Goal: Information Seeking & Learning: Learn about a topic

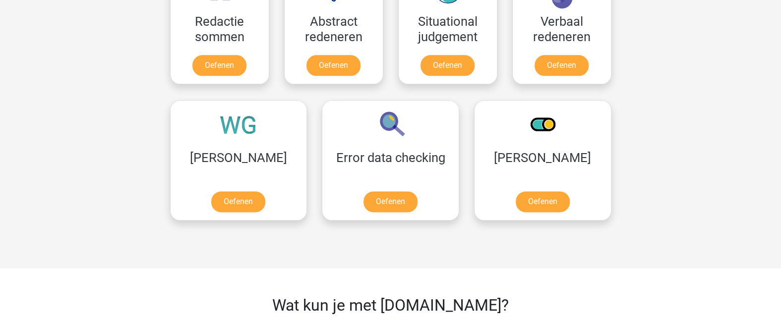
scroll to position [759, 0]
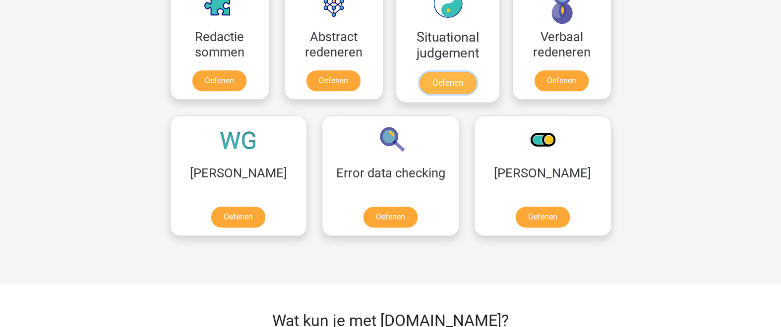
click at [716, 15] on div "Registreer Nederlands English" at bounding box center [390, 27] width 781 height 1573
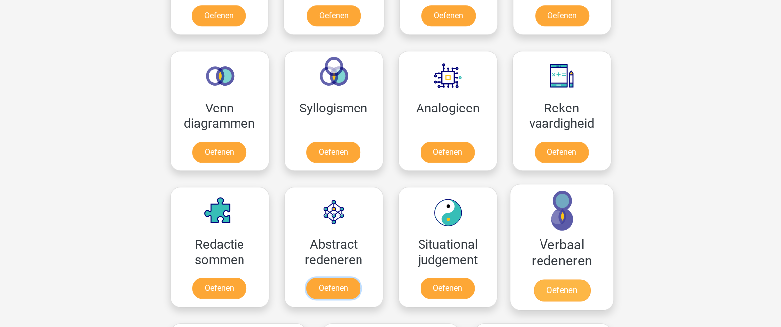
scroll to position [542, 0]
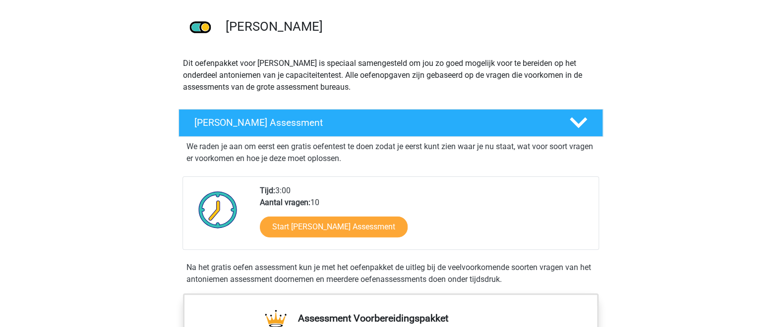
scroll to position [108, 0]
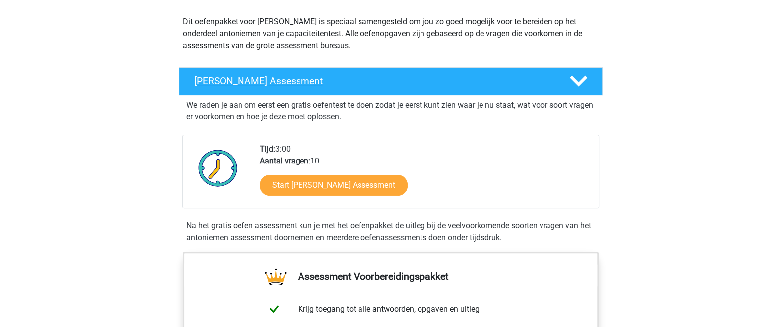
click at [333, 88] on div "Antoniemen Gratis Oefen Assessment" at bounding box center [391, 81] width 425 height 28
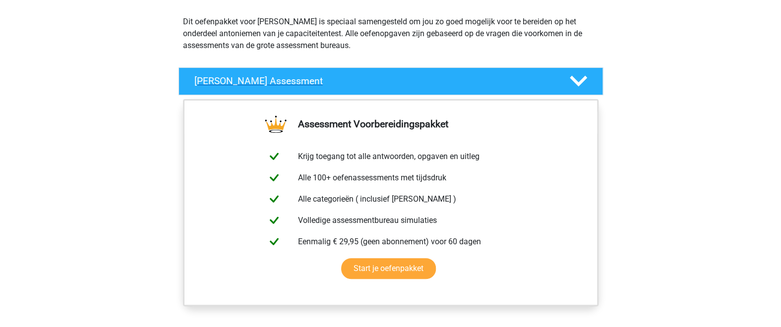
click at [451, 78] on h4 "Antoniemen Gratis Oefen Assessment" at bounding box center [373, 80] width 359 height 11
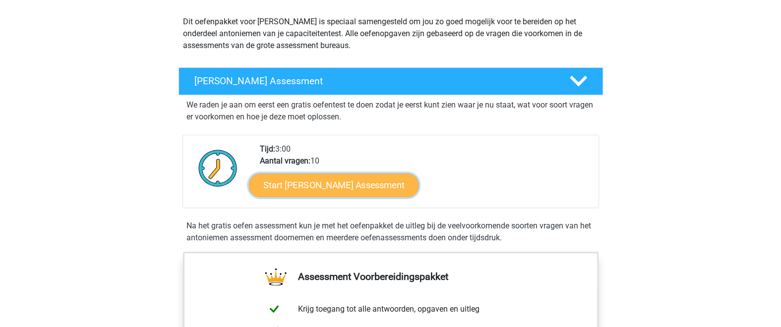
click at [379, 178] on link "Start Antoniemen Gratis Oefen Assessment" at bounding box center [333, 185] width 170 height 24
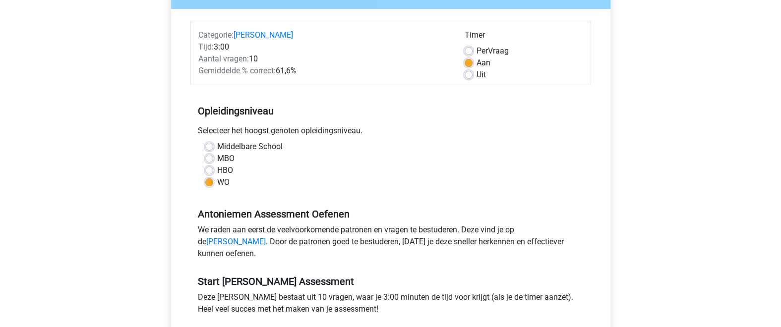
scroll to position [433, 0]
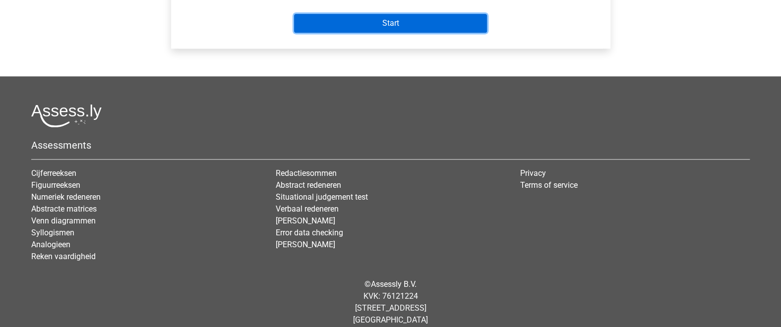
click at [382, 33] on input "Start" at bounding box center [390, 23] width 193 height 19
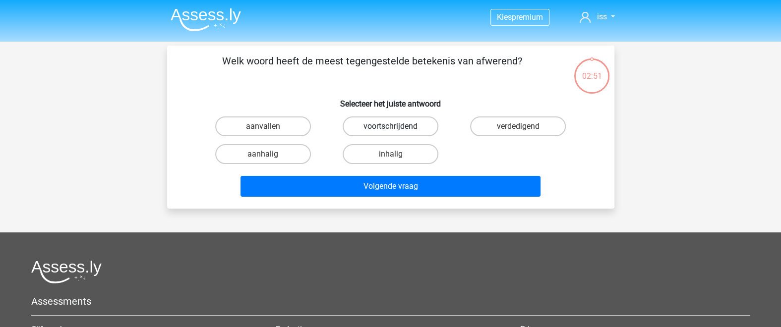
click at [219, 78] on div "Welk woord heeft de meest tegengestelde betekenis van afwerend? Selecteer het j…" at bounding box center [390, 127] width 439 height 147
click at [273, 130] on label "aanvallen" at bounding box center [263, 127] width 96 height 20
click at [269, 130] on input "aanvallen" at bounding box center [266, 129] width 6 height 6
radio input "true"
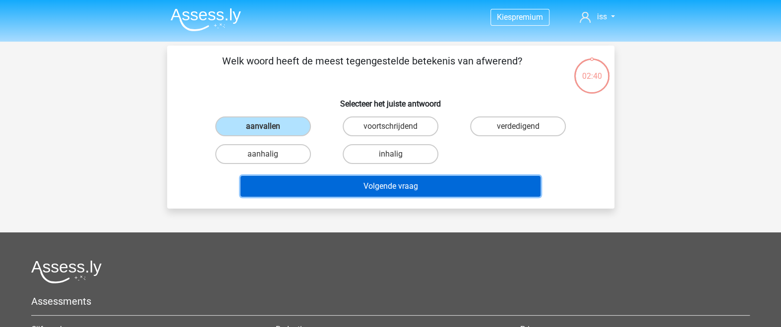
click at [346, 187] on button "Volgende vraag" at bounding box center [391, 186] width 300 height 21
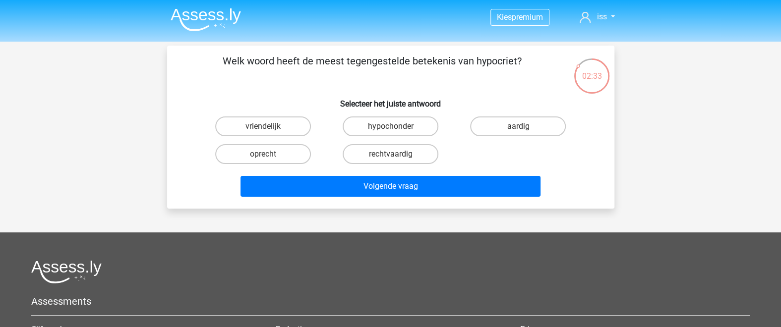
click at [265, 154] on input "oprecht" at bounding box center [266, 157] width 6 height 6
radio input "true"
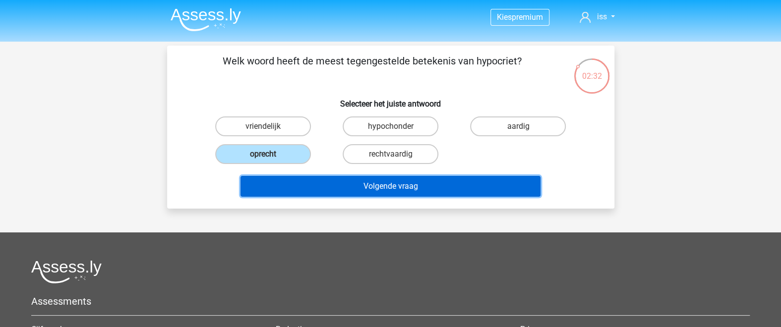
click at [340, 181] on button "Volgende vraag" at bounding box center [391, 186] width 300 height 21
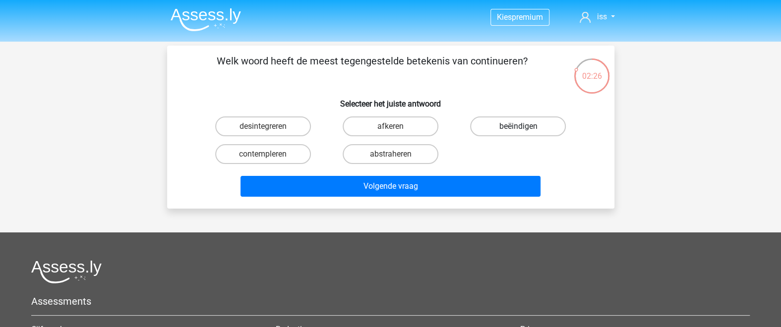
click at [509, 126] on label "beëindigen" at bounding box center [518, 127] width 96 height 20
click at [518, 126] on input "beëindigen" at bounding box center [521, 129] width 6 height 6
radio input "true"
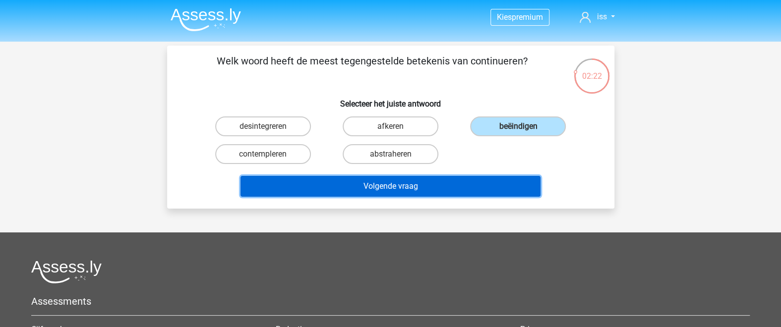
click at [423, 189] on button "Volgende vraag" at bounding box center [391, 186] width 300 height 21
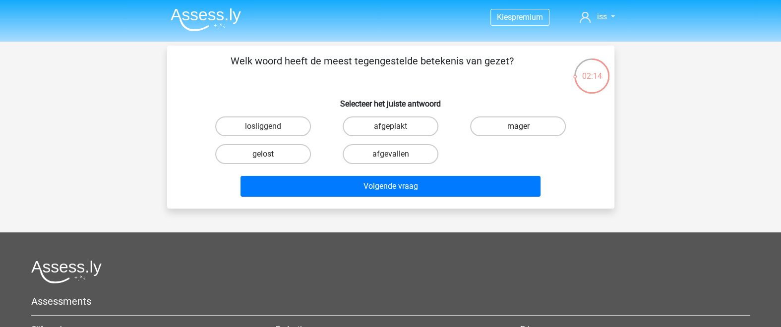
click at [516, 135] on label "mager" at bounding box center [518, 127] width 96 height 20
click at [518, 133] on input "mager" at bounding box center [521, 129] width 6 height 6
radio input "true"
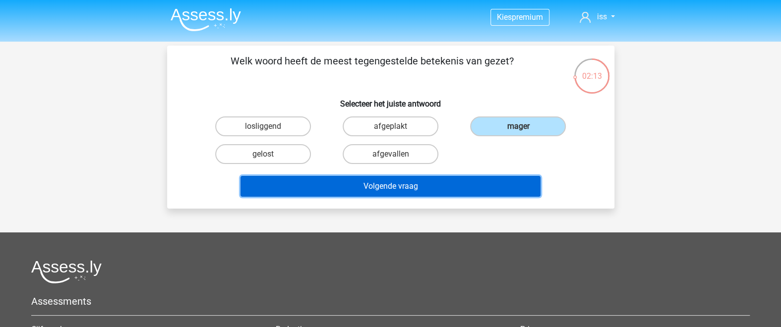
click at [480, 183] on button "Volgende vraag" at bounding box center [391, 186] width 300 height 21
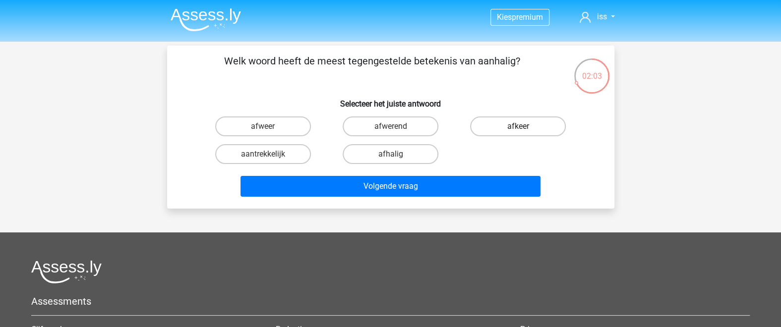
click at [486, 131] on label "afkeer" at bounding box center [518, 127] width 96 height 20
click at [518, 131] on input "afkeer" at bounding box center [521, 129] width 6 height 6
radio input "true"
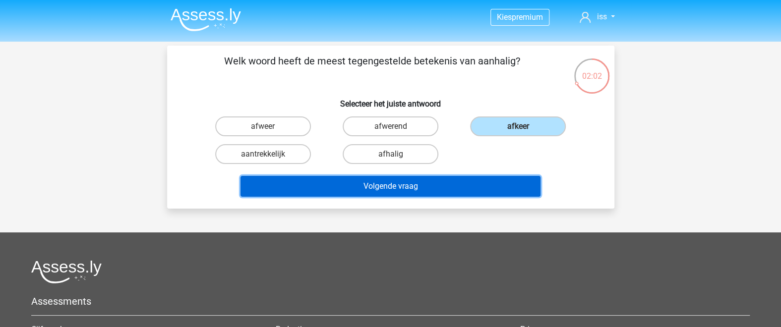
click at [475, 186] on button "Volgende vraag" at bounding box center [391, 186] width 300 height 21
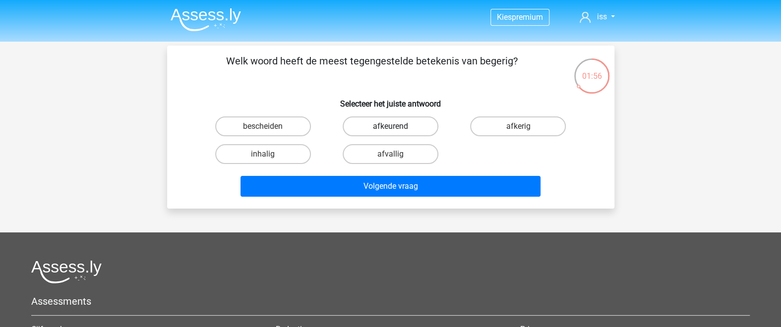
click at [411, 128] on label "afkeurend" at bounding box center [391, 127] width 96 height 20
click at [397, 128] on input "afkeurend" at bounding box center [393, 129] width 6 height 6
radio input "true"
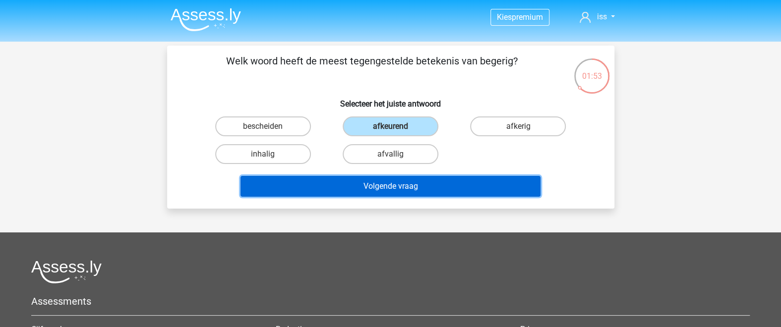
click at [421, 185] on button "Volgende vraag" at bounding box center [391, 186] width 300 height 21
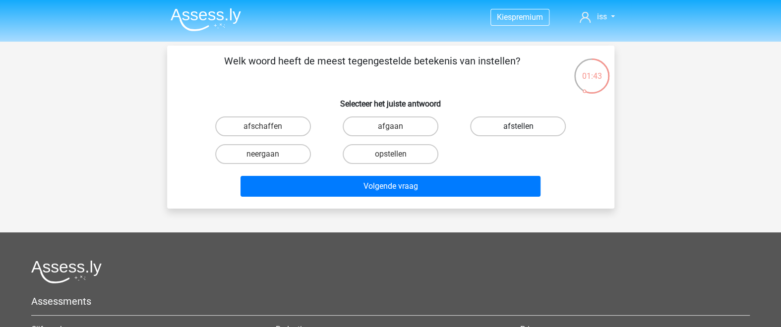
click at [514, 128] on label "afstellen" at bounding box center [518, 127] width 96 height 20
click at [518, 128] on input "afstellen" at bounding box center [521, 129] width 6 height 6
radio input "true"
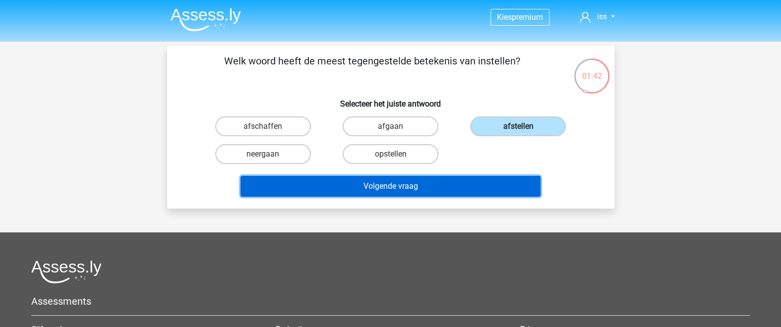
click at [473, 186] on button "Volgende vraag" at bounding box center [391, 186] width 300 height 21
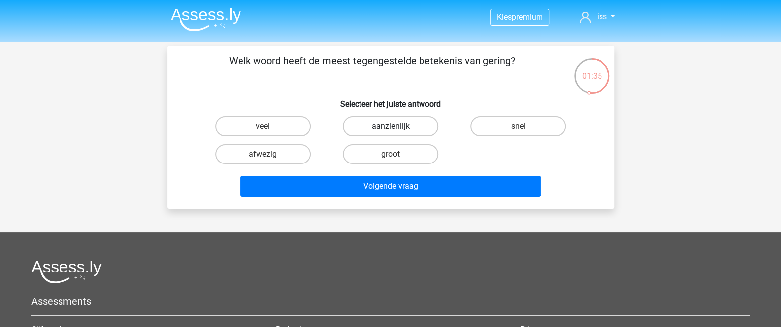
click at [398, 131] on label "aanzienlijk" at bounding box center [391, 127] width 96 height 20
click at [397, 131] on input "aanzienlijk" at bounding box center [393, 129] width 6 height 6
radio input "true"
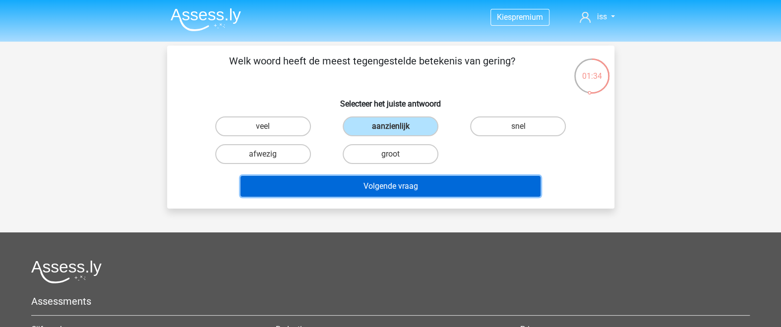
click at [411, 186] on button "Volgende vraag" at bounding box center [391, 186] width 300 height 21
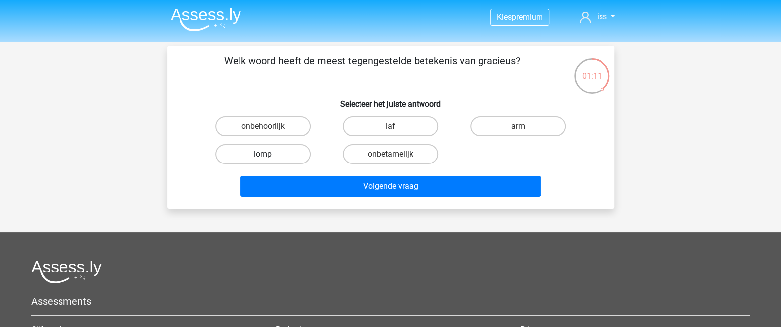
click at [281, 152] on label "lomp" at bounding box center [263, 154] width 96 height 20
click at [269, 154] on input "lomp" at bounding box center [266, 157] width 6 height 6
radio input "true"
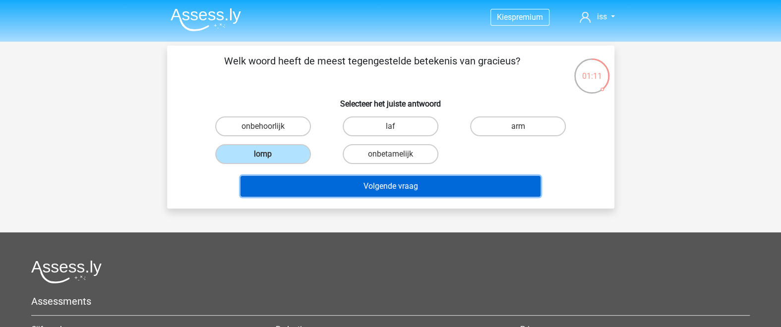
click at [358, 181] on button "Volgende vraag" at bounding box center [391, 186] width 300 height 21
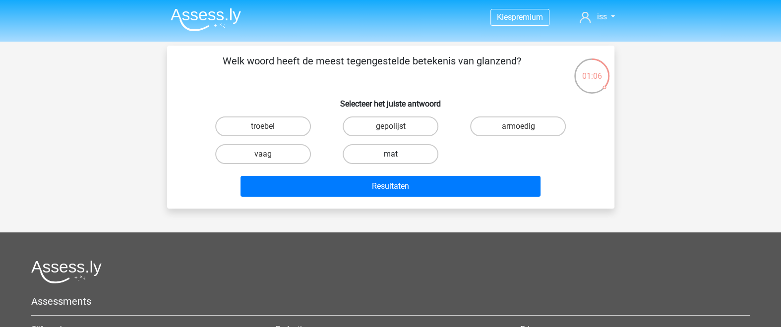
click at [375, 157] on label "mat" at bounding box center [391, 154] width 96 height 20
click at [390, 157] on input "mat" at bounding box center [393, 157] width 6 height 6
radio input "true"
click at [387, 196] on div "Resultaten" at bounding box center [390, 188] width 383 height 25
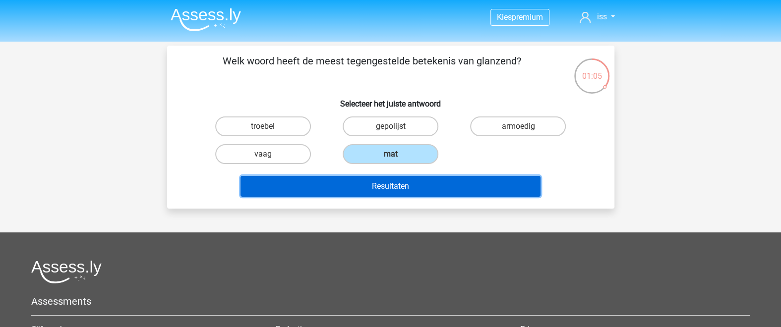
click at [390, 191] on button "Resultaten" at bounding box center [391, 186] width 300 height 21
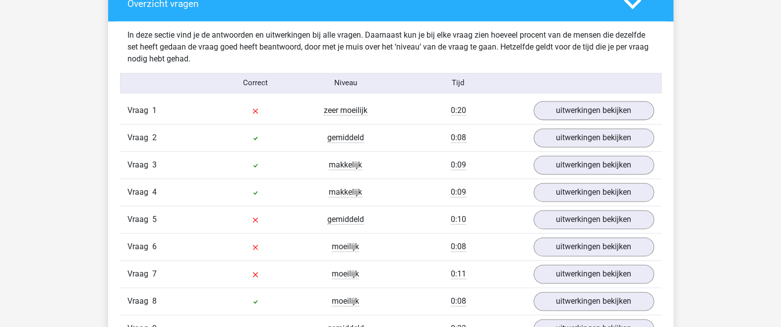
scroll to position [651, 0]
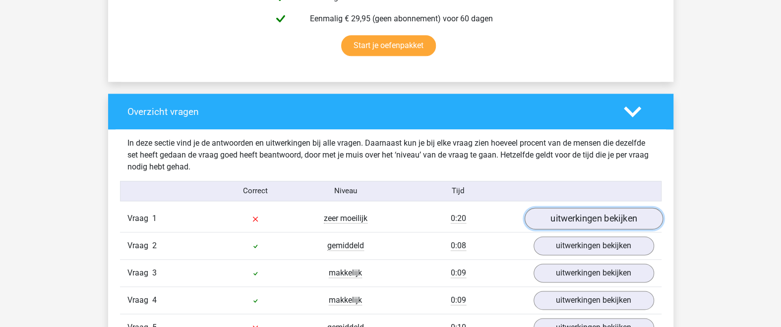
click at [561, 213] on link "uitwerkingen bekijken" at bounding box center [593, 219] width 138 height 22
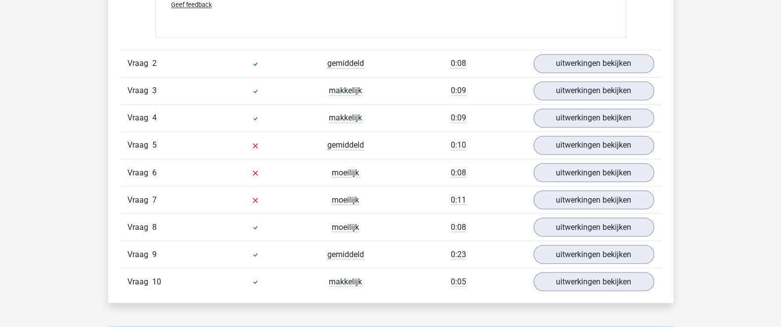
scroll to position [976, 0]
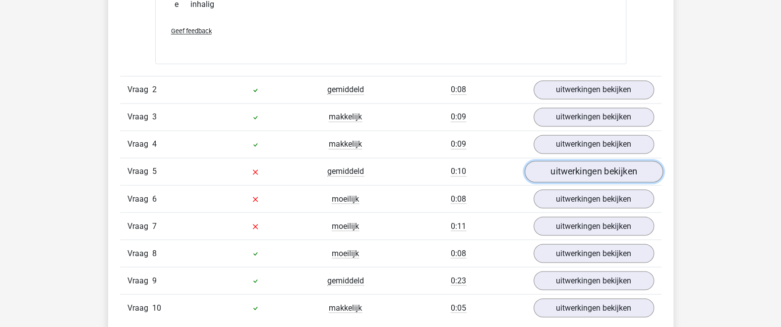
click at [597, 172] on link "uitwerkingen bekijken" at bounding box center [593, 172] width 138 height 22
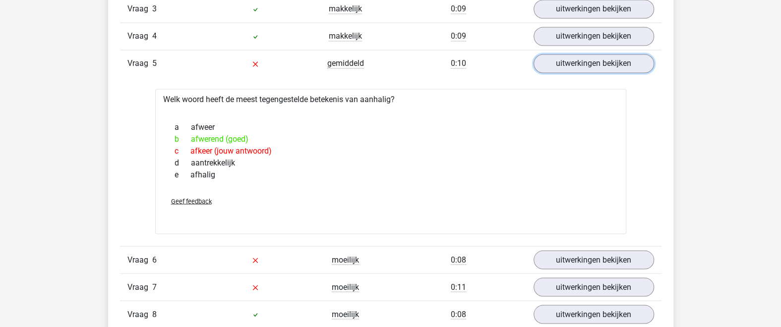
scroll to position [1193, 0]
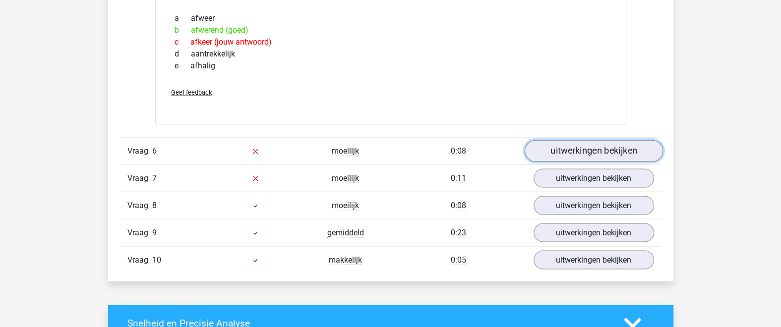
click at [587, 155] on link "uitwerkingen bekijken" at bounding box center [593, 151] width 138 height 22
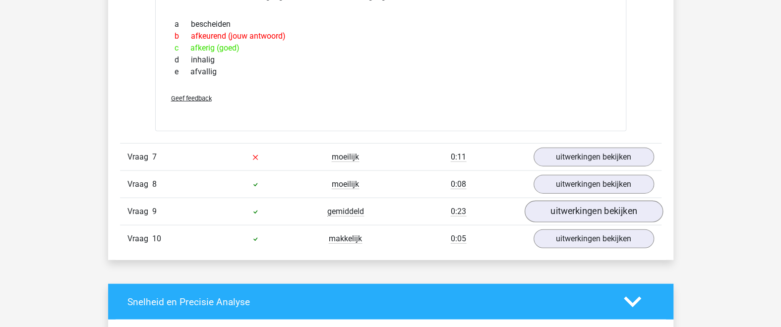
scroll to position [1410, 0]
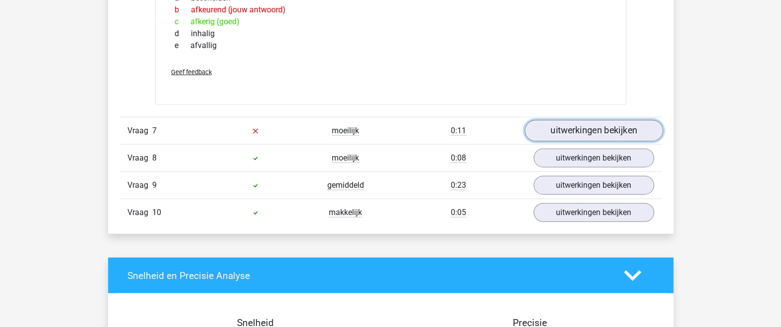
click at [589, 133] on link "uitwerkingen bekijken" at bounding box center [593, 132] width 138 height 22
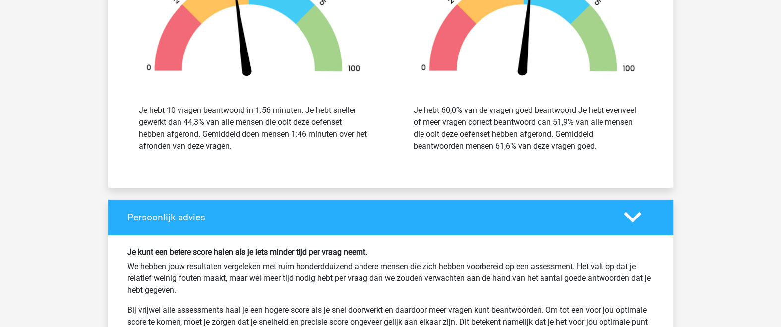
scroll to position [2060, 0]
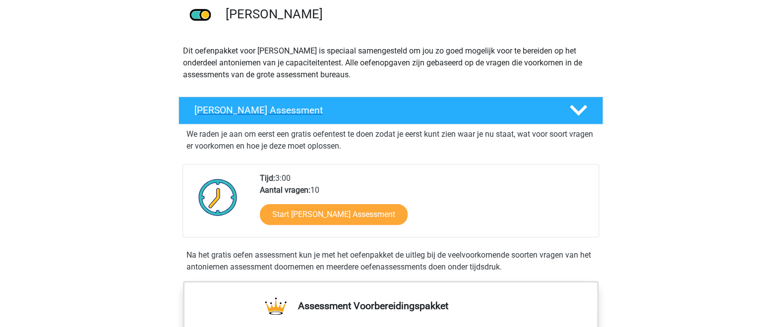
scroll to position [108, 0]
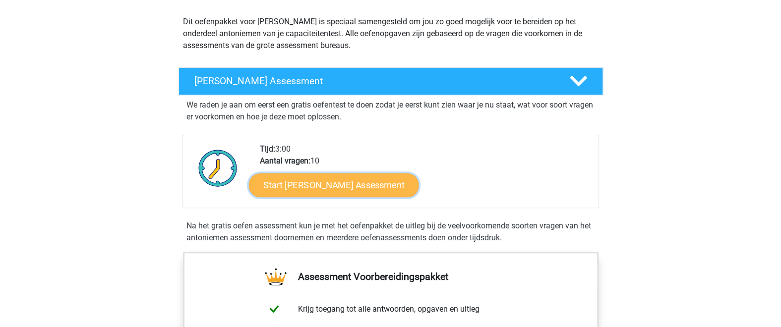
click at [364, 189] on link "Start [PERSON_NAME] Assessment" at bounding box center [333, 185] width 170 height 24
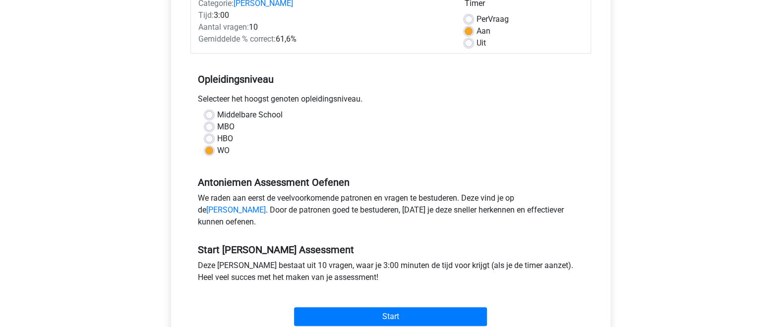
scroll to position [325, 0]
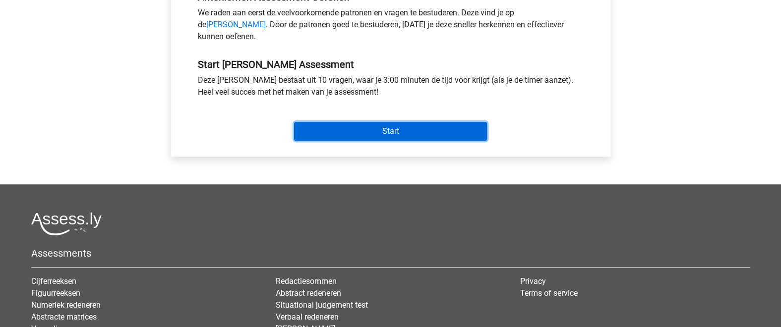
click at [385, 141] on input "Start" at bounding box center [390, 131] width 193 height 19
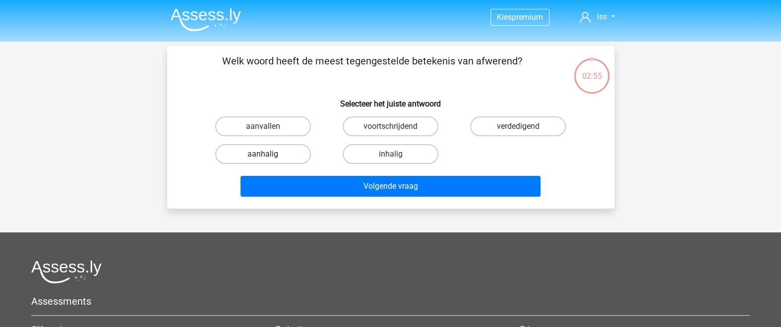
click at [283, 154] on label "aanhalig" at bounding box center [263, 154] width 96 height 20
click at [269, 154] on input "aanhalig" at bounding box center [266, 157] width 6 height 6
radio input "true"
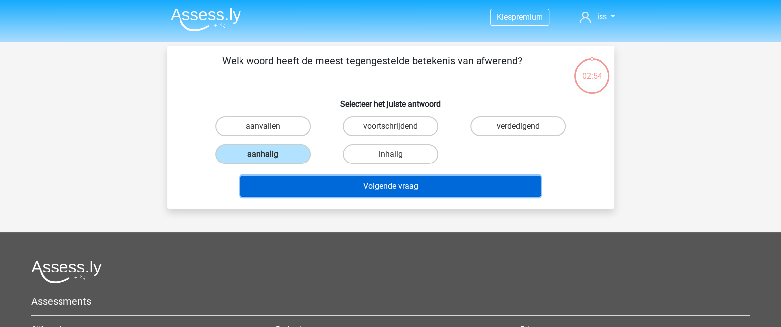
click at [367, 184] on button "Volgende vraag" at bounding box center [391, 186] width 300 height 21
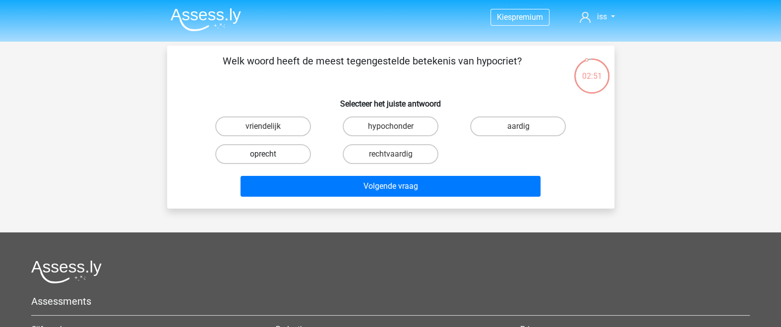
click at [286, 156] on label "oprecht" at bounding box center [263, 154] width 96 height 20
click at [269, 156] on input "oprecht" at bounding box center [266, 157] width 6 height 6
radio input "true"
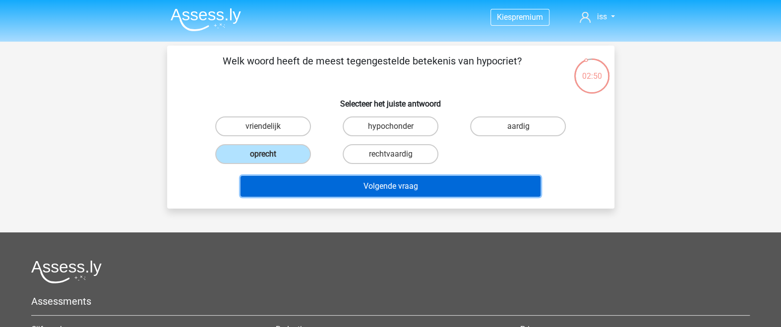
click at [346, 190] on button "Volgende vraag" at bounding box center [391, 186] width 300 height 21
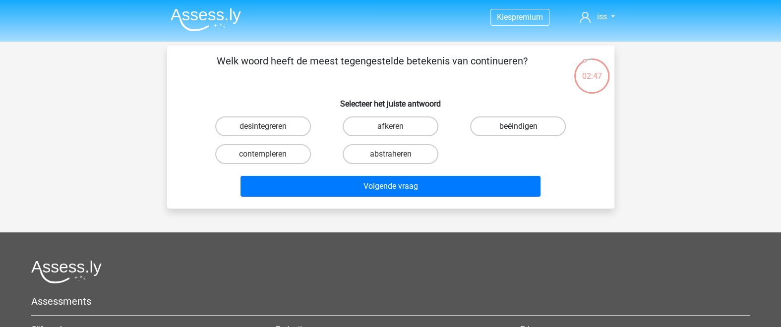
click at [503, 123] on label "beëindigen" at bounding box center [518, 127] width 96 height 20
click at [518, 126] on input "beëindigen" at bounding box center [521, 129] width 6 height 6
radio input "true"
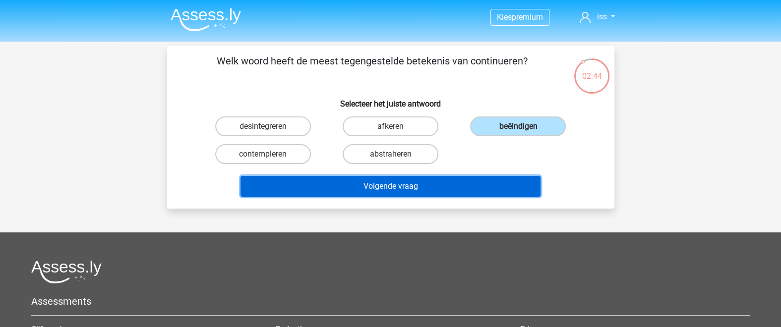
click at [483, 191] on button "Volgende vraag" at bounding box center [391, 186] width 300 height 21
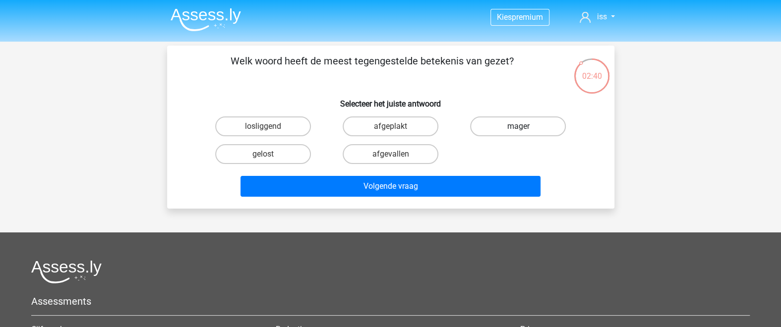
click at [513, 129] on label "mager" at bounding box center [518, 127] width 96 height 20
click at [518, 129] on input "mager" at bounding box center [521, 129] width 6 height 6
radio input "true"
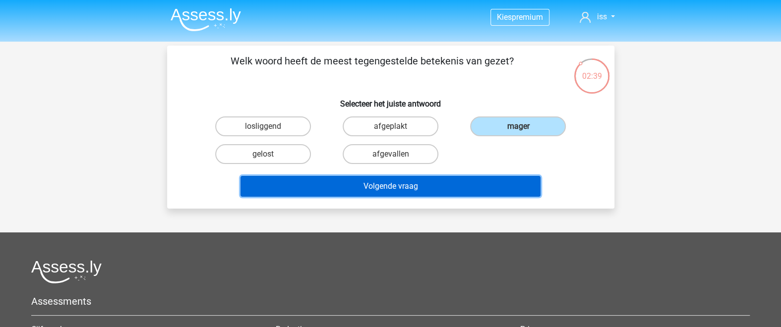
click at [475, 186] on button "Volgende vraag" at bounding box center [391, 186] width 300 height 21
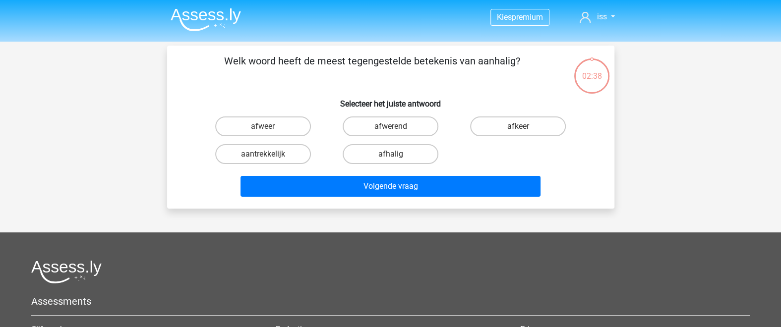
scroll to position [45, 0]
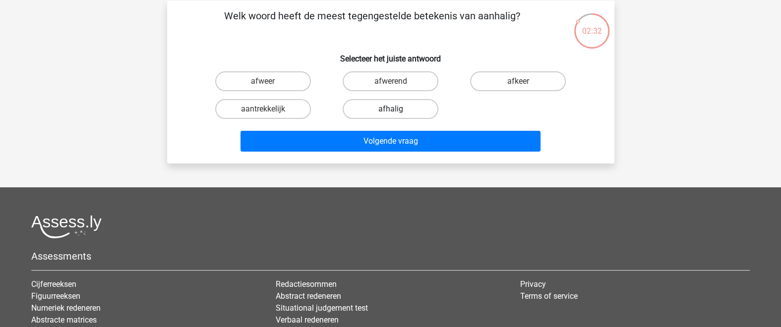
click at [376, 110] on label "afhalig" at bounding box center [391, 109] width 96 height 20
click at [390, 110] on input "afhalig" at bounding box center [393, 112] width 6 height 6
radio input "true"
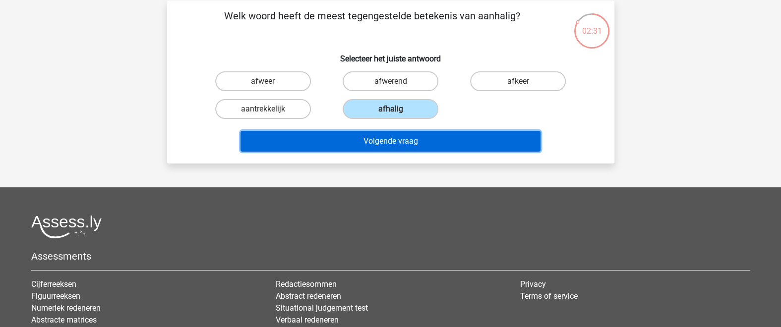
click at [387, 146] on button "Volgende vraag" at bounding box center [391, 141] width 300 height 21
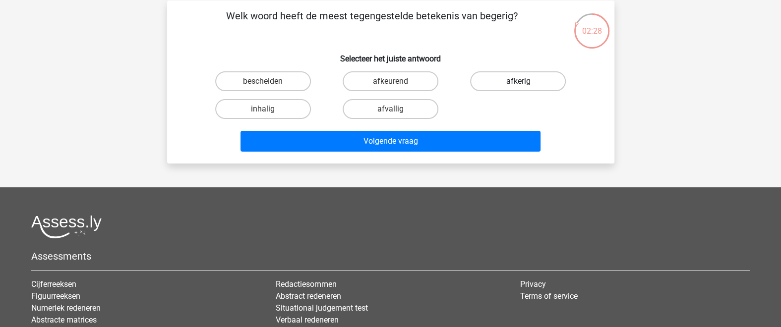
click at [498, 85] on label "afkerig" at bounding box center [518, 81] width 96 height 20
click at [518, 85] on input "afkerig" at bounding box center [521, 84] width 6 height 6
radio input "true"
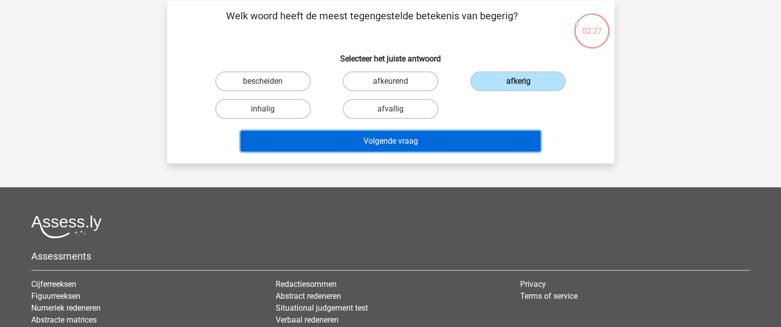
click at [486, 141] on button "Volgende vraag" at bounding box center [391, 141] width 300 height 21
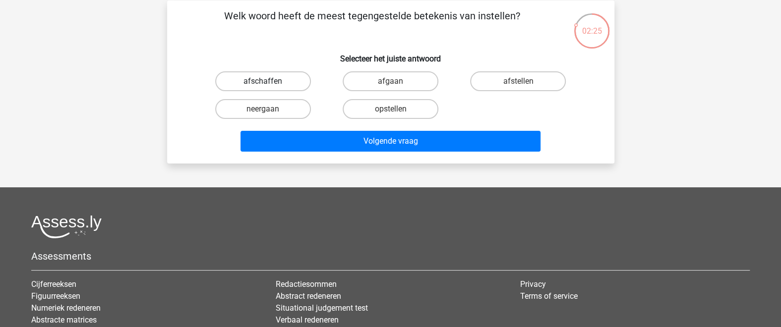
click at [273, 81] on label "afschaffen" at bounding box center [263, 81] width 96 height 20
click at [269, 81] on input "afschaffen" at bounding box center [266, 84] width 6 height 6
radio input "true"
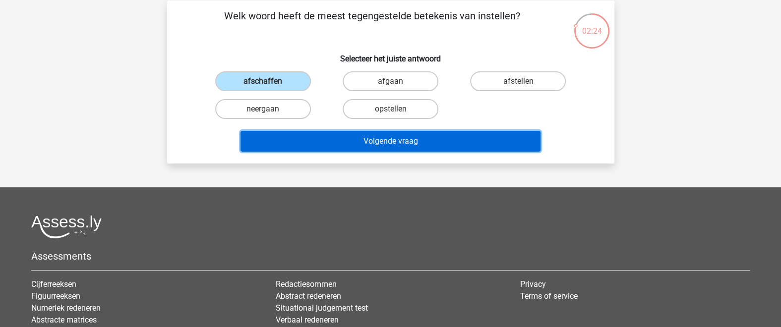
click at [374, 138] on button "Volgende vraag" at bounding box center [391, 141] width 300 height 21
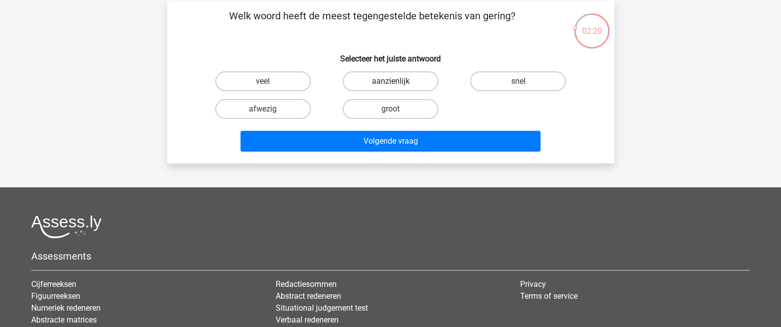
click at [380, 84] on label "aanzienlijk" at bounding box center [391, 81] width 96 height 20
click at [390, 84] on input "aanzienlijk" at bounding box center [393, 84] width 6 height 6
radio input "true"
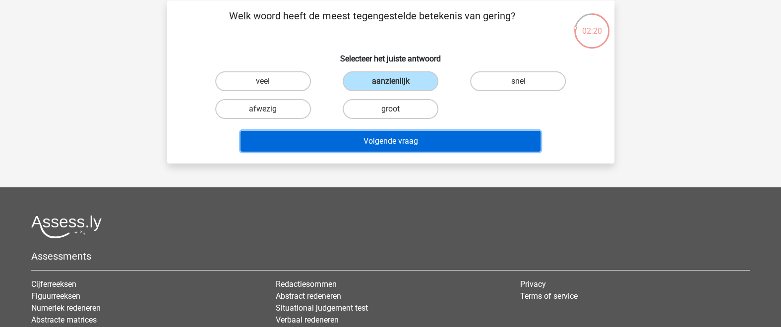
click at [396, 141] on button "Volgende vraag" at bounding box center [391, 141] width 300 height 21
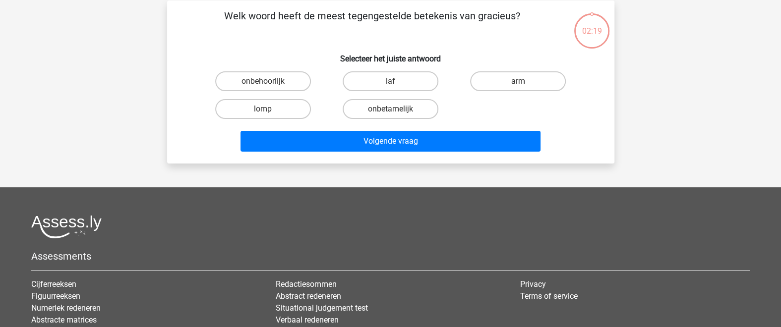
scroll to position [0, 0]
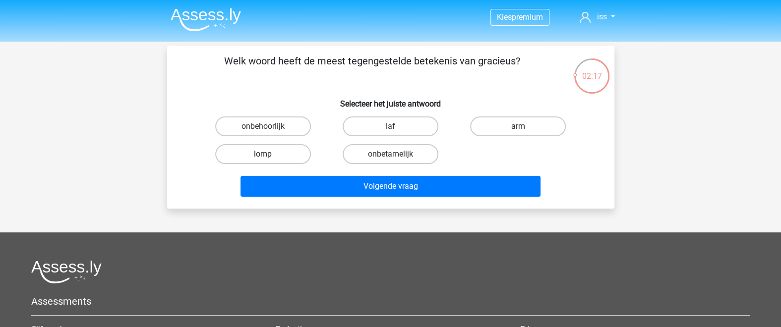
click at [287, 157] on label "lomp" at bounding box center [263, 154] width 96 height 20
click at [269, 157] on input "lomp" at bounding box center [266, 157] width 6 height 6
radio input "true"
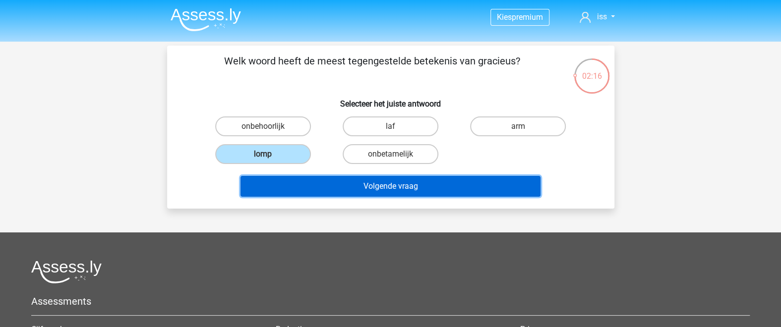
click at [349, 183] on button "Volgende vraag" at bounding box center [391, 186] width 300 height 21
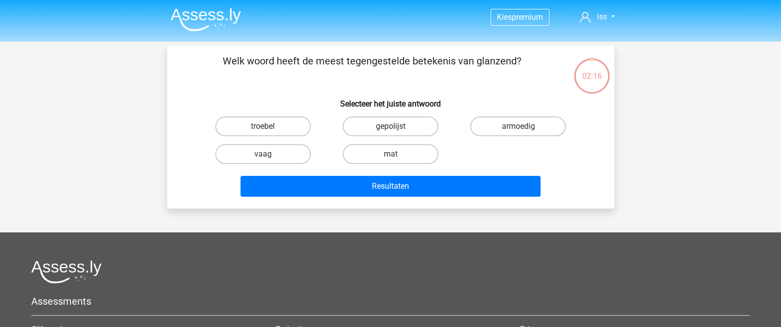
scroll to position [45, 0]
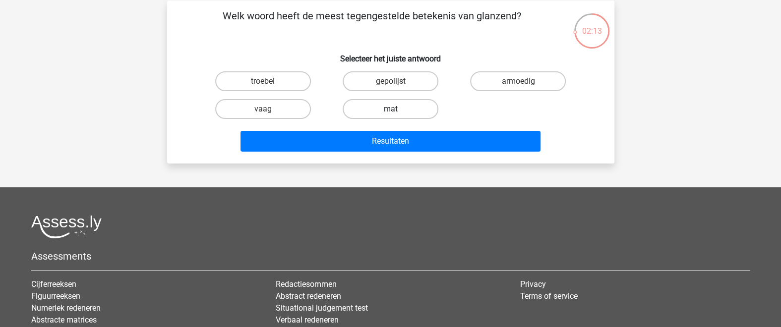
click at [377, 110] on label "mat" at bounding box center [391, 109] width 96 height 20
click at [390, 110] on input "mat" at bounding box center [393, 112] width 6 height 6
radio input "true"
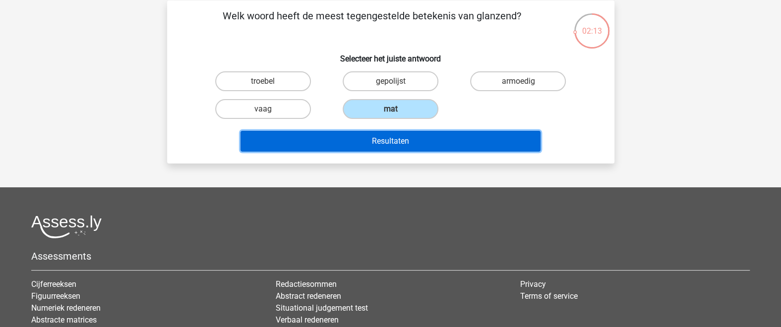
click at [390, 145] on button "Resultaten" at bounding box center [391, 141] width 300 height 21
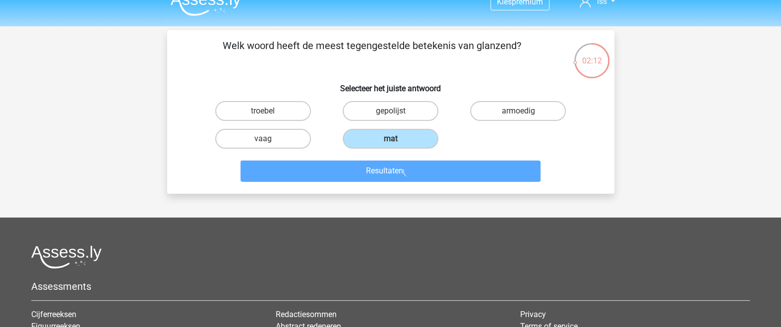
scroll to position [0, 0]
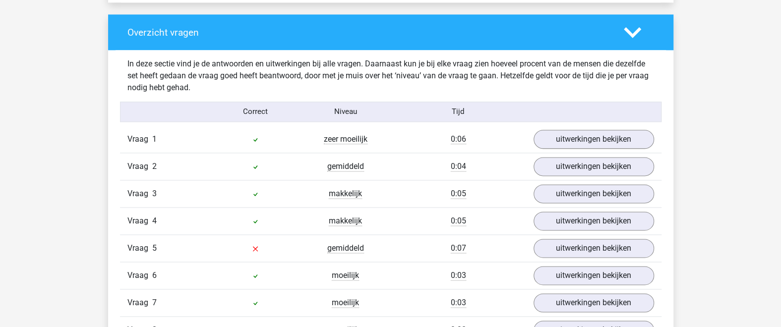
scroll to position [759, 0]
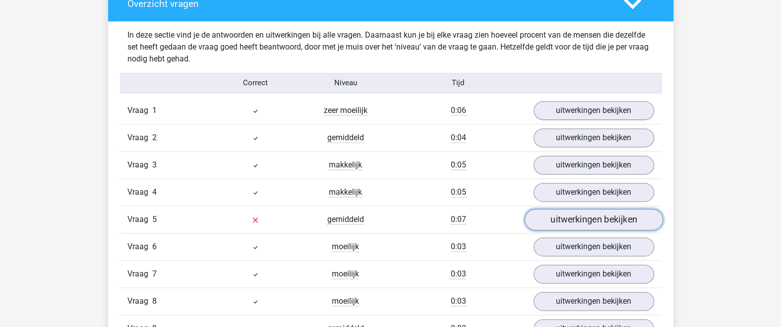
click at [578, 215] on link "uitwerkingen bekijken" at bounding box center [593, 220] width 138 height 22
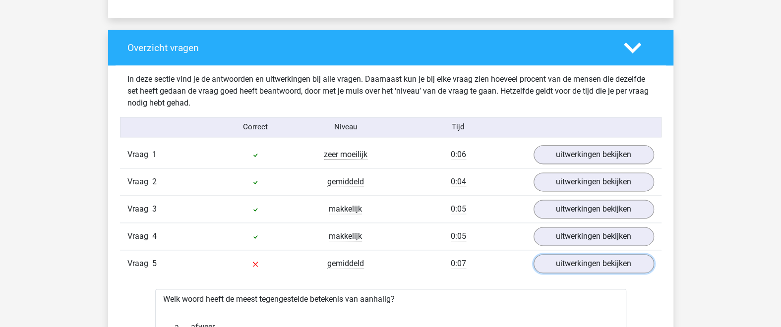
scroll to position [651, 0]
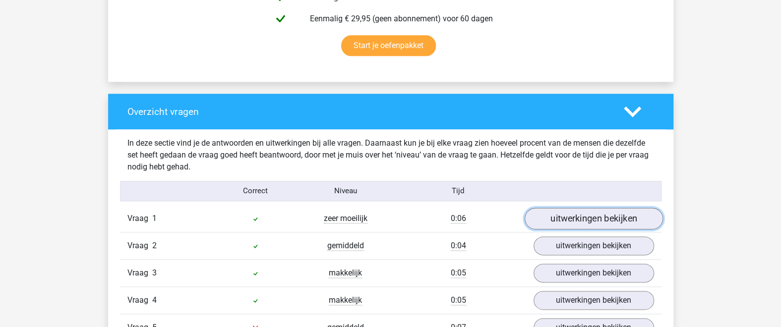
click at [556, 214] on link "uitwerkingen bekijken" at bounding box center [593, 219] width 138 height 22
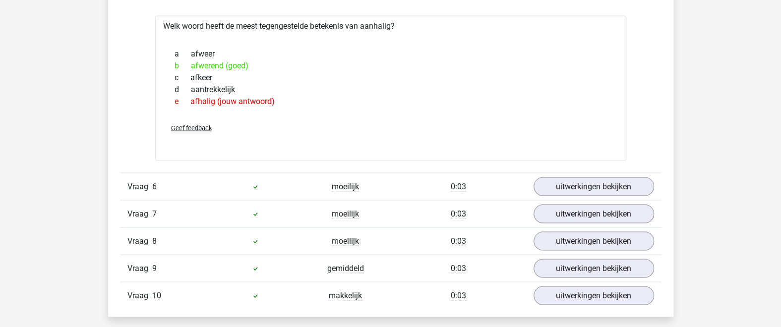
scroll to position [1193, 0]
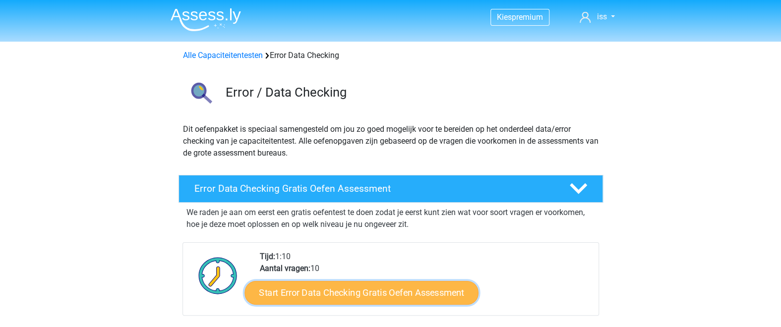
click at [401, 293] on link "Start Error Data Checking Gratis Oefen Assessment" at bounding box center [362, 293] width 234 height 24
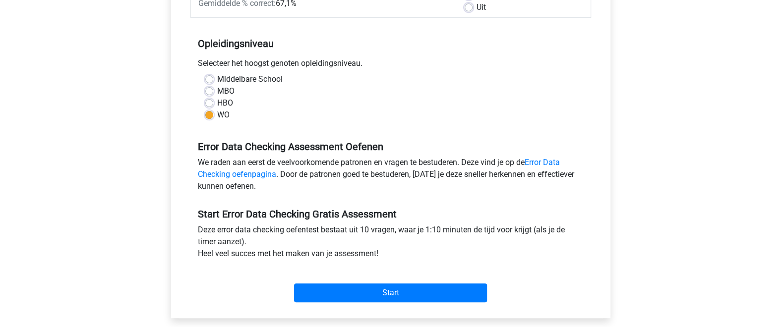
scroll to position [217, 0]
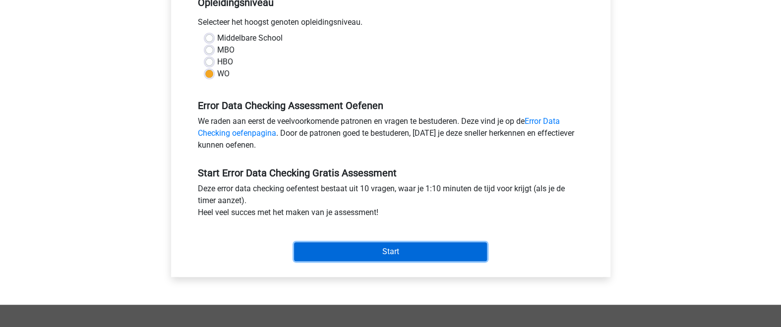
click at [417, 257] on input "Start" at bounding box center [390, 252] width 193 height 19
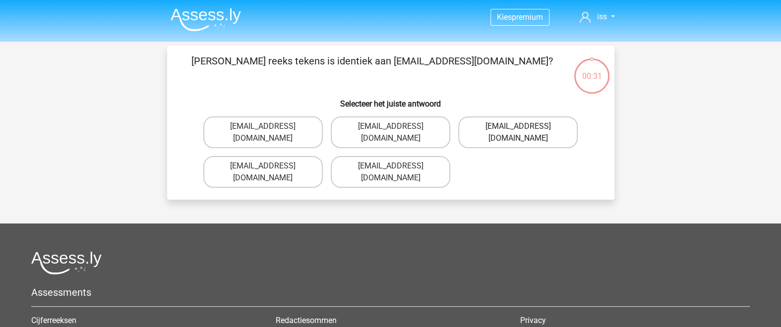
click at [428, 202] on div "Kies premium iss [EMAIL_ADDRESS][DOMAIN_NAME]" at bounding box center [390, 243] width 781 height 486
click at [492, 155] on div "Evie_Meade@jointmail.com.uk Evy_Meade@jointmail.com.uk Evie_Meade@jointmail.co.…" at bounding box center [390, 152] width 383 height 79
click at [280, 129] on label "Evie_Meade@jointmail.com.uk" at bounding box center [263, 133] width 120 height 32
click at [269, 129] on input "Evie_Meade@jointmail.com.uk" at bounding box center [266, 129] width 6 height 6
radio input "true"
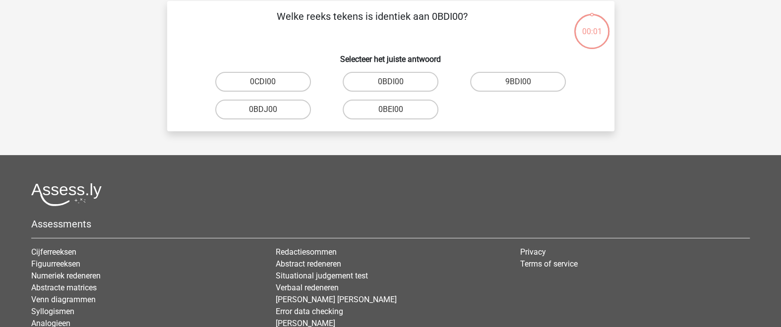
scroll to position [45, 0]
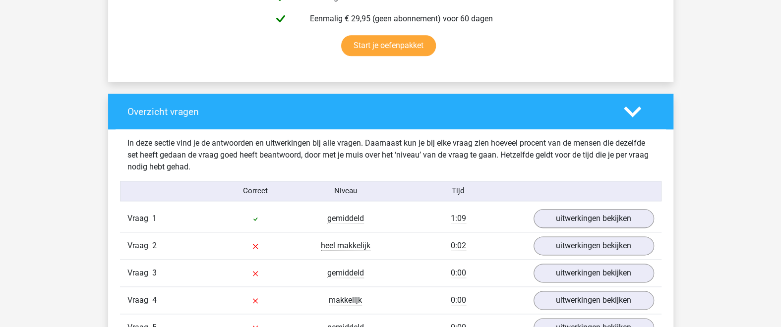
scroll to position [759, 0]
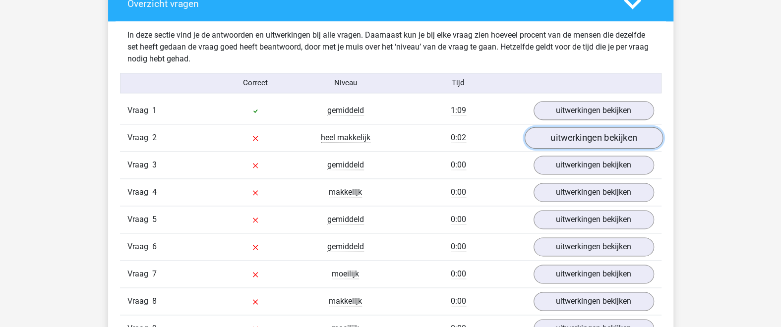
click at [552, 134] on link "uitwerkingen bekijken" at bounding box center [593, 138] width 138 height 22
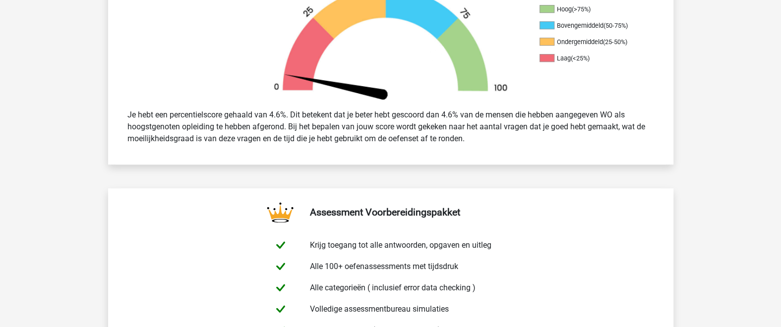
scroll to position [217, 0]
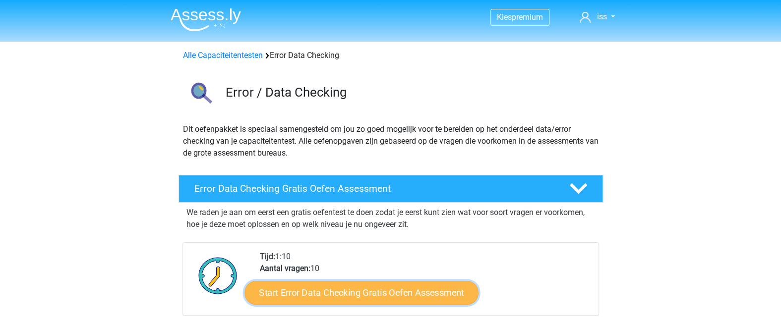
click at [351, 284] on link "Start Error Data Checking Gratis Oefen Assessment" at bounding box center [362, 293] width 234 height 24
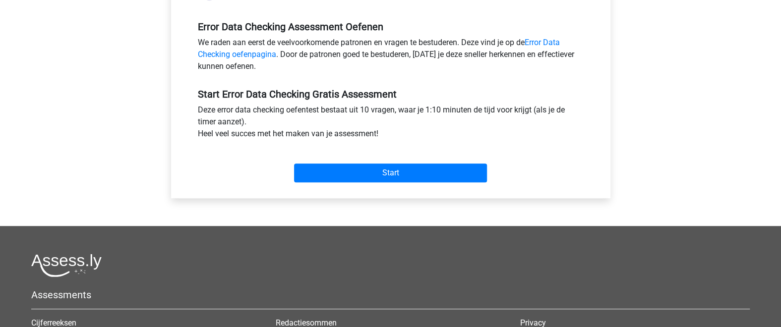
scroll to position [433, 0]
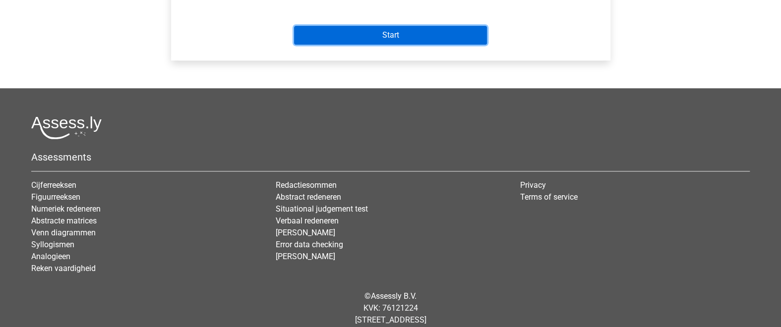
click at [390, 37] on input "Start" at bounding box center [390, 35] width 193 height 19
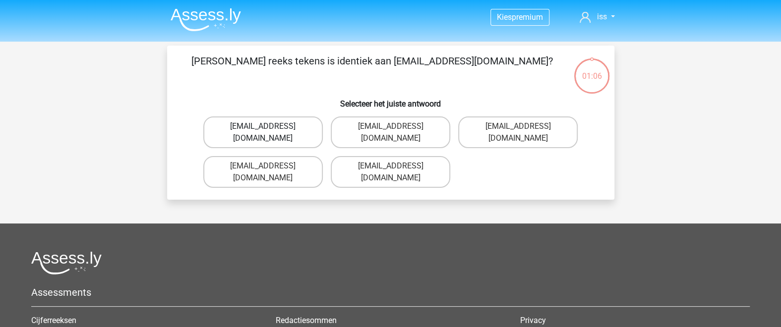
click at [256, 128] on label "[EMAIL_ADDRESS][DOMAIN_NAME]" at bounding box center [263, 133] width 120 height 32
click at [263, 128] on input "[EMAIL_ADDRESS][DOMAIN_NAME]" at bounding box center [266, 129] width 6 height 6
radio input "true"
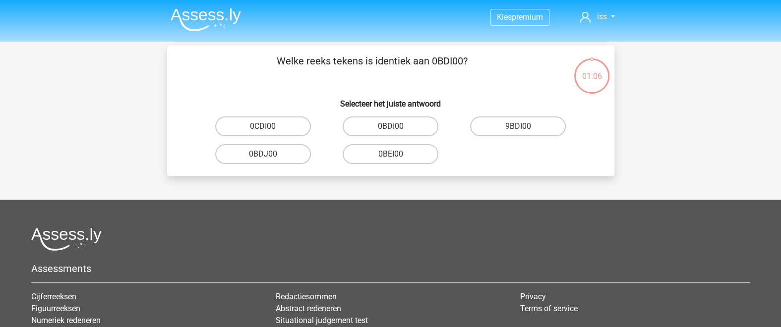
scroll to position [45, 0]
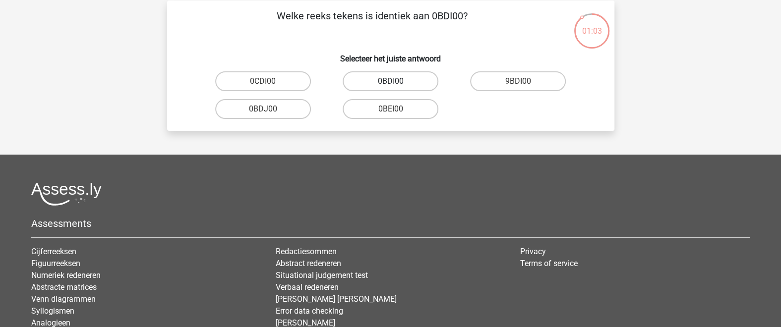
click at [405, 87] on label "0BDI00" at bounding box center [391, 81] width 96 height 20
click at [397, 87] on input "0BDI00" at bounding box center [393, 84] width 6 height 6
radio input "true"
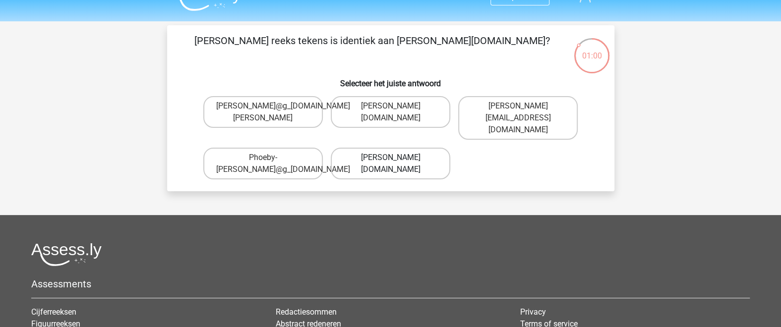
scroll to position [0, 0]
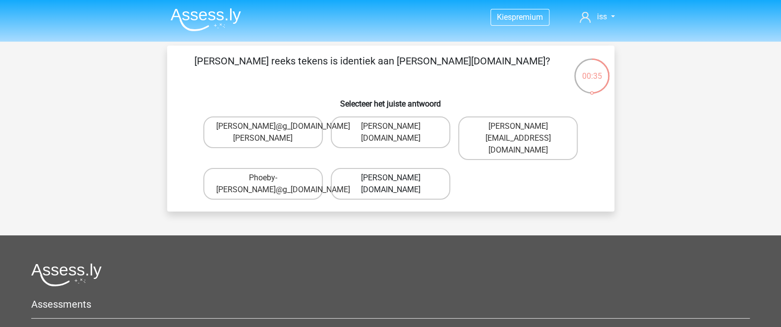
click at [376, 181] on label "[PERSON_NAME][DOMAIN_NAME]" at bounding box center [391, 184] width 120 height 32
click at [390, 181] on input "Phoebe-Patterson@g_mail.gr" at bounding box center [393, 181] width 6 height 6
radio input "true"
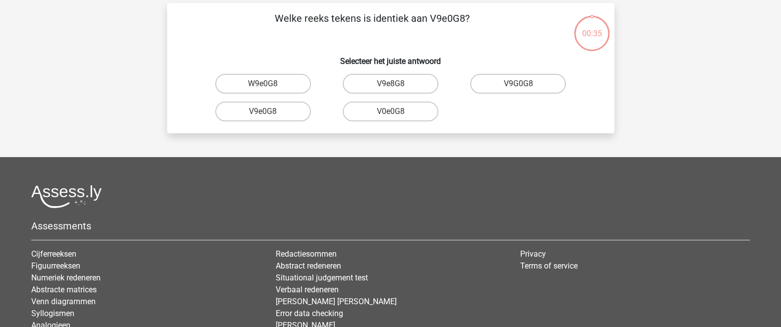
scroll to position [45, 0]
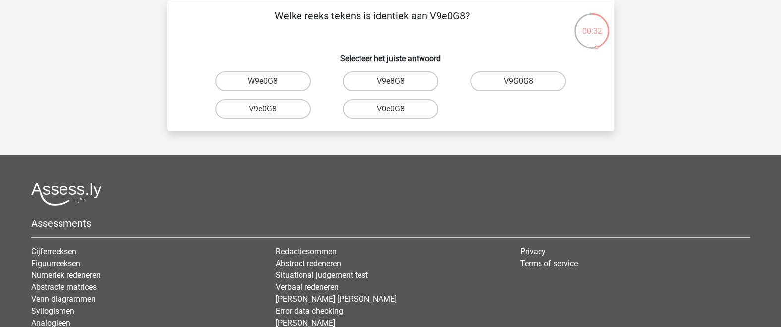
drag, startPoint x: 407, startPoint y: 84, endPoint x: 420, endPoint y: 157, distance: 74.0
click at [438, 158] on div "Kies premium iss geeniss@live.nl" at bounding box center [390, 186] width 781 height 462
click at [284, 109] on label "V9e0G8" at bounding box center [263, 109] width 96 height 20
click at [269, 109] on input "V9e0G8" at bounding box center [266, 112] width 6 height 6
radio input "true"
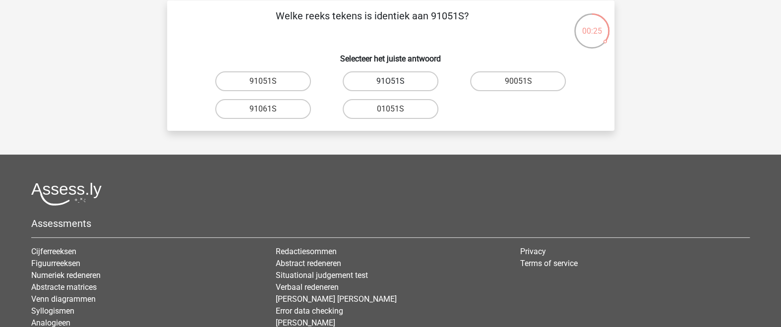
click at [383, 82] on label "91O51S" at bounding box center [391, 81] width 96 height 20
click at [390, 82] on input "91O51S" at bounding box center [393, 84] width 6 height 6
radio input "true"
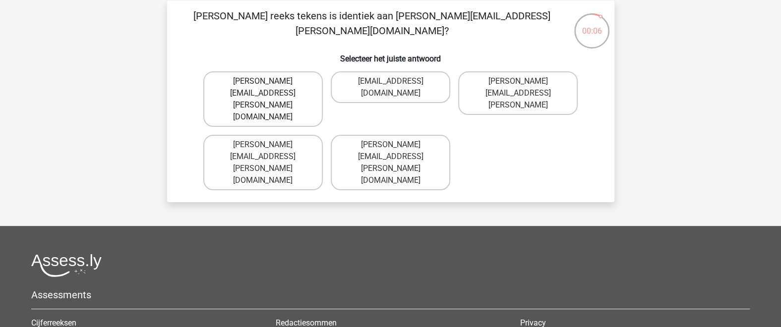
click at [311, 89] on label "Connor.Paterson@mailme.com" at bounding box center [263, 99] width 120 height 56
click at [269, 88] on input "Connor.Paterson@mailme.com" at bounding box center [266, 84] width 6 height 6
radio input "true"
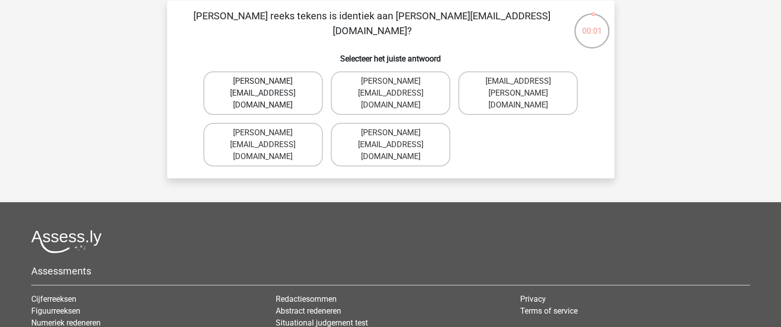
click at [317, 94] on label "Ava-Carroll@mailme.com.uk" at bounding box center [263, 93] width 120 height 44
click at [269, 88] on input "Ava-Carroll@mailme.com.uk" at bounding box center [266, 84] width 6 height 6
radio input "true"
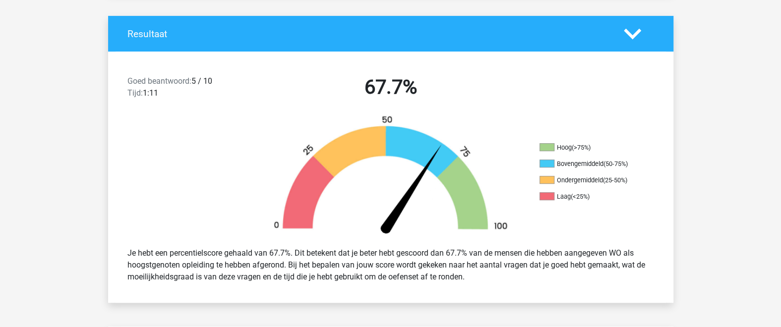
scroll to position [217, 0]
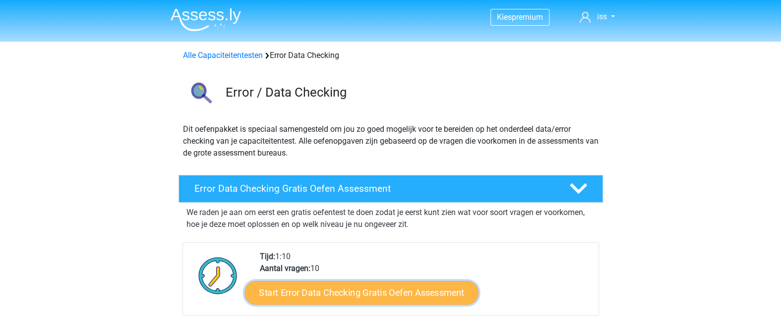
click at [374, 289] on link "Start Error Data Checking Gratis Oefen Assessment" at bounding box center [362, 293] width 234 height 24
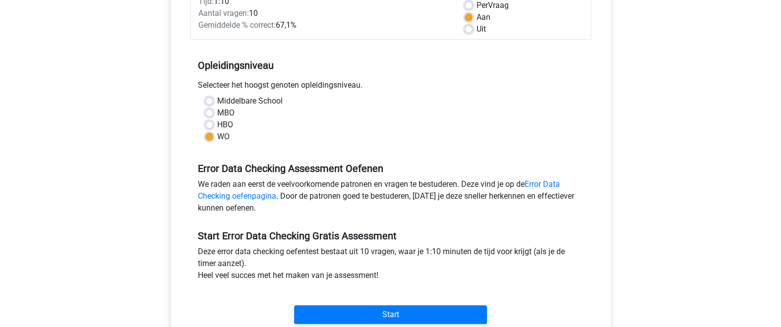
scroll to position [217, 0]
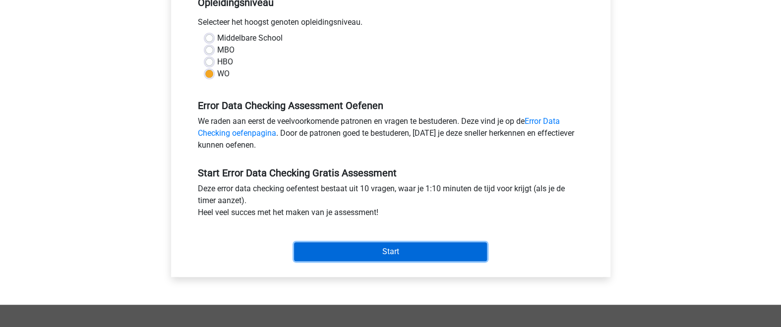
click at [381, 249] on input "Start" at bounding box center [390, 252] width 193 height 19
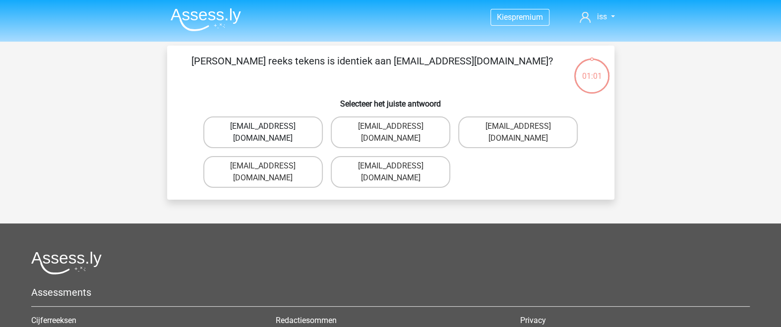
click at [260, 130] on label "Evie_Meade@jointmail.com.uk" at bounding box center [263, 133] width 120 height 32
click at [263, 130] on input "Evie_Meade@jointmail.com.uk" at bounding box center [266, 129] width 6 height 6
radio input "true"
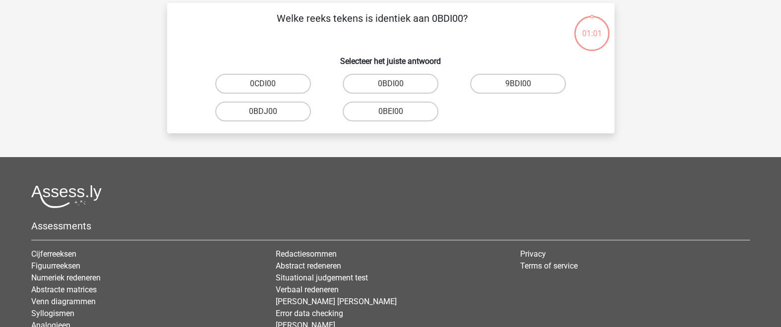
scroll to position [45, 0]
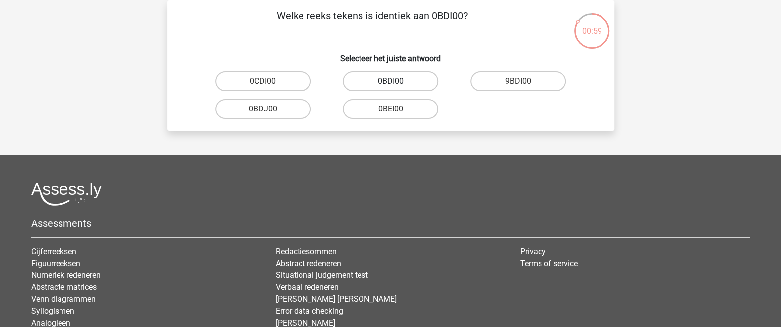
click at [407, 86] on label "0BDI00" at bounding box center [391, 81] width 96 height 20
click at [397, 86] on input "0BDI00" at bounding box center [393, 84] width 6 height 6
radio input "true"
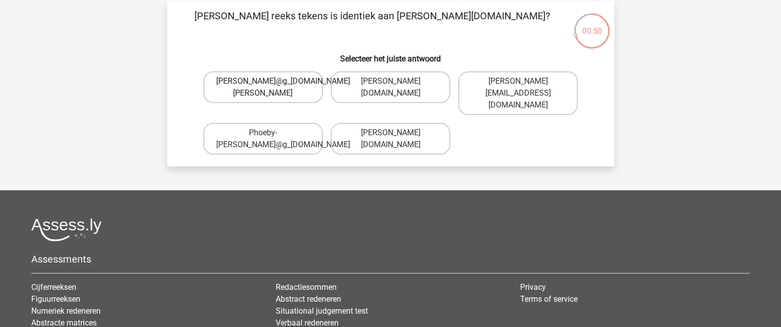
click at [239, 191] on div "Kies premium iss geeniss@live.nl" at bounding box center [390, 203] width 781 height 497
click at [438, 131] on label "Phoebe-Patterson@g_mail.gr" at bounding box center [391, 139] width 120 height 32
click at [397, 133] on input "Phoebe-Patterson@g_mail.gr" at bounding box center [393, 136] width 6 height 6
radio input "true"
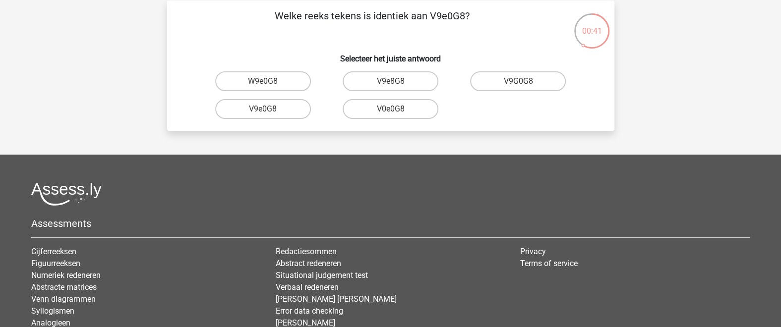
drag, startPoint x: 410, startPoint y: 79, endPoint x: 261, endPoint y: 150, distance: 164.6
click at [258, 164] on div "Kies premium iss geeniss@live.nl" at bounding box center [390, 186] width 781 height 462
click at [286, 108] on label "V9e0G8" at bounding box center [263, 109] width 96 height 20
click at [269, 109] on input "V9e0G8" at bounding box center [266, 112] width 6 height 6
radio input "true"
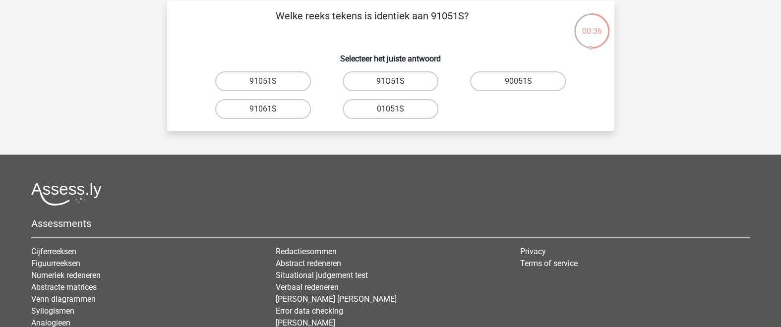
click at [398, 83] on label "91O51S" at bounding box center [391, 81] width 96 height 20
click at [397, 83] on input "91O51S" at bounding box center [393, 84] width 6 height 6
radio input "true"
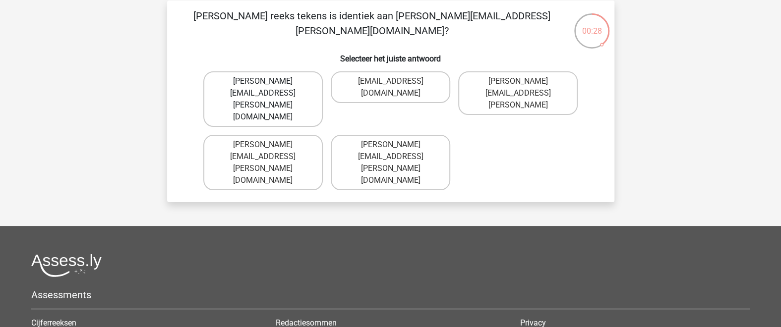
click at [315, 87] on label "Connor.Paterson@mailme.com" at bounding box center [263, 99] width 120 height 56
click at [269, 87] on input "Connor.Paterson@mailme.com" at bounding box center [266, 84] width 6 height 6
radio input "true"
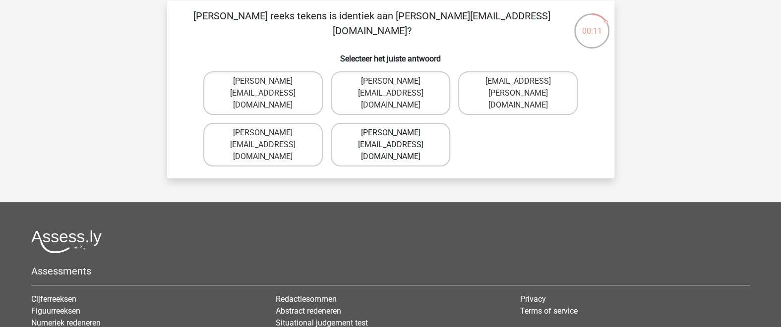
click at [375, 155] on div "Kies premium iss [EMAIL_ADDRESS][DOMAIN_NAME]" at bounding box center [390, 209] width 781 height 509
click at [393, 95] on label "Ava-Carroll@mailme.uk.com" at bounding box center [391, 93] width 120 height 44
click at [393, 88] on input "Ava-Carroll@mailme.uk.com" at bounding box center [393, 84] width 6 height 6
radio input "true"
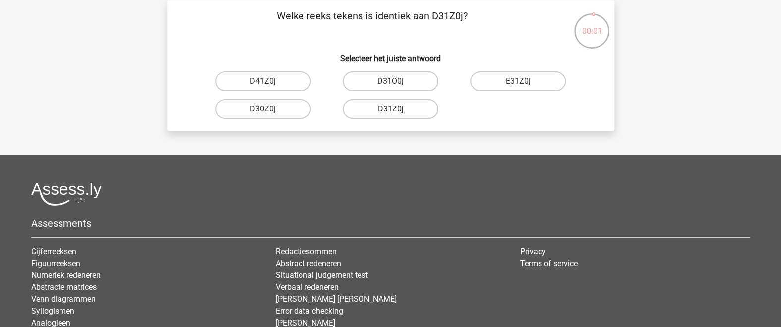
click at [409, 116] on label "D31Z0j" at bounding box center [391, 109] width 96 height 20
click at [397, 116] on input "D31Z0j" at bounding box center [393, 112] width 6 height 6
radio input "true"
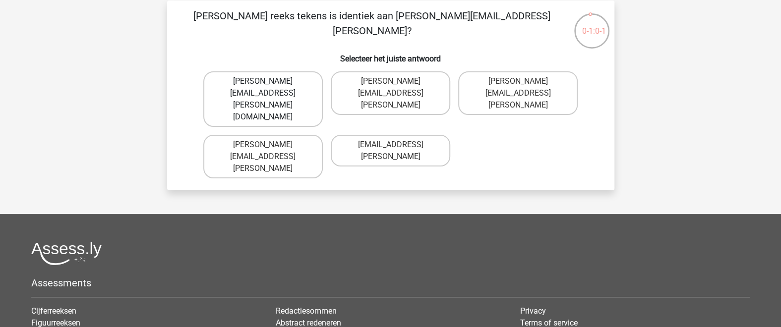
click at [289, 82] on label "Arthur.Bradley@mailme.co.com" at bounding box center [263, 99] width 120 height 56
click at [269, 82] on input "Arthur.Bradley@mailme.co.com" at bounding box center [266, 84] width 6 height 6
radio input "true"
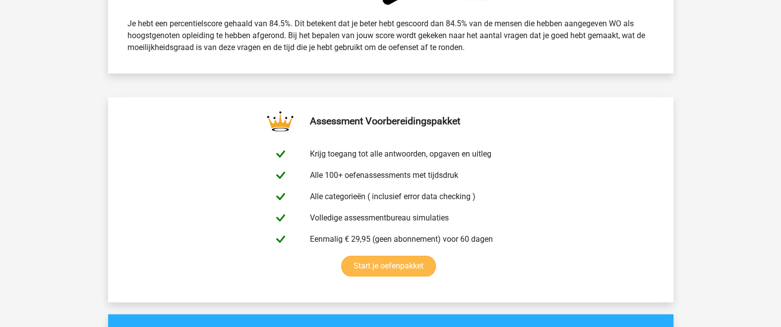
scroll to position [433, 0]
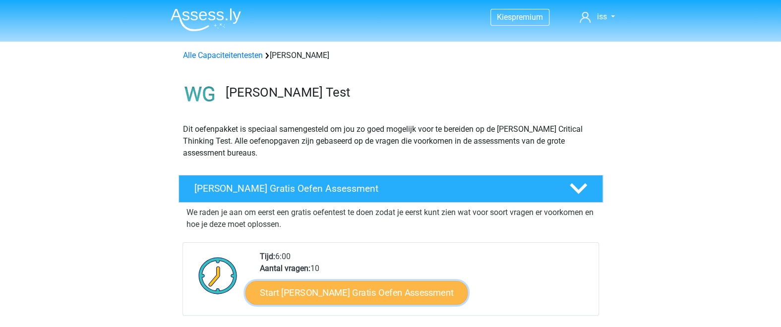
click at [314, 296] on link "Start [PERSON_NAME] Gratis Oefen Assessment" at bounding box center [357, 293] width 223 height 24
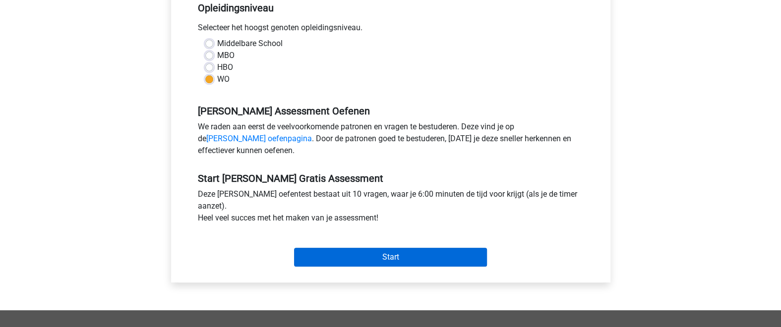
scroll to position [217, 0]
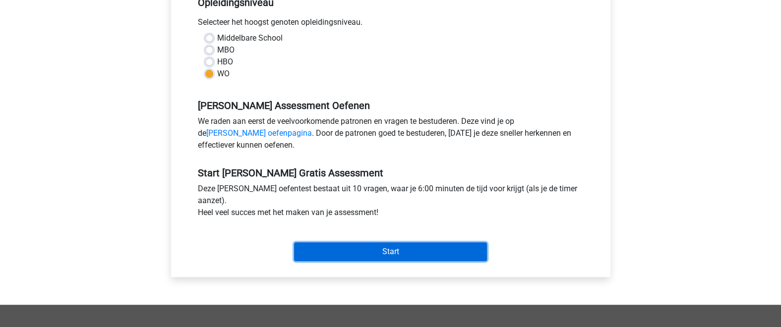
click at [332, 250] on input "Start" at bounding box center [390, 252] width 193 height 19
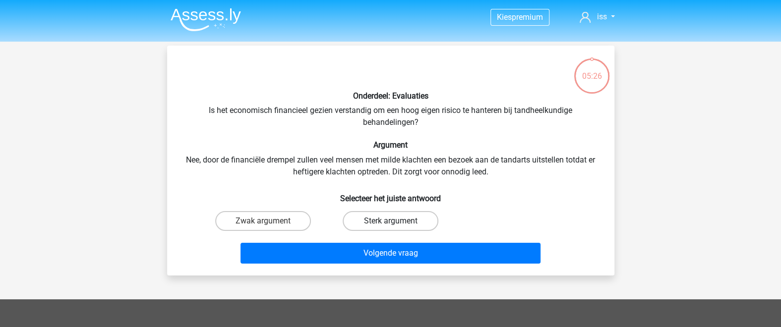
click at [370, 225] on label "Sterk argument" at bounding box center [391, 221] width 96 height 20
click at [390, 225] on input "Sterk argument" at bounding box center [393, 224] width 6 height 6
radio input "true"
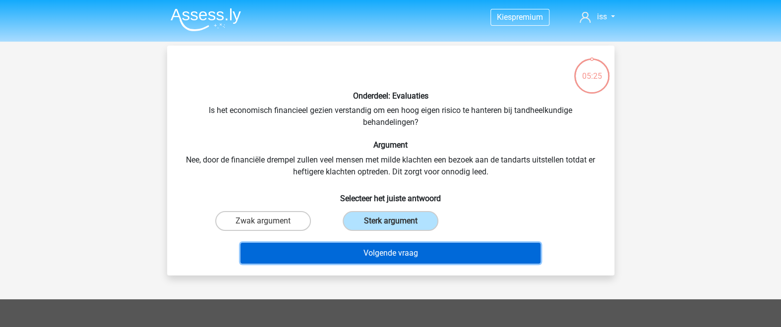
click at [360, 257] on button "Volgende vraag" at bounding box center [391, 253] width 300 height 21
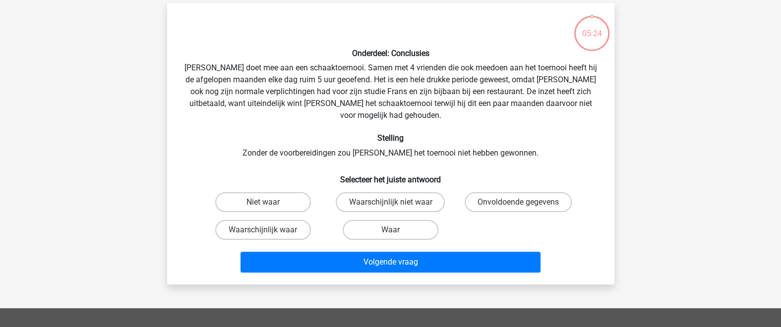
scroll to position [45, 0]
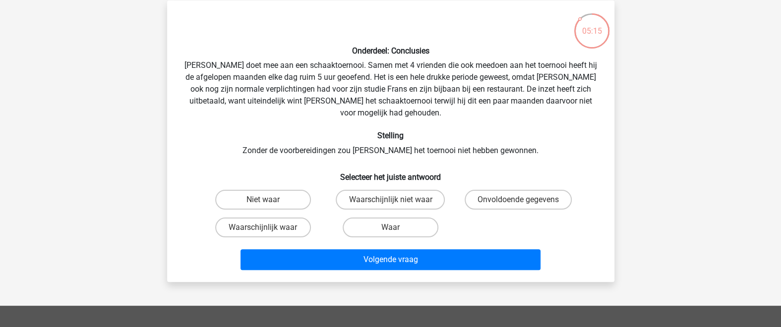
click at [181, 153] on div "Onderdeel: Conclusies Pablo doet mee aan een schaaktoernooi. Samen met 4 vriend…" at bounding box center [390, 141] width 439 height 266
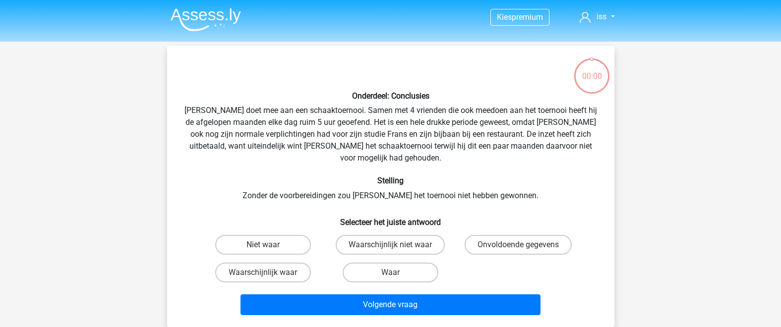
scroll to position [45, 0]
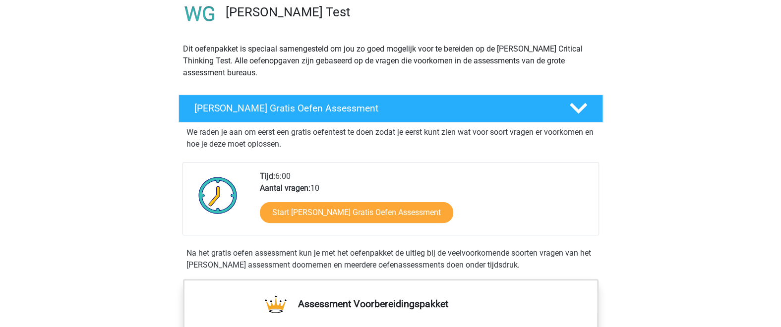
scroll to position [108, 0]
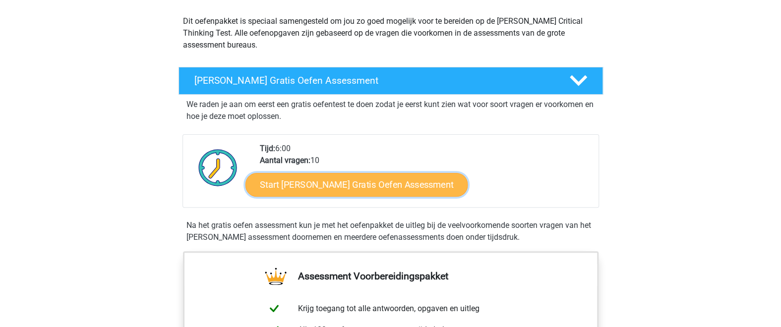
click at [370, 182] on link "Start Watson Glaser Gratis Oefen Assessment" at bounding box center [357, 185] width 223 height 24
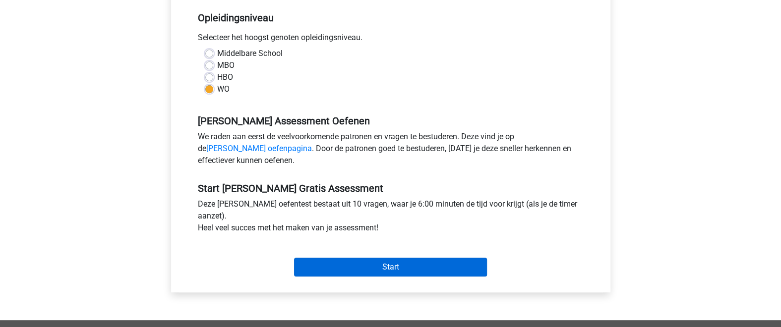
scroll to position [217, 0]
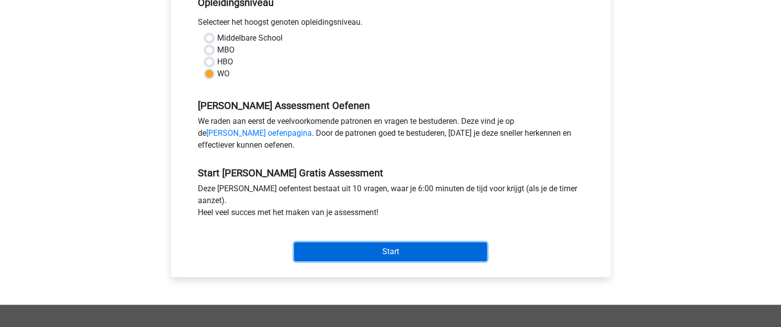
click at [381, 254] on input "Start" at bounding box center [390, 252] width 193 height 19
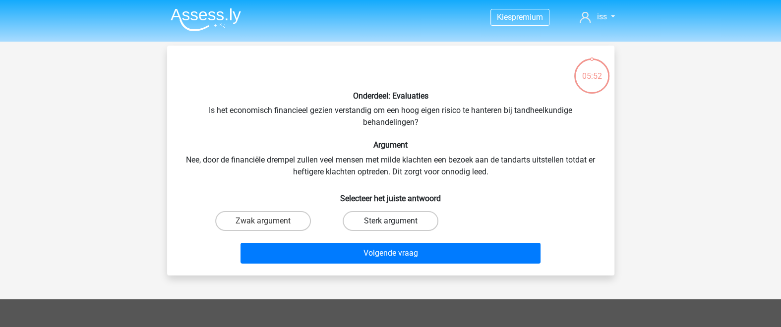
click at [378, 223] on label "Sterk argument" at bounding box center [391, 221] width 96 height 20
click at [390, 223] on input "Sterk argument" at bounding box center [393, 224] width 6 height 6
radio input "true"
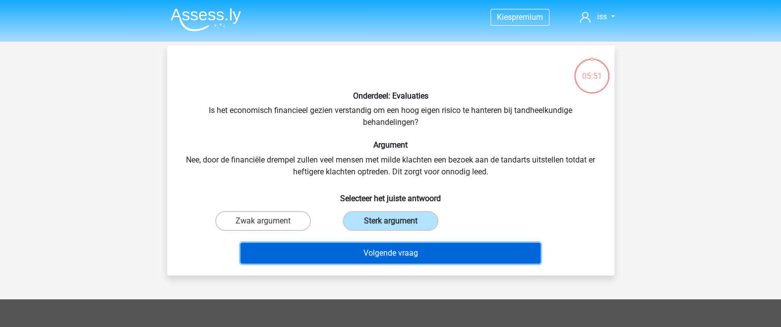
click at [379, 261] on button "Volgende vraag" at bounding box center [391, 253] width 300 height 21
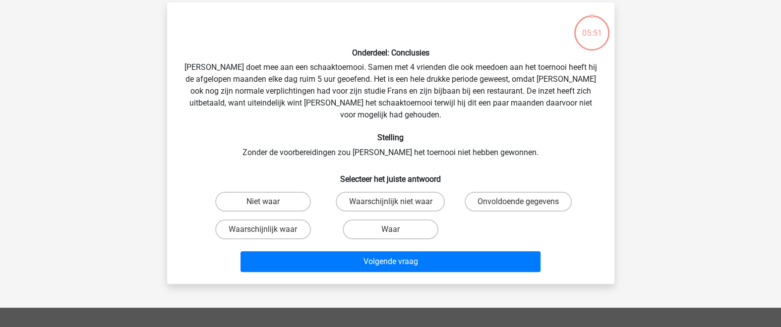
scroll to position [45, 0]
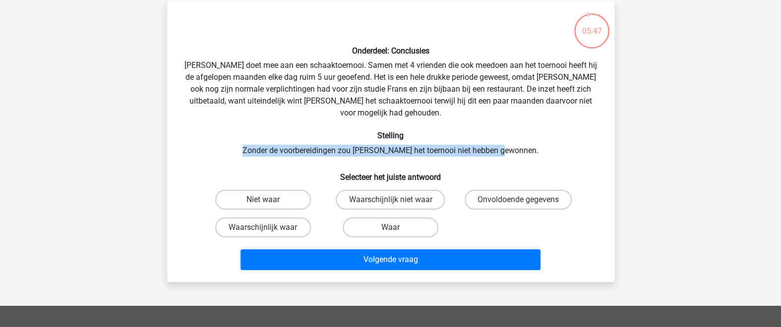
drag, startPoint x: 261, startPoint y: 137, endPoint x: 524, endPoint y: 134, distance: 263.4
click at [524, 134] on div "Onderdeel: Conclusies Pablo doet mee aan een schaaktoernooi. Samen met 4 vriend…" at bounding box center [390, 141] width 439 height 266
drag, startPoint x: 267, startPoint y: 210, endPoint x: 279, endPoint y: 215, distance: 12.2
click at [267, 218] on label "Waarschijnlijk waar" at bounding box center [263, 228] width 96 height 20
click at [267, 228] on input "Waarschijnlijk waar" at bounding box center [266, 231] width 6 height 6
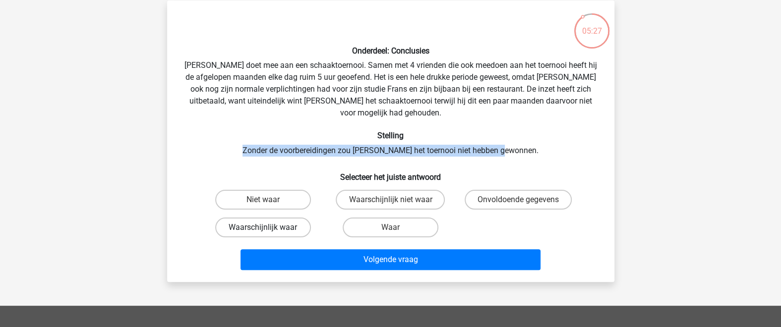
radio input "true"
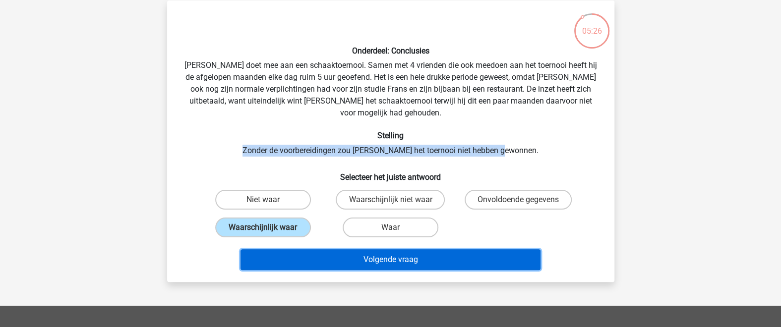
click at [341, 249] on button "Volgende vraag" at bounding box center [391, 259] width 300 height 21
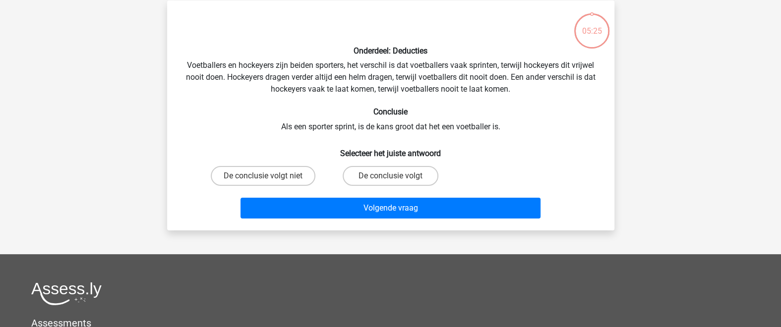
click at [555, 143] on h6 "Selecteer het juiste antwoord" at bounding box center [391, 149] width 416 height 17
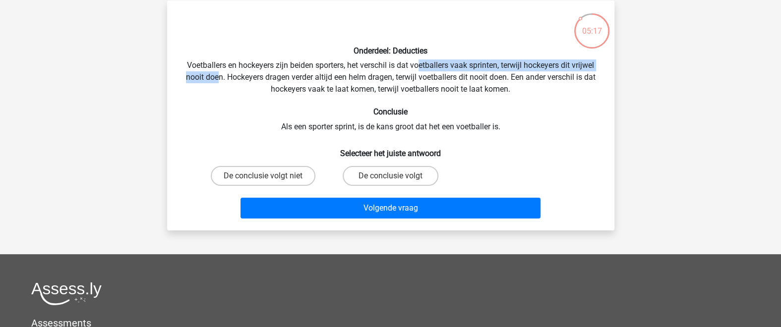
drag, startPoint x: 418, startPoint y: 66, endPoint x: 218, endPoint y: 77, distance: 199.7
click at [218, 77] on div "Onderdeel: Deducties Voetballers en hockeyers zijn beiden sporters, het verschi…" at bounding box center [390, 115] width 439 height 214
click at [284, 176] on label "De conclusie volgt niet" at bounding box center [263, 176] width 105 height 20
click at [269, 176] on input "De conclusie volgt niet" at bounding box center [266, 179] width 6 height 6
radio input "true"
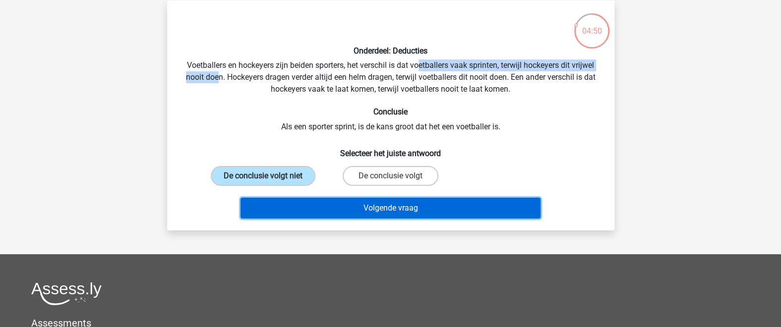
click at [343, 208] on button "Volgende vraag" at bounding box center [391, 208] width 300 height 21
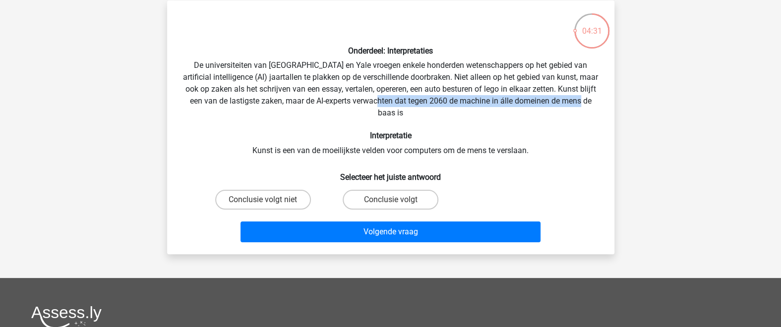
drag, startPoint x: 397, startPoint y: 101, endPoint x: 400, endPoint y: 114, distance: 13.2
click at [400, 114] on div "Onderdeel: Interpretaties De universiteiten van Oxford en Yale vroegen enkele h…" at bounding box center [390, 127] width 439 height 238
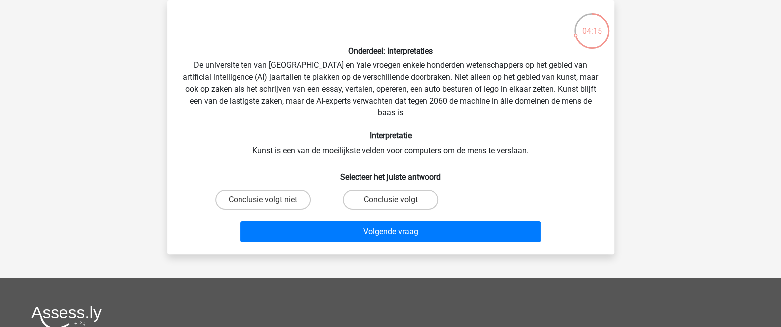
click at [518, 169] on h6 "Selecteer het juiste antwoord" at bounding box center [391, 173] width 416 height 17
click at [391, 197] on label "Conclusie volgt" at bounding box center [391, 200] width 96 height 20
click at [391, 200] on input "Conclusie volgt" at bounding box center [393, 203] width 6 height 6
radio input "true"
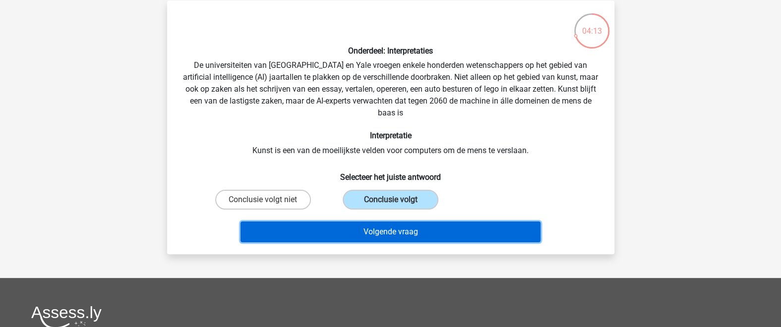
click at [396, 233] on button "Volgende vraag" at bounding box center [391, 232] width 300 height 21
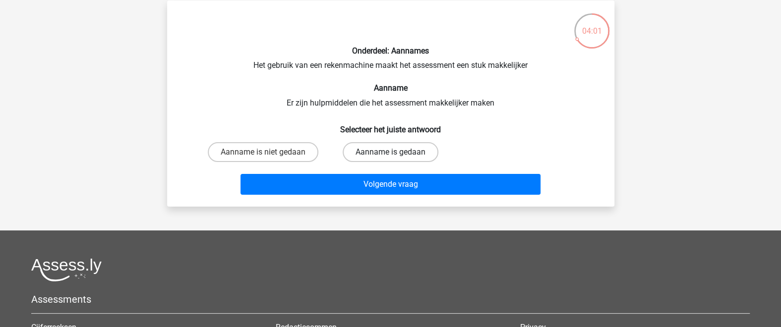
click at [387, 152] on label "Aanname is gedaan" at bounding box center [391, 152] width 96 height 20
click at [390, 152] on input "Aanname is gedaan" at bounding box center [393, 155] width 6 height 6
radio input "true"
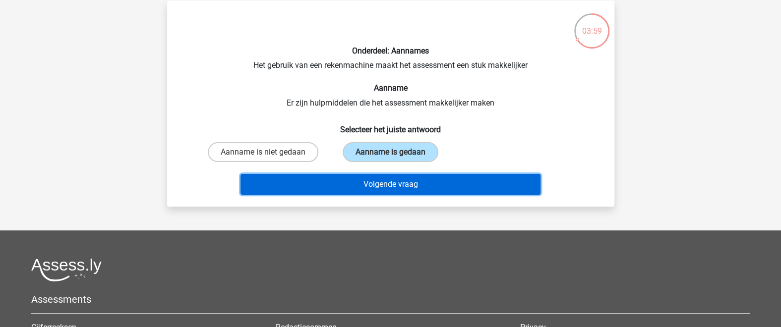
click at [369, 187] on button "Volgende vraag" at bounding box center [391, 184] width 300 height 21
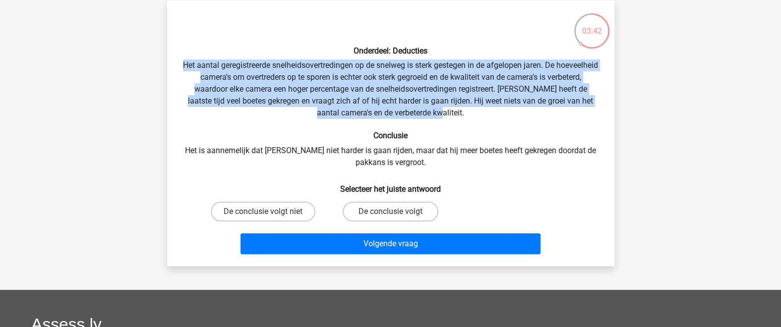
drag, startPoint x: 202, startPoint y: 63, endPoint x: 464, endPoint y: 112, distance: 265.9
click at [464, 112] on div "Onderdeel: Deducties Het aantal geregistreerde snelheidsovertredingen op de sne…" at bounding box center [390, 133] width 439 height 250
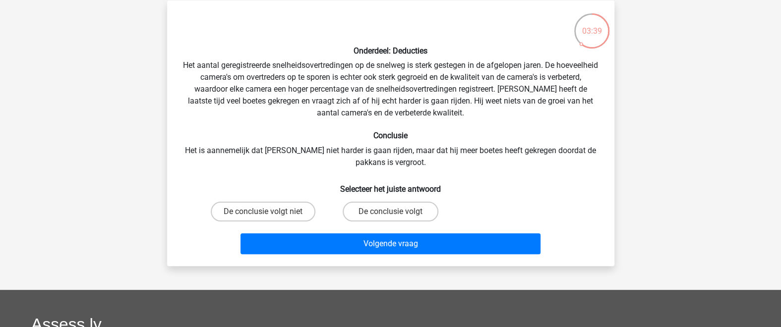
drag, startPoint x: 282, startPoint y: 160, endPoint x: 288, endPoint y: 161, distance: 5.5
click at [288, 161] on div "Onderdeel: Deducties Het aantal geregistreerde snelheidsovertredingen op de sne…" at bounding box center [390, 133] width 439 height 250
click at [407, 217] on label "De conclusie volgt" at bounding box center [391, 212] width 96 height 20
click at [397, 217] on input "De conclusie volgt" at bounding box center [393, 215] width 6 height 6
radio input "true"
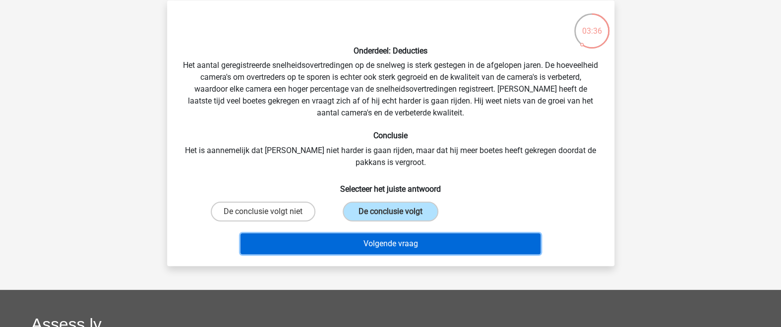
click at [410, 244] on button "Volgende vraag" at bounding box center [391, 244] width 300 height 21
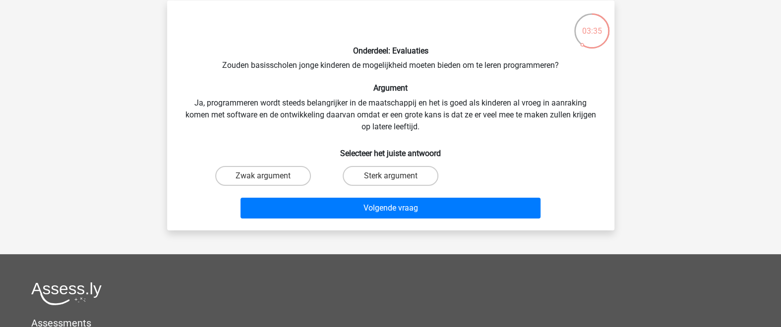
click at [220, 60] on div "Onderdeel: Evaluaties Zouden basisscholen jonge kinderen de mogelijkheid moeten…" at bounding box center [390, 115] width 439 height 214
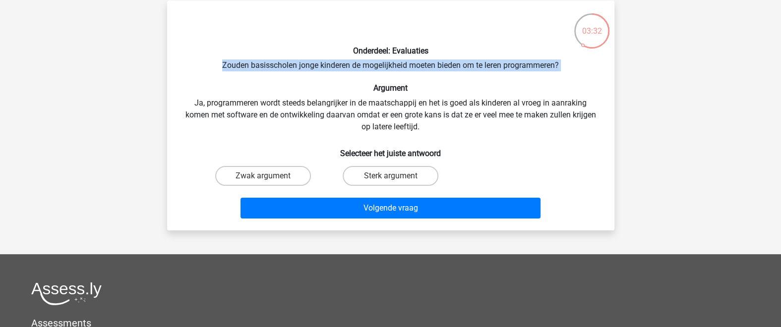
drag, startPoint x: 221, startPoint y: 64, endPoint x: 563, endPoint y: 74, distance: 342.9
click at [563, 74] on div "Onderdeel: Evaluaties Zouden basisscholen jonge kinderen de mogelijkheid moeten…" at bounding box center [390, 115] width 439 height 214
click at [372, 179] on label "Sterk argument" at bounding box center [391, 176] width 96 height 20
click at [390, 179] on input "Sterk argument" at bounding box center [393, 179] width 6 height 6
radio input "true"
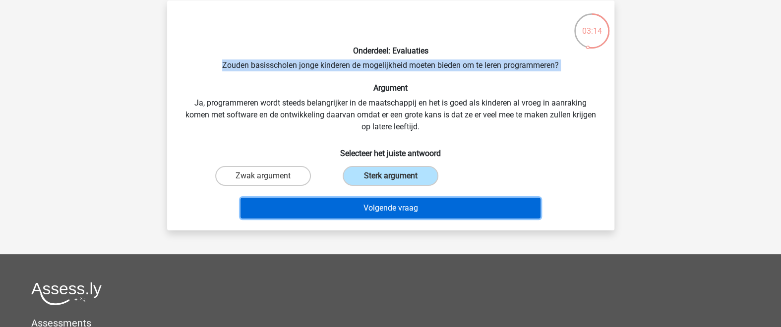
click at [396, 210] on button "Volgende vraag" at bounding box center [391, 208] width 300 height 21
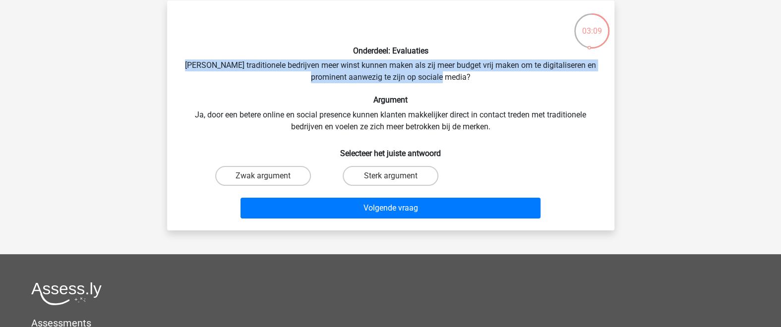
drag, startPoint x: 192, startPoint y: 65, endPoint x: 475, endPoint y: 77, distance: 283.0
click at [475, 77] on div "Onderdeel: Evaluaties Zouden traditionele bedrijven meer winst kunnen maken als…" at bounding box center [390, 115] width 439 height 214
click at [406, 172] on label "Sterk argument" at bounding box center [391, 176] width 96 height 20
click at [397, 176] on input "Sterk argument" at bounding box center [393, 179] width 6 height 6
radio input "true"
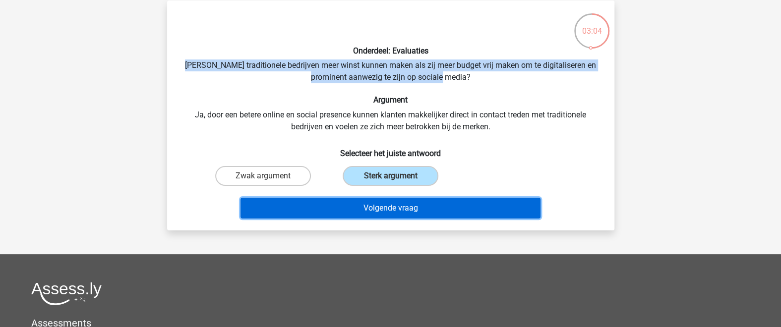
click at [497, 200] on button "Volgende vraag" at bounding box center [391, 208] width 300 height 21
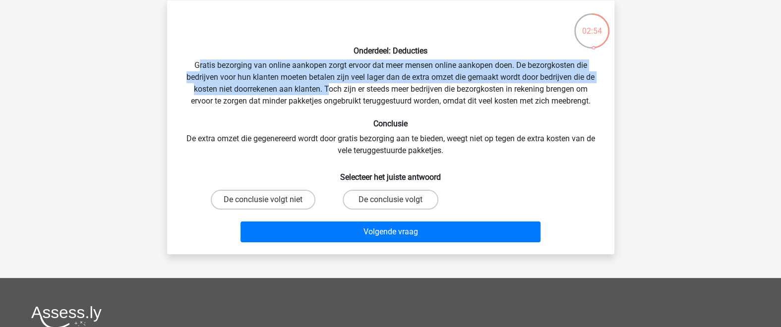
drag, startPoint x: 198, startPoint y: 65, endPoint x: 327, endPoint y: 91, distance: 131.0
click at [327, 91] on div "Onderdeel: Deducties Gratis bezorging van online aankopen zorgt ervoor dat meer…" at bounding box center [390, 127] width 439 height 238
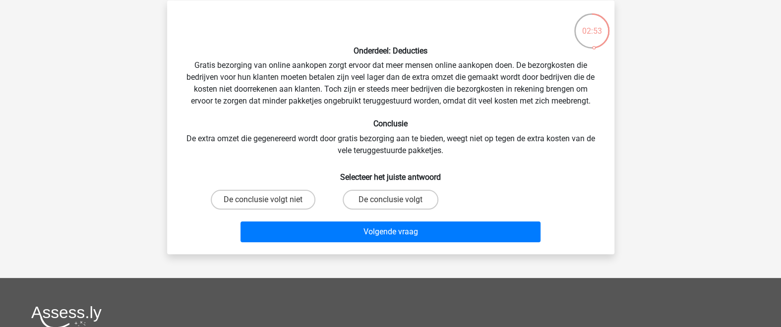
click at [449, 34] on p at bounding box center [372, 23] width 378 height 30
click at [187, 62] on div "Onderdeel: Deducties Gratis bezorging van online aankopen zorgt ervoor dat meer…" at bounding box center [390, 127] width 439 height 238
click at [192, 63] on div "Onderdeel: Deducties Gratis bezorging van online aankopen zorgt ervoor dat meer…" at bounding box center [390, 127] width 439 height 238
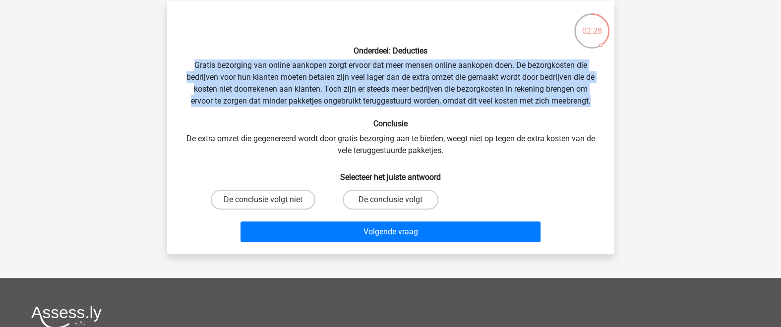
drag, startPoint x: 195, startPoint y: 63, endPoint x: 618, endPoint y: 104, distance: 425.6
click at [618, 104] on div "02:28 Vraag 9 van de 10 Categorie: watson glaser set 1 Onderdeel: Deducties Con…" at bounding box center [390, 127] width 463 height 254
drag, startPoint x: 394, startPoint y: 197, endPoint x: 400, endPoint y: 193, distance: 6.7
click at [396, 195] on label "De conclusie volgt" at bounding box center [391, 200] width 96 height 20
click at [396, 200] on input "De conclusie volgt" at bounding box center [393, 203] width 6 height 6
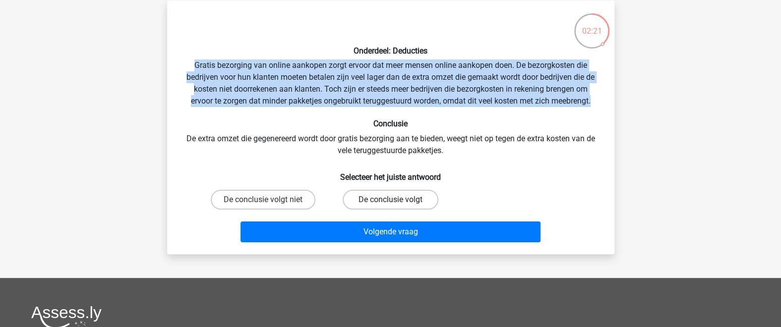
radio input "true"
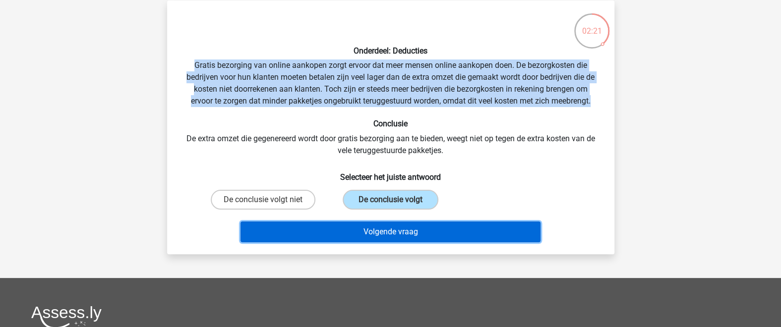
click at [419, 226] on button "Volgende vraag" at bounding box center [391, 232] width 300 height 21
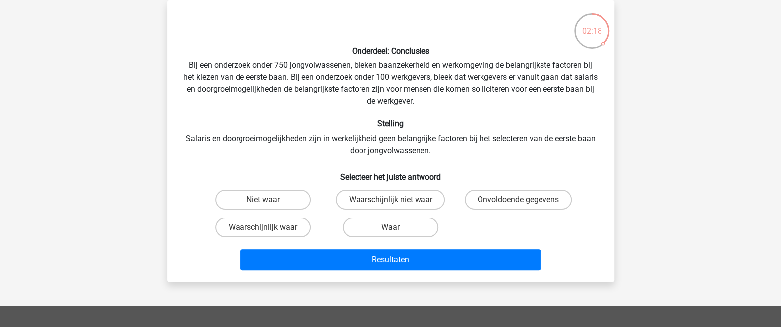
click at [485, 125] on h6 "Stelling" at bounding box center [391, 123] width 416 height 9
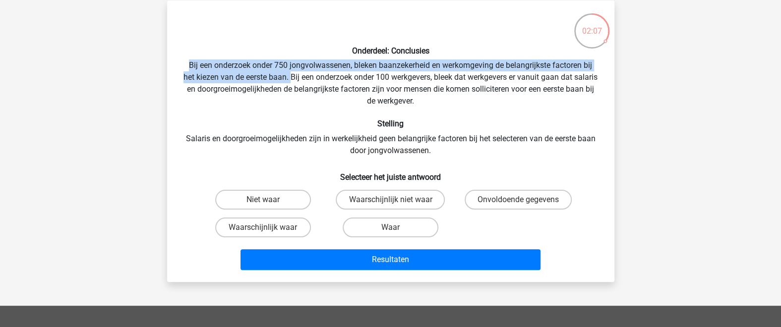
drag, startPoint x: 187, startPoint y: 65, endPoint x: 304, endPoint y: 71, distance: 116.2
click at [304, 71] on div "Onderdeel: Conclusies Bij een onderzoek onder 750 jongvolwassenen, bleken baanz…" at bounding box center [390, 141] width 439 height 266
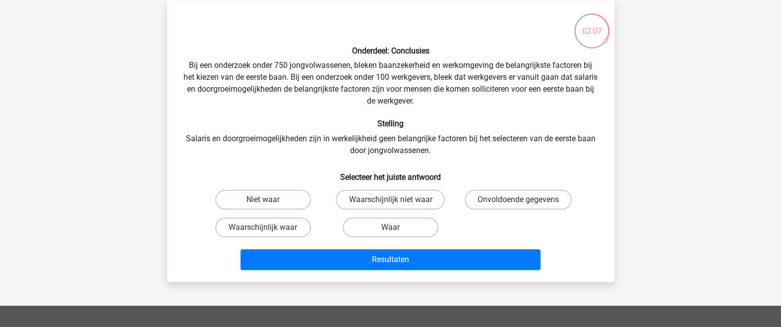
click at [306, 108] on div "Onderdeel: Conclusies Bij een onderzoek onder 750 jongvolwassenen, bleken baanz…" at bounding box center [390, 141] width 439 height 266
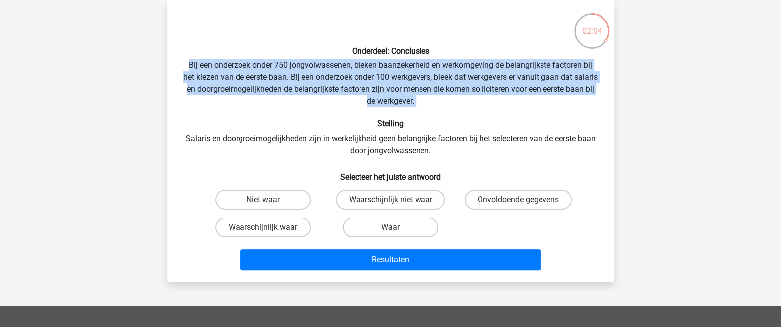
drag, startPoint x: 189, startPoint y: 64, endPoint x: 442, endPoint y: 118, distance: 258.6
click at [442, 118] on div "Onderdeel: Conclusies Bij een onderzoek onder 750 jongvolwassenen, bleken baanz…" at bounding box center [390, 141] width 439 height 266
click at [445, 95] on div "Onderdeel: Conclusies Bij een onderzoek onder 750 jongvolwassenen, bleken baanz…" at bounding box center [390, 141] width 439 height 266
drag, startPoint x: 187, startPoint y: 65, endPoint x: 462, endPoint y: 99, distance: 276.9
click at [467, 98] on div "Onderdeel: Conclusies Bij een onderzoek onder 750 jongvolwassenen, bleken baanz…" at bounding box center [390, 141] width 439 height 266
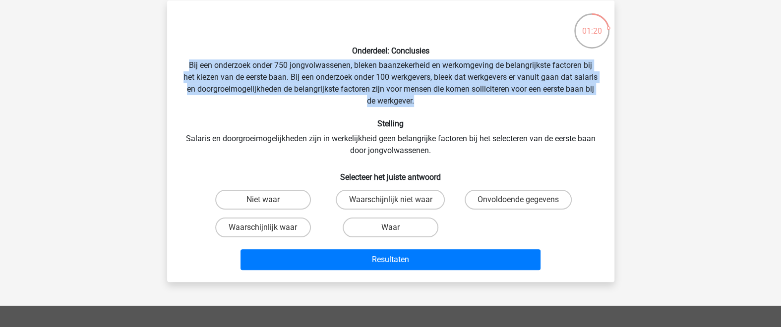
click at [396, 228] on input "Waar" at bounding box center [393, 231] width 6 height 6
radio input "true"
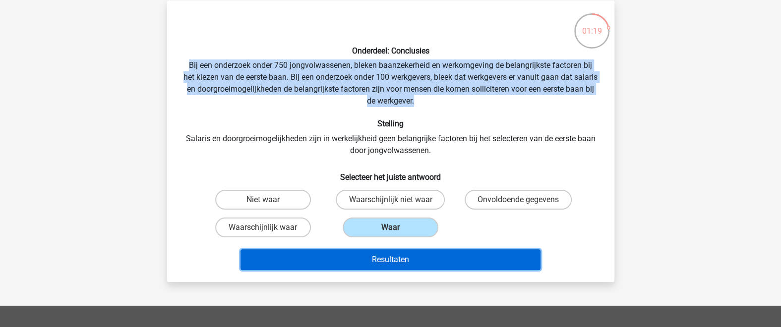
click at [413, 261] on button "Resultaten" at bounding box center [391, 259] width 300 height 21
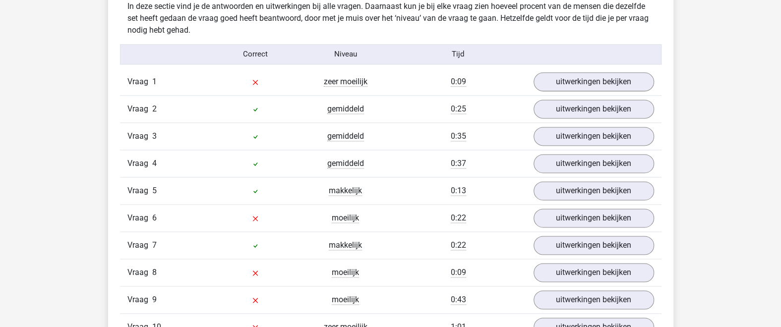
scroll to position [759, 0]
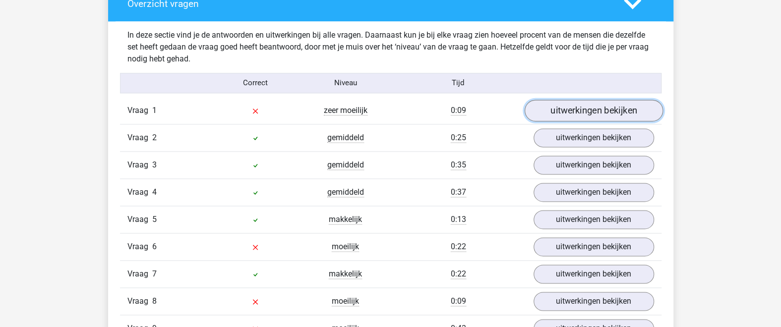
click at [565, 115] on link "uitwerkingen bekijken" at bounding box center [593, 111] width 138 height 22
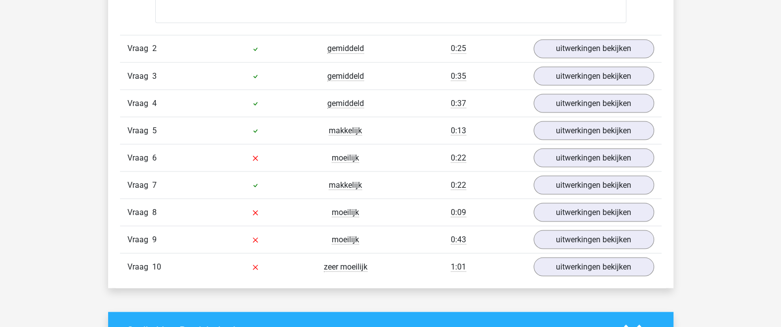
scroll to position [1084, 0]
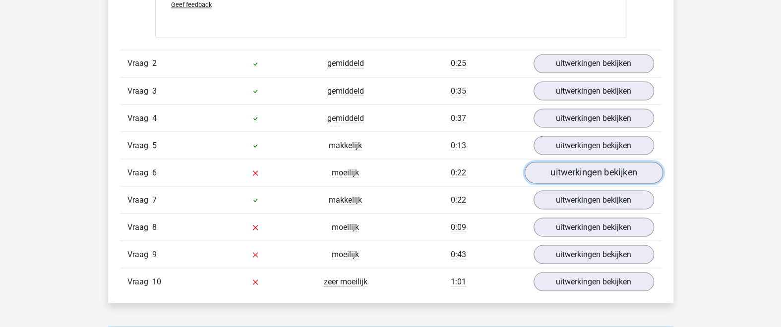
click at [562, 172] on link "uitwerkingen bekijken" at bounding box center [593, 173] width 138 height 22
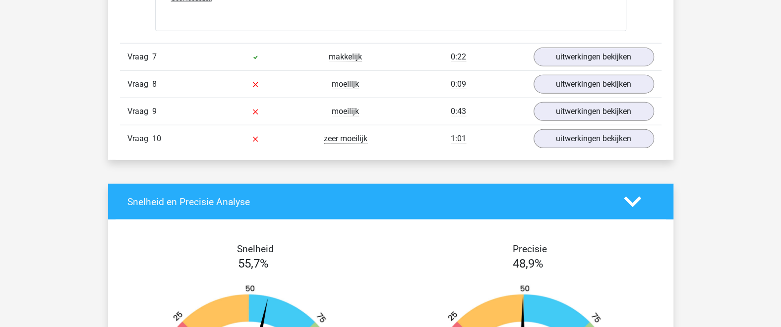
scroll to position [1518, 0]
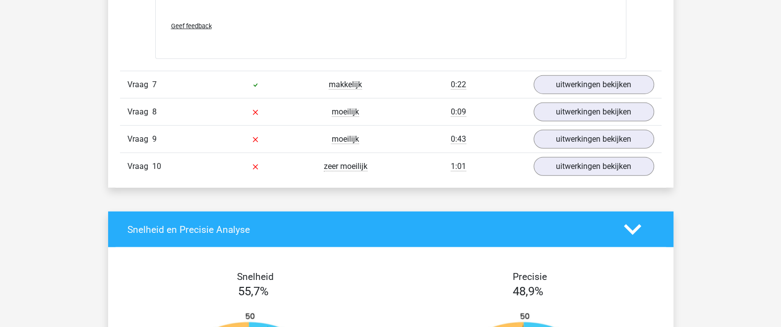
click at [559, 107] on div "Vraag 8 moeilijk 0:09 uitwerkingen bekijken" at bounding box center [391, 111] width 542 height 27
click at [559, 104] on link "uitwerkingen bekijken" at bounding box center [593, 112] width 138 height 22
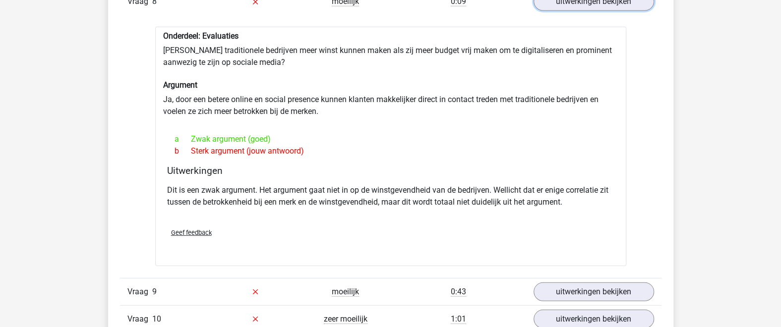
scroll to position [1735, 0]
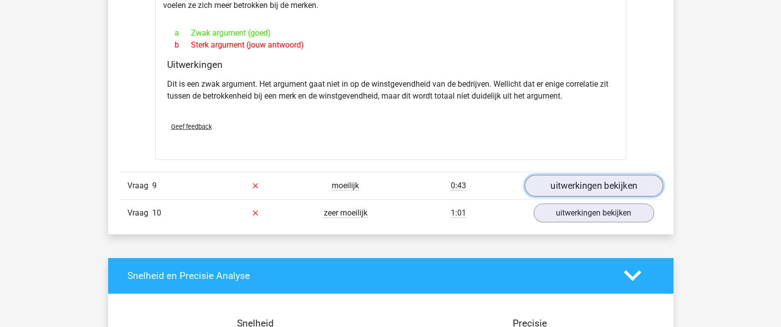
click at [573, 175] on link "uitwerkingen bekijken" at bounding box center [593, 186] width 138 height 22
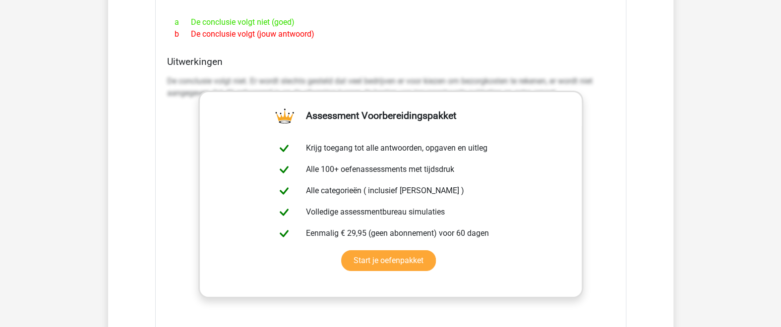
scroll to position [2386, 0]
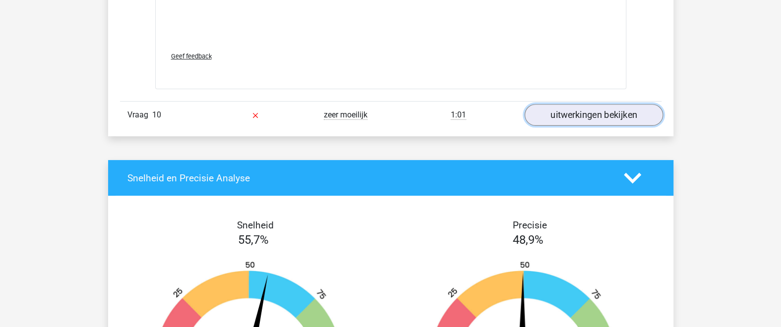
click at [571, 104] on link "uitwerkingen bekijken" at bounding box center [593, 115] width 138 height 22
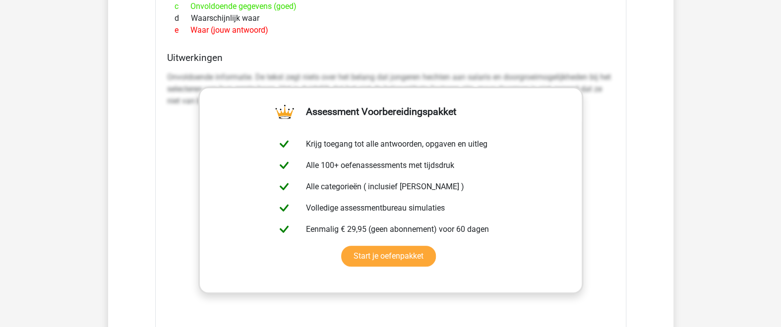
scroll to position [2711, 0]
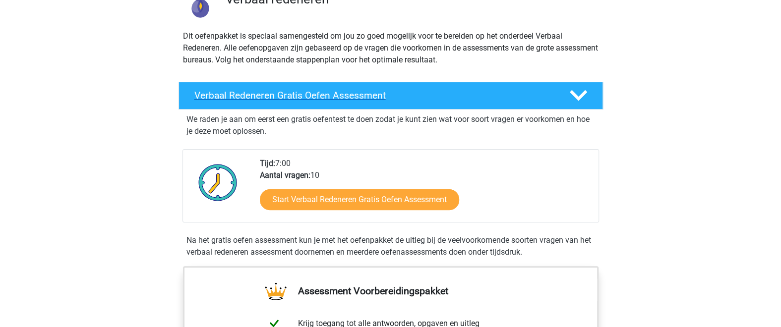
scroll to position [108, 0]
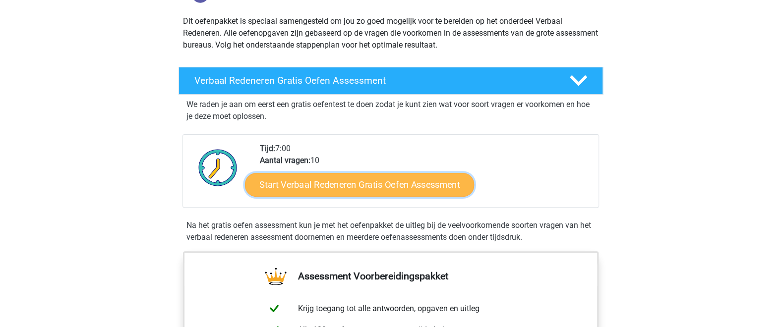
click at [365, 181] on link "Start Verbaal Redeneren Gratis Oefen Assessment" at bounding box center [359, 185] width 229 height 24
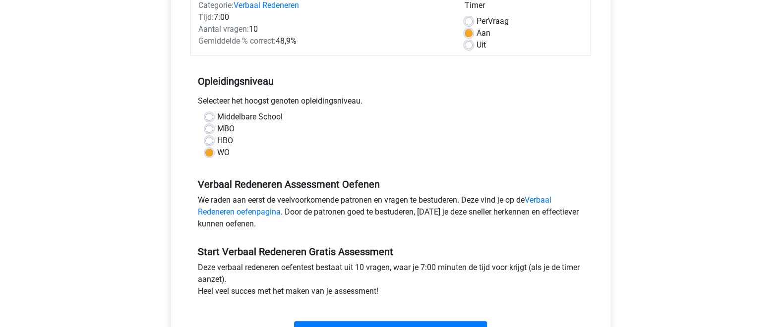
scroll to position [325, 0]
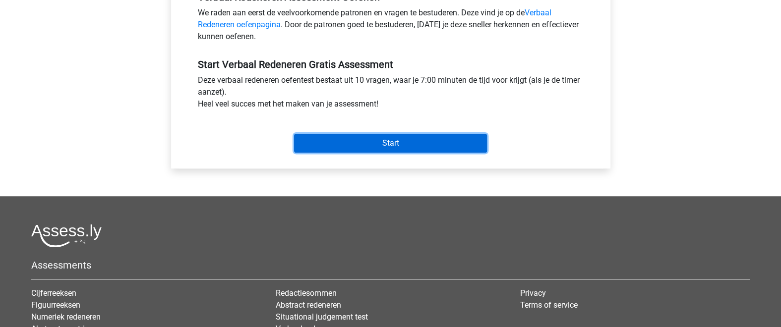
click at [385, 150] on input "Start" at bounding box center [390, 143] width 193 height 19
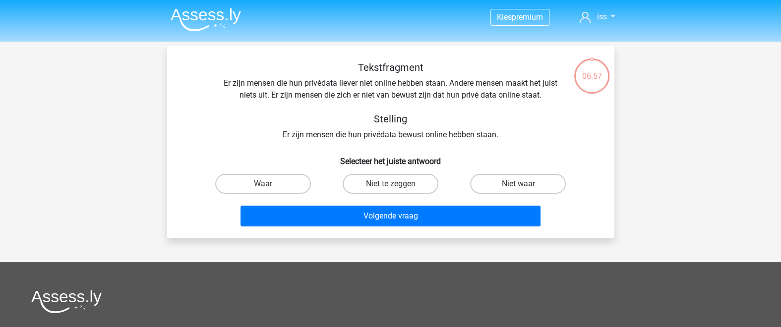
click at [118, 119] on div "Kies premium iss [EMAIL_ADDRESS][DOMAIN_NAME]" at bounding box center [390, 262] width 781 height 524
click at [497, 187] on label "Niet waar" at bounding box center [518, 184] width 96 height 20
click at [518, 187] on input "Niet waar" at bounding box center [521, 187] width 6 height 6
radio input "true"
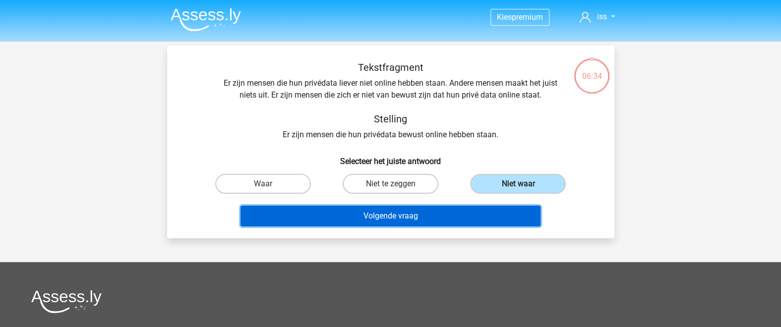
click at [473, 223] on button "Volgende vraag" at bounding box center [391, 216] width 300 height 21
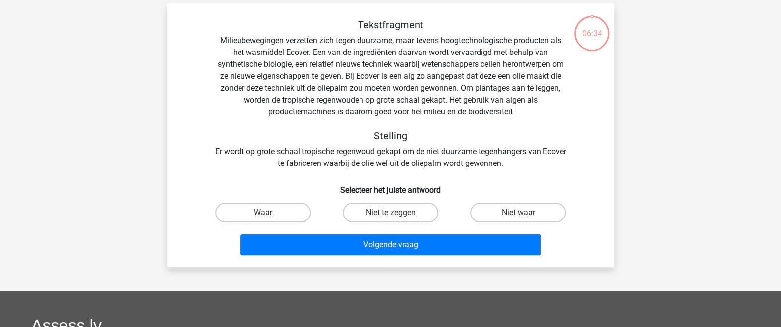
scroll to position [45, 0]
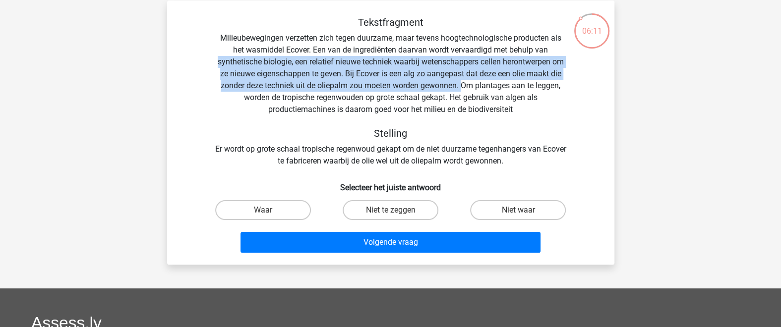
drag, startPoint x: 216, startPoint y: 61, endPoint x: 463, endPoint y: 84, distance: 248.1
click at [463, 84] on div "Tekstfragment Milieubewegingen verzetten zich tegen duurzame, maar tevens hoogt…" at bounding box center [391, 91] width 416 height 151
click at [554, 211] on label "Niet waar" at bounding box center [518, 210] width 96 height 20
click at [525, 211] on input "Niet waar" at bounding box center [521, 213] width 6 height 6
radio input "true"
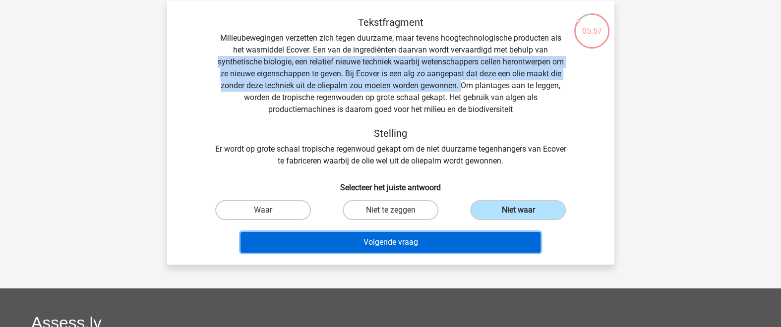
click at [492, 243] on button "Volgende vraag" at bounding box center [391, 242] width 300 height 21
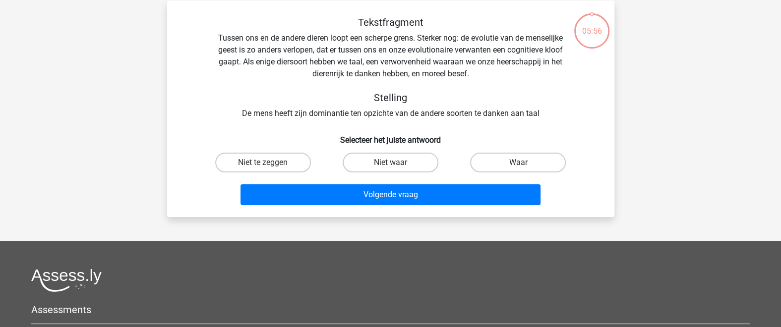
click at [292, 110] on div "Tekstfragment Tussen ons en de andere dieren loopt een scherpe grens. Sterker n…" at bounding box center [391, 67] width 416 height 103
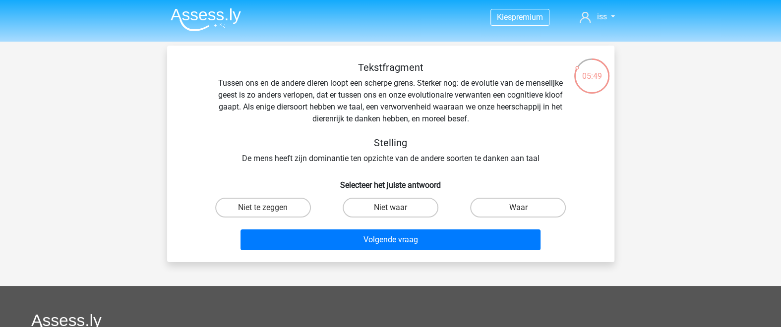
drag, startPoint x: 313, startPoint y: 96, endPoint x: 467, endPoint y: 92, distance: 153.8
click at [467, 92] on div "Tekstfragment Tussen ons en de andere dieren loopt een scherpe grens. Sterker n…" at bounding box center [391, 112] width 416 height 103
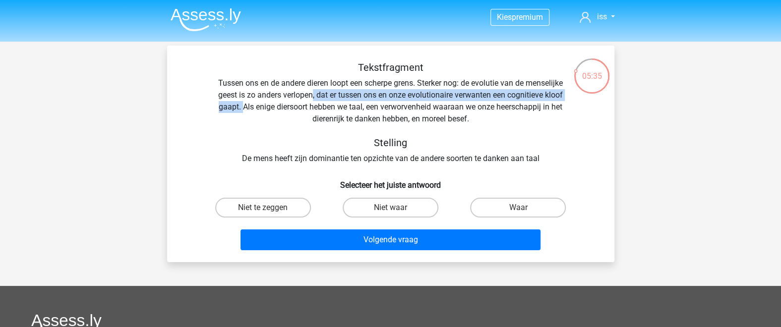
drag, startPoint x: 313, startPoint y: 95, endPoint x: 242, endPoint y: 106, distance: 71.8
click at [242, 106] on div "Tekstfragment Tussen ons en de andere dieren loopt een scherpe grens. Sterker n…" at bounding box center [391, 112] width 416 height 103
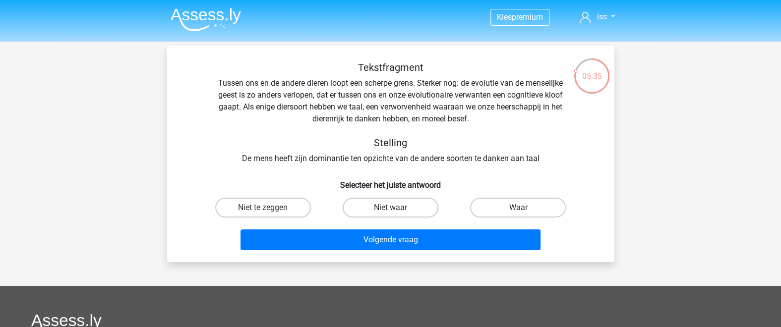
click at [240, 137] on h5 "Stelling" at bounding box center [391, 143] width 352 height 12
click at [219, 129] on div "Tekstfragment Tussen ons en de andere dieren loopt een scherpe grens. Sterker n…" at bounding box center [391, 112] width 416 height 103
drag, startPoint x: 238, startPoint y: 102, endPoint x: 305, endPoint y: 108, distance: 67.2
click at [305, 108] on div "Tekstfragment Tussen ons en de andere dieren loopt een scherpe grens. Sterker n…" at bounding box center [391, 112] width 416 height 103
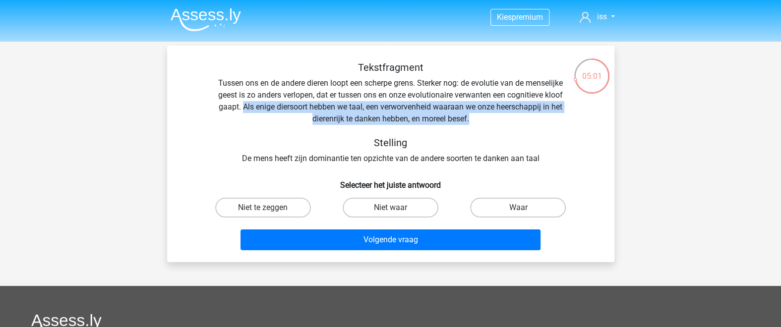
drag, startPoint x: 248, startPoint y: 102, endPoint x: 483, endPoint y: 118, distance: 235.1
click at [483, 118] on div "Tekstfragment Tussen ons en de andere dieren loopt een scherpe grens. Sterker n…" at bounding box center [391, 112] width 416 height 103
drag, startPoint x: 282, startPoint y: 210, endPoint x: 286, endPoint y: 225, distance: 15.4
click at [282, 212] on label "Niet te zeggen" at bounding box center [263, 208] width 96 height 20
click at [269, 212] on input "Niet te zeggen" at bounding box center [266, 211] width 6 height 6
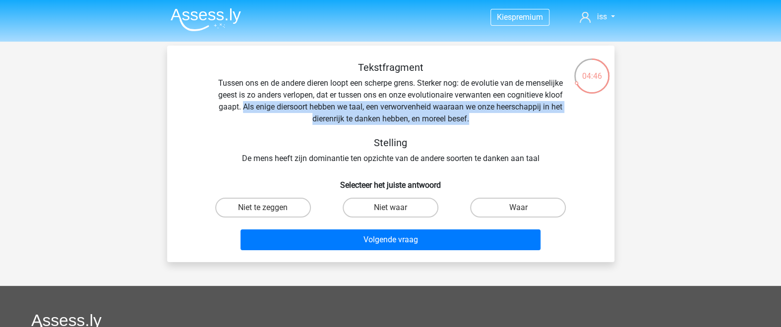
radio input "true"
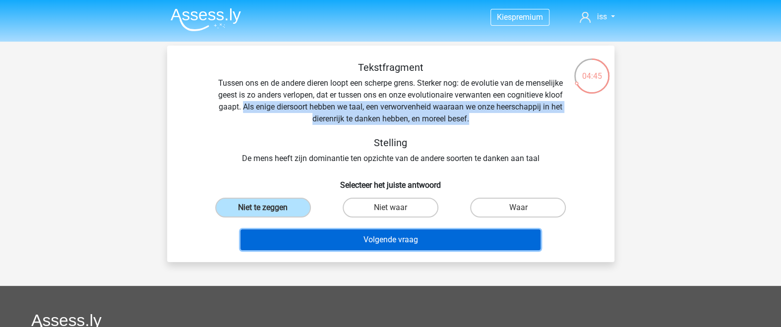
click at [308, 247] on button "Volgende vraag" at bounding box center [391, 240] width 300 height 21
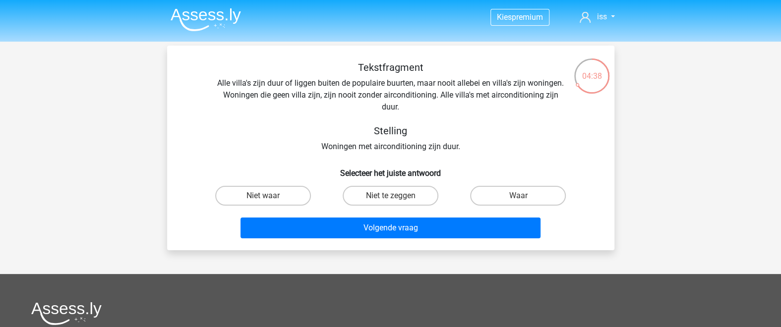
click at [621, 134] on div "04:38 Vraag 4 van de 10 Categorie: verbaal redeneren set 1 Tekstfragment Stelli…" at bounding box center [390, 148] width 463 height 205
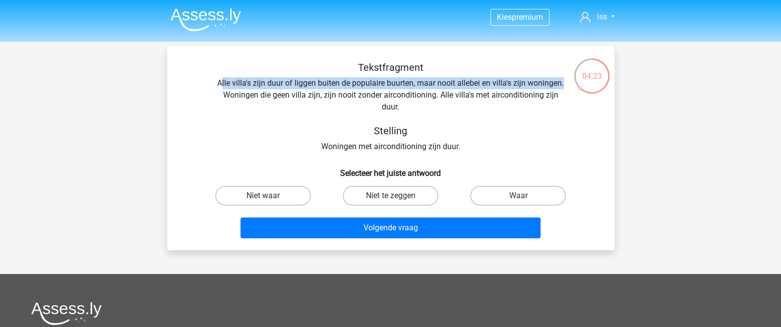
drag, startPoint x: 220, startPoint y: 83, endPoint x: 572, endPoint y: 78, distance: 352.7
click at [572, 78] on div "Tekstfragment Alle villa's zijn duur of liggen buiten de populaire buurten, maa…" at bounding box center [391, 106] width 416 height 91
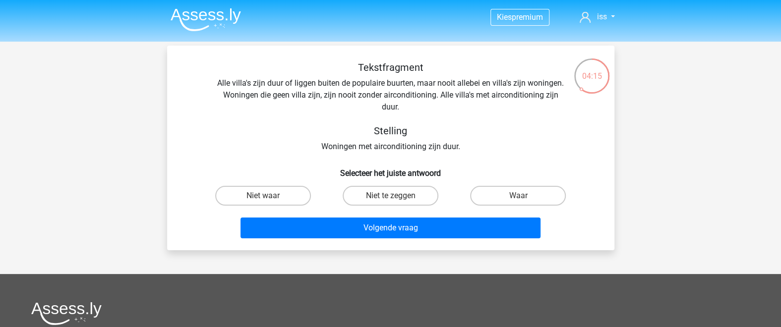
drag, startPoint x: 220, startPoint y: 104, endPoint x: 212, endPoint y: 109, distance: 9.4
click at [212, 109] on div "Tekstfragment Alle villa's zijn duur of liggen buiten de populaire buurten, maa…" at bounding box center [391, 106] width 416 height 91
click at [276, 189] on label "Niet waar" at bounding box center [263, 196] width 96 height 20
click at [269, 196] on input "Niet waar" at bounding box center [266, 199] width 6 height 6
radio input "true"
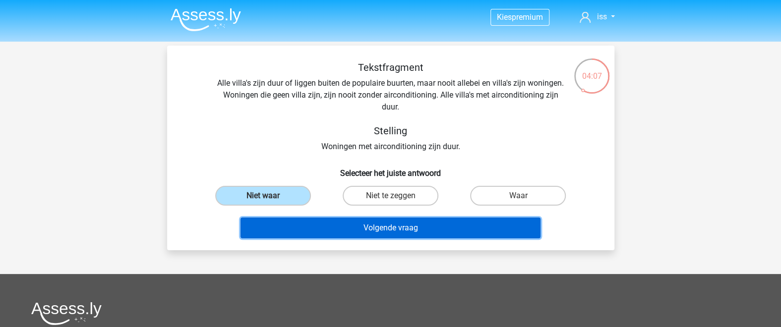
click at [334, 221] on button "Volgende vraag" at bounding box center [391, 228] width 300 height 21
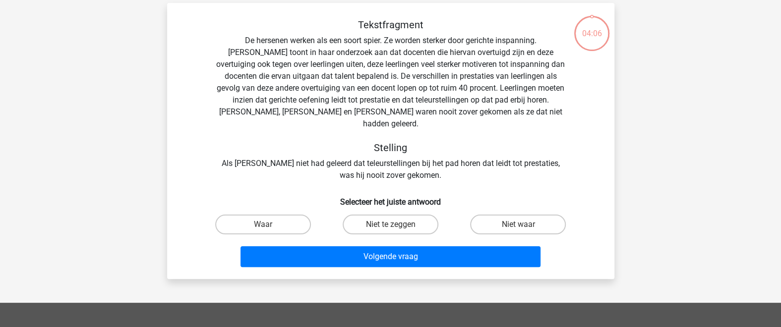
scroll to position [45, 0]
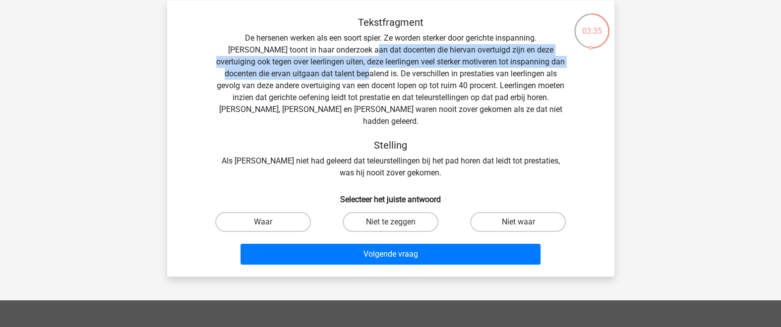
drag, startPoint x: 312, startPoint y: 52, endPoint x: 320, endPoint y: 71, distance: 21.4
click at [320, 71] on div "Tekstfragment De hersenen werken als een soort spier. Ze worden sterker door ge…" at bounding box center [391, 97] width 416 height 163
click at [404, 213] on label "Niet te zeggen" at bounding box center [391, 222] width 96 height 20
click at [397, 222] on input "Niet te zeggen" at bounding box center [393, 225] width 6 height 6
radio input "true"
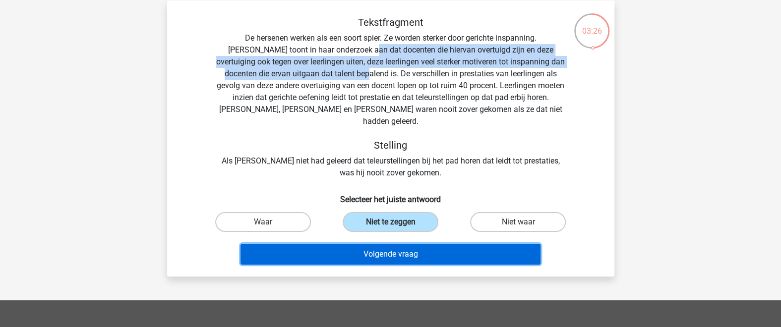
click at [404, 244] on button "Volgende vraag" at bounding box center [391, 254] width 300 height 21
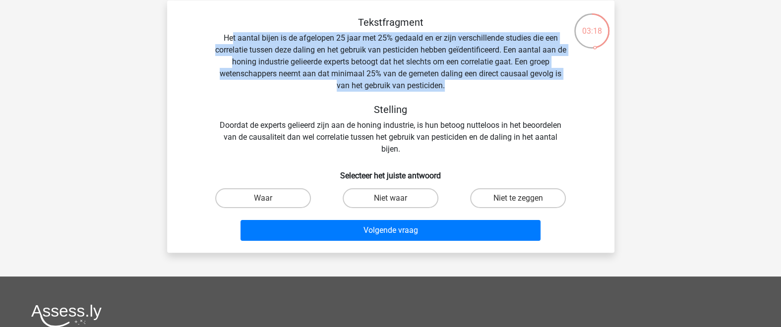
drag, startPoint x: 236, startPoint y: 33, endPoint x: 488, endPoint y: 83, distance: 256.9
click at [488, 83] on div "Tekstfragment Het aantal bijen is de afgelopen 25 jaar met 25% gedaald en er zi…" at bounding box center [391, 85] width 416 height 139
click at [401, 189] on label "Niet waar" at bounding box center [391, 198] width 96 height 20
click at [397, 198] on input "Niet waar" at bounding box center [393, 201] width 6 height 6
radio input "true"
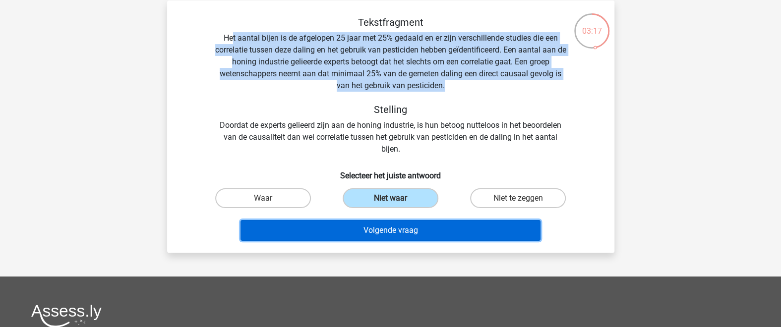
click at [417, 237] on button "Volgende vraag" at bounding box center [391, 230] width 300 height 21
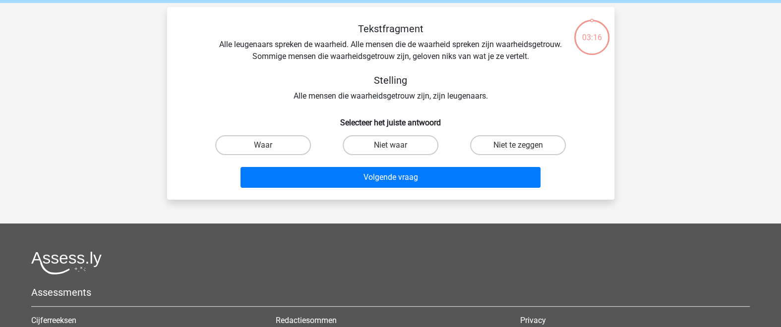
scroll to position [0, 0]
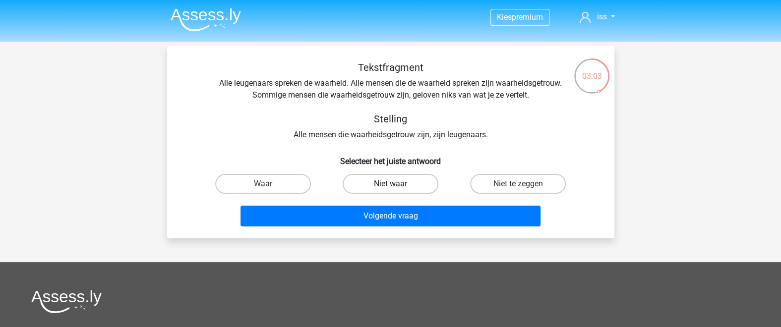
click at [389, 180] on label "Niet waar" at bounding box center [391, 184] width 96 height 20
click at [390, 184] on input "Niet waar" at bounding box center [393, 187] width 6 height 6
radio input "true"
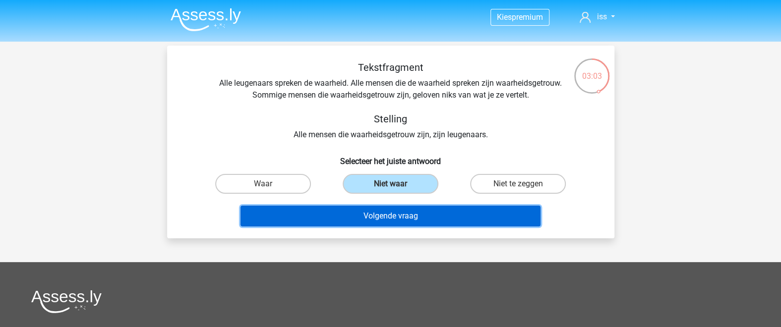
click at [407, 215] on button "Volgende vraag" at bounding box center [391, 216] width 300 height 21
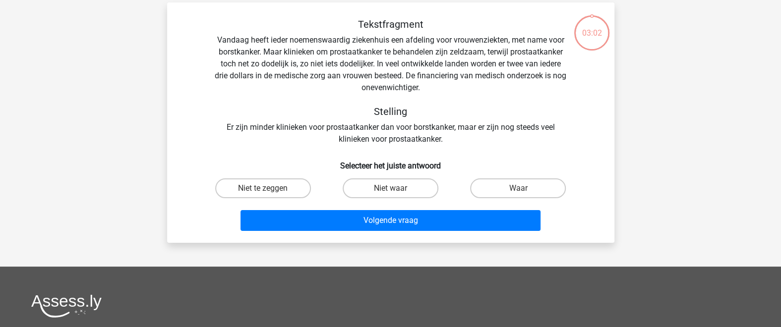
scroll to position [45, 0]
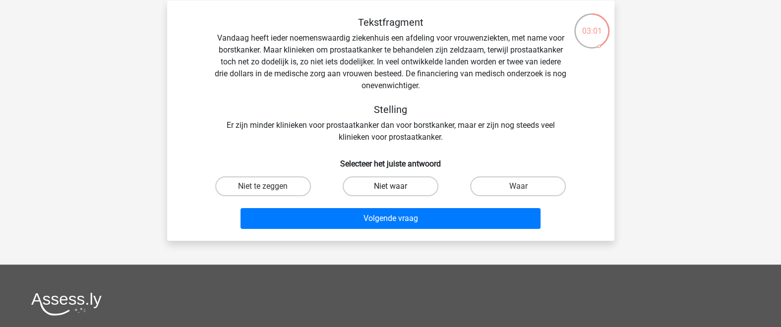
click at [400, 185] on label "Niet waar" at bounding box center [391, 187] width 96 height 20
click at [397, 186] on input "Niet waar" at bounding box center [393, 189] width 6 height 6
radio input "true"
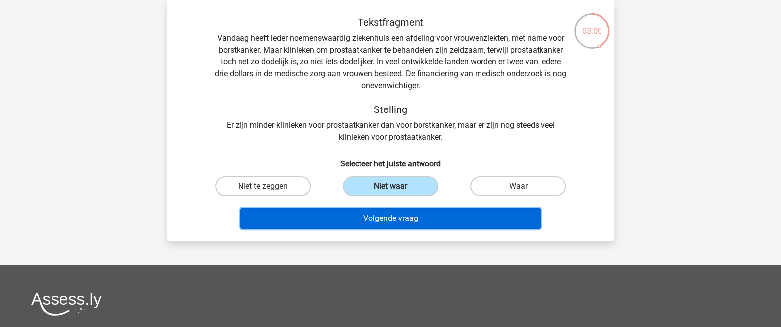
click at [414, 222] on button "Volgende vraag" at bounding box center [391, 218] width 300 height 21
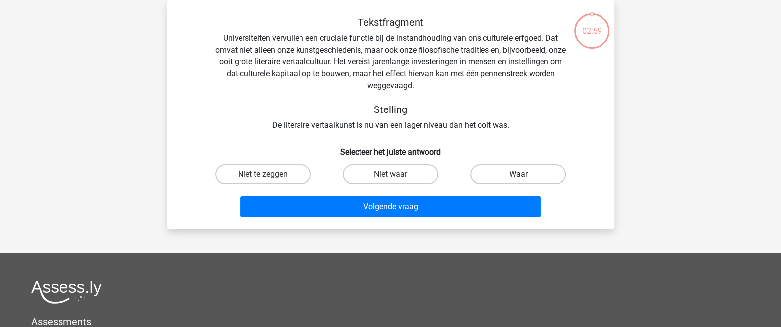
click at [512, 183] on label "Waar" at bounding box center [518, 175] width 96 height 20
click at [518, 181] on input "Waar" at bounding box center [521, 178] width 6 height 6
radio input "true"
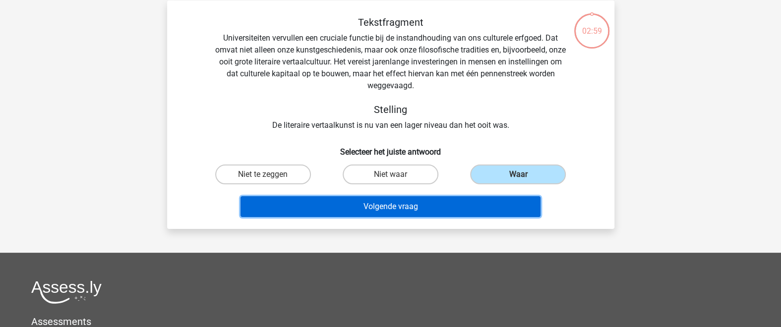
click at [413, 213] on button "Volgende vraag" at bounding box center [391, 206] width 300 height 21
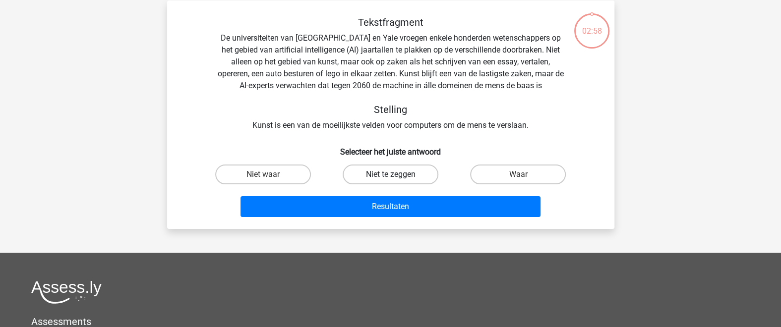
click at [400, 172] on label "Niet te zeggen" at bounding box center [391, 175] width 96 height 20
click at [397, 175] on input "Niet te zeggen" at bounding box center [393, 178] width 6 height 6
radio input "true"
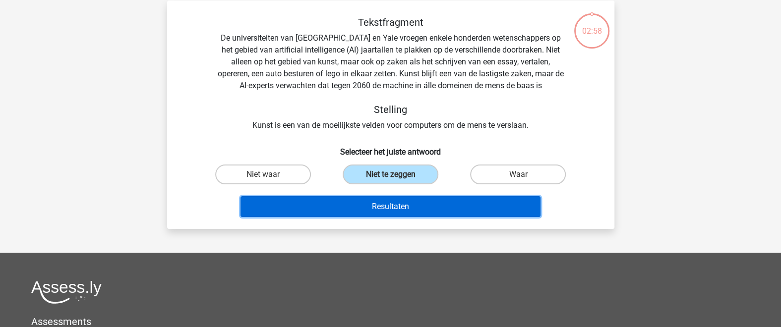
click at [400, 216] on button "Resultaten" at bounding box center [391, 206] width 300 height 21
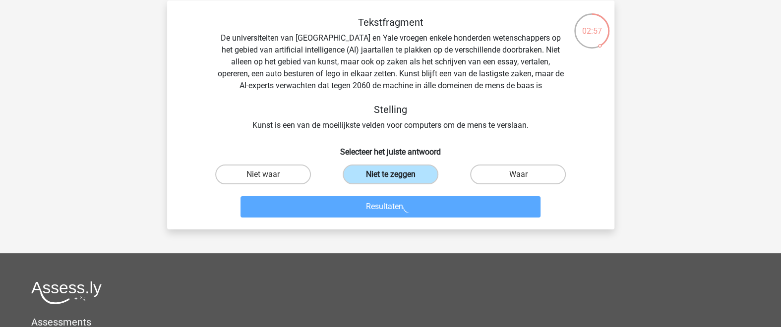
click at [403, 172] on label "Niet te zeggen" at bounding box center [391, 175] width 96 height 20
click at [397, 175] on input "Niet te zeggen" at bounding box center [393, 178] width 6 height 6
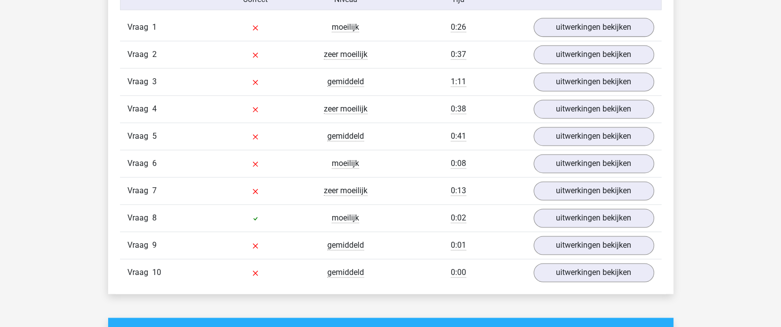
scroll to position [867, 0]
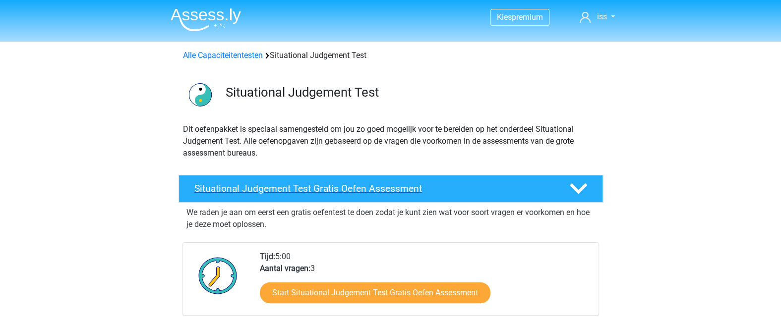
click at [394, 184] on h4 "Situational Judgement Test Gratis Oefen Assessment" at bounding box center [373, 188] width 359 height 11
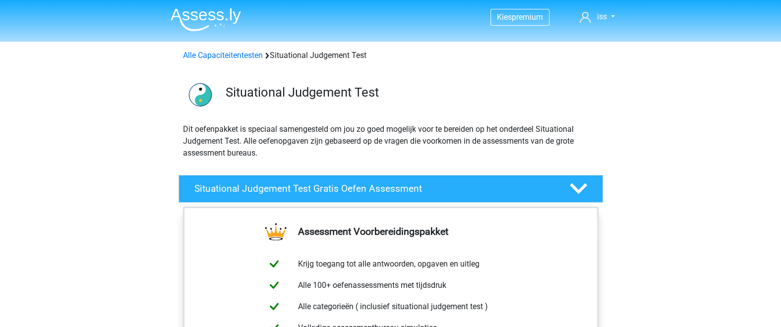
click at [415, 173] on div "Situational Judgement Test Gratis Oefen Assessment We raden je aan om eerst een…" at bounding box center [390, 189] width 463 height 36
click at [414, 187] on h4 "Situational Judgement Test Gratis Oefen Assessment" at bounding box center [373, 188] width 359 height 11
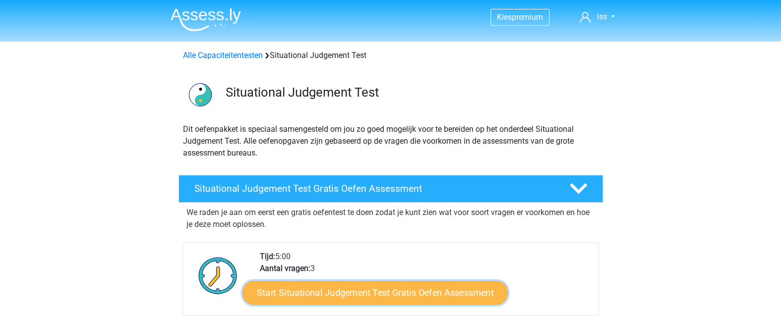
click at [391, 291] on link "Start Situational Judgement Test Gratis Oefen Assessment" at bounding box center [375, 293] width 265 height 24
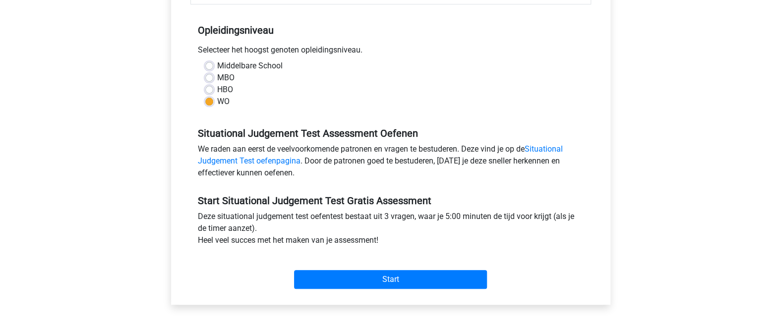
scroll to position [217, 0]
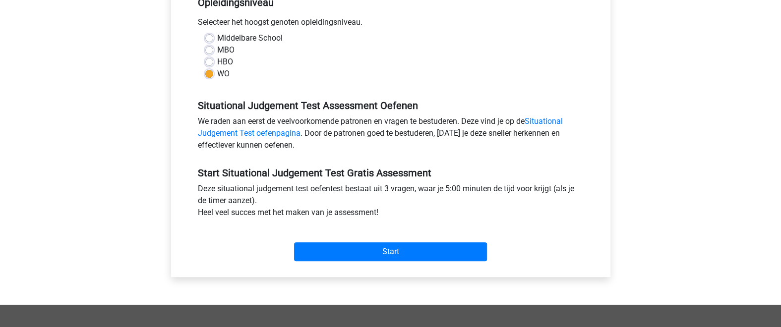
click at [379, 261] on div "Start" at bounding box center [390, 244] width 401 height 43
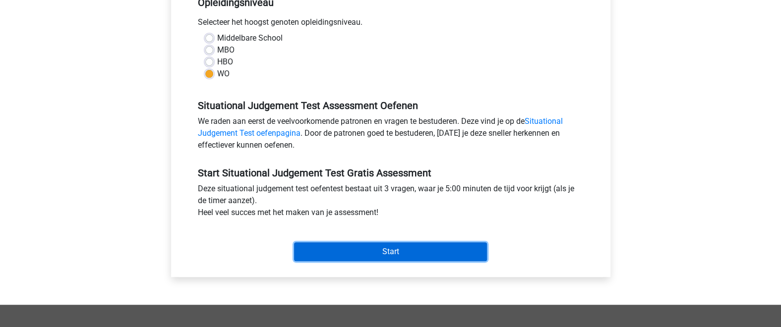
click at [386, 244] on input "Start" at bounding box center [390, 252] width 193 height 19
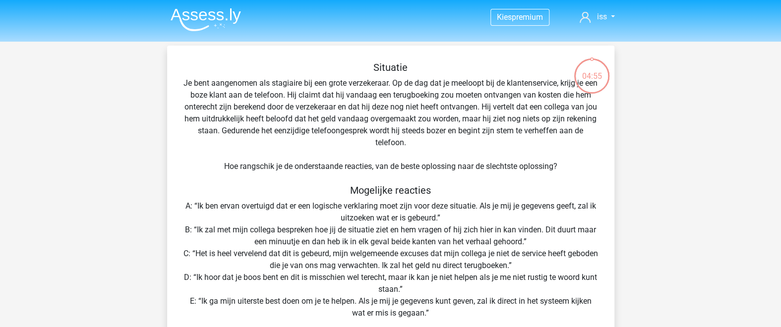
drag, startPoint x: 191, startPoint y: 80, endPoint x: 431, endPoint y: 86, distance: 240.1
click at [409, 90] on div "Situatie Je bent aangenomen als stagiaire bij een grote verzekeraar. Op de dag …" at bounding box center [390, 248] width 439 height 375
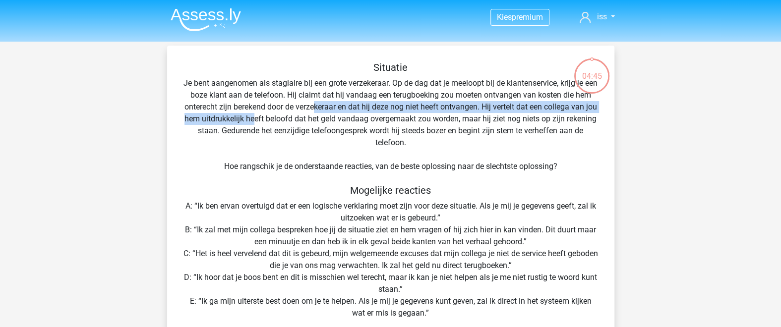
drag, startPoint x: 283, startPoint y: 114, endPoint x: 345, endPoint y: 107, distance: 62.4
click at [339, 108] on div "Situatie Je bent aangenomen als stagiaire bij een grote verzekeraar. Op de dag …" at bounding box center [390, 248] width 439 height 375
click at [513, 110] on div "Situatie Je bent aangenomen als stagiaire bij een grote verzekeraar. Op de dag …" at bounding box center [390, 248] width 439 height 375
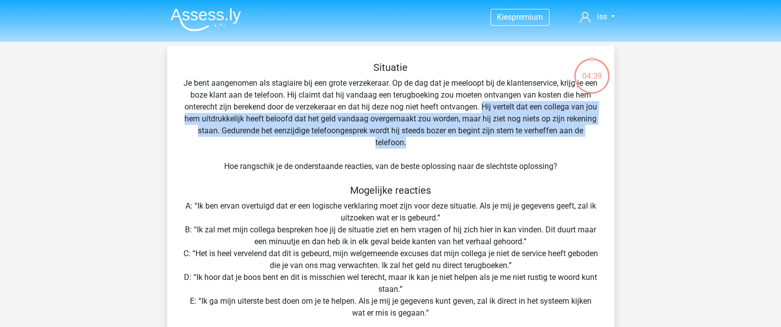
drag, startPoint x: 507, startPoint y: 102, endPoint x: 434, endPoint y: 144, distance: 84.0
click at [434, 144] on div "Situatie Je bent aangenomen als stagiaire bij een grote verzekeraar. Op de dag …" at bounding box center [390, 248] width 439 height 375
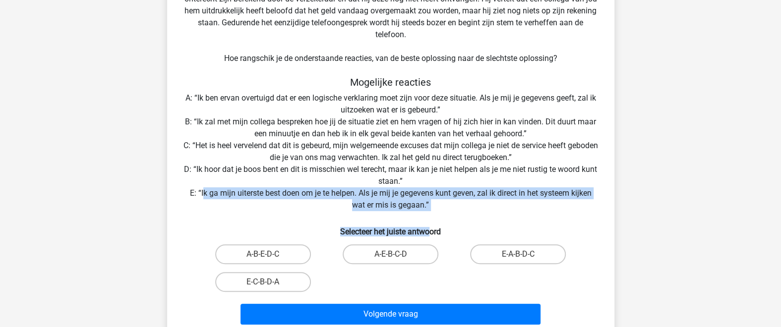
drag, startPoint x: 200, startPoint y: 191, endPoint x: 430, endPoint y: 214, distance: 231.8
click at [430, 214] on div "Situatie Je bent aangenomen als stagiaire bij een grote verzekeraar. Op de dag …" at bounding box center [390, 140] width 439 height 375
click at [243, 234] on div "Situatie Je bent aangenomen als stagiaire bij een grote verzekeraar. Op de dag …" at bounding box center [390, 140] width 439 height 375
click at [522, 255] on input "E-A-B-D-C" at bounding box center [521, 257] width 6 height 6
radio input "true"
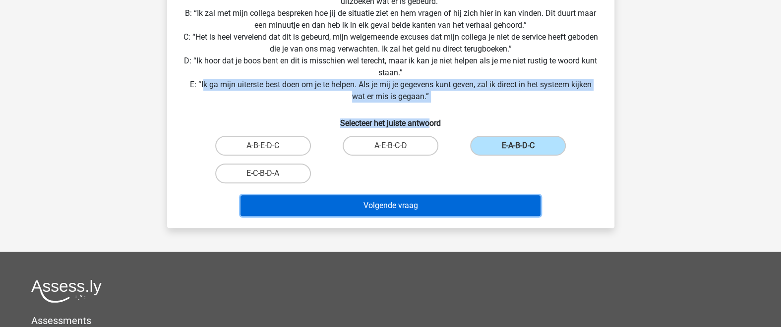
click at [490, 206] on button "Volgende vraag" at bounding box center [391, 205] width 300 height 21
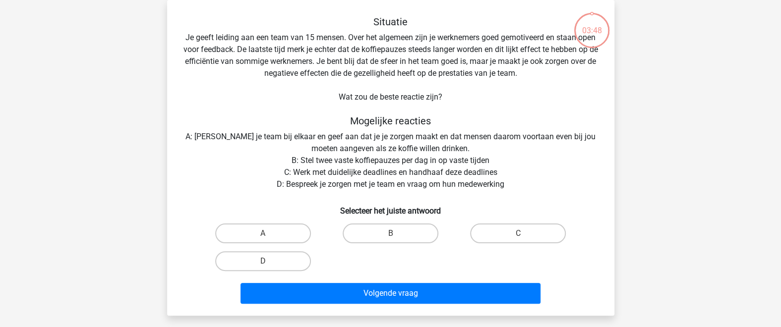
scroll to position [45, 0]
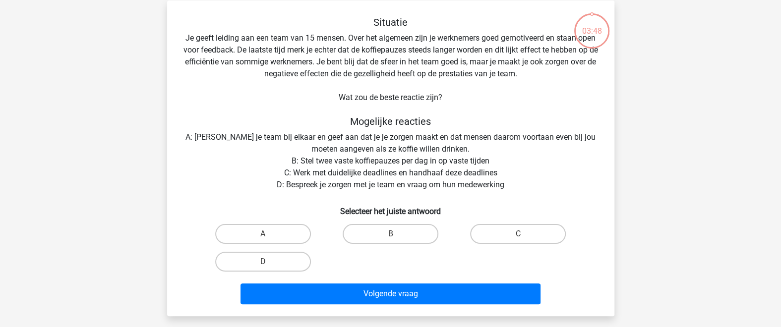
click at [588, 106] on div "Situatie Je geeft leiding aan een team van 15 mensen. Over het algemeen zijn je…" at bounding box center [390, 162] width 439 height 292
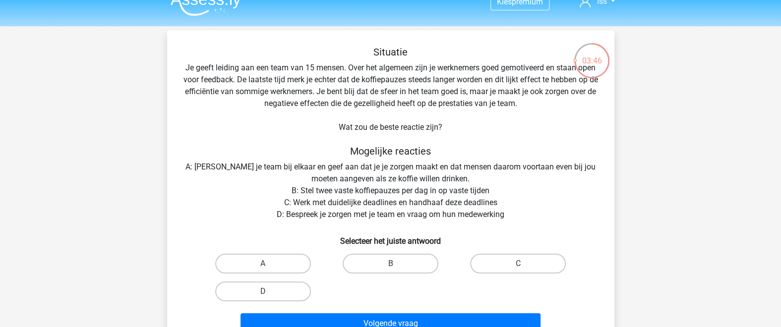
scroll to position [0, 0]
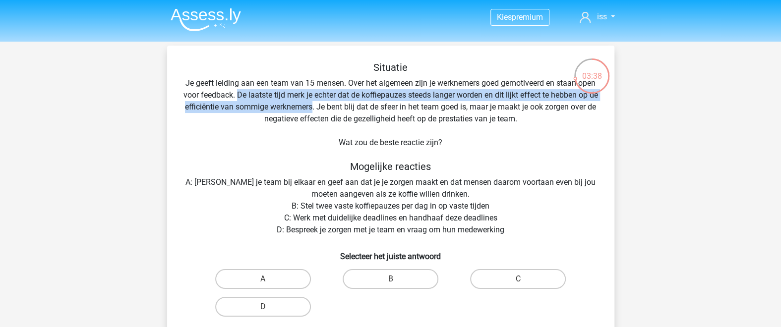
drag, startPoint x: 241, startPoint y: 92, endPoint x: 322, endPoint y: 103, distance: 82.1
click at [322, 103] on div "Situatie Je geeft leiding aan een team van 15 mensen. Over het algemeen zijn je…" at bounding box center [390, 207] width 439 height 292
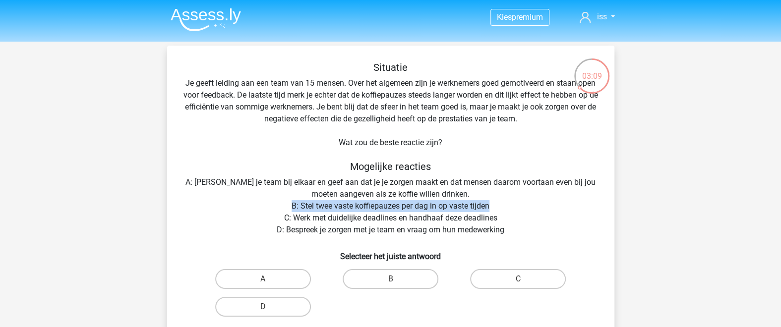
drag, startPoint x: 292, startPoint y: 203, endPoint x: 502, endPoint y: 202, distance: 210.3
click at [502, 202] on div "Situatie Je geeft leiding aan een team van 15 mensen. Over het algemeen zijn je…" at bounding box center [390, 207] width 439 height 292
click at [293, 312] on label "D" at bounding box center [263, 307] width 96 height 20
click at [269, 312] on input "D" at bounding box center [266, 310] width 6 height 6
radio input "true"
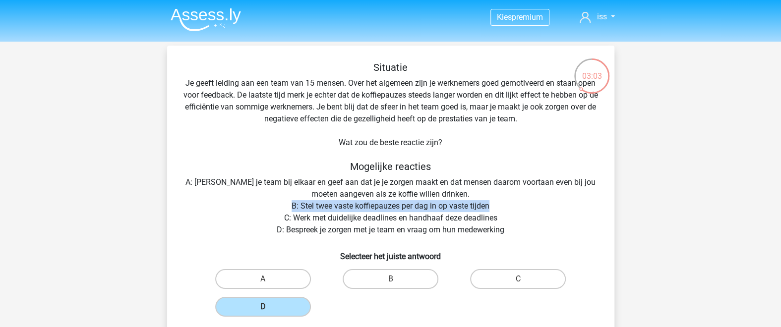
scroll to position [217, 0]
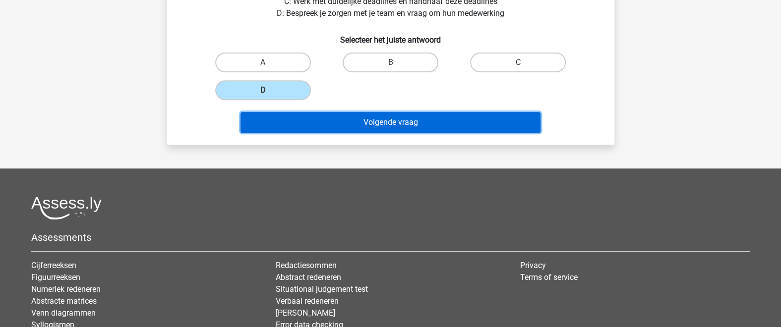
click at [405, 127] on button "Volgende vraag" at bounding box center [391, 122] width 300 height 21
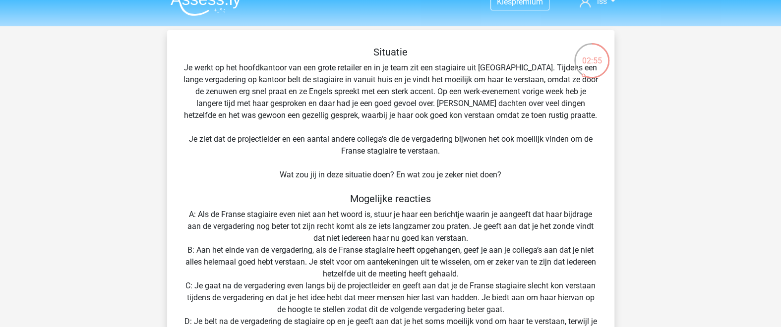
scroll to position [0, 0]
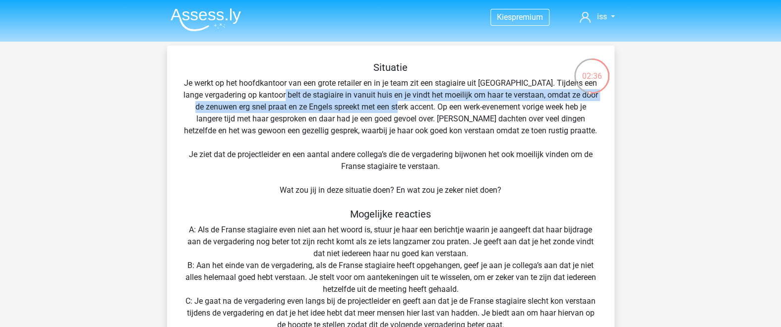
drag, startPoint x: 294, startPoint y: 94, endPoint x: 408, endPoint y: 111, distance: 115.2
click at [408, 111] on div "Situatie Je werkt op het hoofdkantoor van een grote retailer en in je team zit …" at bounding box center [390, 272] width 439 height 423
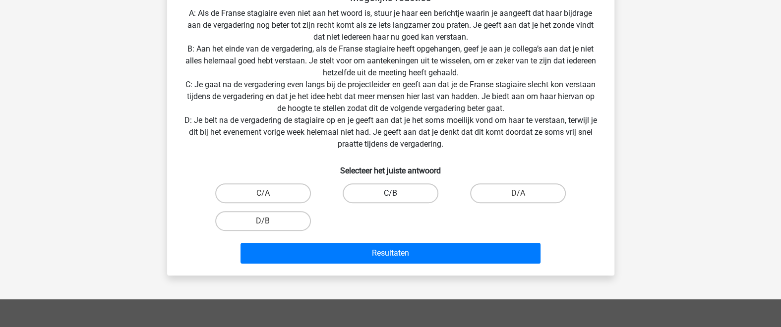
scroll to position [108, 0]
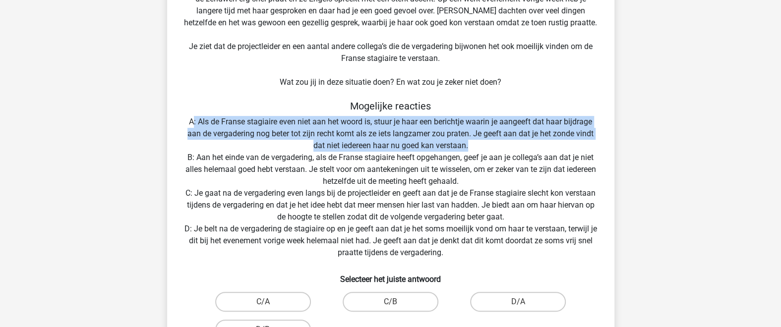
drag, startPoint x: 193, startPoint y: 122, endPoint x: 493, endPoint y: 145, distance: 301.0
click at [493, 145] on div "Situatie Je werkt op het hoofdkantoor van een grote retailer en in je team zit …" at bounding box center [390, 164] width 439 height 423
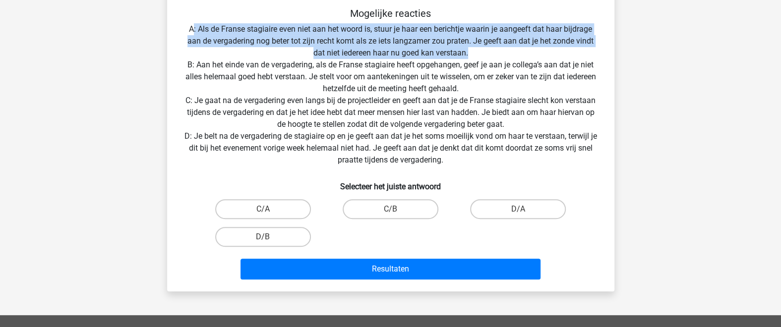
scroll to position [217, 0]
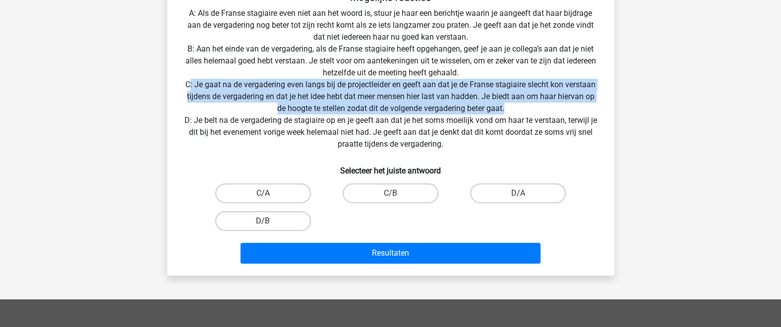
drag, startPoint x: 188, startPoint y: 86, endPoint x: 509, endPoint y: 111, distance: 321.8
click at [509, 111] on div "Situatie Je werkt op het hoofdkantoor van een grote retailer en in je team zit …" at bounding box center [390, 56] width 439 height 423
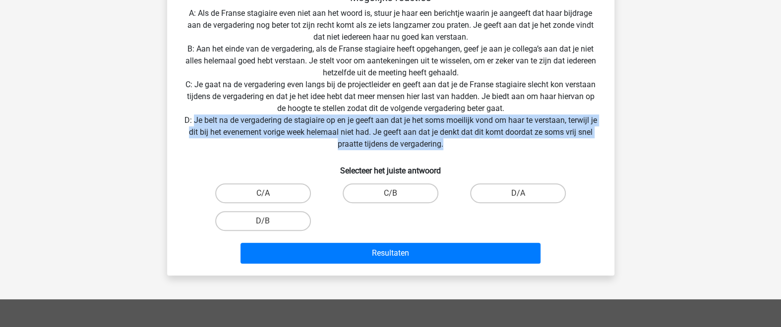
drag, startPoint x: 193, startPoint y: 123, endPoint x: 465, endPoint y: 144, distance: 272.2
click at [465, 144] on div "Situatie Je werkt op het hoofdkantoor van een grote retailer en in je team zit …" at bounding box center [390, 56] width 439 height 423
click at [502, 187] on label "D/A" at bounding box center [518, 194] width 96 height 20
click at [518, 193] on input "D/A" at bounding box center [521, 196] width 6 height 6
radio input "true"
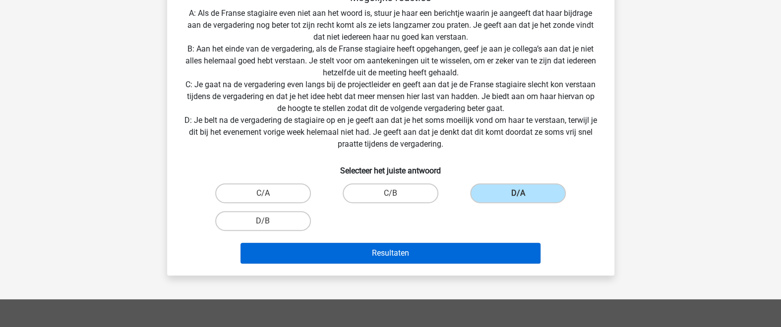
click at [499, 242] on div "Resultaten" at bounding box center [391, 251] width 416 height 33
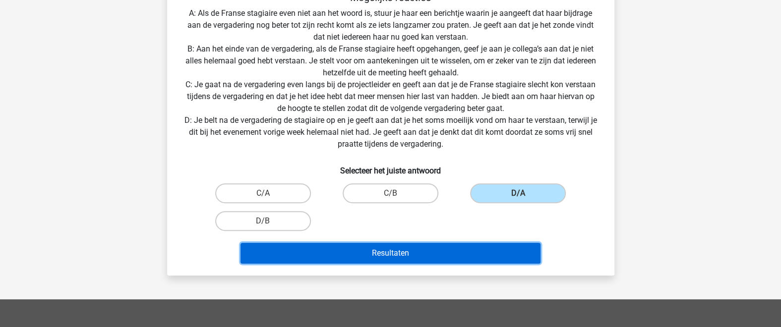
click at [504, 253] on button "Resultaten" at bounding box center [391, 253] width 300 height 21
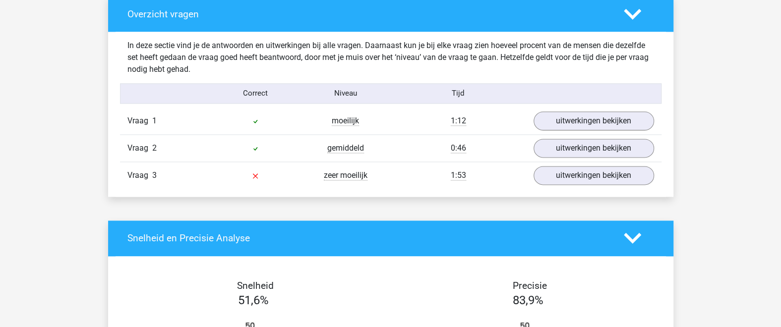
scroll to position [759, 0]
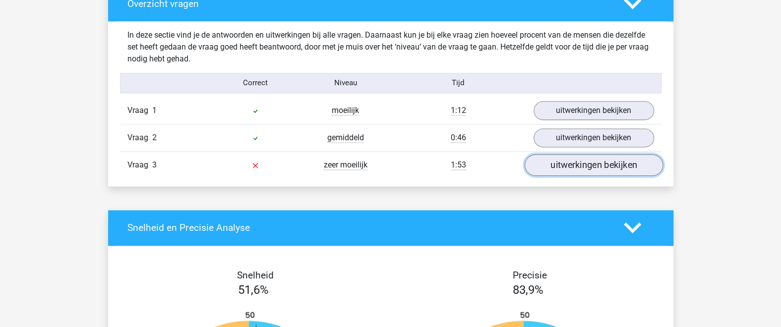
click at [572, 158] on link "uitwerkingen bekijken" at bounding box center [593, 165] width 138 height 22
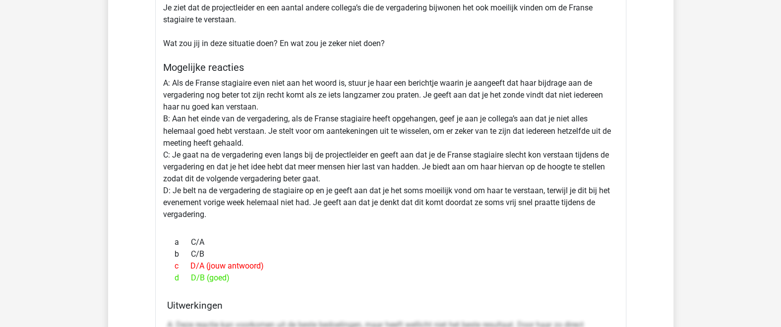
scroll to position [976, 0]
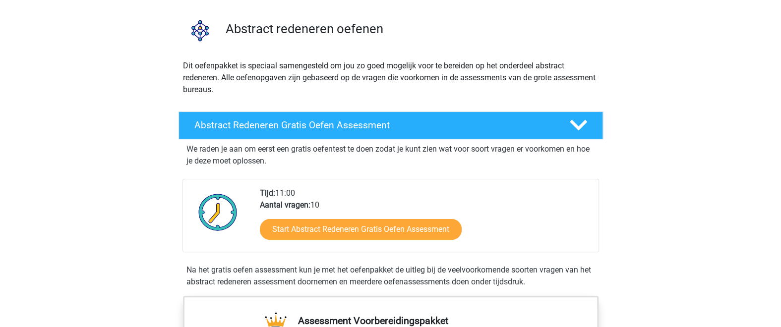
scroll to position [108, 0]
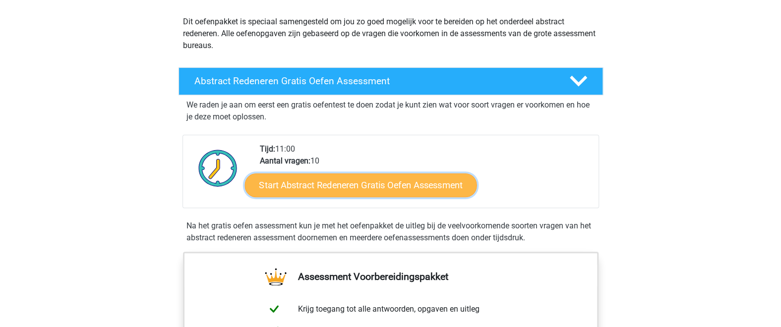
click at [411, 175] on link "Start Abstract Redeneren Gratis Oefen Assessment" at bounding box center [361, 185] width 232 height 24
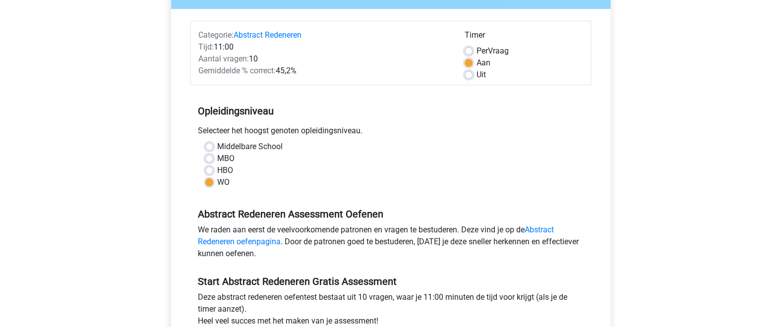
scroll to position [325, 0]
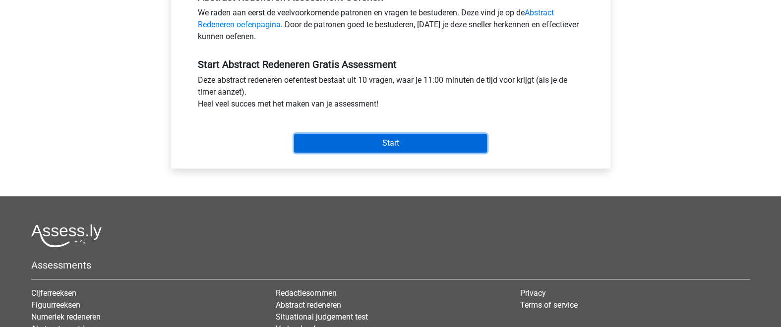
click at [360, 146] on input "Start" at bounding box center [390, 143] width 193 height 19
click at [395, 144] on input "Start" at bounding box center [390, 143] width 193 height 19
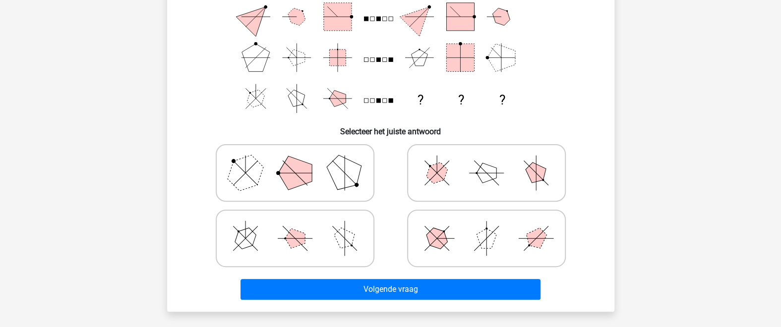
scroll to position [325, 0]
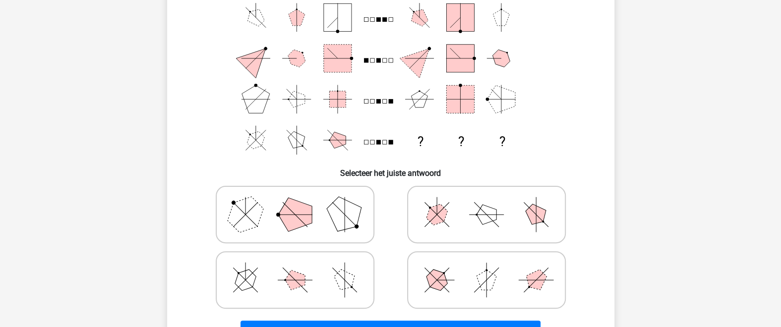
scroll to position [84, 0]
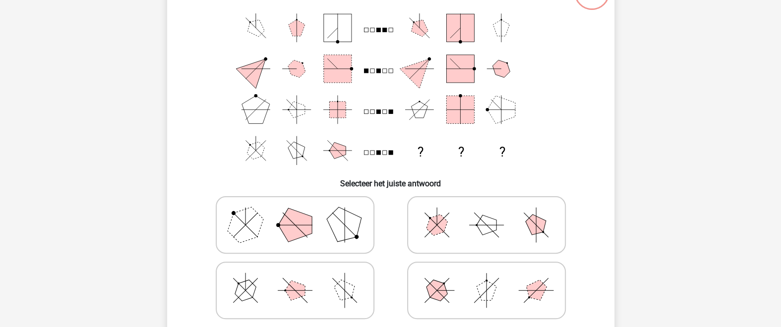
drag, startPoint x: 305, startPoint y: 299, endPoint x: 562, endPoint y: 104, distance: 322.9
click at [565, 100] on div "[PERSON_NAME] figuren horen op de plek van de vraagtekens te staan? ? ? ? Selec…" at bounding box center [390, 163] width 439 height 386
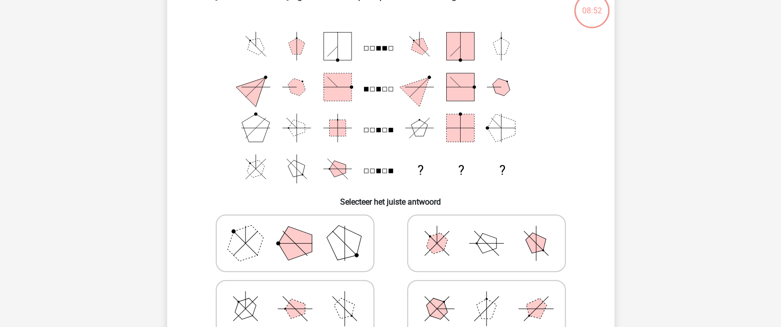
scroll to position [72, 0]
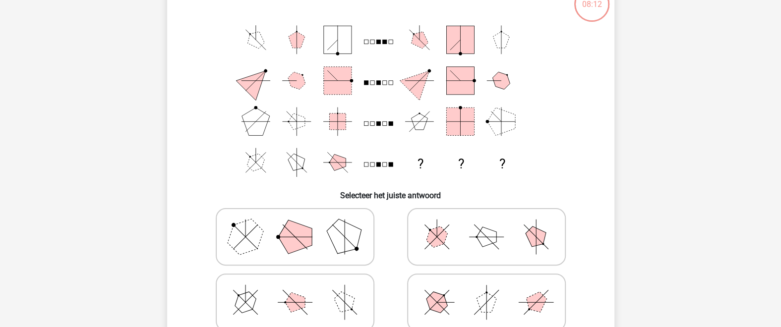
click at [446, 236] on polygon at bounding box center [437, 237] width 28 height 28
click at [487, 225] on input "radio" at bounding box center [490, 221] width 6 height 6
radio input "true"
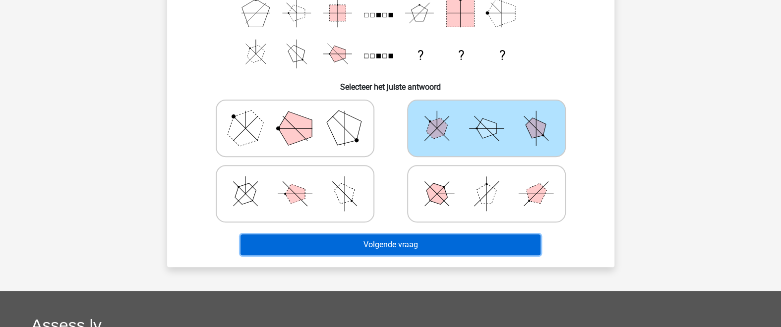
click at [458, 241] on button "Volgende vraag" at bounding box center [391, 245] width 300 height 21
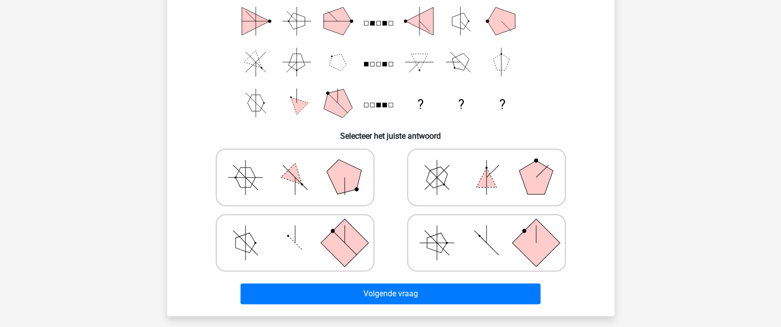
scroll to position [133, 0]
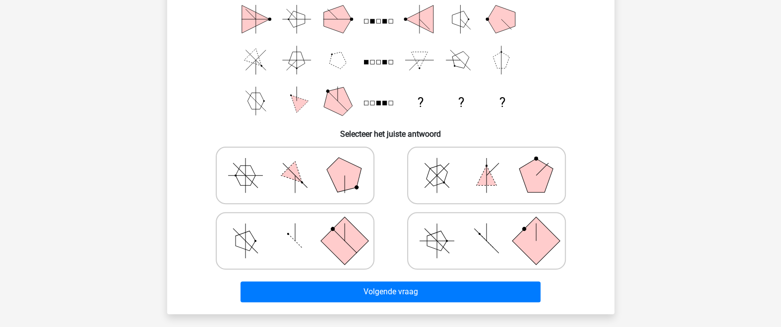
click at [442, 202] on label at bounding box center [486, 176] width 159 height 58
click at [487, 163] on input "radio" at bounding box center [490, 160] width 6 height 6
radio input "true"
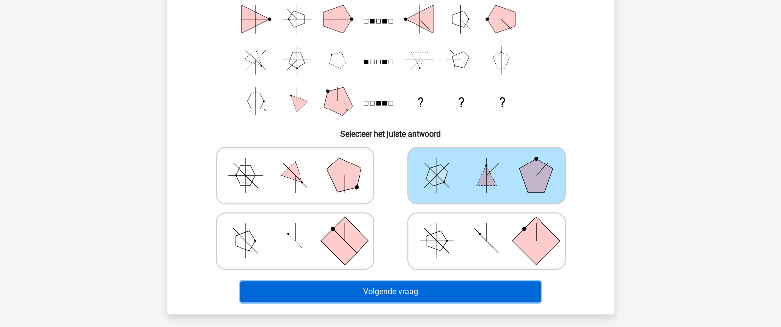
click at [434, 300] on button "Volgende vraag" at bounding box center [391, 292] width 300 height 21
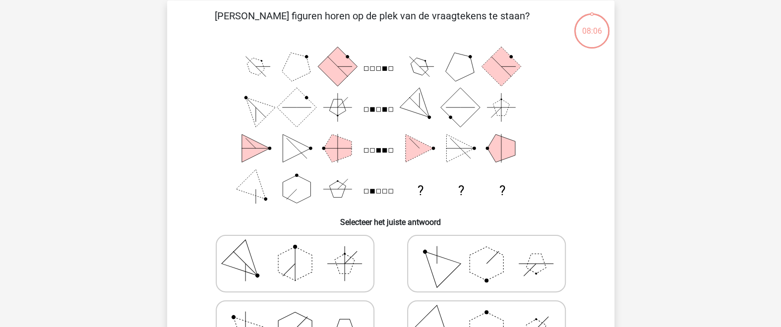
click at [444, 264] on polygon at bounding box center [437, 264] width 48 height 48
click at [487, 251] on input "radio" at bounding box center [490, 248] width 6 height 6
radio input "true"
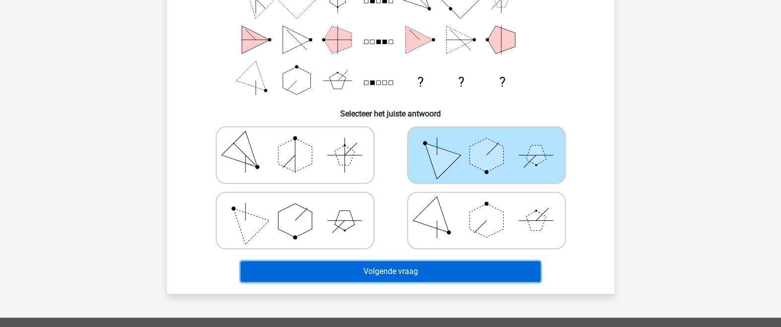
click at [445, 265] on button "Volgende vraag" at bounding box center [391, 271] width 300 height 21
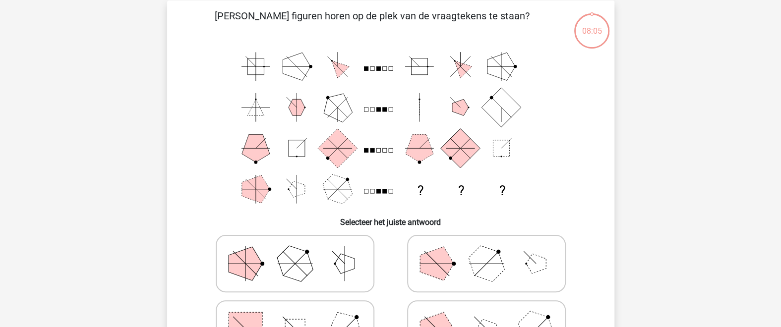
click at [448, 260] on polygon at bounding box center [437, 264] width 34 height 34
click at [487, 251] on input "radio" at bounding box center [490, 248] width 6 height 6
radio input "true"
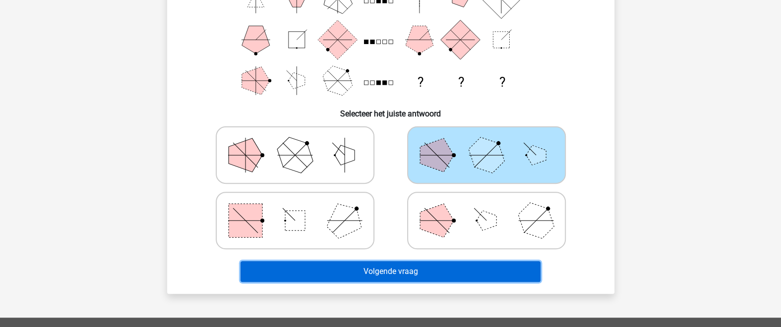
click at [435, 277] on button "Volgende vraag" at bounding box center [391, 271] width 300 height 21
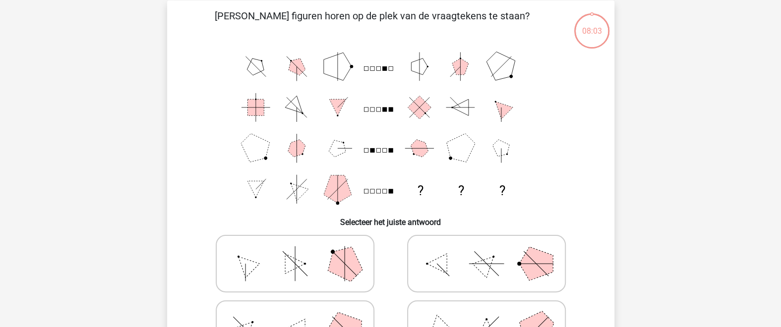
click at [446, 248] on icon at bounding box center [486, 264] width 149 height 50
click at [487, 248] on input "radio" at bounding box center [490, 248] width 6 height 6
radio input "true"
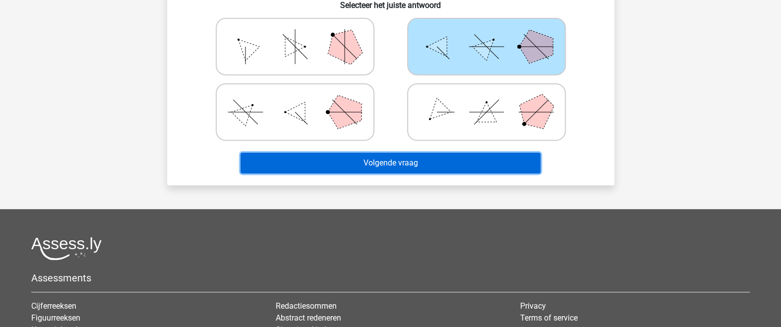
click at [430, 159] on button "Volgende vraag" at bounding box center [391, 163] width 300 height 21
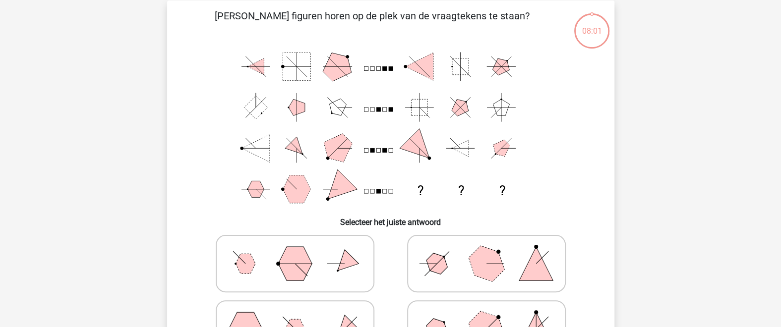
click at [439, 249] on icon at bounding box center [486, 264] width 149 height 50
click at [487, 249] on input "radio" at bounding box center [490, 248] width 6 height 6
radio input "true"
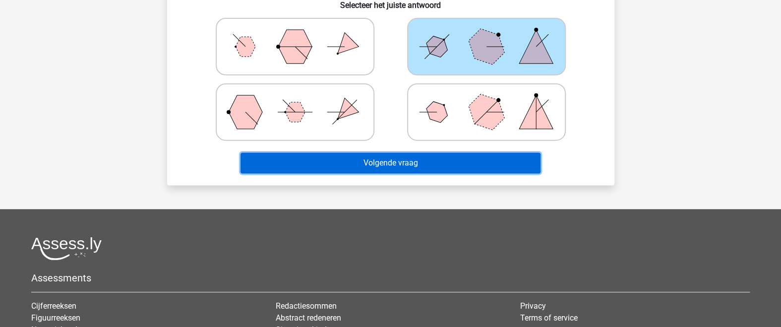
click at [433, 162] on button "Volgende vraag" at bounding box center [391, 163] width 300 height 21
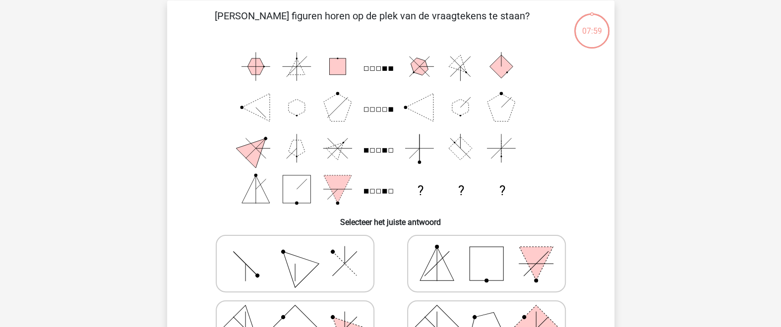
click at [431, 243] on icon at bounding box center [486, 264] width 149 height 50
click at [487, 245] on input "radio" at bounding box center [490, 248] width 6 height 6
radio input "true"
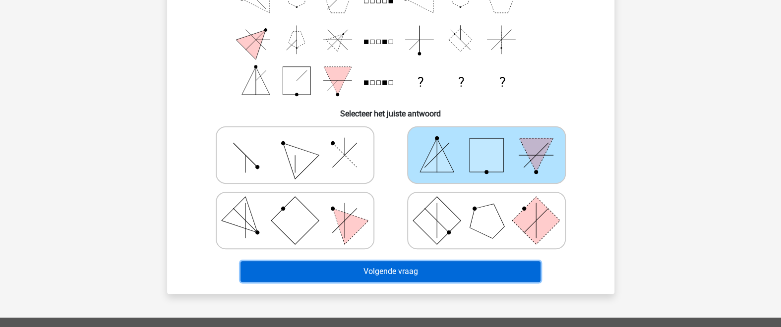
click at [418, 268] on button "Volgende vraag" at bounding box center [391, 271] width 300 height 21
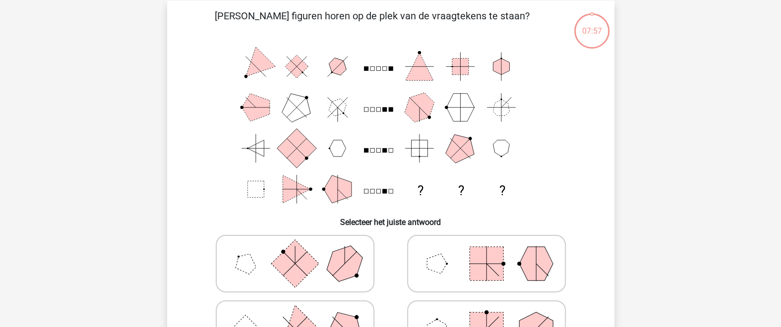
click at [433, 247] on icon at bounding box center [486, 264] width 149 height 50
click at [487, 247] on input "radio" at bounding box center [490, 248] width 6 height 6
radio input "true"
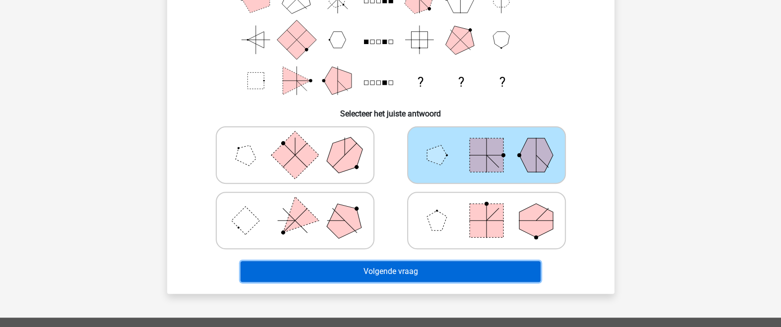
click at [421, 271] on button "Volgende vraag" at bounding box center [391, 271] width 300 height 21
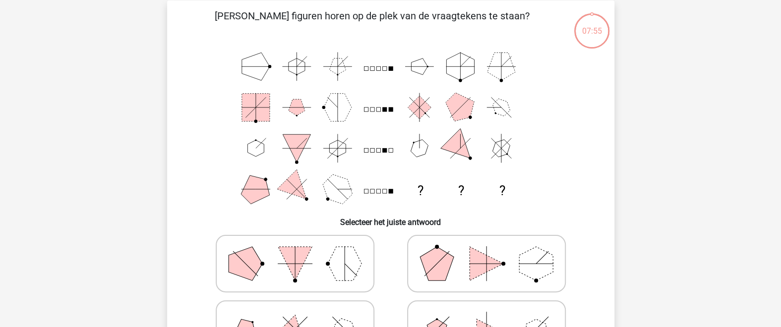
click at [431, 259] on polygon at bounding box center [437, 264] width 34 height 34
click at [487, 251] on input "radio" at bounding box center [490, 248] width 6 height 6
radio input "true"
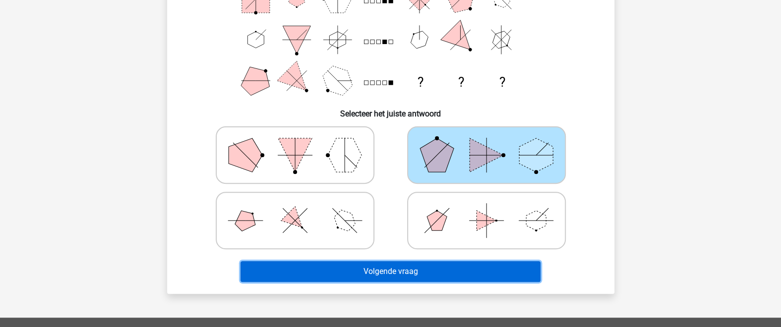
click at [428, 265] on button "Volgende vraag" at bounding box center [391, 271] width 300 height 21
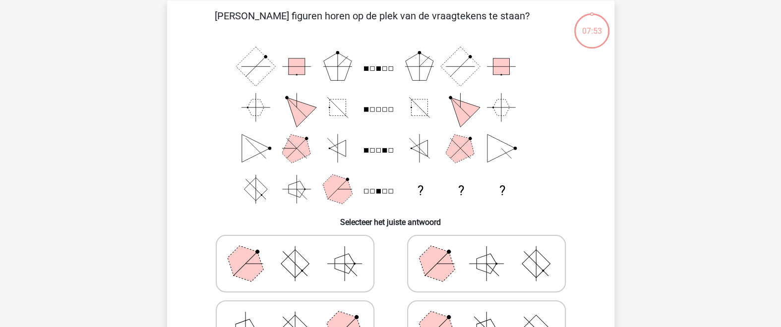
click at [433, 271] on polygon at bounding box center [437, 264] width 48 height 48
click at [487, 251] on input "radio" at bounding box center [490, 248] width 6 height 6
radio input "true"
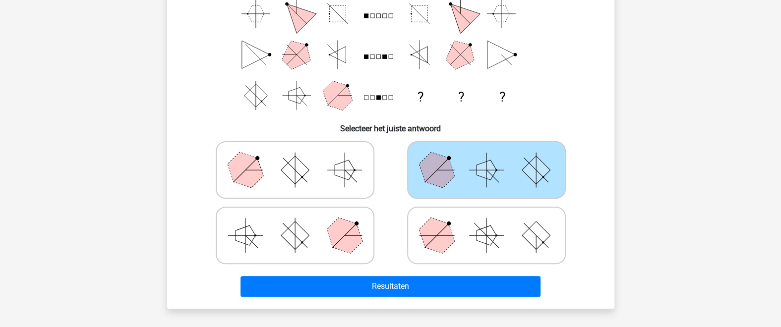
scroll to position [154, 0]
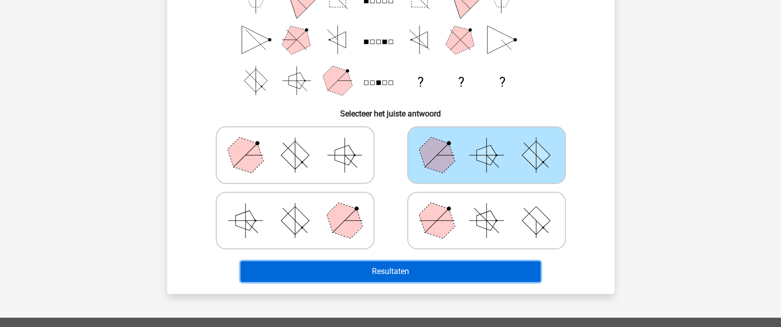
click at [435, 268] on button "Resultaten" at bounding box center [391, 271] width 300 height 21
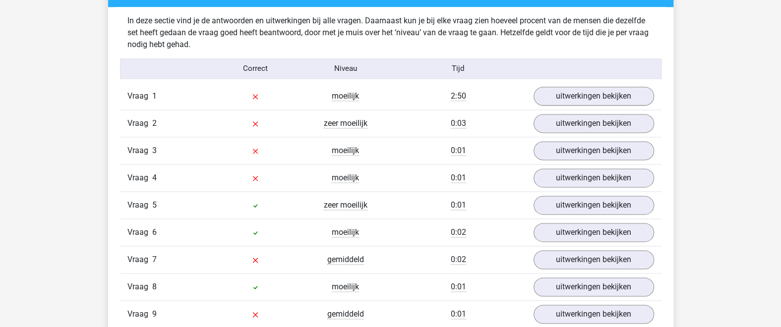
scroll to position [759, 0]
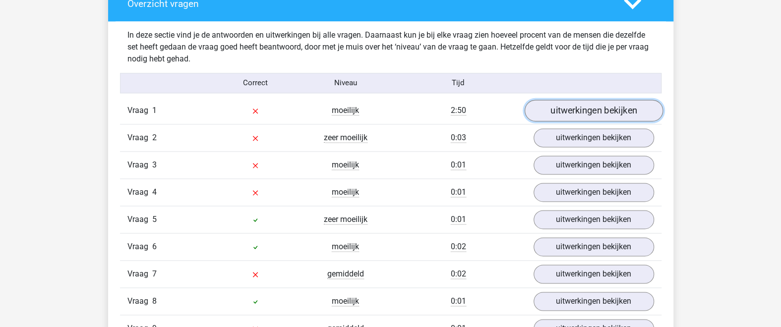
click at [564, 104] on link "uitwerkingen bekijken" at bounding box center [593, 111] width 138 height 22
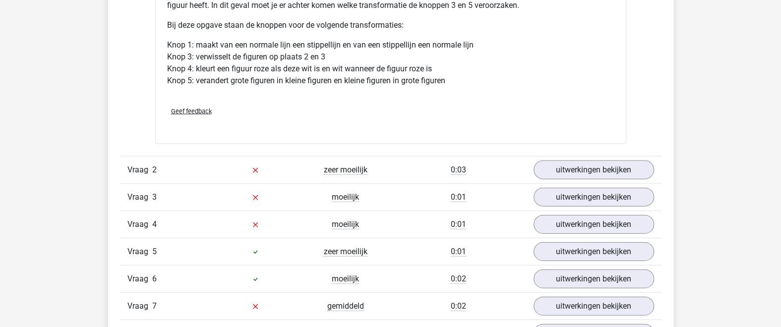
scroll to position [1410, 0]
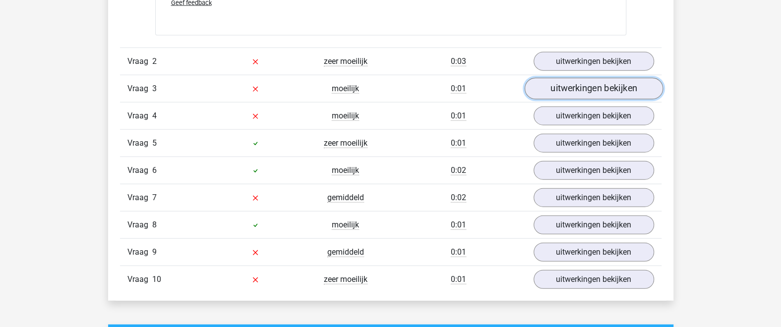
click at [573, 85] on link "uitwerkingen bekijken" at bounding box center [593, 89] width 138 height 22
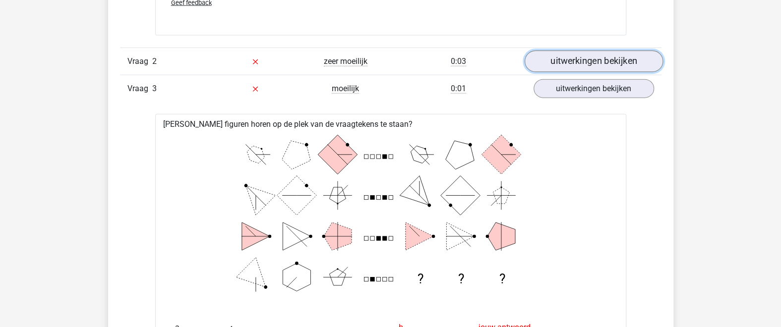
click at [567, 60] on link "uitwerkingen bekijken" at bounding box center [593, 62] width 138 height 22
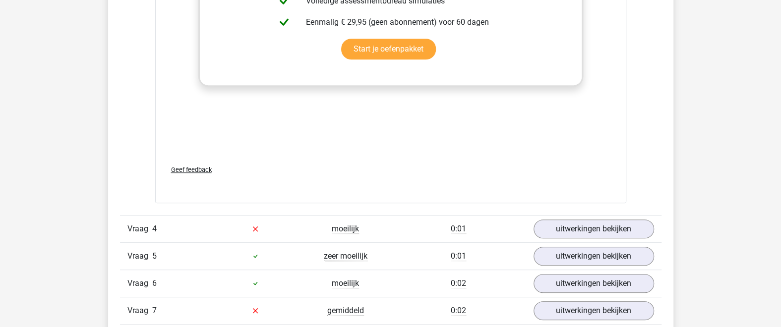
scroll to position [2711, 0]
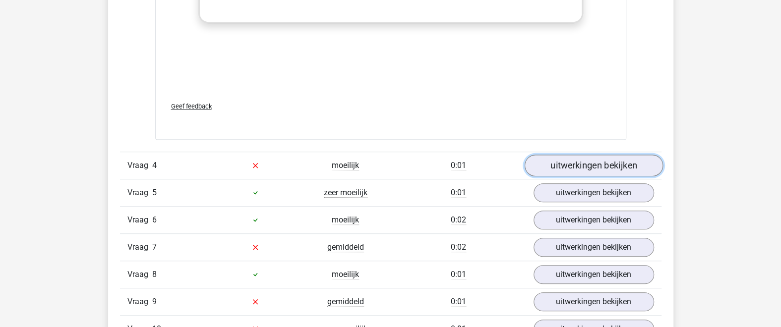
click at [571, 173] on link "uitwerkingen bekijken" at bounding box center [593, 166] width 138 height 22
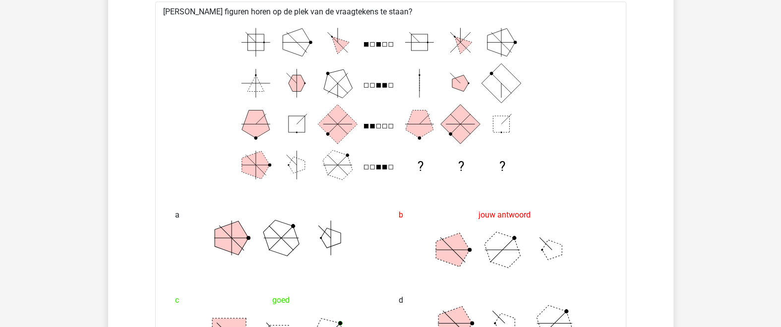
scroll to position [2928, 0]
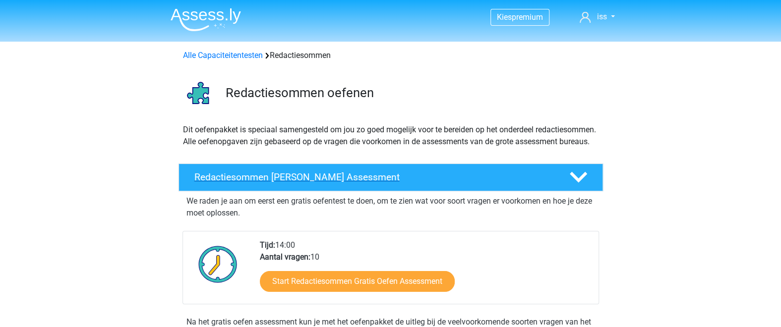
click at [344, 191] on div "Redactiesommen [PERSON_NAME] Assessment" at bounding box center [391, 178] width 425 height 28
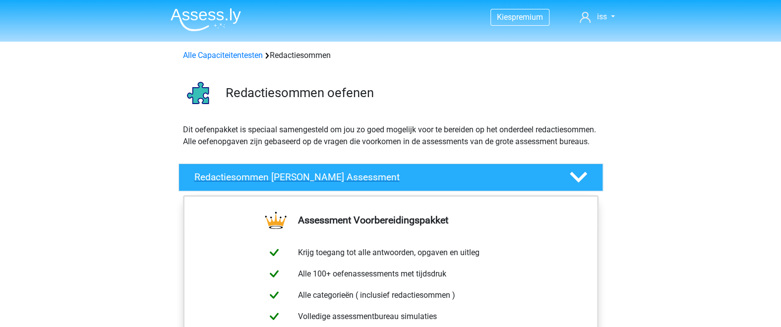
click at [344, 191] on div "Redactiesommen [PERSON_NAME] Assessment" at bounding box center [391, 178] width 425 height 28
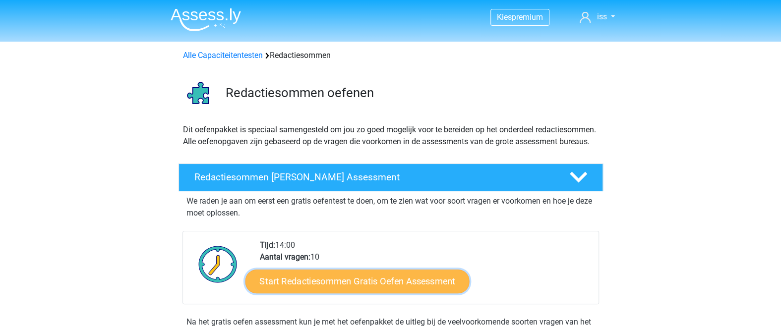
click at [368, 293] on link "Start Redactiesommen Gratis Oefen Assessment" at bounding box center [357, 281] width 224 height 24
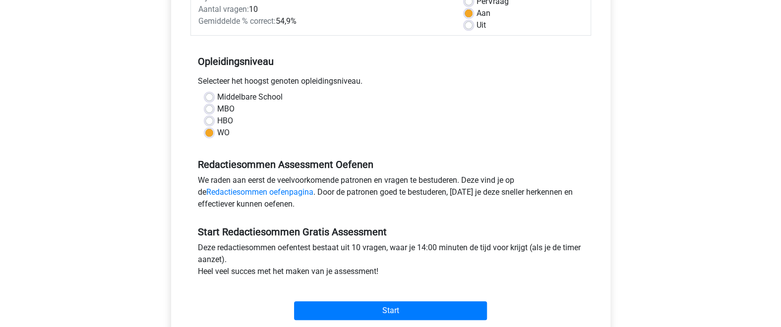
scroll to position [217, 0]
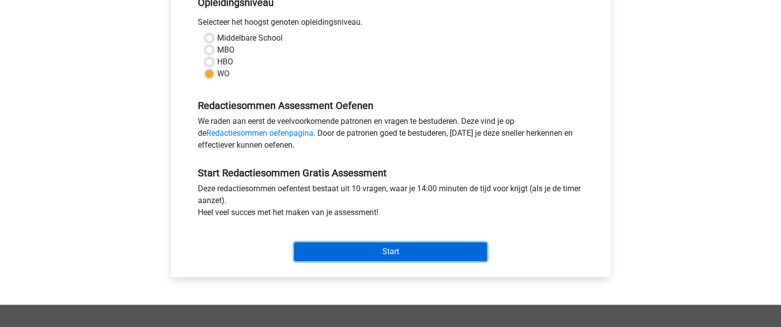
click at [370, 258] on input "Start" at bounding box center [390, 252] width 193 height 19
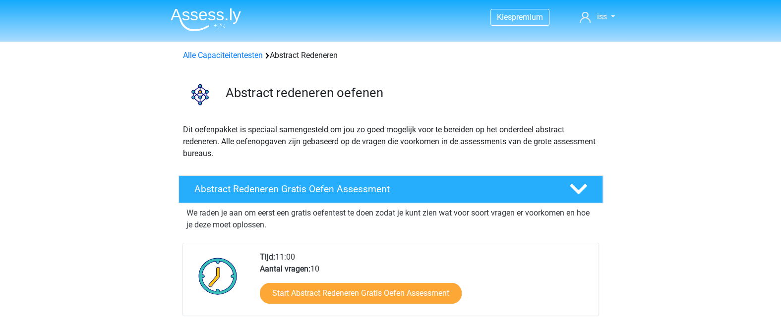
click at [345, 195] on div "Abstract Redeneren Gratis Oefen Assessment" at bounding box center [391, 190] width 425 height 28
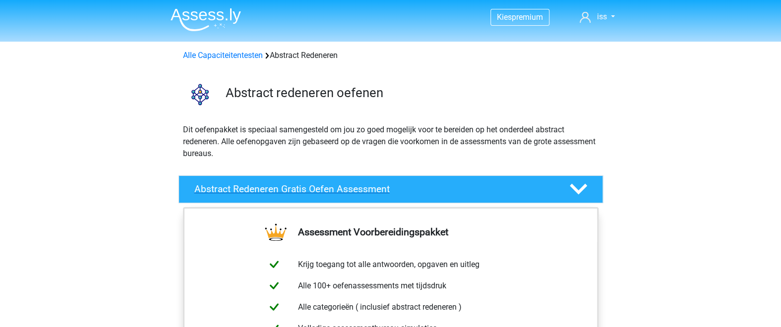
click at [345, 195] on div "Abstract Redeneren Gratis Oefen Assessment" at bounding box center [391, 190] width 425 height 28
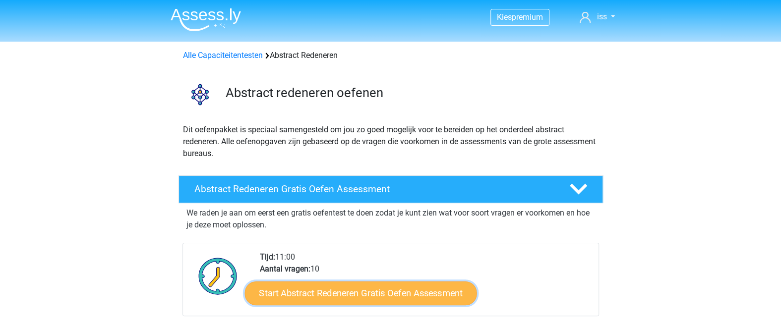
click at [342, 303] on link "Start Abstract Redeneren Gratis Oefen Assessment" at bounding box center [361, 293] width 232 height 24
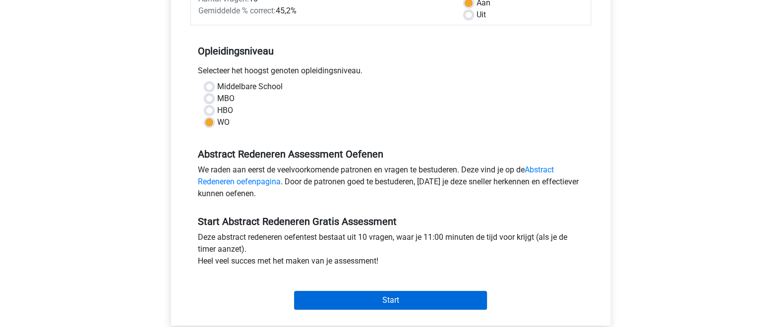
scroll to position [217, 0]
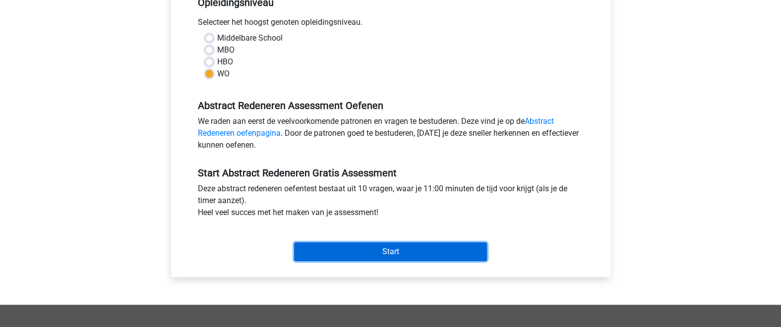
click at [389, 247] on input "Start" at bounding box center [390, 252] width 193 height 19
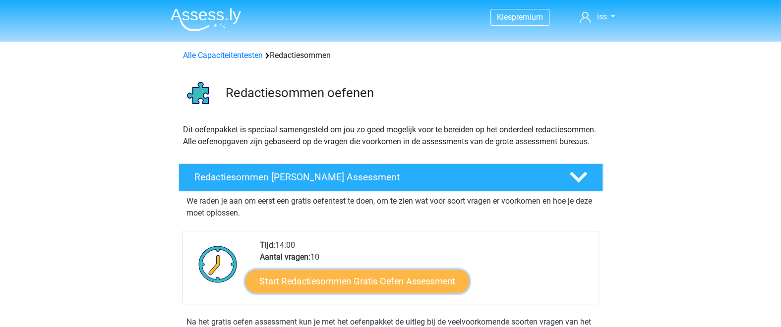
click at [326, 293] on link "Start Redactiesommen Gratis Oefen Assessment" at bounding box center [357, 281] width 224 height 24
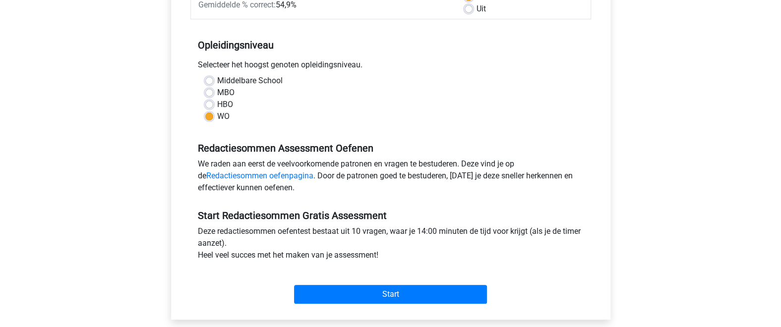
scroll to position [217, 0]
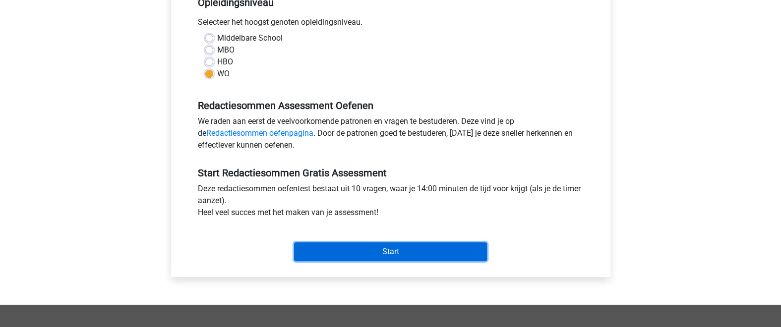
click at [364, 251] on input "Start" at bounding box center [390, 252] width 193 height 19
click at [438, 251] on input "Start" at bounding box center [390, 252] width 193 height 19
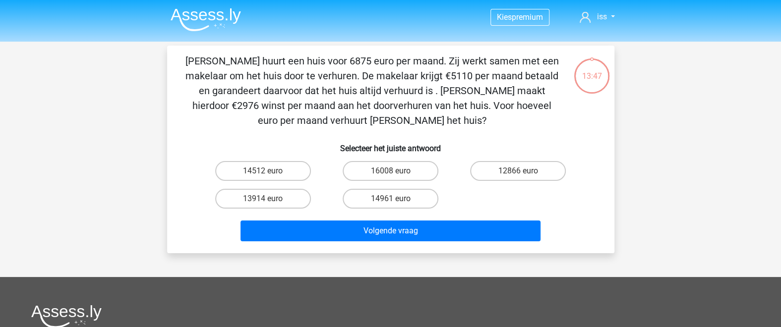
drag, startPoint x: 0, startPoint y: 0, endPoint x: 165, endPoint y: 212, distance: 268.7
click at [165, 212] on div "13:47 Vraag 1 van de 10 Categorie: redactiesommen set 1 Selecteer het juiste an…" at bounding box center [390, 150] width 463 height 208
click at [488, 315] on div at bounding box center [390, 316] width 719 height 23
click at [399, 190] on label "14961 euro" at bounding box center [391, 199] width 96 height 20
click at [397, 199] on input "14961 euro" at bounding box center [393, 202] width 6 height 6
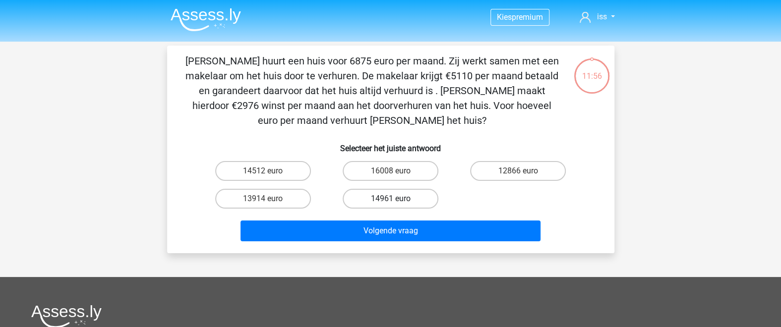
radio input "true"
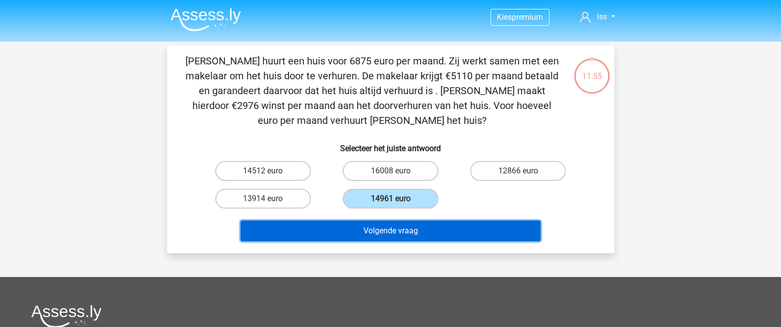
click at [409, 237] on button "Volgende vraag" at bounding box center [391, 231] width 300 height 21
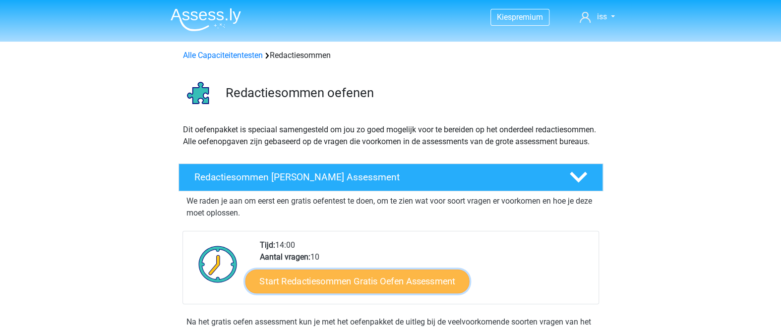
click at [402, 292] on link "Start Redactiesommen Gratis Oefen Assessment" at bounding box center [357, 281] width 224 height 24
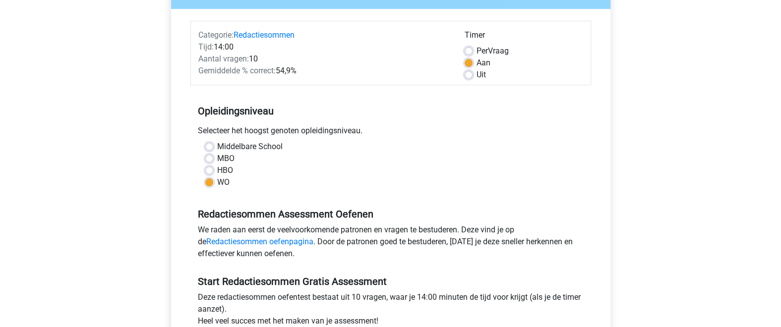
scroll to position [217, 0]
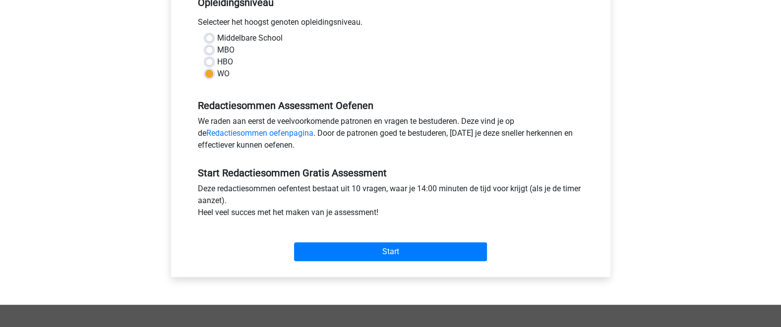
click at [406, 240] on div "Start" at bounding box center [390, 244] width 401 height 35
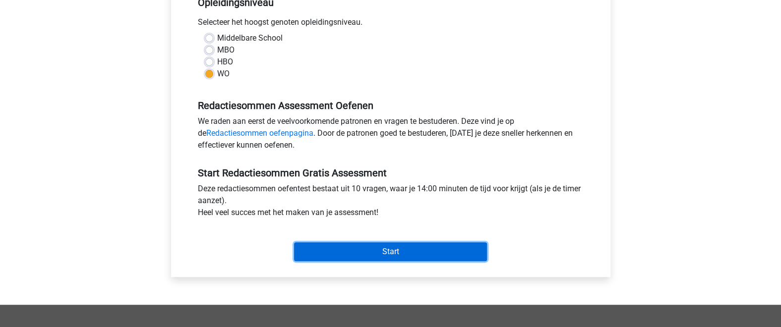
click at [407, 246] on input "Start" at bounding box center [390, 252] width 193 height 19
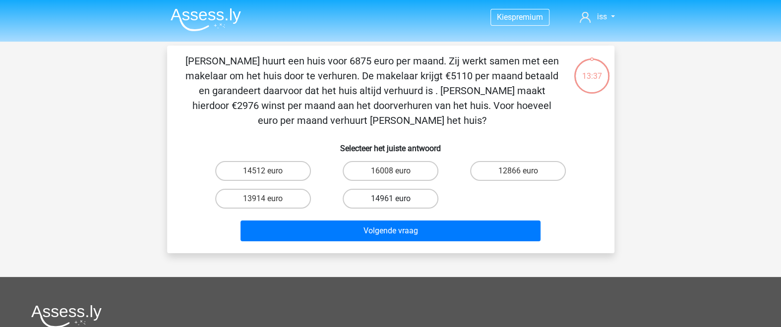
click at [403, 195] on label "14961 euro" at bounding box center [391, 199] width 96 height 20
click at [397, 199] on input "14961 euro" at bounding box center [393, 202] width 6 height 6
radio input "true"
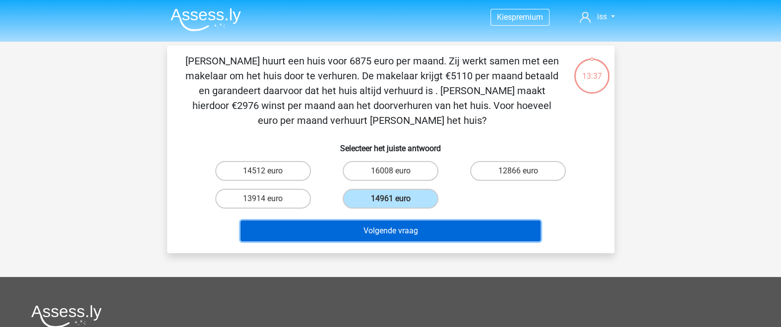
click at [403, 227] on button "Volgende vraag" at bounding box center [391, 231] width 300 height 21
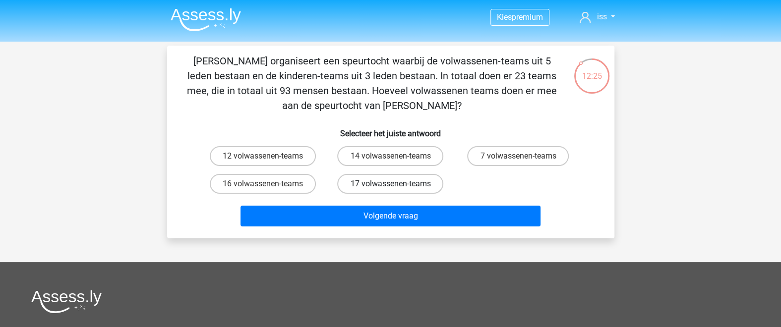
click at [361, 191] on label "17 volwassenen-teams" at bounding box center [390, 184] width 106 height 20
click at [390, 190] on input "17 volwassenen-teams" at bounding box center [393, 187] width 6 height 6
radio input "true"
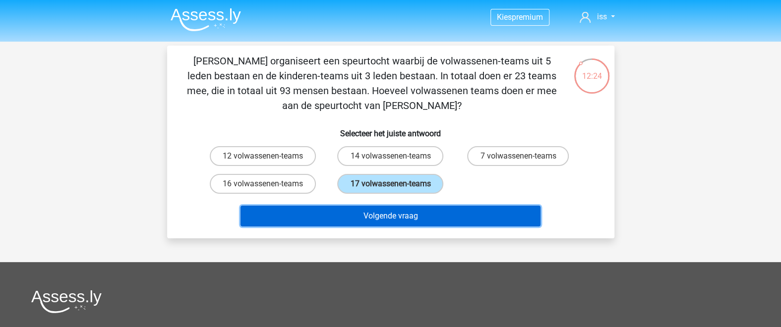
click at [383, 223] on button "Volgende vraag" at bounding box center [391, 216] width 300 height 21
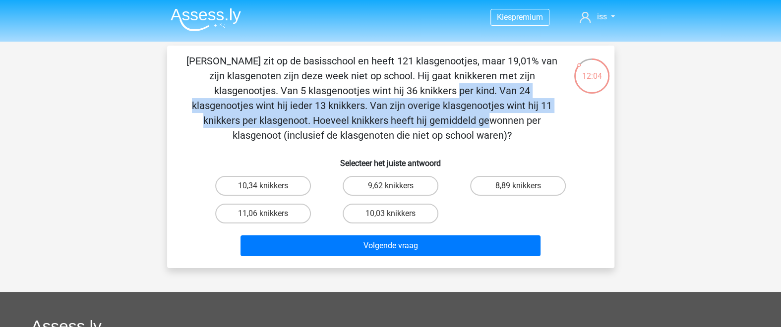
drag, startPoint x: 191, startPoint y: 91, endPoint x: 545, endPoint y: 107, distance: 354.5
click at [545, 107] on p "Jacques zit op de basisschool en heeft 121 klasgenootjes, maar 19,01% van zijn …" at bounding box center [372, 98] width 378 height 89
click at [408, 211] on label "10,03 knikkers" at bounding box center [391, 214] width 96 height 20
click at [397, 214] on input "10,03 knikkers" at bounding box center [393, 217] width 6 height 6
radio input "true"
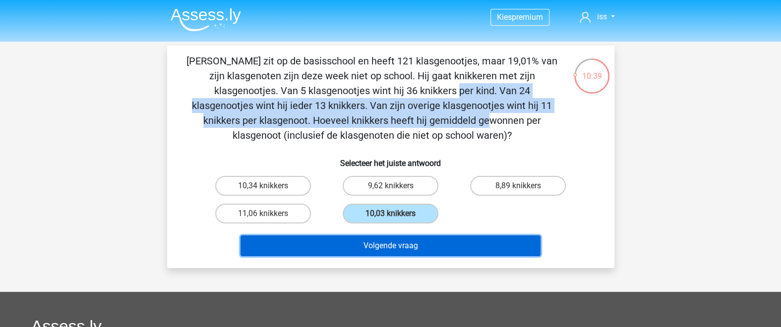
click at [414, 243] on button "Volgende vraag" at bounding box center [391, 246] width 300 height 21
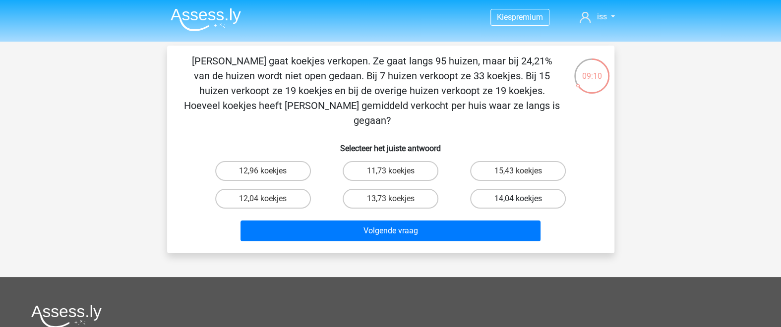
click at [527, 189] on label "14,04 koekjes" at bounding box center [518, 199] width 96 height 20
click at [525, 199] on input "14,04 koekjes" at bounding box center [521, 202] width 6 height 6
radio input "true"
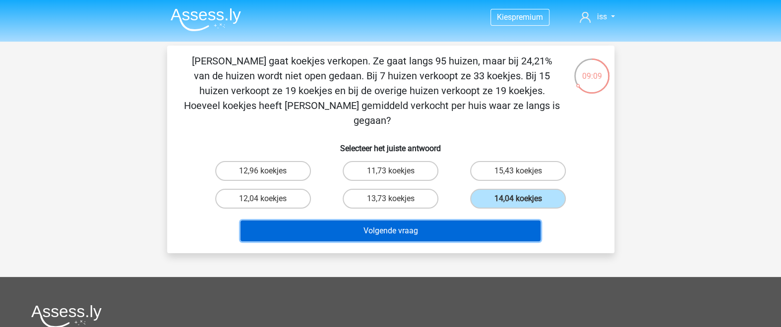
click at [491, 221] on button "Volgende vraag" at bounding box center [391, 231] width 300 height 21
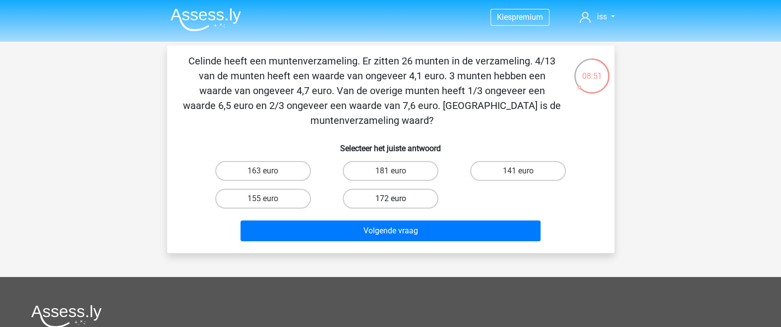
click at [422, 189] on label "172 euro" at bounding box center [391, 199] width 96 height 20
click at [397, 199] on input "172 euro" at bounding box center [393, 202] width 6 height 6
radio input "true"
click at [280, 193] on label "155 euro" at bounding box center [263, 199] width 96 height 20
click at [269, 199] on input "155 euro" at bounding box center [266, 202] width 6 height 6
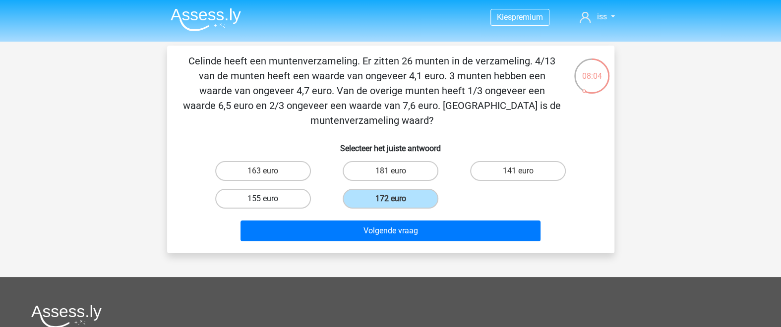
radio input "true"
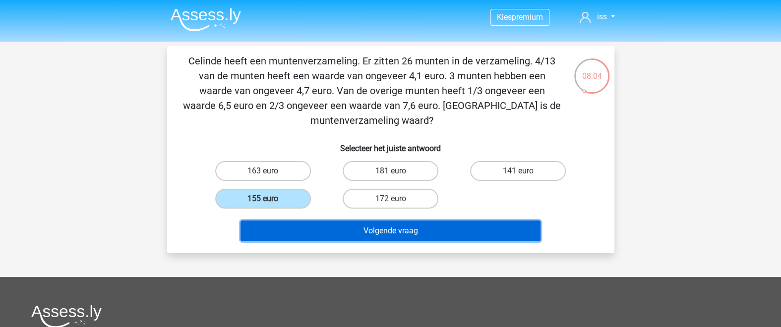
click at [383, 224] on button "Volgende vraag" at bounding box center [391, 231] width 300 height 21
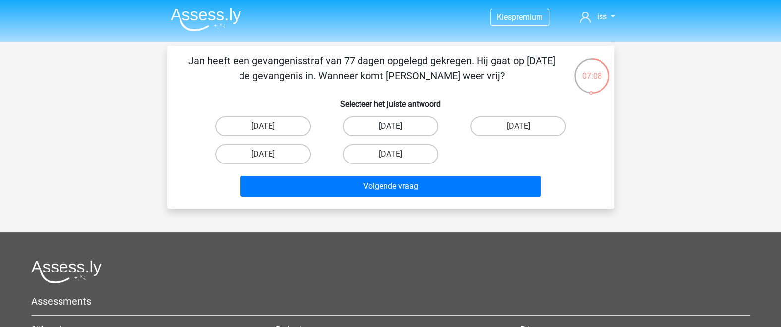
click at [409, 127] on label "12 augustus" at bounding box center [391, 127] width 96 height 20
click at [397, 127] on input "12 augustus" at bounding box center [393, 129] width 6 height 6
radio input "true"
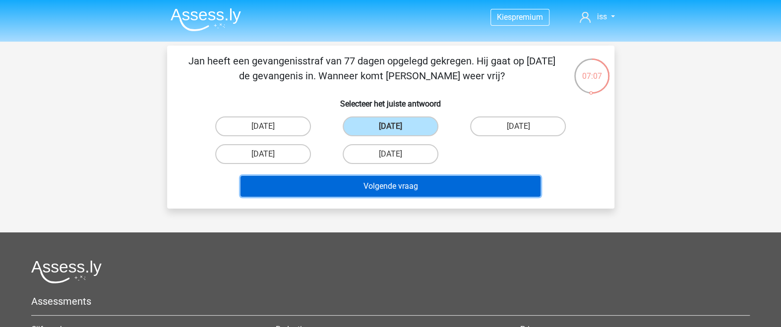
click at [455, 192] on button "Volgende vraag" at bounding box center [391, 186] width 300 height 21
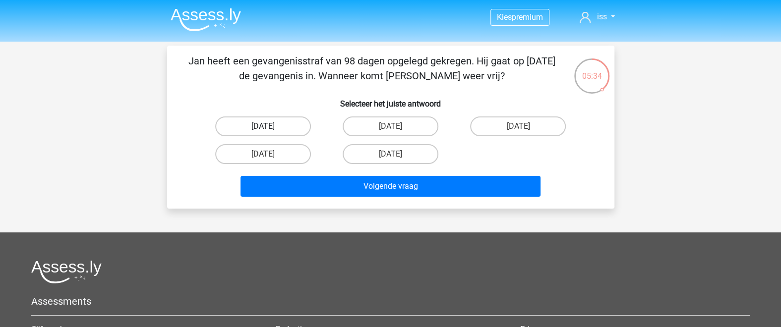
click at [261, 117] on label "20 augustus" at bounding box center [263, 127] width 96 height 20
click at [263, 126] on input "20 augustus" at bounding box center [266, 129] width 6 height 6
radio input "true"
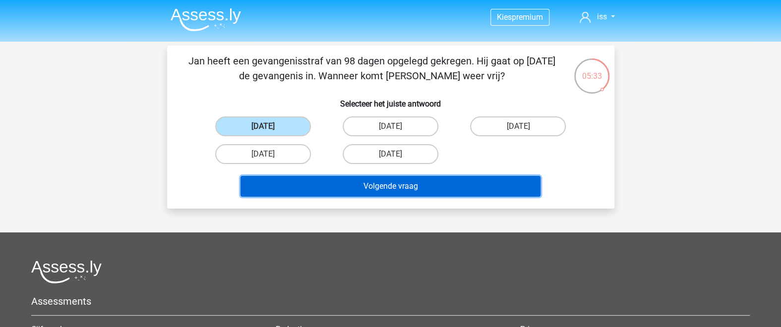
click at [285, 183] on button "Volgende vraag" at bounding box center [391, 186] width 300 height 21
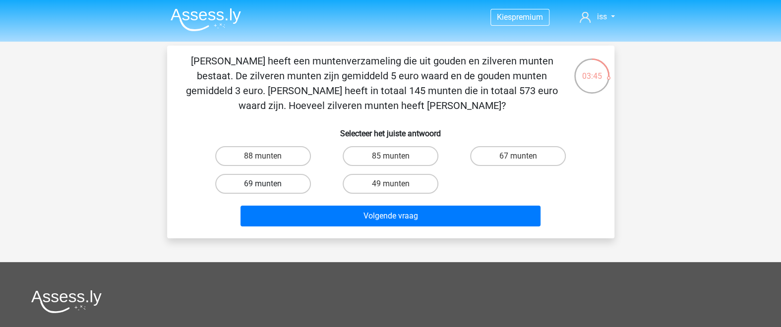
click at [306, 181] on label "69 munten" at bounding box center [263, 184] width 96 height 20
click at [269, 184] on input "69 munten" at bounding box center [266, 187] width 6 height 6
radio input "true"
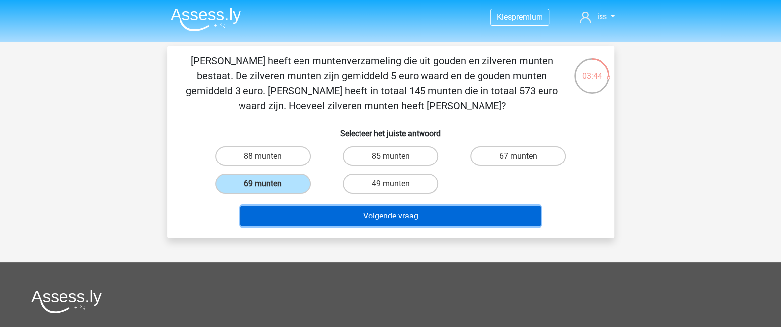
click at [396, 219] on button "Volgende vraag" at bounding box center [391, 216] width 300 height 21
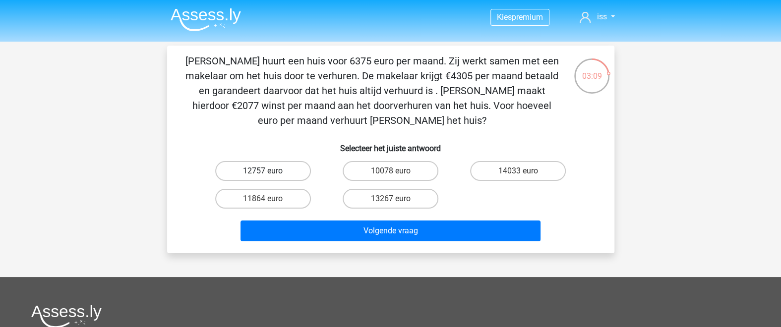
click at [290, 164] on label "12757 euro" at bounding box center [263, 171] width 96 height 20
click at [269, 171] on input "12757 euro" at bounding box center [266, 174] width 6 height 6
radio input "true"
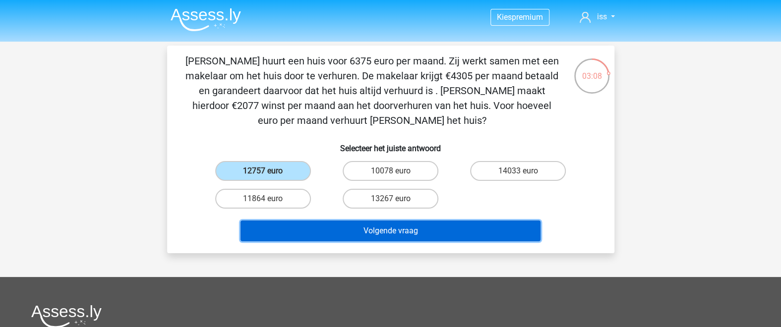
click at [417, 223] on button "Volgende vraag" at bounding box center [391, 231] width 300 height 21
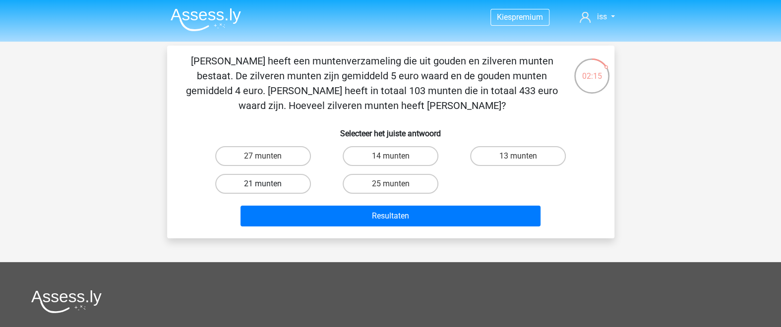
click at [277, 182] on label "21 munten" at bounding box center [263, 184] width 96 height 20
click at [269, 184] on input "21 munten" at bounding box center [266, 187] width 6 height 6
radio input "true"
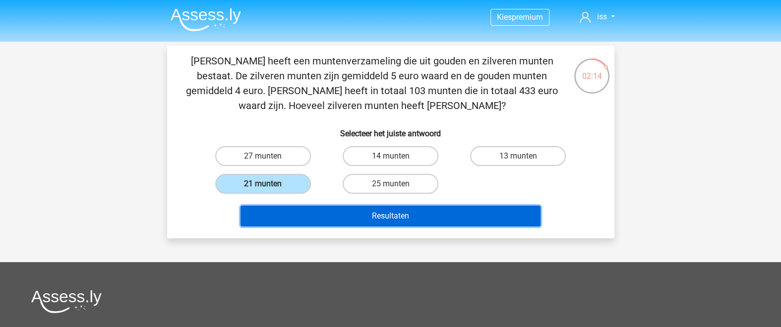
click at [409, 217] on button "Resultaten" at bounding box center [391, 216] width 300 height 21
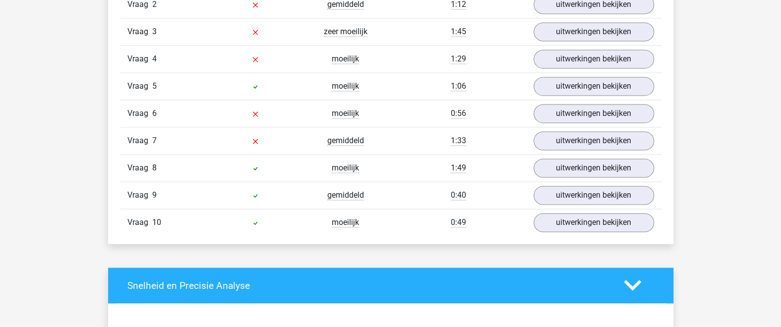
scroll to position [867, 0]
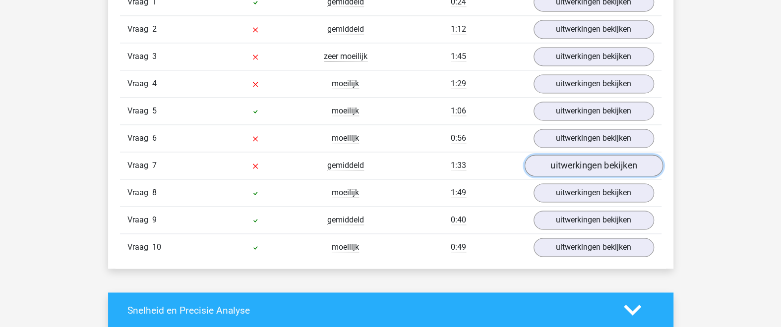
click at [595, 164] on link "uitwerkingen bekijken" at bounding box center [593, 166] width 138 height 22
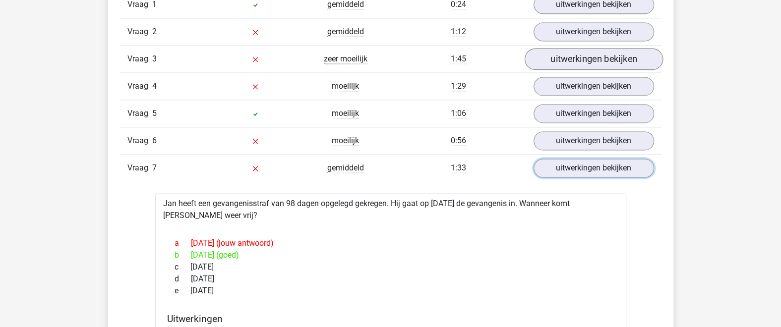
scroll to position [651, 0]
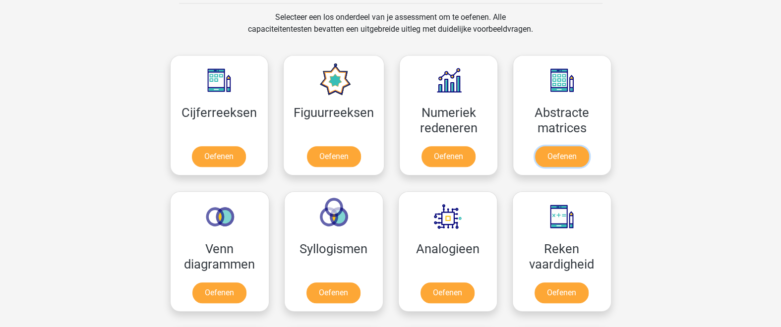
scroll to position [325, 0]
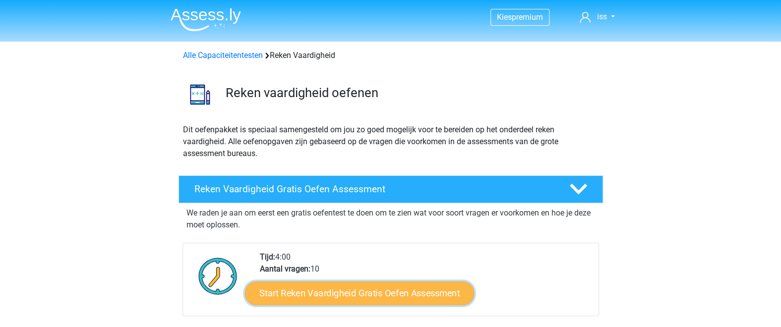
click at [379, 303] on link "Start Reken Vaardigheid Gratis Oefen Assessment" at bounding box center [359, 293] width 229 height 24
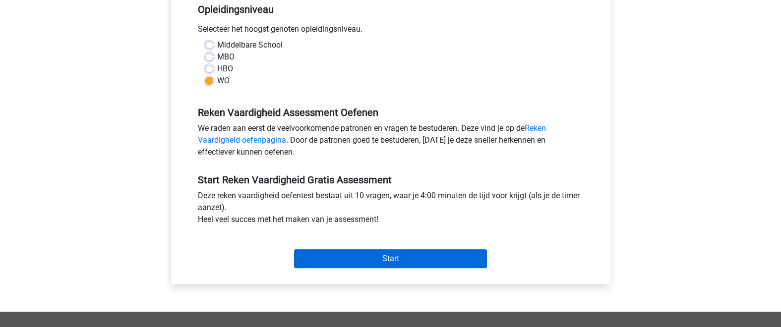
scroll to position [217, 0]
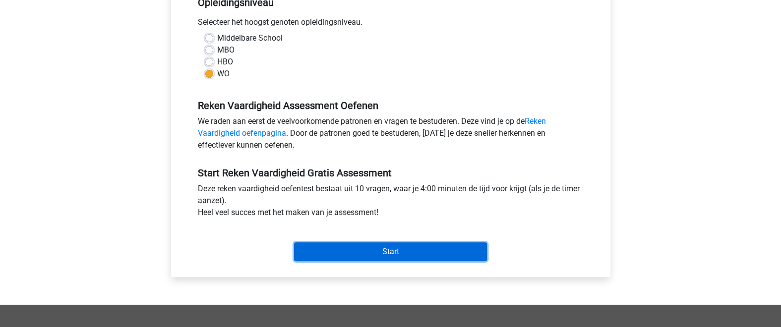
click at [396, 243] on input "Start" at bounding box center [390, 252] width 193 height 19
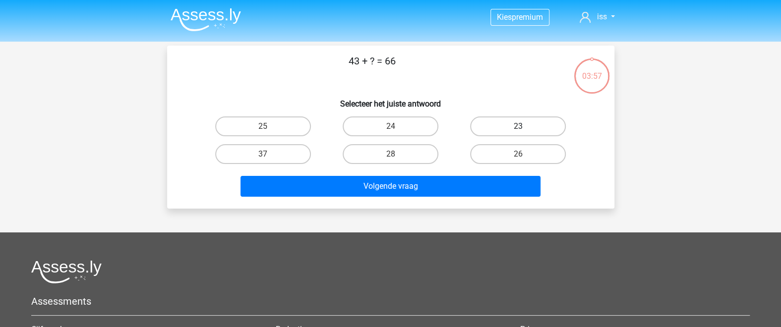
click at [504, 129] on label "23" at bounding box center [518, 127] width 96 height 20
click at [518, 129] on input "23" at bounding box center [521, 129] width 6 height 6
radio input "true"
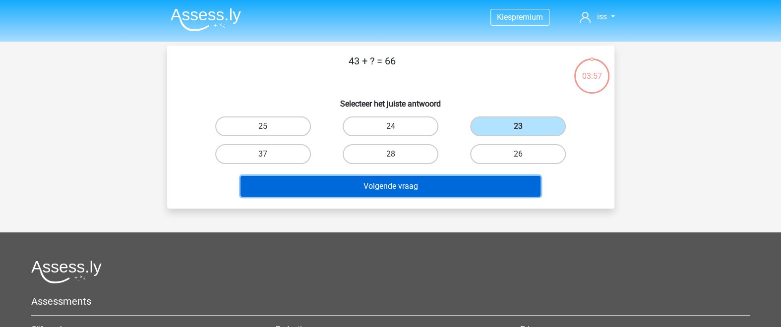
click at [431, 185] on button "Volgende vraag" at bounding box center [391, 186] width 300 height 21
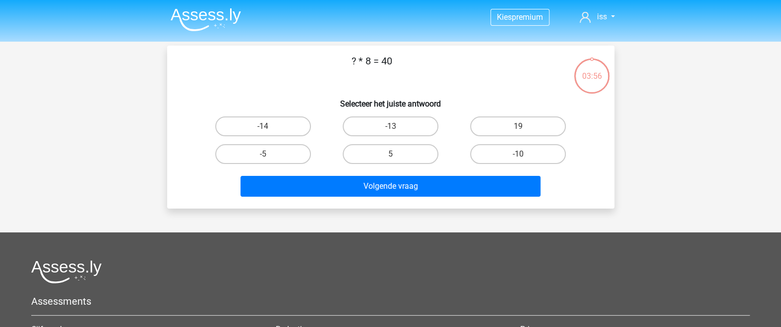
scroll to position [45, 0]
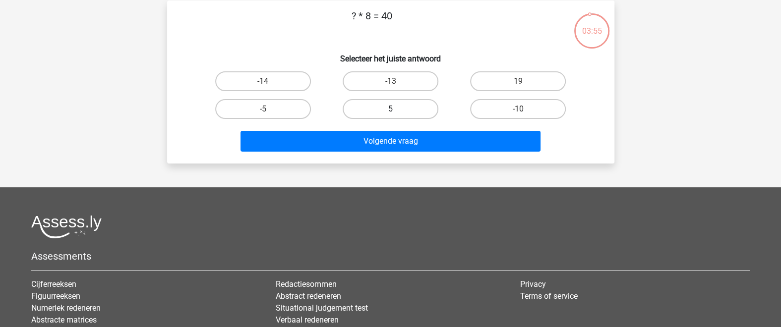
click at [366, 115] on label "5" at bounding box center [391, 109] width 96 height 20
click at [390, 115] on input "5" at bounding box center [393, 112] width 6 height 6
radio input "true"
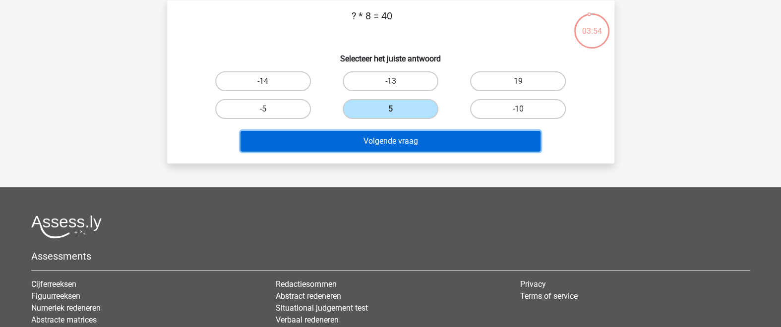
click at [399, 137] on button "Volgende vraag" at bounding box center [391, 141] width 300 height 21
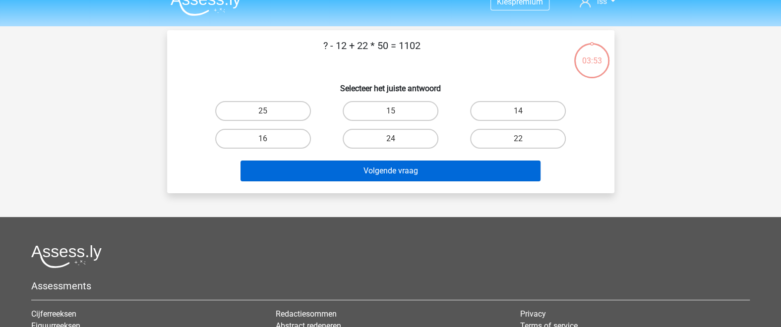
scroll to position [0, 0]
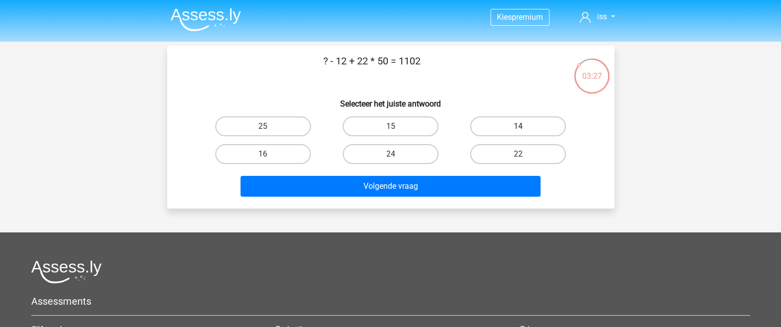
click at [515, 129] on label "14" at bounding box center [518, 127] width 96 height 20
click at [518, 129] on input "14" at bounding box center [521, 129] width 6 height 6
radio input "true"
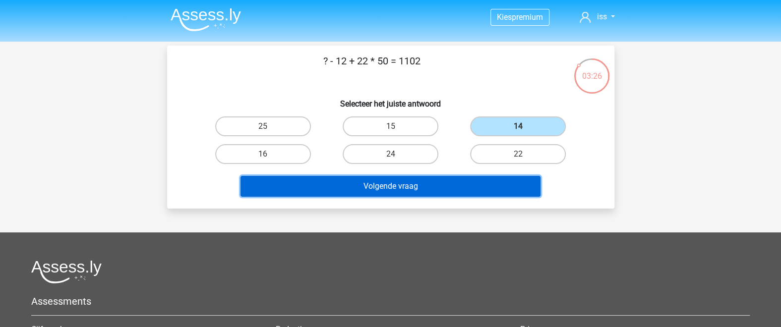
click at [483, 183] on button "Volgende vraag" at bounding box center [391, 186] width 300 height 21
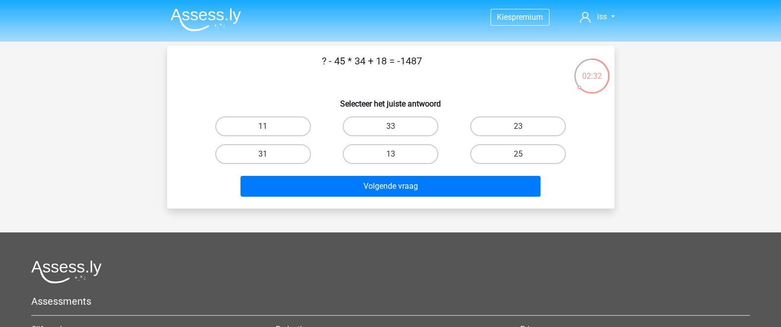
drag, startPoint x: 369, startPoint y: 59, endPoint x: 427, endPoint y: 62, distance: 58.6
click at [427, 62] on p "? - 45 * 34 + 18 = -1487" at bounding box center [372, 69] width 378 height 30
click at [514, 144] on label "25" at bounding box center [518, 154] width 96 height 20
click at [518, 154] on input "25" at bounding box center [521, 157] width 6 height 6
radio input "true"
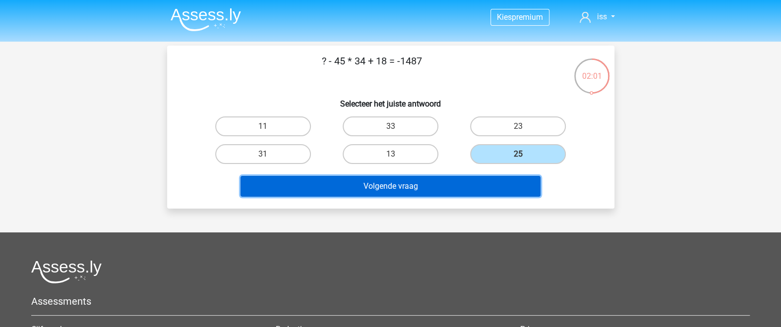
click at [514, 185] on button "Volgende vraag" at bounding box center [391, 186] width 300 height 21
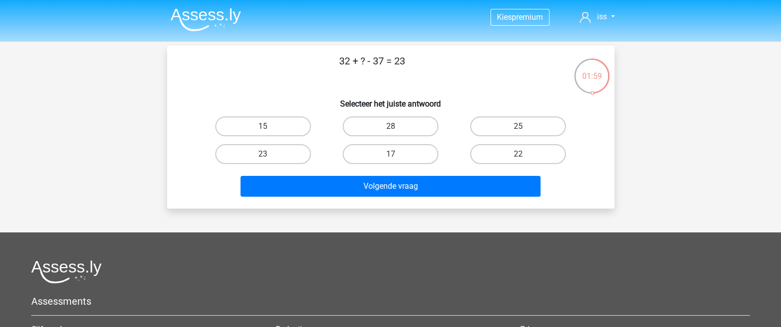
click at [501, 70] on p "32 + ? - 37 = 23" at bounding box center [372, 69] width 378 height 30
click at [417, 126] on label "28" at bounding box center [391, 127] width 96 height 20
click at [397, 126] on input "28" at bounding box center [393, 129] width 6 height 6
radio input "true"
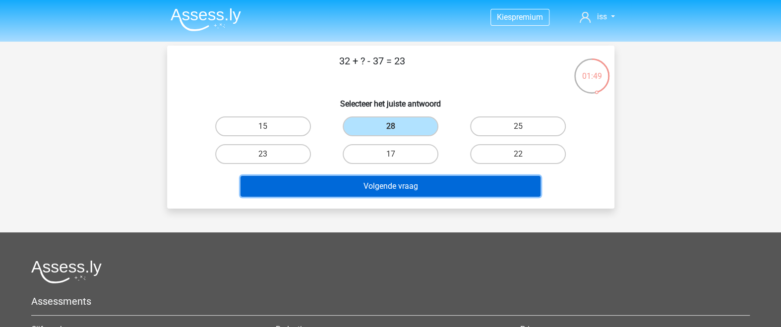
click at [435, 195] on button "Volgende vraag" at bounding box center [391, 186] width 300 height 21
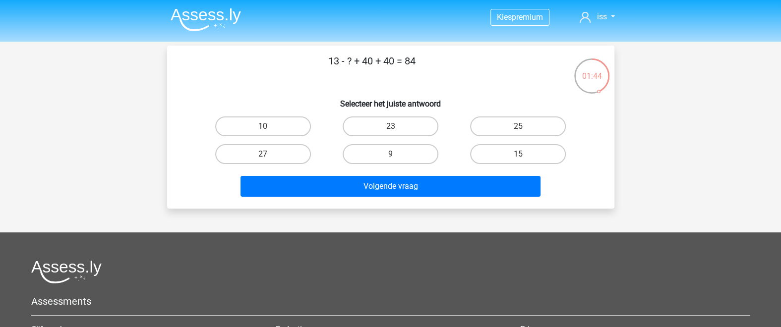
drag, startPoint x: 353, startPoint y: 63, endPoint x: 318, endPoint y: 67, distance: 34.9
click at [318, 67] on p "13 - ? + 40 + 40 = 84" at bounding box center [372, 69] width 378 height 30
click at [408, 159] on label "9" at bounding box center [391, 154] width 96 height 20
click at [397, 159] on input "9" at bounding box center [393, 157] width 6 height 6
radio input "true"
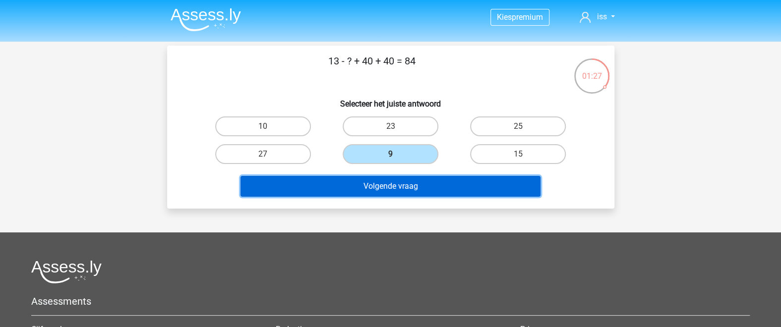
click at [421, 183] on button "Volgende vraag" at bounding box center [391, 186] width 300 height 21
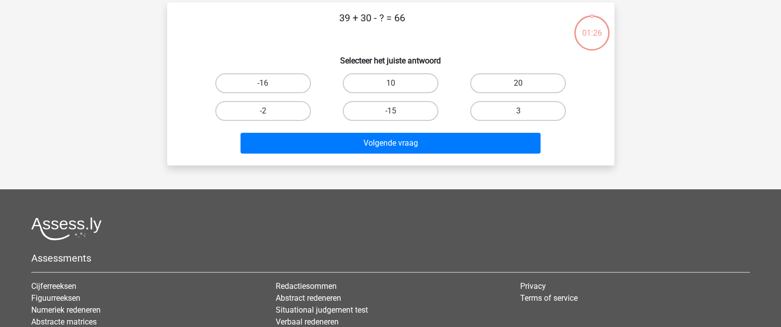
scroll to position [45, 0]
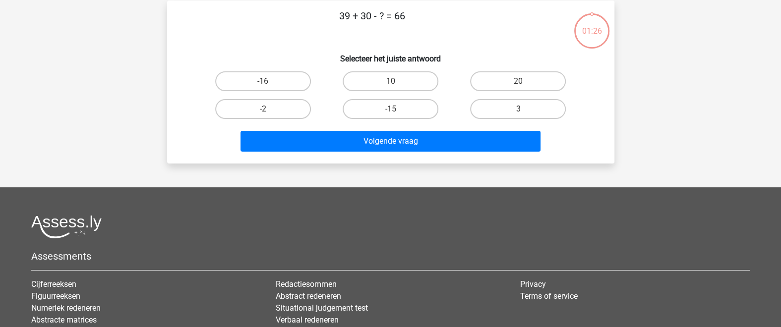
click at [498, 25] on p "39 + 30 - ? = 66" at bounding box center [372, 23] width 378 height 30
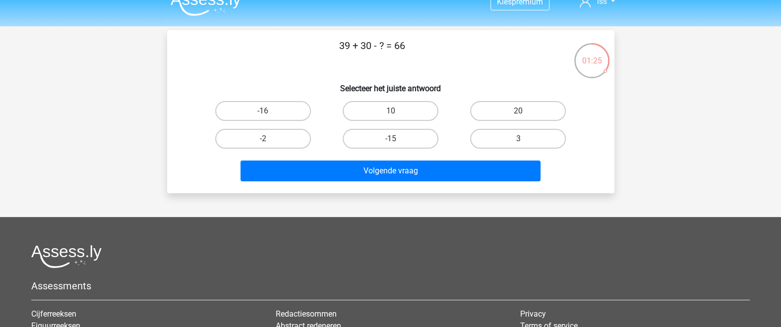
scroll to position [0, 0]
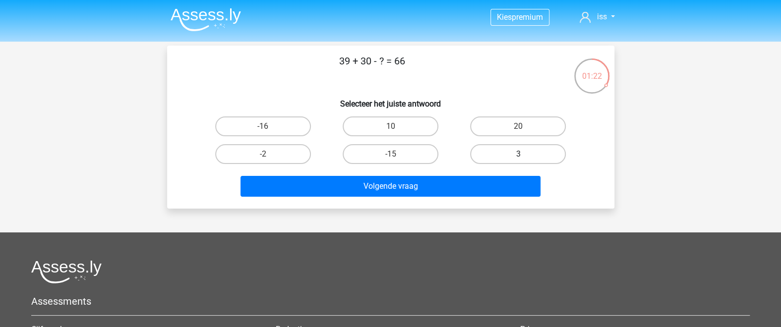
click at [495, 154] on label "3" at bounding box center [518, 154] width 96 height 20
click at [518, 154] on input "3" at bounding box center [521, 157] width 6 height 6
radio input "true"
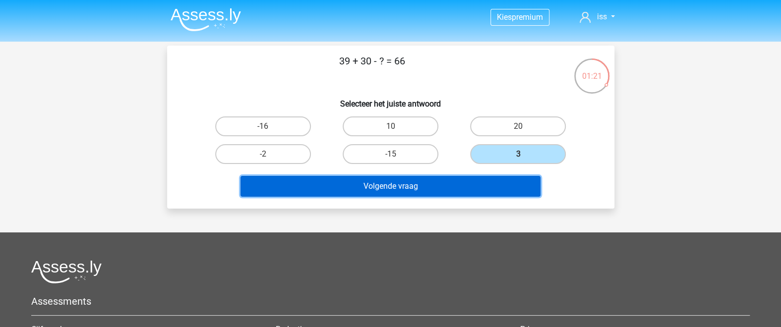
click at [498, 192] on button "Volgende vraag" at bounding box center [391, 186] width 300 height 21
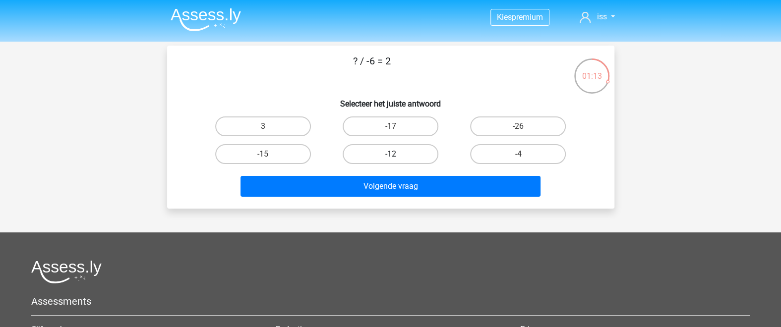
drag, startPoint x: 387, startPoint y: 160, endPoint x: 388, endPoint y: 169, distance: 9.0
click at [388, 160] on label "-12" at bounding box center [391, 154] width 96 height 20
click at [390, 160] on input "-12" at bounding box center [393, 157] width 6 height 6
radio input "true"
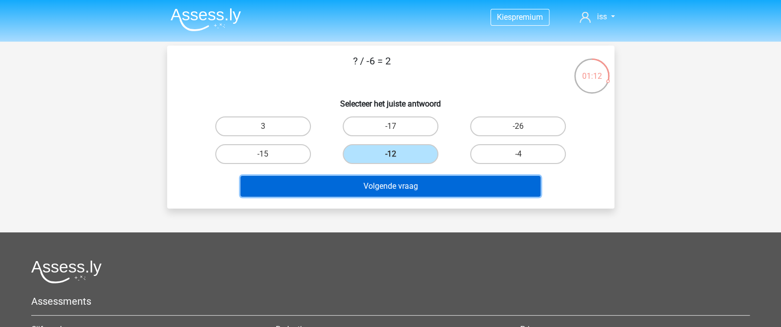
click at [404, 188] on button "Volgende vraag" at bounding box center [391, 186] width 300 height 21
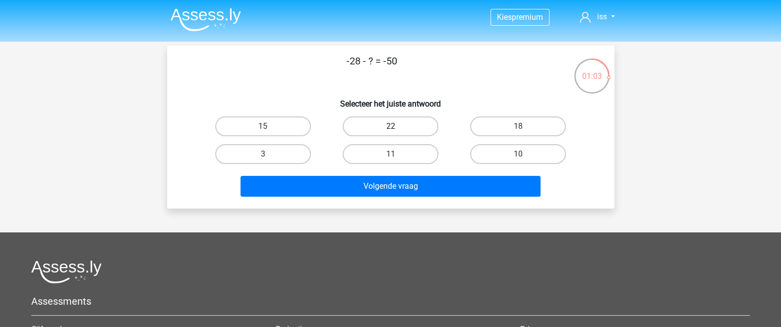
click at [385, 129] on label "22" at bounding box center [391, 127] width 96 height 20
click at [390, 129] on input "22" at bounding box center [393, 129] width 6 height 6
radio input "true"
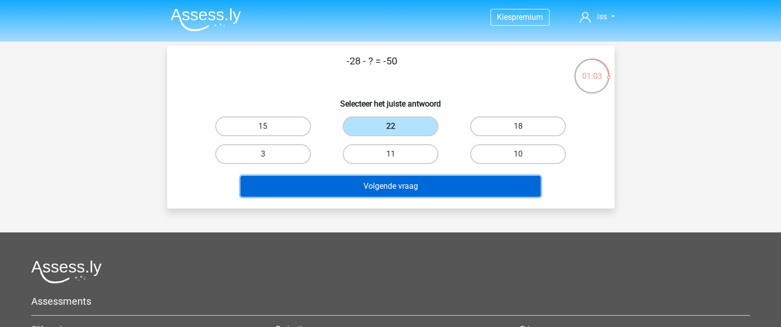
click at [393, 187] on button "Volgende vraag" at bounding box center [391, 186] width 300 height 21
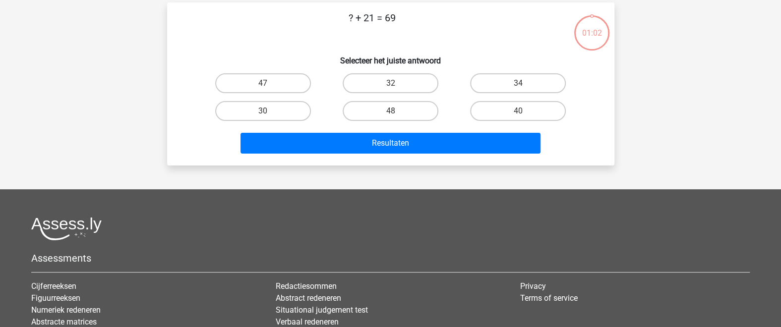
scroll to position [45, 0]
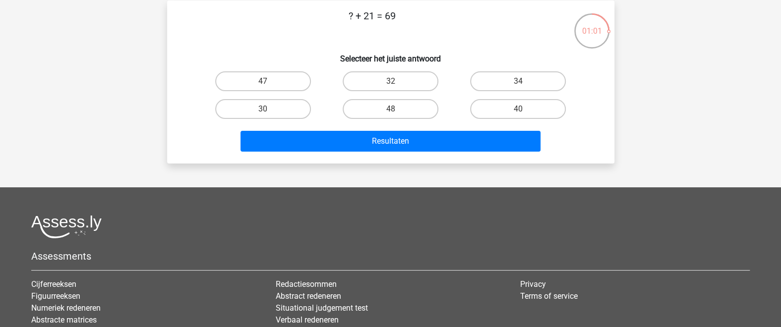
click at [387, 26] on div "Kies premium iss [EMAIL_ADDRESS][DOMAIN_NAME]" at bounding box center [390, 202] width 781 height 494
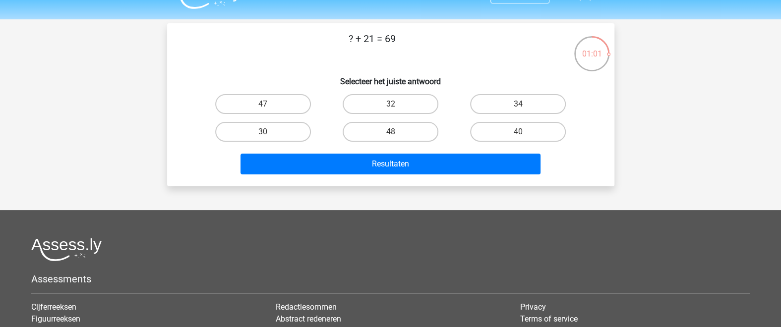
scroll to position [0, 0]
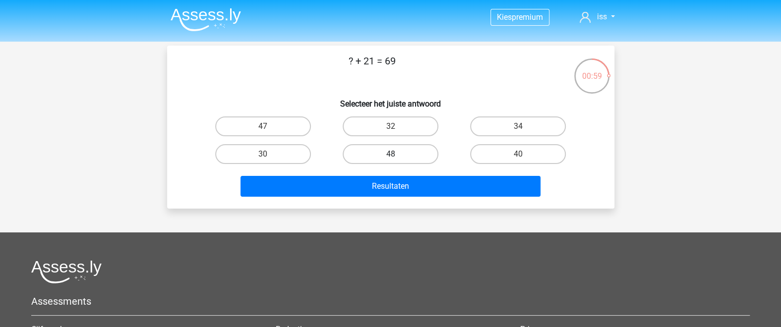
click at [405, 150] on label "48" at bounding box center [391, 154] width 96 height 20
click at [397, 154] on input "48" at bounding box center [393, 157] width 6 height 6
radio input "true"
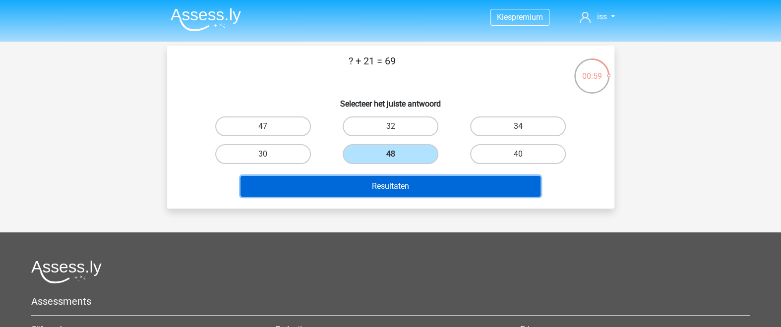
click at [416, 179] on button "Resultaten" at bounding box center [391, 186] width 300 height 21
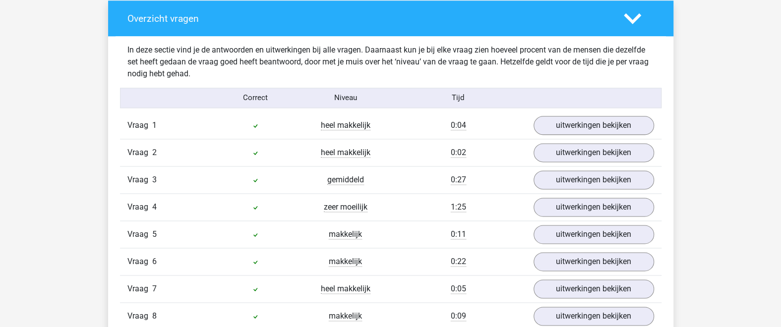
scroll to position [759, 0]
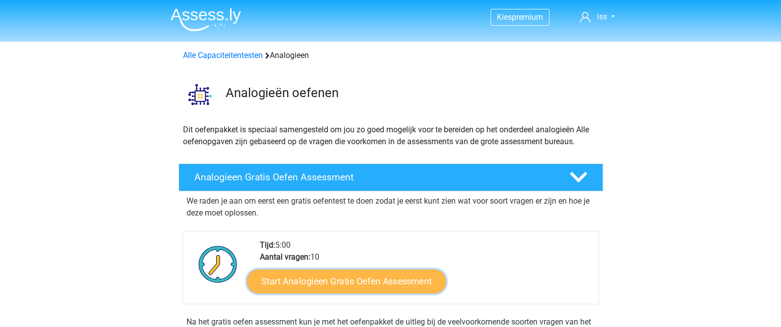
click at [412, 279] on link "Start Analogieen Gratis Oefen Assessment" at bounding box center [346, 281] width 199 height 24
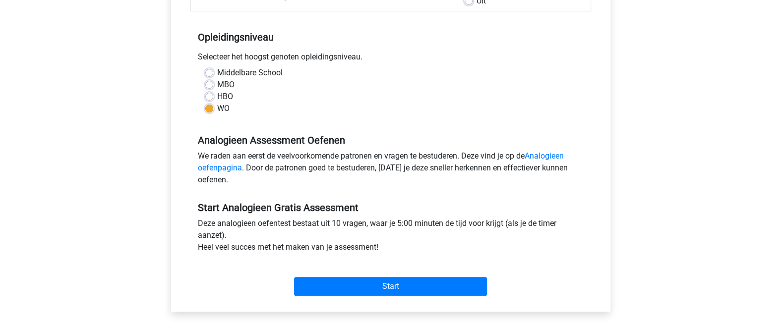
scroll to position [217, 0]
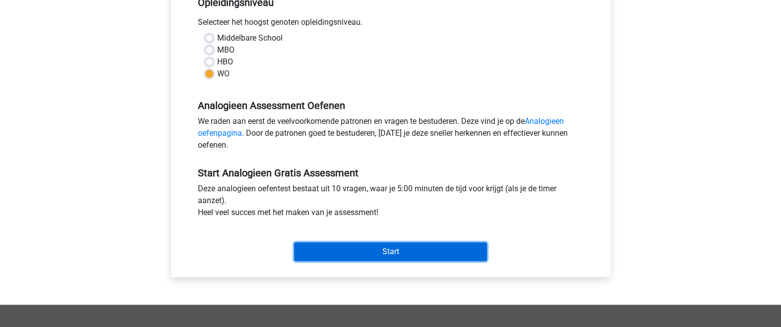
click at [404, 257] on input "Start" at bounding box center [390, 252] width 193 height 19
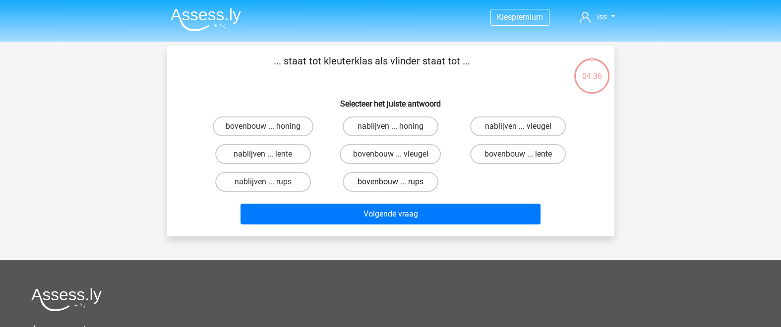
click at [412, 179] on label "bovenbouw ... rups" at bounding box center [391, 182] width 96 height 20
click at [397, 182] on input "bovenbouw ... rups" at bounding box center [393, 185] width 6 height 6
radio input "true"
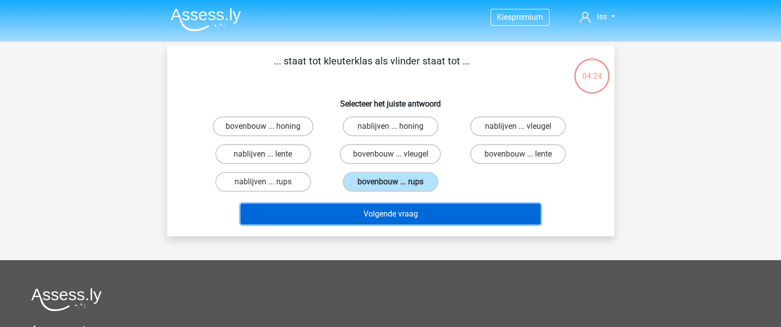
click at [479, 212] on button "Volgende vraag" at bounding box center [391, 214] width 300 height 21
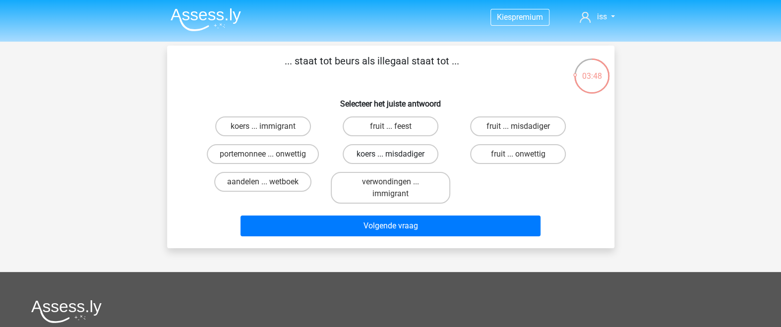
click at [368, 156] on label "koers ... misdadiger" at bounding box center [391, 154] width 96 height 20
click at [390, 156] on input "koers ... misdadiger" at bounding box center [393, 157] width 6 height 6
radio input "true"
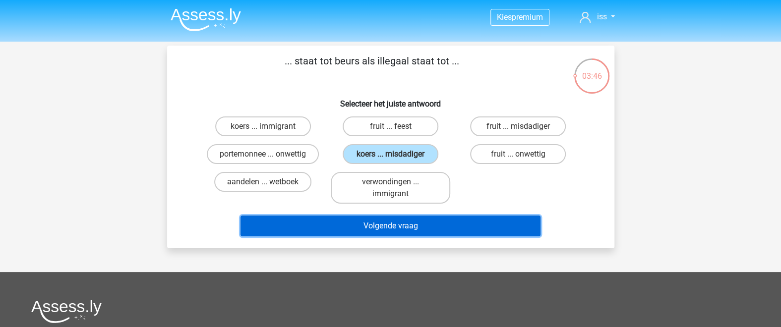
click at [429, 220] on button "Volgende vraag" at bounding box center [391, 226] width 300 height 21
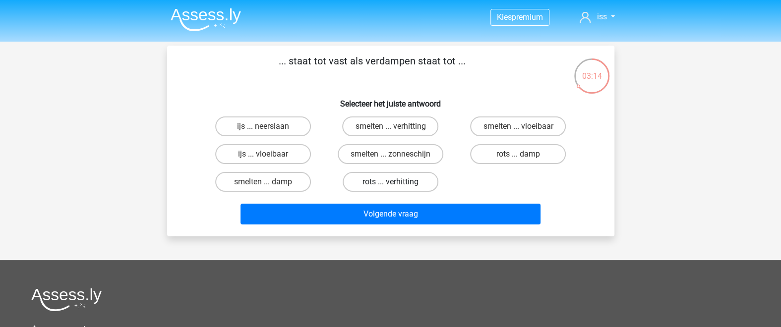
click at [387, 177] on label "rots ... verhitting" at bounding box center [391, 182] width 96 height 20
click at [390, 182] on input "rots ... verhitting" at bounding box center [393, 185] width 6 height 6
radio input "true"
click at [539, 130] on label "smelten ... vloeibaar" at bounding box center [518, 127] width 96 height 20
click at [525, 130] on input "smelten ... vloeibaar" at bounding box center [521, 129] width 6 height 6
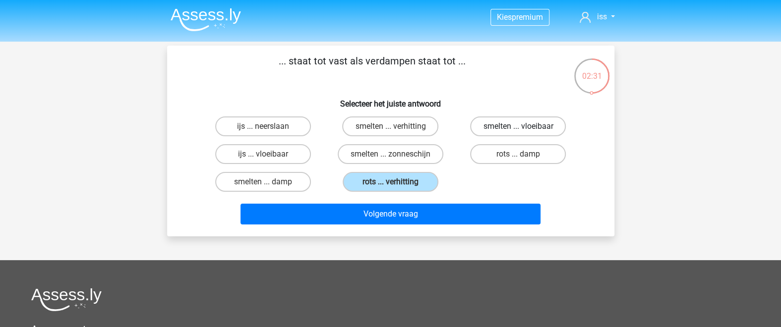
radio input "true"
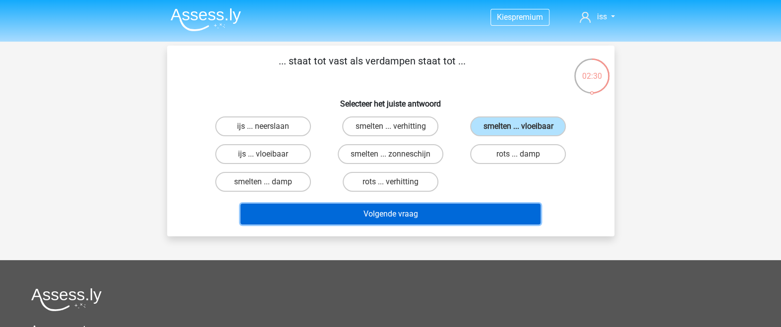
click at [454, 221] on button "Volgende vraag" at bounding box center [391, 214] width 300 height 21
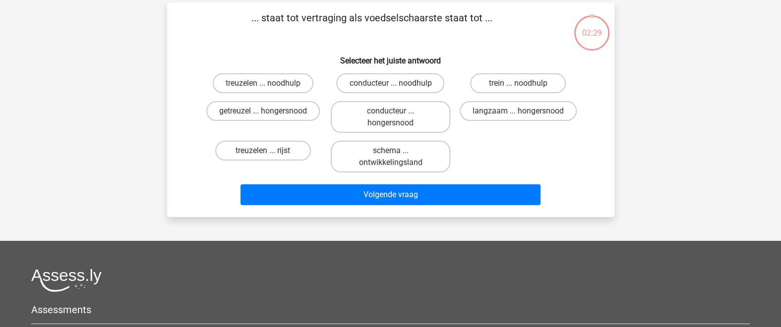
scroll to position [45, 0]
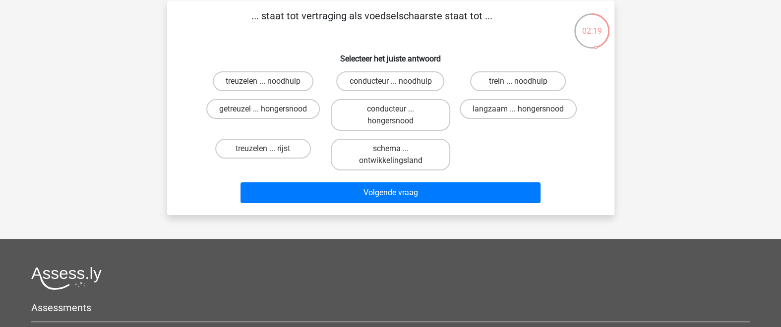
click at [726, 173] on div "Kies premium iss [EMAIL_ADDRESS][DOMAIN_NAME]" at bounding box center [390, 228] width 781 height 546
drag, startPoint x: 707, startPoint y: 176, endPoint x: 732, endPoint y: 69, distance: 110.1
click at [732, 69] on div "Kies premium iss [EMAIL_ADDRESS][DOMAIN_NAME]" at bounding box center [390, 228] width 781 height 546
click at [492, 108] on label "langzaam ... hongersnood" at bounding box center [518, 109] width 117 height 20
click at [518, 109] on input "langzaam ... hongersnood" at bounding box center [521, 112] width 6 height 6
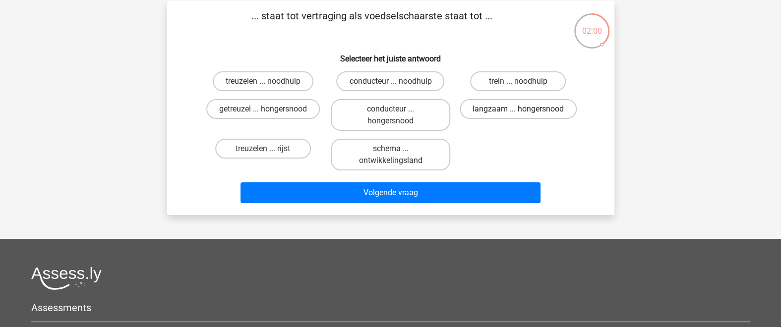
radio input "true"
click at [295, 111] on label "getreuzel ... hongersnood" at bounding box center [263, 109] width 114 height 20
click at [269, 111] on input "getreuzel ... hongersnood" at bounding box center [266, 112] width 6 height 6
radio input "true"
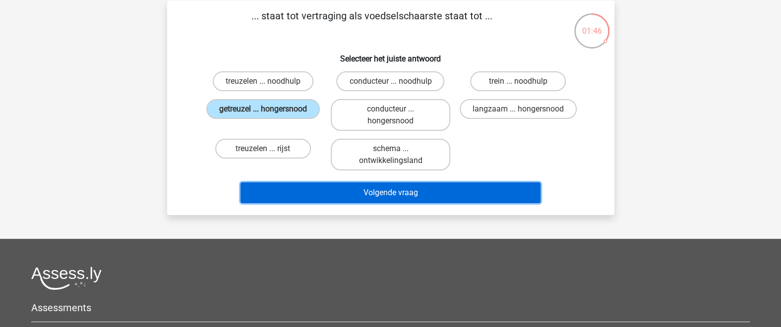
click at [380, 186] on button "Volgende vraag" at bounding box center [391, 193] width 300 height 21
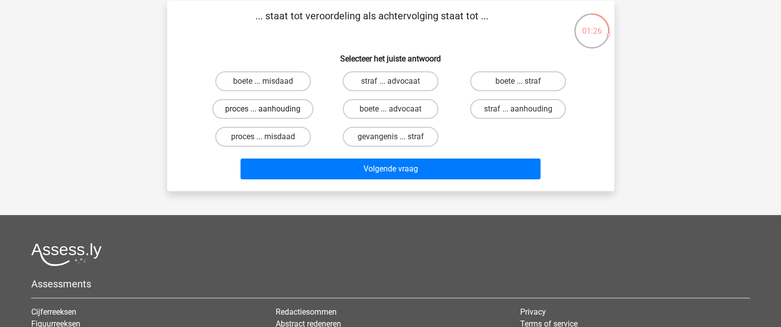
click at [292, 110] on label "proces ... aanhouding" at bounding box center [262, 109] width 101 height 20
click at [269, 110] on input "proces ... aanhouding" at bounding box center [266, 112] width 6 height 6
radio input "true"
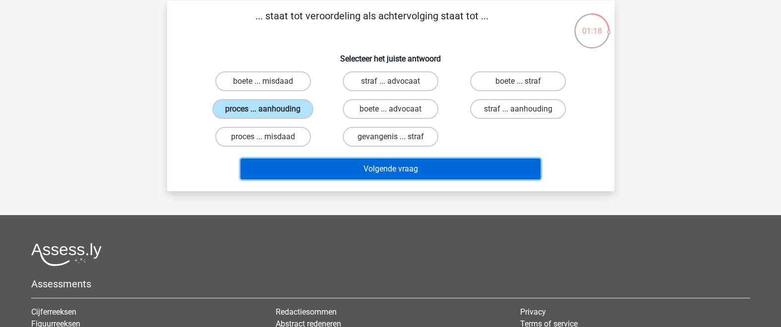
click at [387, 172] on button "Volgende vraag" at bounding box center [391, 169] width 300 height 21
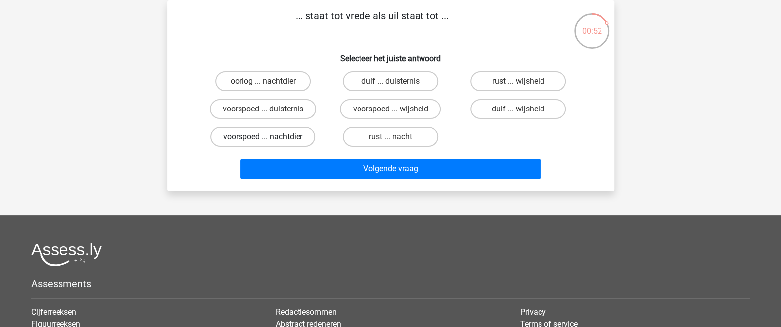
click at [303, 132] on label "voorspoed ... nachtdier" at bounding box center [262, 137] width 105 height 20
click at [269, 137] on input "voorspoed ... nachtdier" at bounding box center [266, 140] width 6 height 6
radio input "true"
click at [402, 115] on label "voorspoed ... wijsheid" at bounding box center [390, 109] width 101 height 20
click at [397, 115] on input "voorspoed ... wijsheid" at bounding box center [393, 112] width 6 height 6
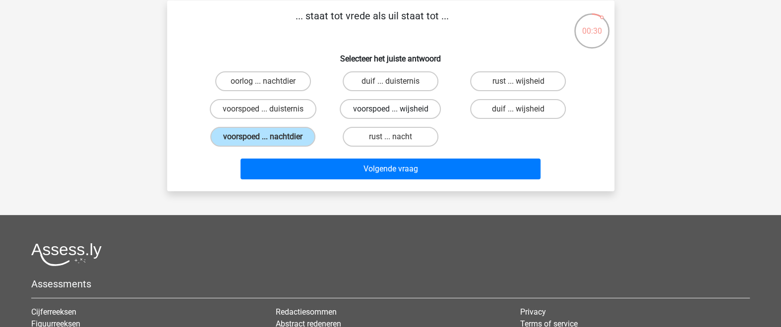
radio input "true"
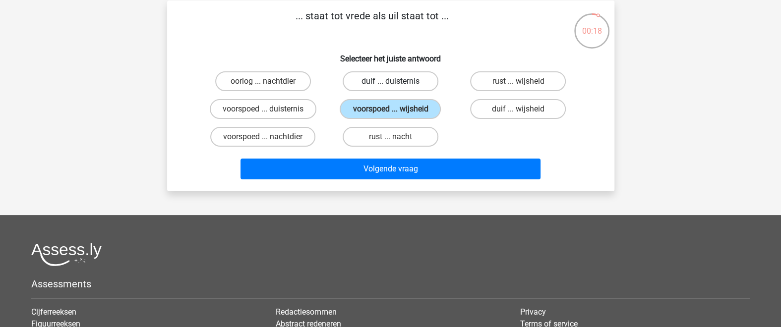
click at [378, 81] on label "duif ... duisternis" at bounding box center [391, 81] width 96 height 20
click at [390, 81] on input "duif ... duisternis" at bounding box center [393, 84] width 6 height 6
radio input "true"
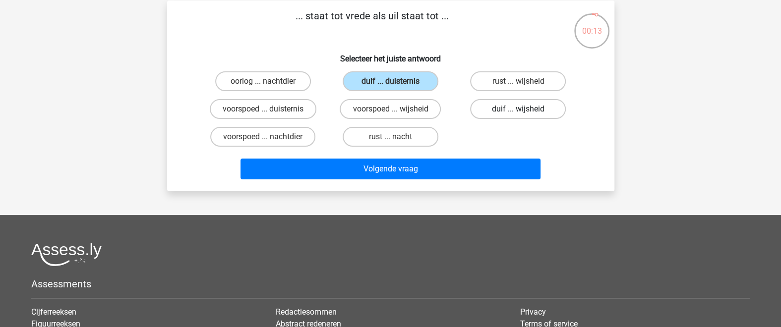
click at [526, 109] on label "duif ... wijsheid" at bounding box center [518, 109] width 96 height 20
click at [525, 109] on input "duif ... wijsheid" at bounding box center [521, 112] width 6 height 6
radio input "true"
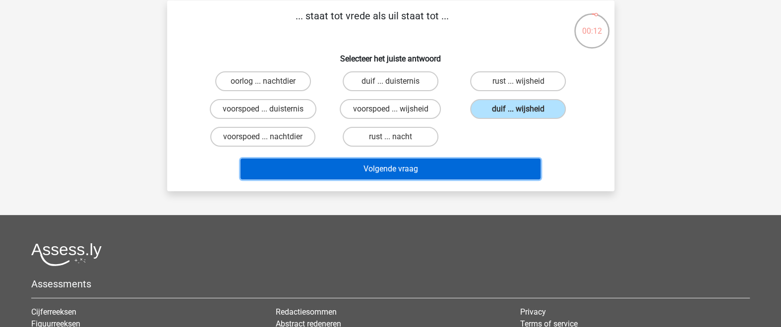
click at [498, 166] on button "Volgende vraag" at bounding box center [391, 169] width 300 height 21
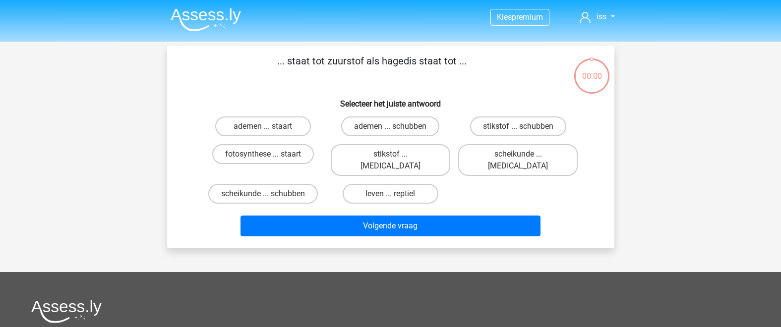
scroll to position [45, 0]
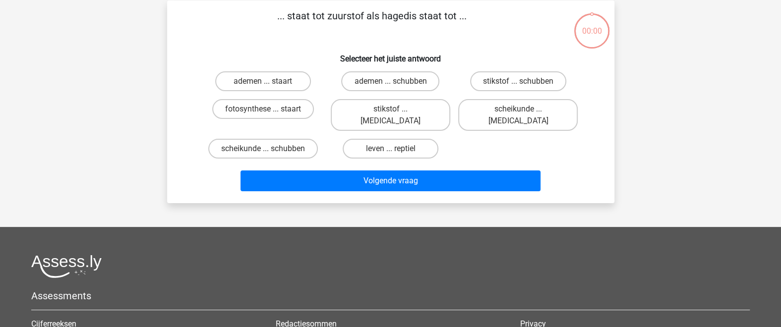
click at [645, 103] on div "Kies premium iss [EMAIL_ADDRESS][DOMAIN_NAME]" at bounding box center [390, 222] width 781 height 534
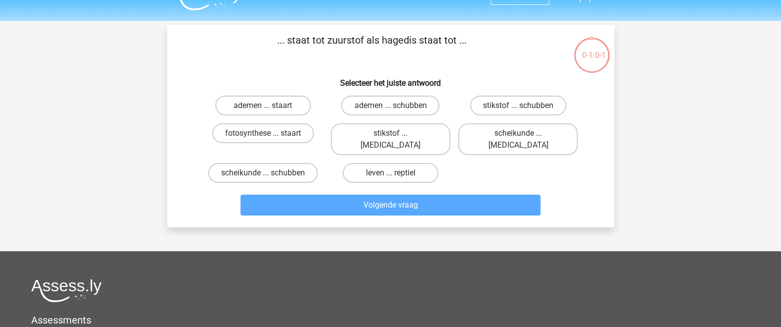
scroll to position [0, 0]
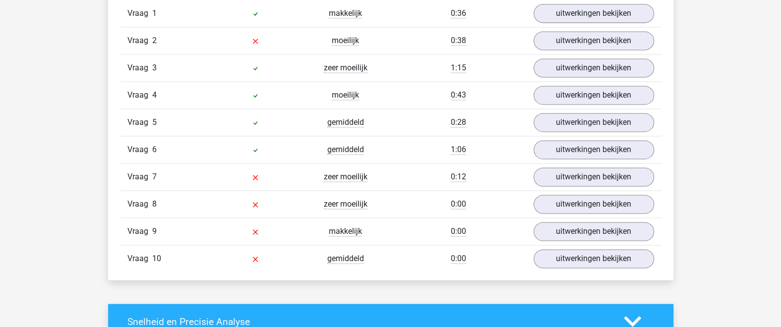
scroll to position [759, 0]
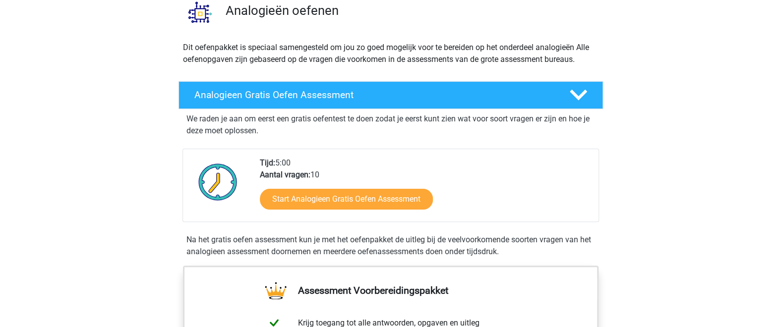
scroll to position [108, 0]
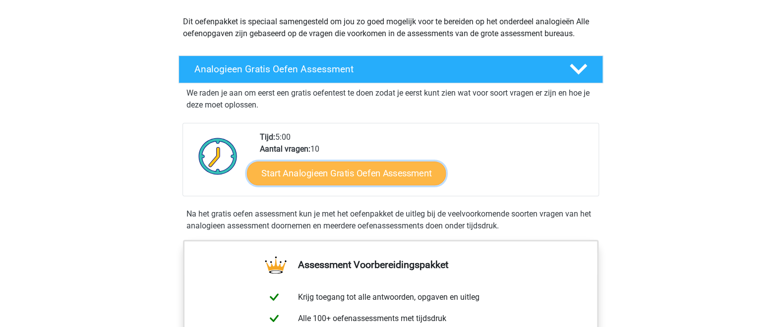
click at [366, 175] on link "Start Analogieen Gratis Oefen Assessment" at bounding box center [346, 173] width 199 height 24
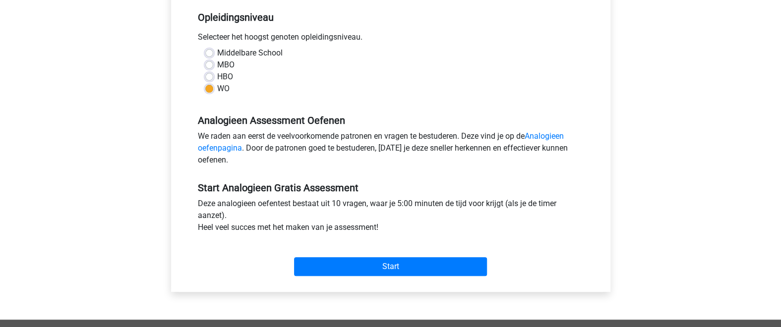
scroll to position [217, 0]
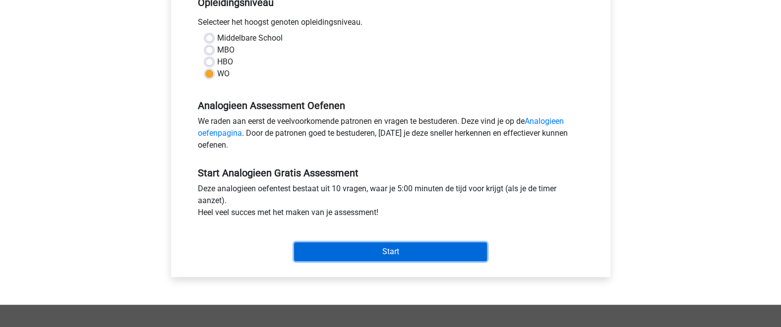
click at [390, 249] on input "Start" at bounding box center [390, 252] width 193 height 19
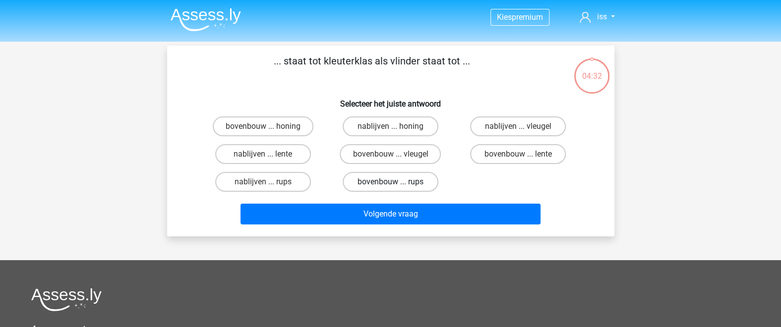
click at [399, 184] on label "bovenbouw ... rups" at bounding box center [391, 182] width 96 height 20
click at [397, 184] on input "bovenbouw ... rups" at bounding box center [393, 185] width 6 height 6
radio input "true"
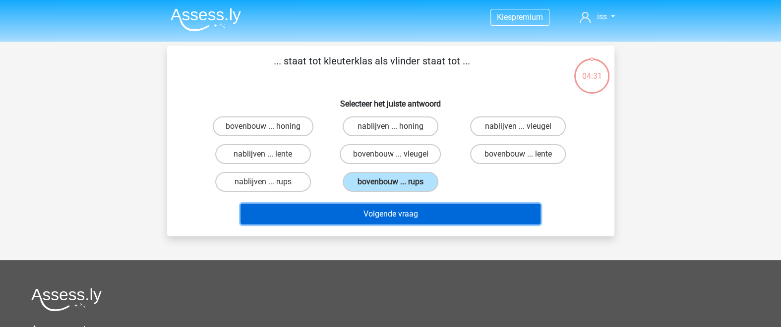
click at [398, 212] on button "Volgende vraag" at bounding box center [391, 214] width 300 height 21
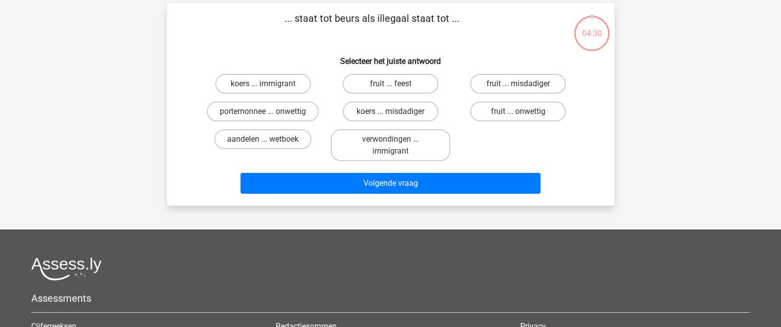
scroll to position [45, 0]
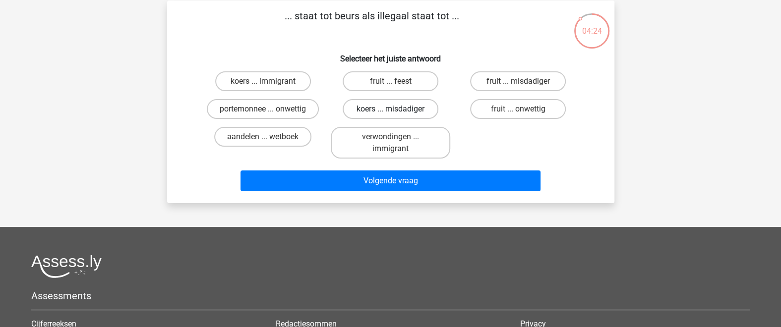
click at [374, 106] on label "koers ... misdadiger" at bounding box center [391, 109] width 96 height 20
click at [390, 109] on input "koers ... misdadiger" at bounding box center [393, 112] width 6 height 6
radio input "true"
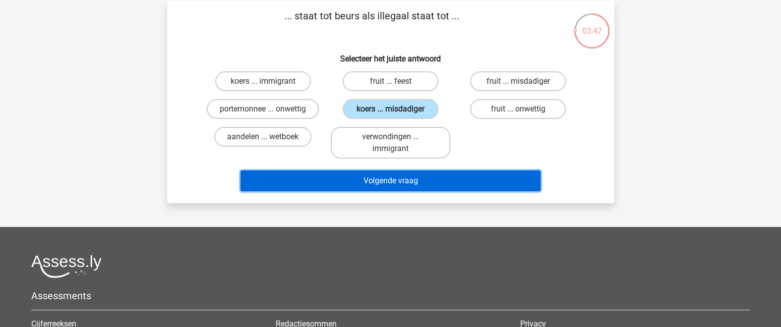
click at [423, 185] on button "Volgende vraag" at bounding box center [391, 181] width 300 height 21
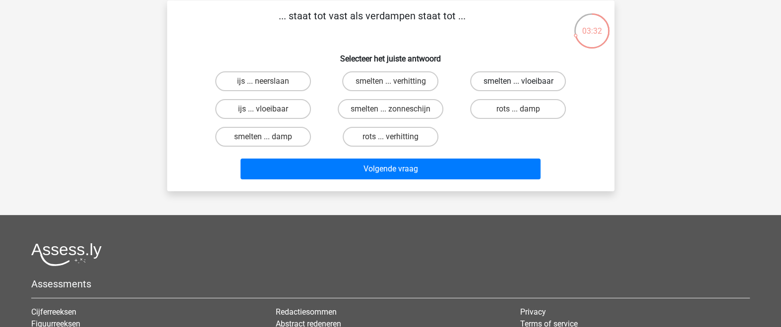
click at [436, 45] on div "... staat tot vast als verdampen staat tot ... Selecteer het juiste antwoord ij…" at bounding box center [390, 95] width 439 height 175
click at [287, 111] on label "ijs ... vloeibaar" at bounding box center [263, 109] width 96 height 20
click at [269, 111] on input "ijs ... vloeibaar" at bounding box center [266, 112] width 6 height 6
radio input "true"
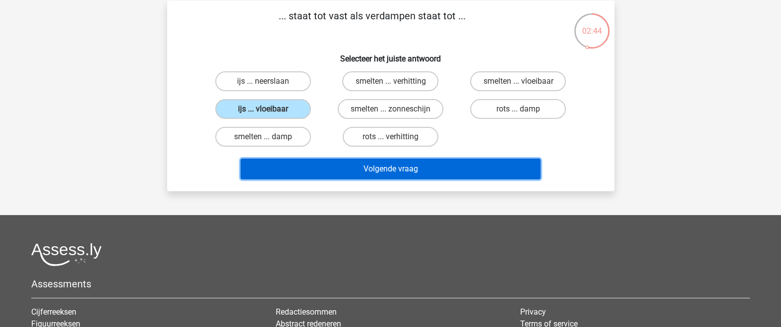
click at [430, 163] on button "Volgende vraag" at bounding box center [391, 169] width 300 height 21
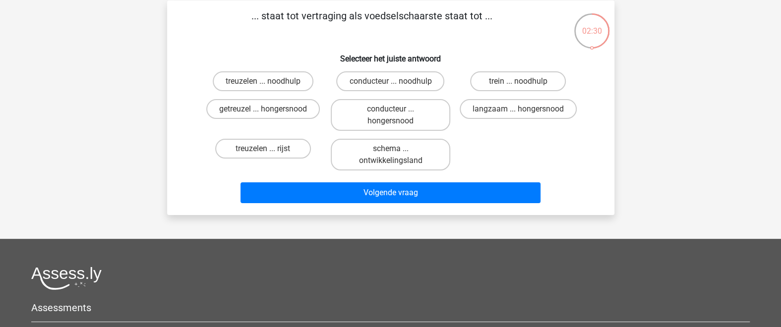
click at [251, 33] on div "... staat tot vertraging als voedselschaarste staat tot ... Selecteer het juist…" at bounding box center [390, 107] width 439 height 199
click at [277, 108] on label "getreuzel ... hongersnood" at bounding box center [263, 109] width 114 height 20
click at [269, 109] on input "getreuzel ... hongersnood" at bounding box center [266, 112] width 6 height 6
radio input "true"
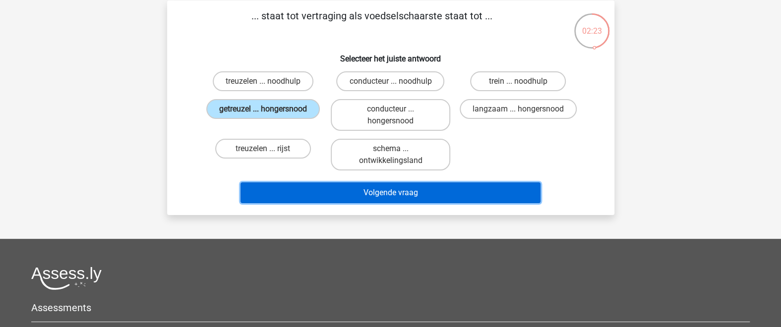
click at [388, 188] on button "Volgende vraag" at bounding box center [391, 193] width 300 height 21
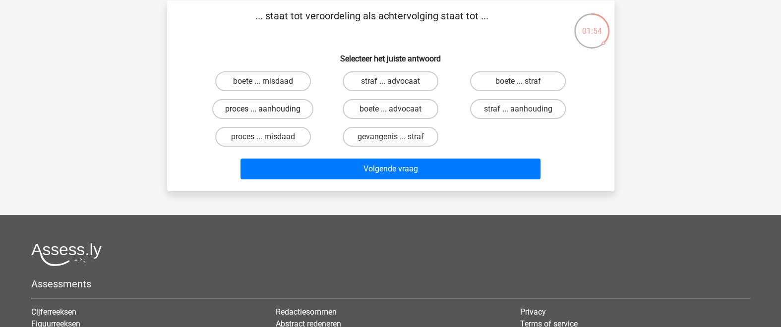
click at [287, 104] on label "proces ... aanhouding" at bounding box center [262, 109] width 101 height 20
click at [269, 109] on input "proces ... aanhouding" at bounding box center [266, 112] width 6 height 6
radio input "true"
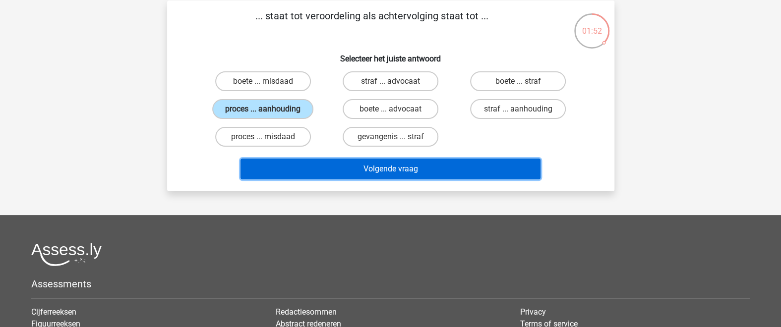
click at [369, 169] on button "Volgende vraag" at bounding box center [391, 169] width 300 height 21
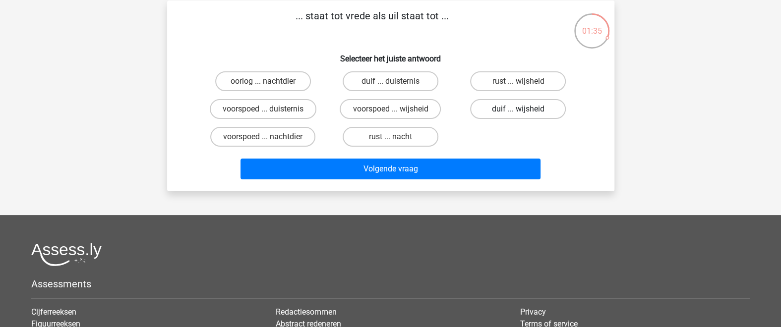
click at [510, 104] on label "duif ... wijsheid" at bounding box center [518, 109] width 96 height 20
click at [518, 109] on input "duif ... wijsheid" at bounding box center [521, 112] width 6 height 6
radio input "true"
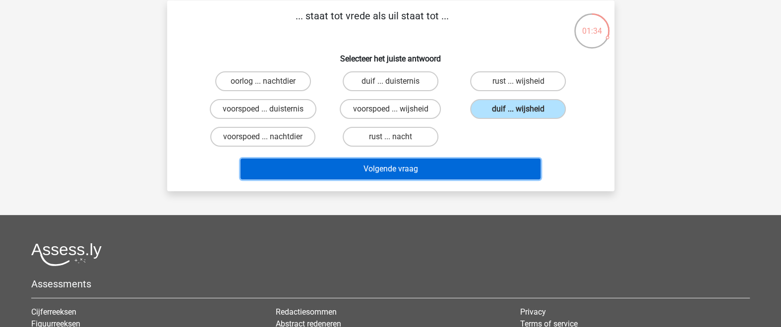
click at [491, 165] on button "Volgende vraag" at bounding box center [391, 169] width 300 height 21
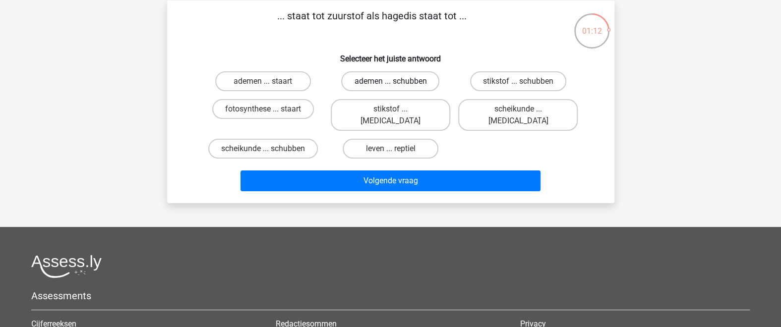
click at [381, 79] on label "ademen ... schubben" at bounding box center [390, 81] width 98 height 20
click at [390, 81] on input "ademen ... schubben" at bounding box center [393, 84] width 6 height 6
radio input "true"
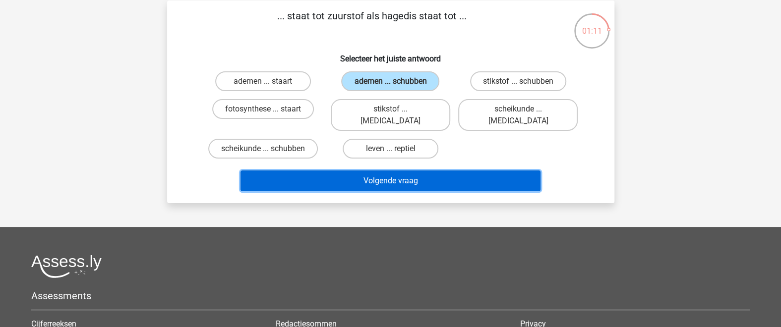
click at [408, 171] on button "Volgende vraag" at bounding box center [391, 181] width 300 height 21
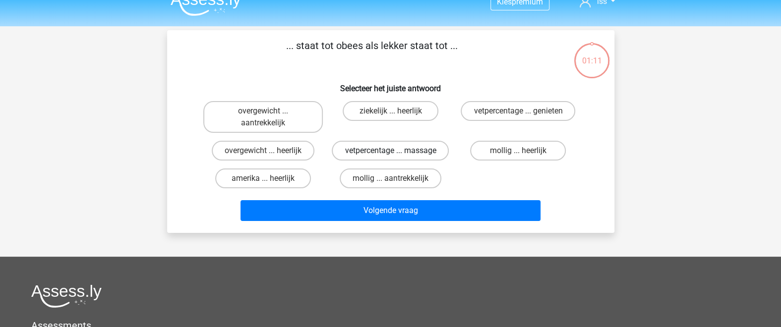
scroll to position [0, 0]
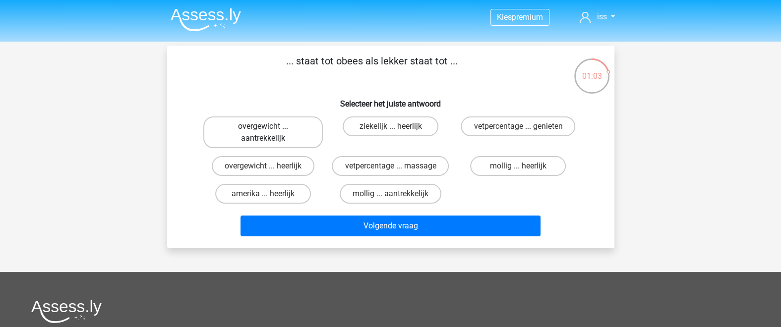
click at [292, 138] on label "overgewicht ... aantrekkelijk" at bounding box center [263, 133] width 120 height 32
click at [269, 133] on input "overgewicht ... aantrekkelijk" at bounding box center [266, 129] width 6 height 6
radio input "true"
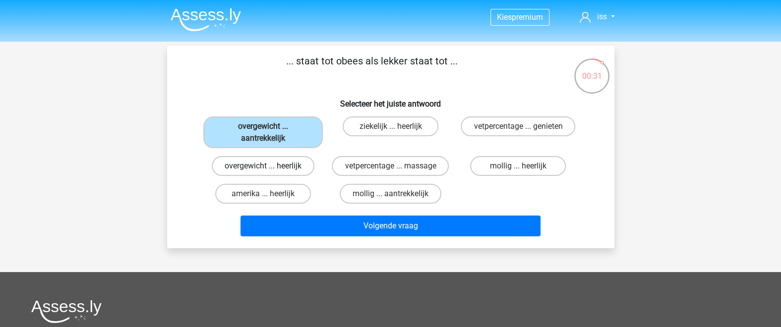
click at [306, 167] on label "overgewicht ... heerlijk" at bounding box center [263, 166] width 103 height 20
click at [269, 167] on input "overgewicht ... heerlijk" at bounding box center [266, 169] width 6 height 6
radio input "true"
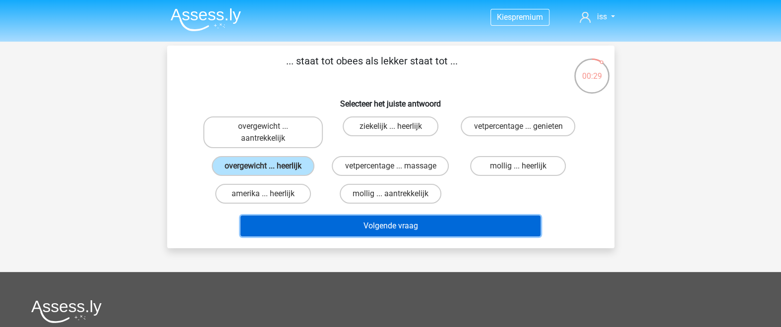
click at [378, 221] on button "Volgende vraag" at bounding box center [391, 226] width 300 height 21
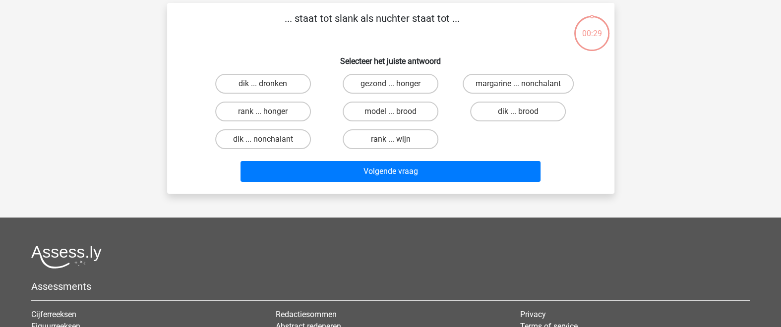
scroll to position [45, 0]
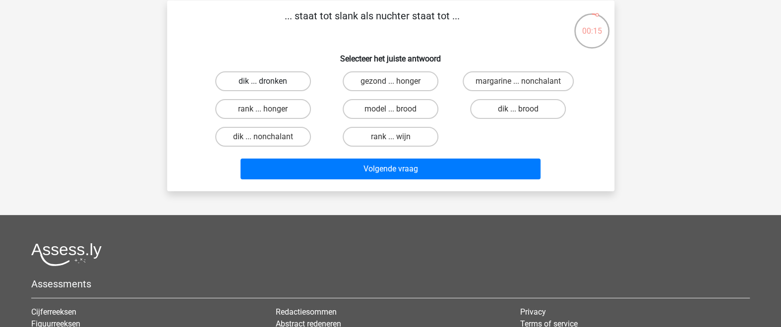
click at [287, 83] on label "dik ... dronken" at bounding box center [263, 81] width 96 height 20
click at [269, 83] on input "dik ... dronken" at bounding box center [266, 84] width 6 height 6
radio input "true"
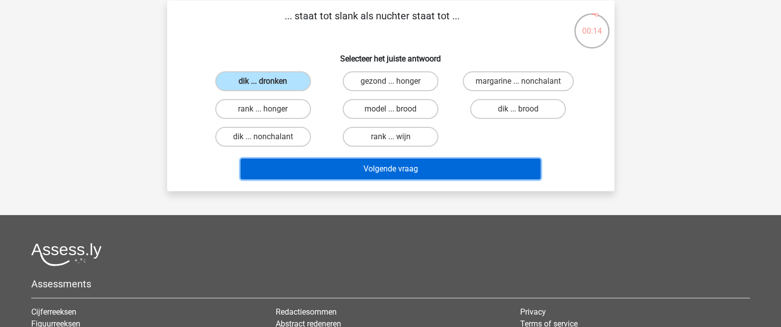
click at [357, 169] on button "Volgende vraag" at bounding box center [391, 169] width 300 height 21
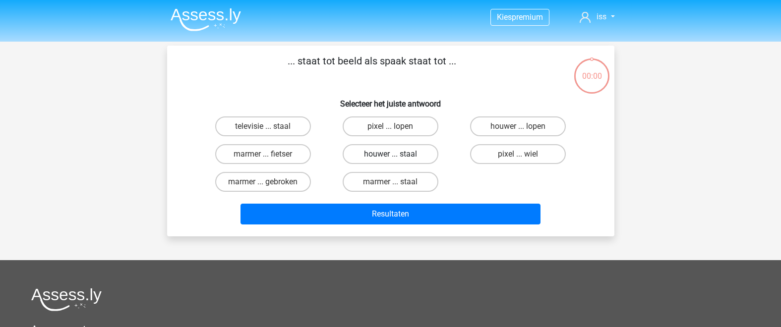
scroll to position [45, 0]
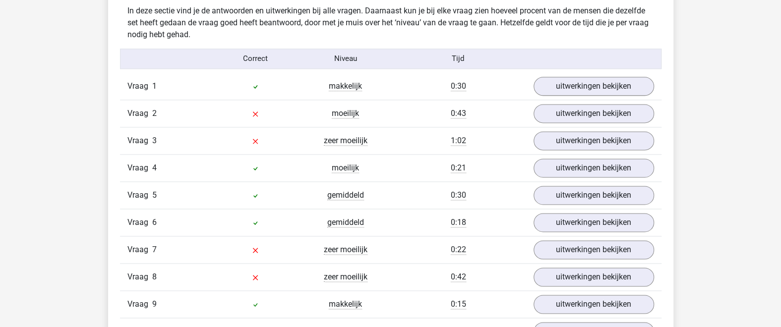
scroll to position [759, 0]
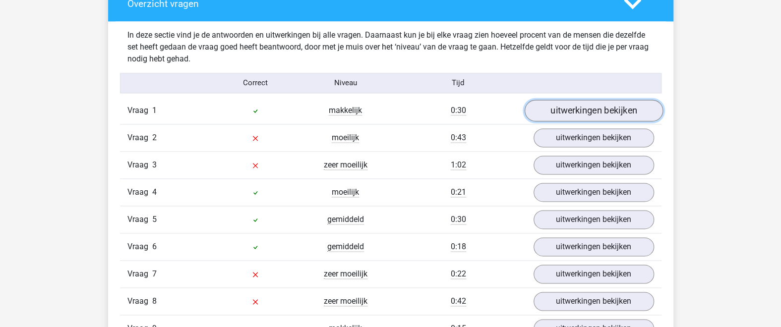
click at [576, 111] on link "uitwerkingen bekijken" at bounding box center [593, 111] width 138 height 22
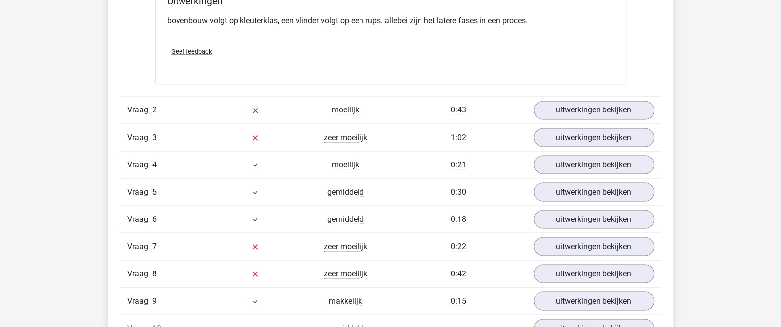
scroll to position [1084, 0]
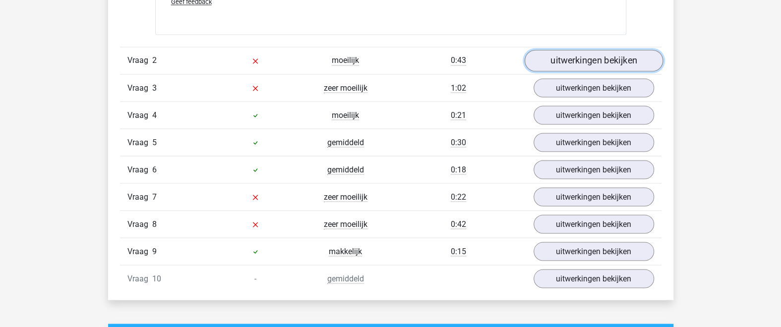
click at [567, 60] on link "uitwerkingen bekijken" at bounding box center [593, 61] width 138 height 22
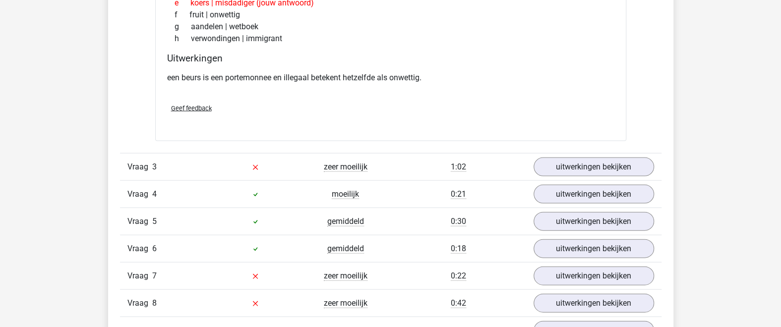
scroll to position [1301, 0]
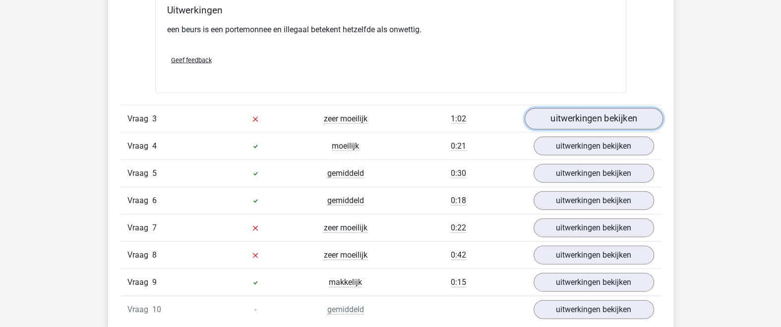
click at [551, 111] on link "uitwerkingen bekijken" at bounding box center [593, 119] width 138 height 22
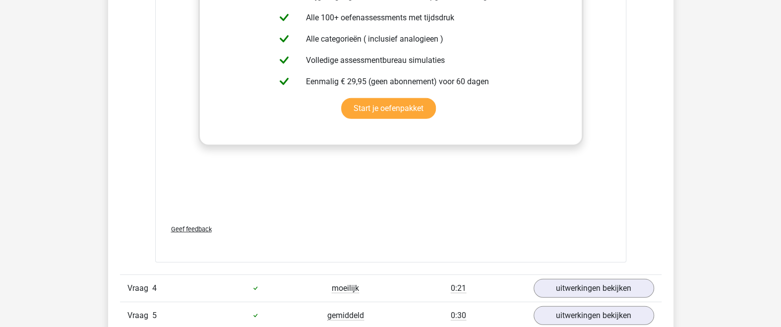
scroll to position [1518, 0]
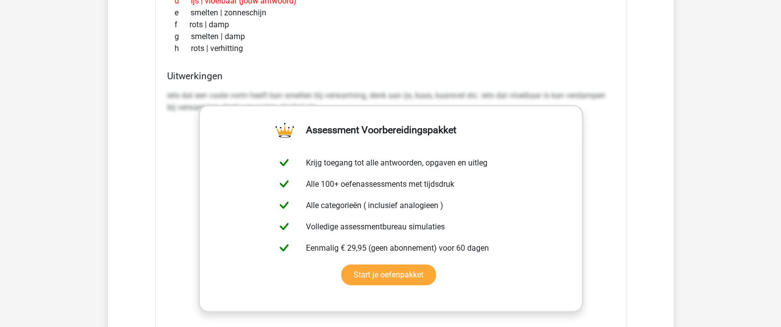
click at [309, 71] on h4 "Uitwerkingen" at bounding box center [390, 75] width 447 height 11
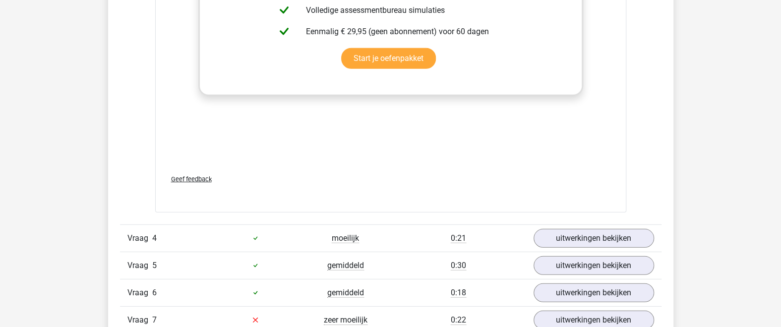
scroll to position [1844, 0]
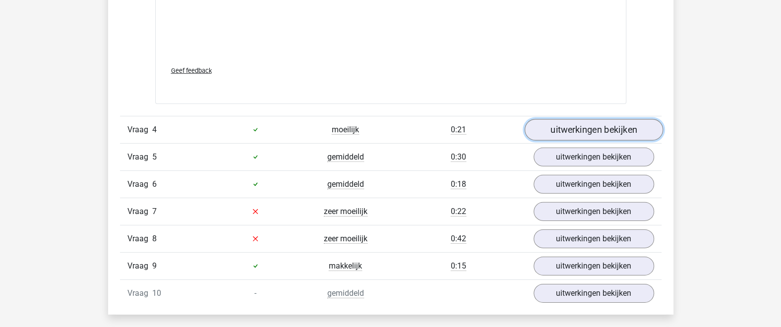
click at [561, 122] on link "uitwerkingen bekijken" at bounding box center [593, 130] width 138 height 22
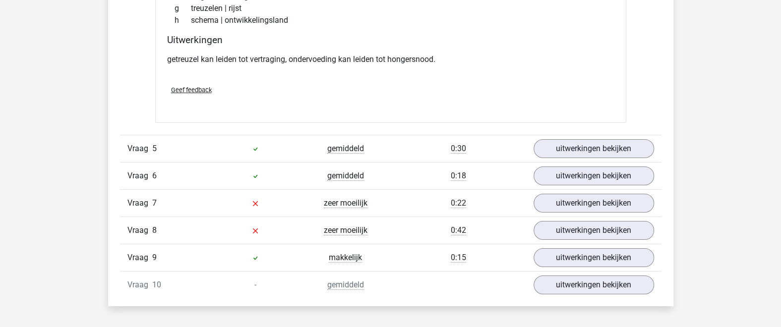
scroll to position [2168, 0]
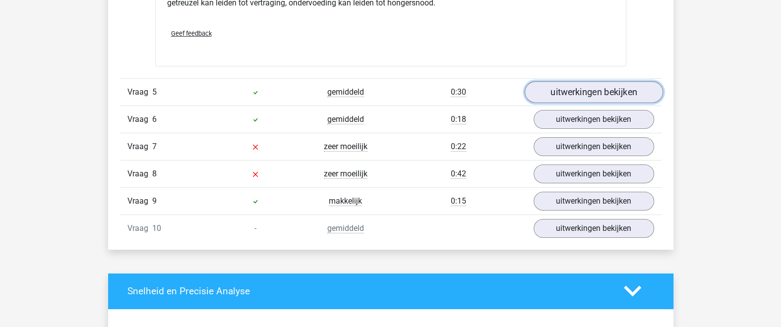
click at [555, 91] on link "uitwerkingen bekijken" at bounding box center [593, 92] width 138 height 22
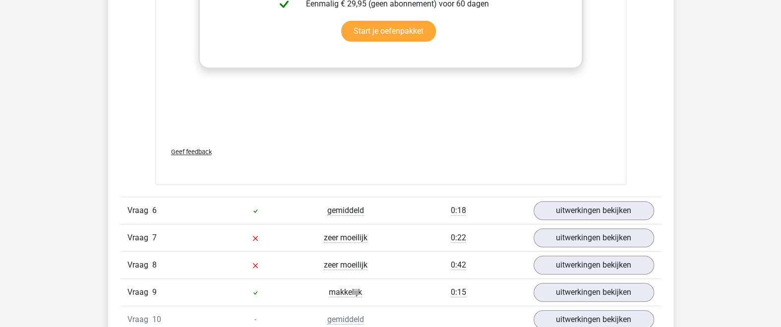
scroll to position [2711, 0]
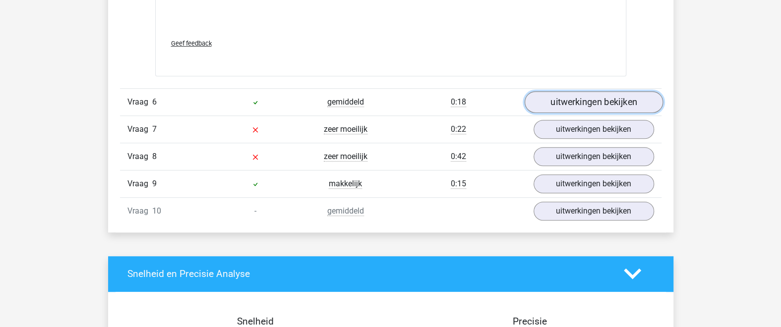
click at [551, 104] on link "uitwerkingen bekijken" at bounding box center [593, 102] width 138 height 22
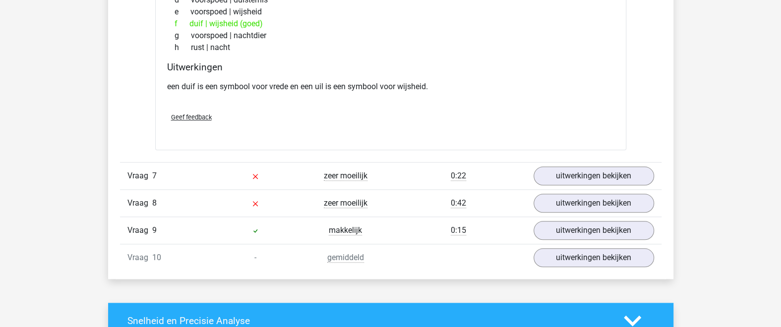
scroll to position [2928, 0]
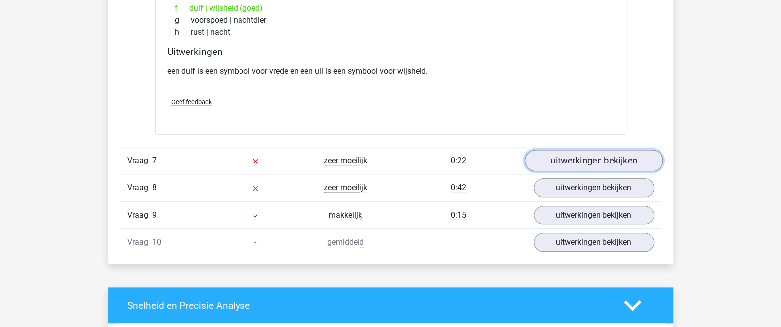
click at [559, 151] on link "uitwerkingen bekijken" at bounding box center [593, 161] width 138 height 22
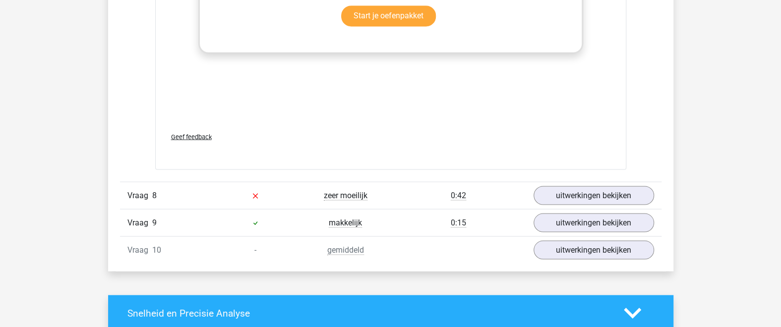
scroll to position [3470, 0]
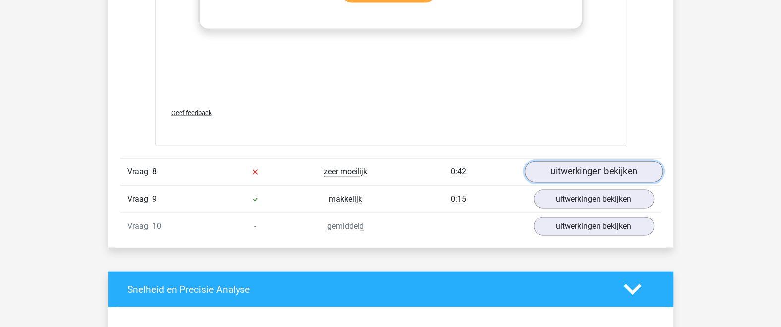
click at [562, 167] on link "uitwerkingen bekijken" at bounding box center [593, 172] width 138 height 22
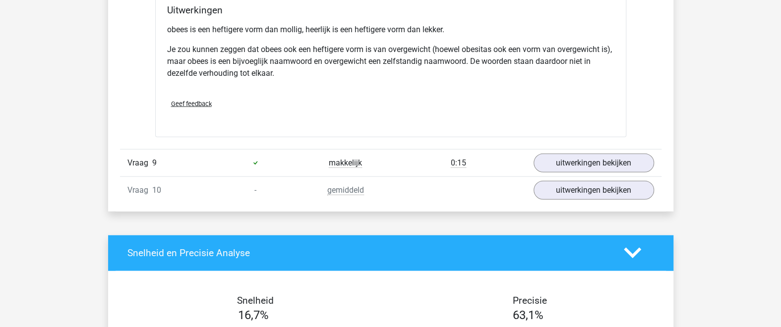
scroll to position [3796, 0]
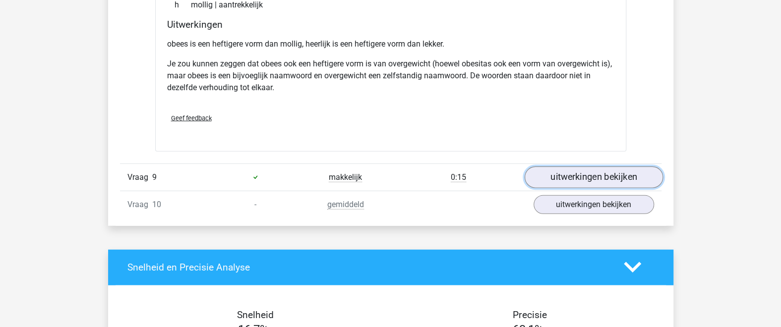
click at [593, 171] on link "uitwerkingen bekijken" at bounding box center [593, 178] width 138 height 22
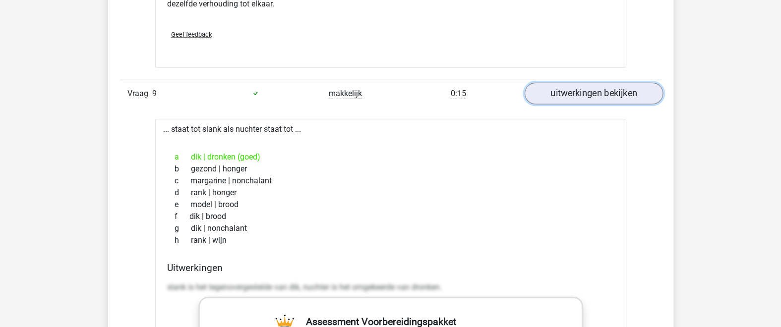
scroll to position [3904, 0]
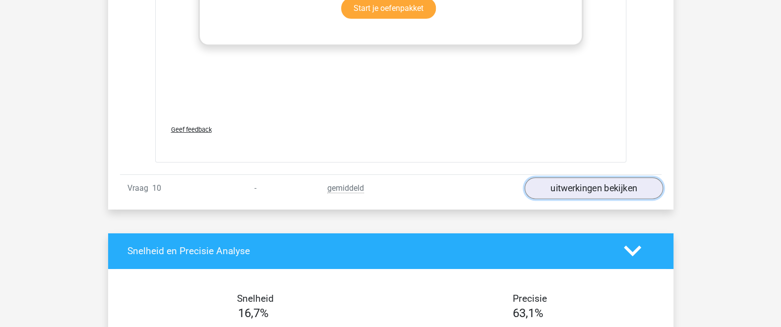
click at [584, 183] on link "uitwerkingen bekijken" at bounding box center [593, 189] width 138 height 22
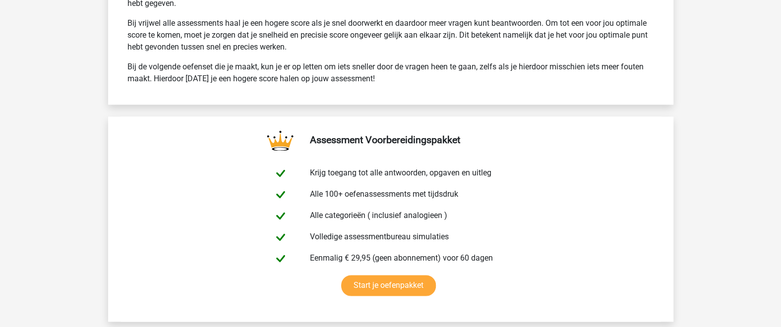
scroll to position [5531, 0]
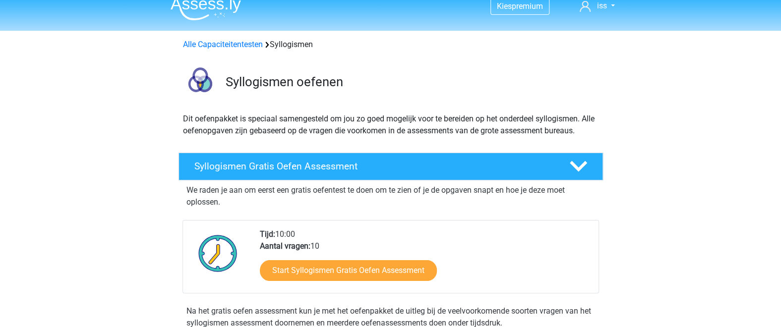
scroll to position [108, 0]
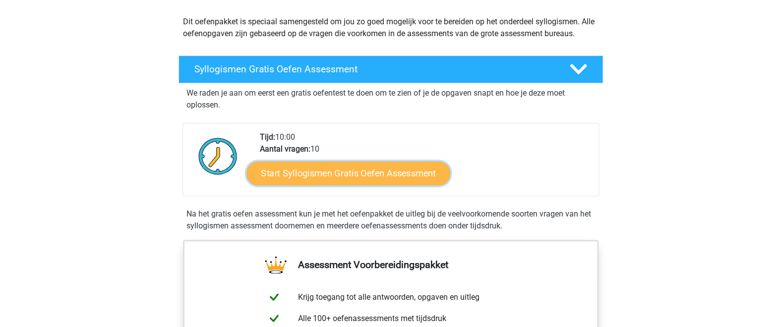
click at [375, 171] on link "Start Syllogismen Gratis Oefen Assessment" at bounding box center [348, 173] width 204 height 24
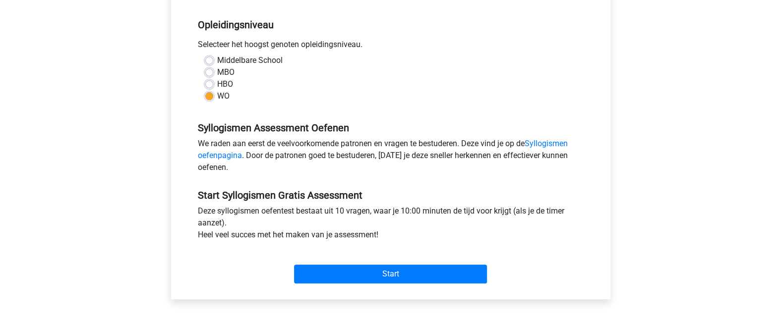
scroll to position [217, 0]
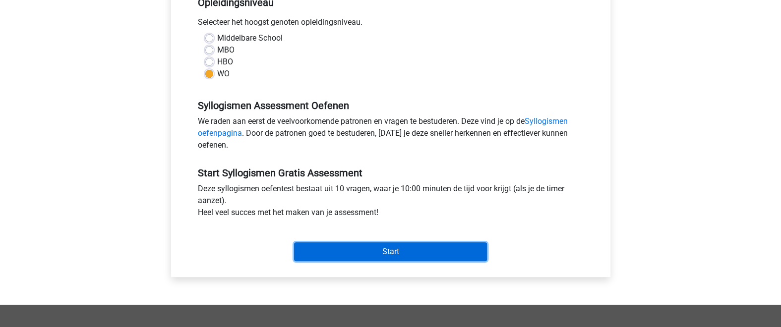
click at [400, 250] on input "Start" at bounding box center [390, 252] width 193 height 19
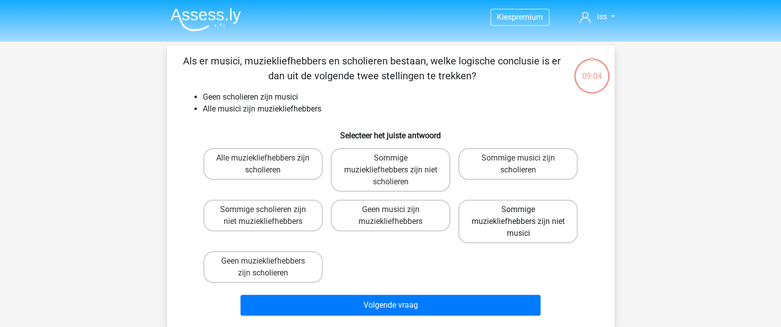
click at [522, 231] on label "Sommige muziekliefhebbers zijn niet musici" at bounding box center [518, 222] width 120 height 44
click at [522, 216] on input "Sommige muziekliefhebbers zijn niet musici" at bounding box center [521, 213] width 6 height 6
radio input "true"
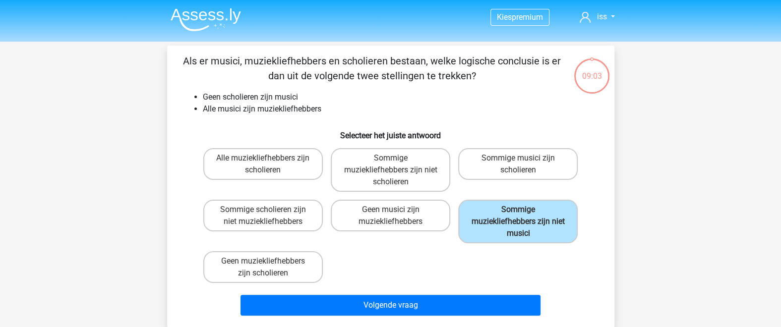
scroll to position [108, 0]
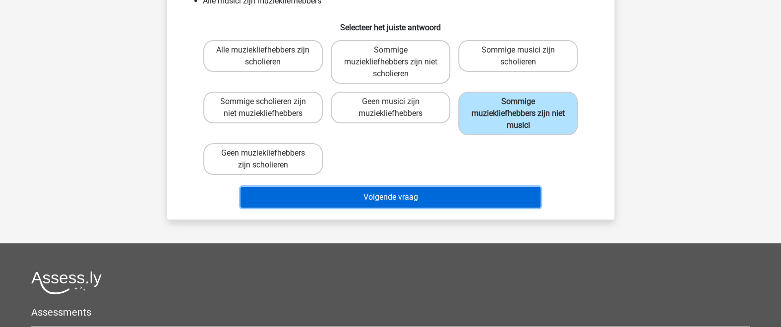
click at [448, 199] on button "Volgende vraag" at bounding box center [391, 197] width 300 height 21
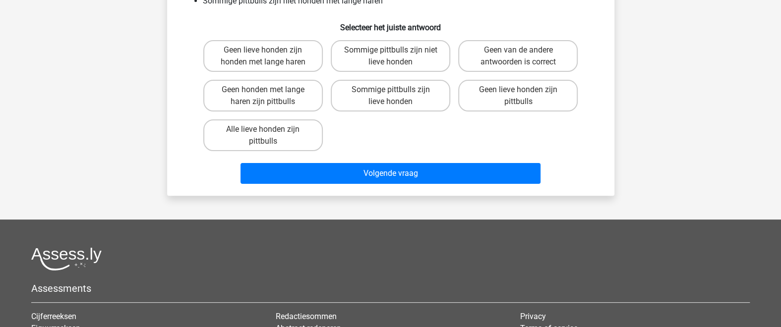
scroll to position [45, 0]
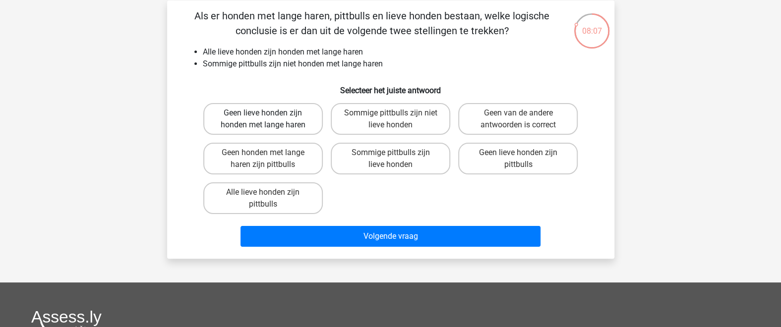
click at [311, 117] on label "Geen lieve honden zijn honden met lange haren" at bounding box center [263, 119] width 120 height 32
click at [269, 117] on input "Geen lieve honden zijn honden met lange haren" at bounding box center [266, 116] width 6 height 6
radio input "true"
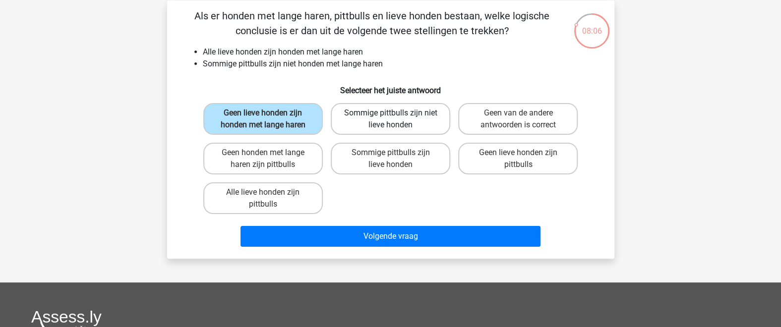
click at [386, 120] on label "Sommige pittbulls zijn niet lieve honden" at bounding box center [391, 119] width 120 height 32
click at [390, 120] on input "Sommige pittbulls zijn niet lieve honden" at bounding box center [393, 116] width 6 height 6
radio input "true"
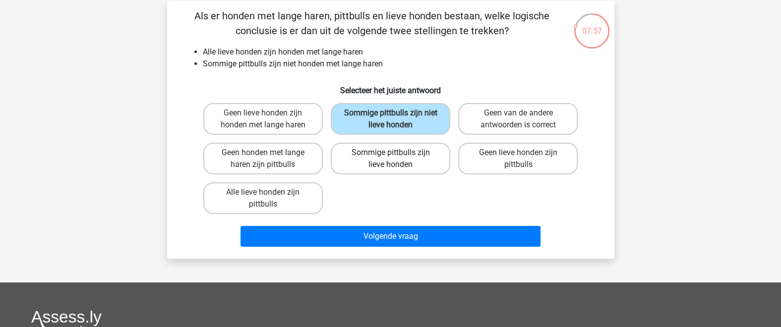
click at [387, 166] on label "Sommige pittbulls zijn lieve honden" at bounding box center [391, 159] width 120 height 32
click at [390, 159] on input "Sommige pittbulls zijn lieve honden" at bounding box center [393, 156] width 6 height 6
radio input "true"
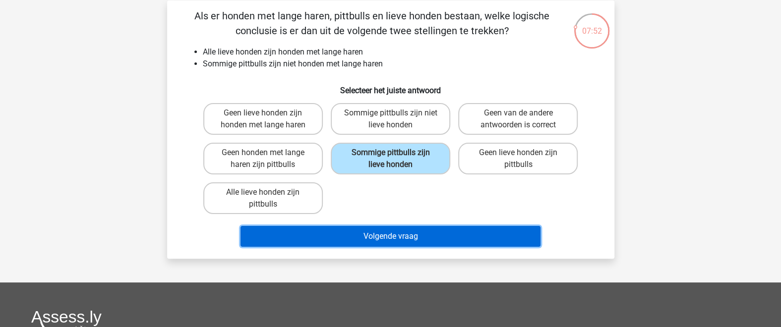
click at [408, 237] on button "Volgende vraag" at bounding box center [391, 236] width 300 height 21
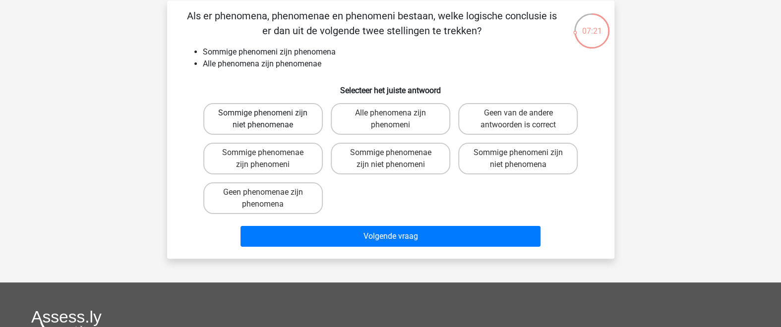
click at [245, 110] on label "Sommige phenomeni zijn niet phenomenae" at bounding box center [263, 119] width 120 height 32
click at [263, 113] on input "Sommige phenomeni zijn niet phenomenae" at bounding box center [266, 116] width 6 height 6
radio input "true"
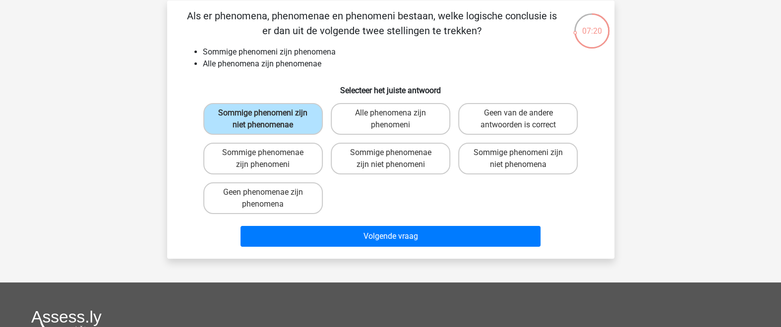
click at [296, 8] on p "Als er phenomena, phenomenae en phenomeni bestaan, welke logische conclusie is …" at bounding box center [372, 23] width 378 height 30
click at [442, 19] on p "Als er phenomena, phenomenae en phenomeni bestaan, welke logische conclusie is …" at bounding box center [372, 23] width 378 height 30
click at [376, 130] on label "Alle phenomena zijn phenomeni" at bounding box center [391, 119] width 120 height 32
click at [390, 120] on input "Alle phenomena zijn phenomeni" at bounding box center [393, 116] width 6 height 6
radio input "true"
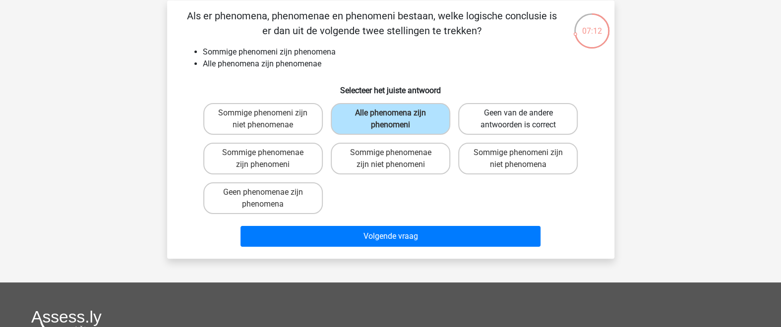
click at [489, 115] on label "Geen van de andere antwoorden is correct" at bounding box center [518, 119] width 120 height 32
click at [518, 115] on input "Geen van de andere antwoorden is correct" at bounding box center [521, 116] width 6 height 6
radio input "true"
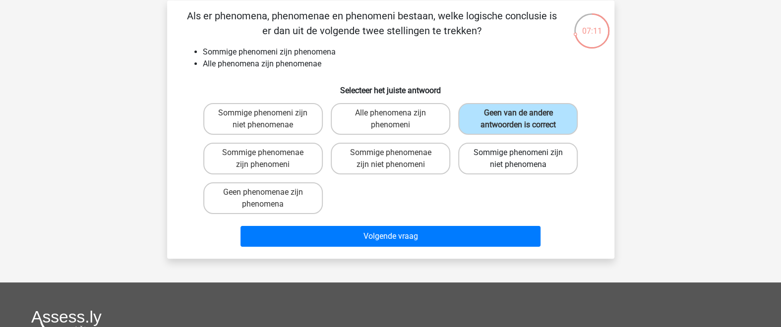
click at [488, 163] on label "Sommige phenomeni zijn niet phenomena" at bounding box center [518, 159] width 120 height 32
click at [518, 159] on input "Sommige phenomeni zijn niet phenomena" at bounding box center [521, 156] width 6 height 6
radio input "true"
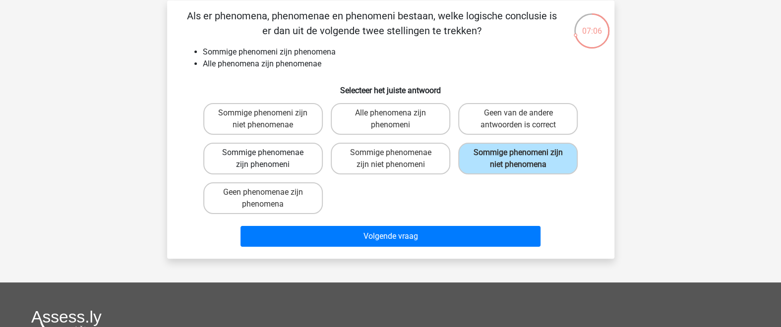
click at [303, 167] on label "Sommige phenomenae zijn phenomeni" at bounding box center [263, 159] width 120 height 32
click at [269, 159] on input "Sommige phenomenae zijn phenomeni" at bounding box center [266, 156] width 6 height 6
radio input "true"
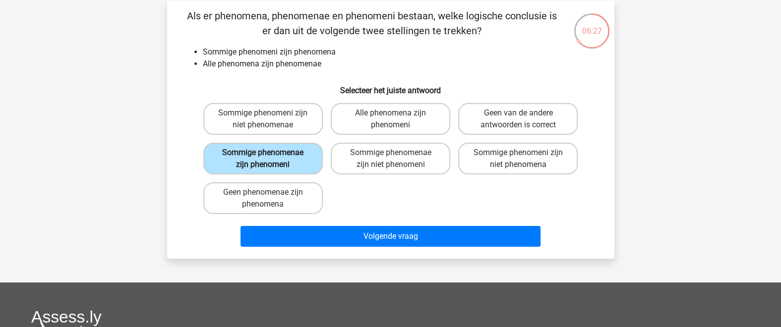
click at [312, 162] on label "Sommige phenomenae zijn phenomeni" at bounding box center [263, 159] width 120 height 32
click at [269, 159] on input "Sommige phenomenae zijn phenomeni" at bounding box center [266, 156] width 6 height 6
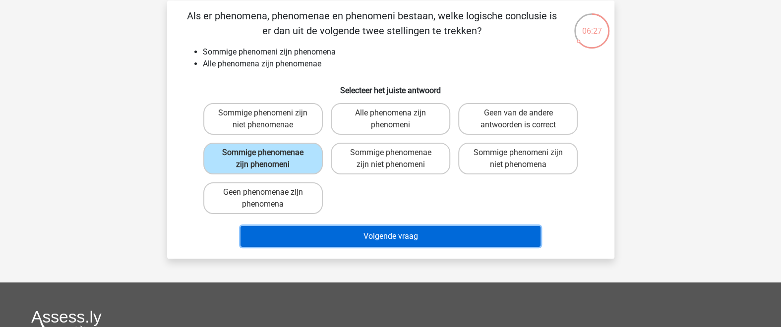
click at [330, 235] on button "Volgende vraag" at bounding box center [391, 236] width 300 height 21
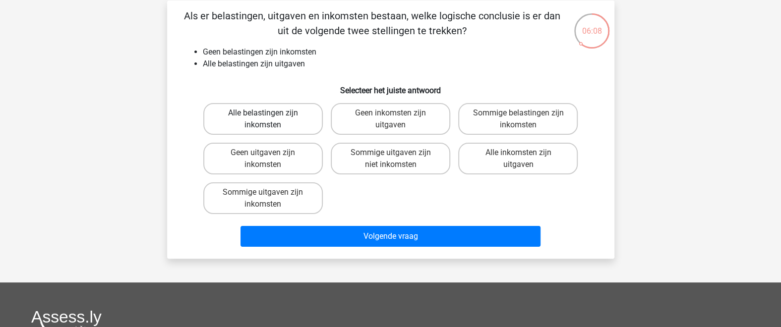
click at [300, 130] on label "Alle belastingen zijn inkomsten" at bounding box center [263, 119] width 120 height 32
click at [269, 120] on input "Alle belastingen zijn inkomsten" at bounding box center [266, 116] width 6 height 6
radio input "true"
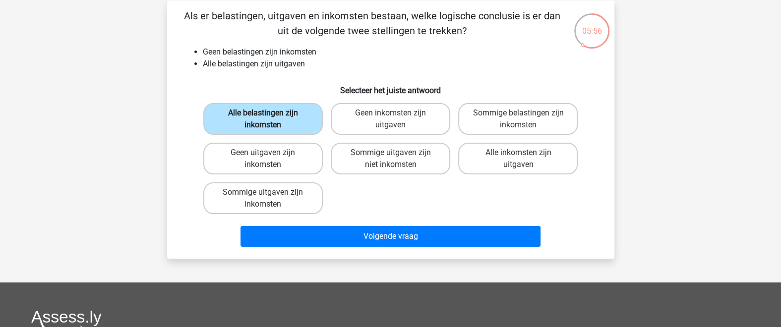
click at [304, 124] on label "Alle belastingen zijn inkomsten" at bounding box center [263, 119] width 120 height 32
click at [269, 120] on input "Alle belastingen zijn inkomsten" at bounding box center [266, 116] width 6 height 6
click at [365, 123] on label "Geen inkomsten zijn uitgaven" at bounding box center [391, 119] width 120 height 32
click at [390, 120] on input "Geen inkomsten zijn uitgaven" at bounding box center [393, 116] width 6 height 6
radio input "true"
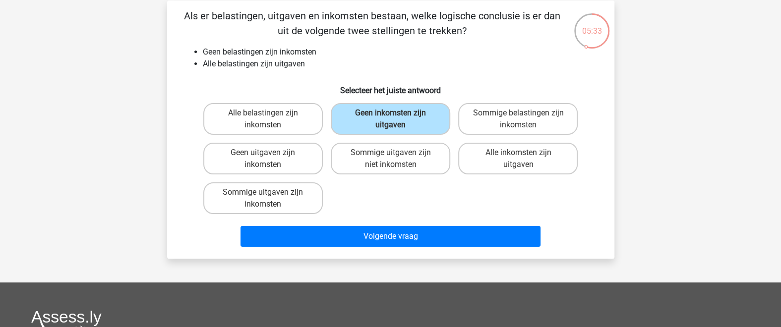
click at [393, 174] on div "Sommige uitgaven zijn niet inkomsten" at bounding box center [390, 159] width 127 height 40
click at [404, 166] on label "Sommige uitgaven zijn niet inkomsten" at bounding box center [391, 159] width 120 height 32
click at [397, 159] on input "Sommige uitgaven zijn niet inkomsten" at bounding box center [393, 156] width 6 height 6
radio input "true"
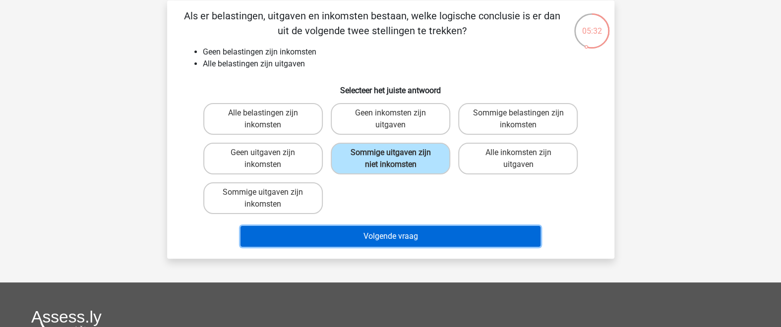
click at [423, 234] on button "Volgende vraag" at bounding box center [391, 236] width 300 height 21
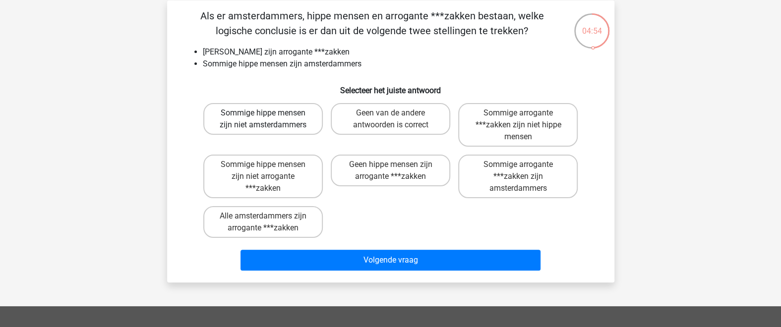
click at [282, 116] on label "Sommige hippe mensen zijn niet amsterdammers" at bounding box center [263, 119] width 120 height 32
click at [269, 116] on input "Sommige hippe mensen zijn niet amsterdammers" at bounding box center [266, 116] width 6 height 6
radio input "true"
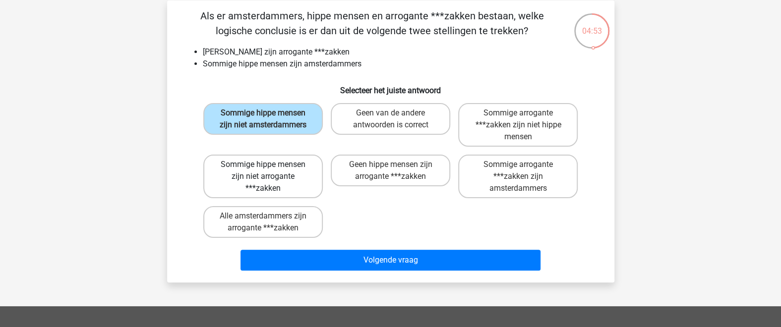
click at [269, 177] on label "Sommige hippe mensen zijn niet arrogante ***zakken" at bounding box center [263, 177] width 120 height 44
click at [269, 171] on input "Sommige hippe mensen zijn niet arrogante ***zakken" at bounding box center [266, 168] width 6 height 6
radio input "true"
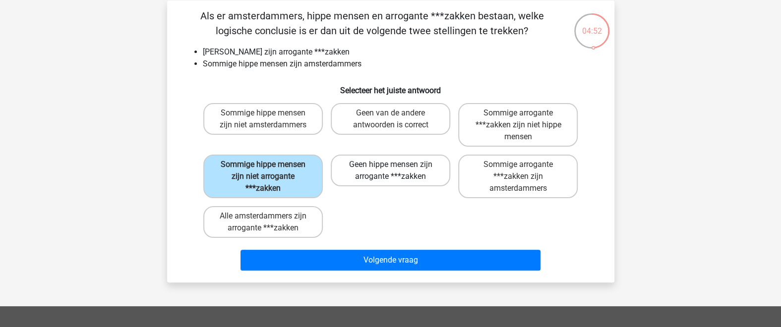
click at [385, 170] on label "Geen hippe mensen zijn arrogante ***zakken" at bounding box center [391, 171] width 120 height 32
click at [390, 170] on input "Geen hippe mensen zijn arrogante ***zakken" at bounding box center [393, 168] width 6 height 6
radio input "true"
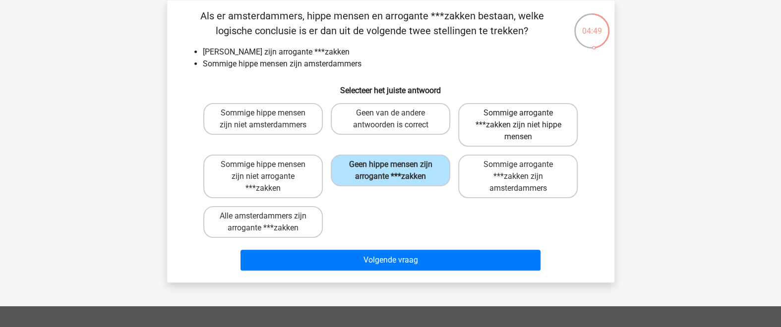
click at [515, 122] on label "Sommige arrogante ***zakken zijn niet hippe mensen" at bounding box center [518, 125] width 120 height 44
click at [518, 120] on input "Sommige arrogante ***zakken zijn niet hippe mensen" at bounding box center [521, 116] width 6 height 6
radio input "true"
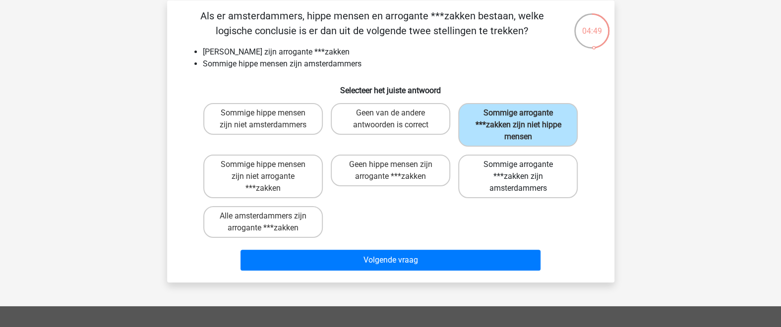
click at [528, 171] on label "Sommige arrogante ***zakken zijn amsterdammers" at bounding box center [518, 177] width 120 height 44
click at [525, 171] on input "Sommige arrogante ***zakken zijn amsterdammers" at bounding box center [521, 168] width 6 height 6
radio input "true"
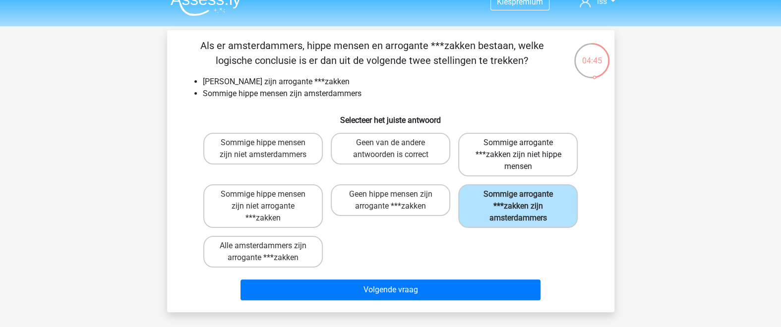
scroll to position [0, 0]
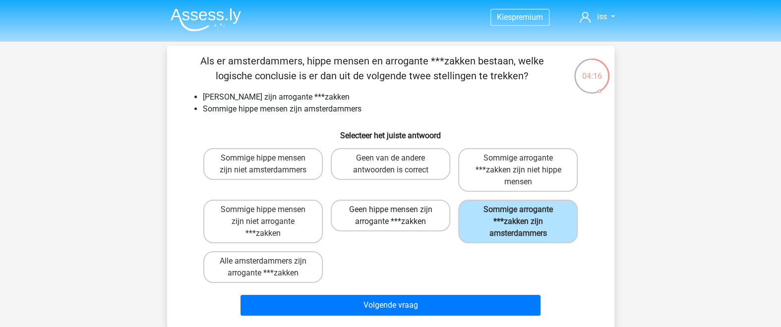
click at [418, 214] on label "Geen hippe mensen zijn arrogante ***zakken" at bounding box center [391, 216] width 120 height 32
click at [397, 214] on input "Geen hippe mensen zijn arrogante ***zakken" at bounding box center [393, 213] width 6 height 6
radio input "true"
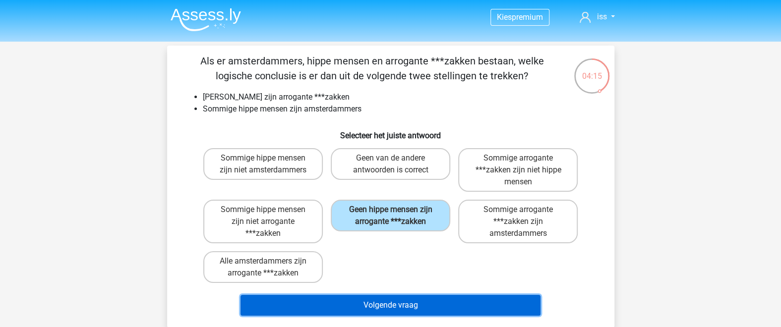
click at [443, 306] on button "Volgende vraag" at bounding box center [391, 305] width 300 height 21
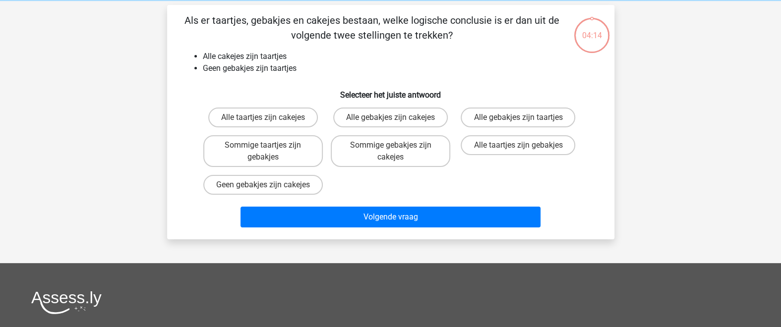
scroll to position [45, 0]
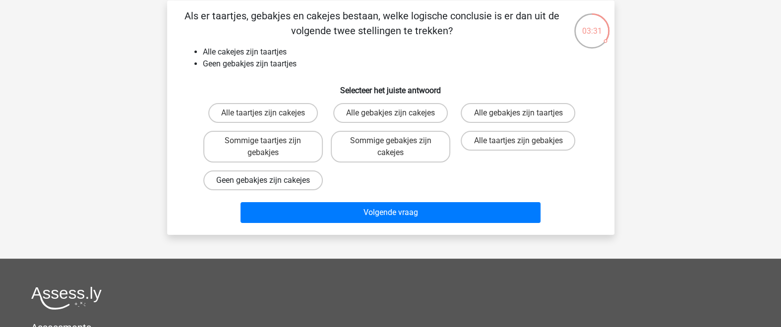
click at [275, 187] on label "Geen gebakjes zijn cakejes" at bounding box center [263, 181] width 120 height 20
click at [269, 187] on input "Geen gebakjes zijn cakejes" at bounding box center [266, 184] width 6 height 6
radio input "true"
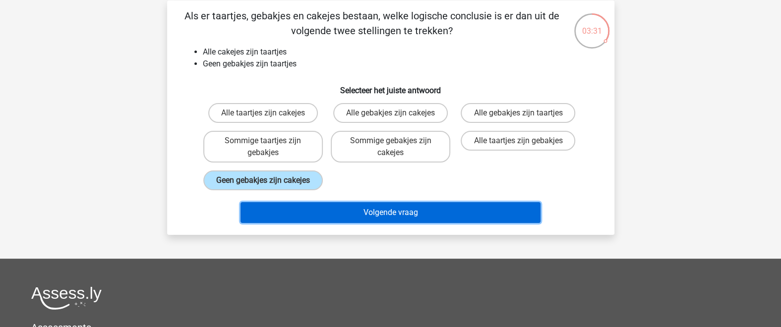
click at [362, 223] on button "Volgende vraag" at bounding box center [391, 212] width 300 height 21
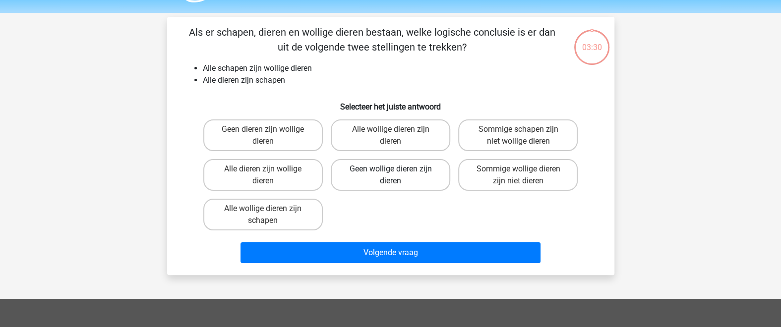
scroll to position [0, 0]
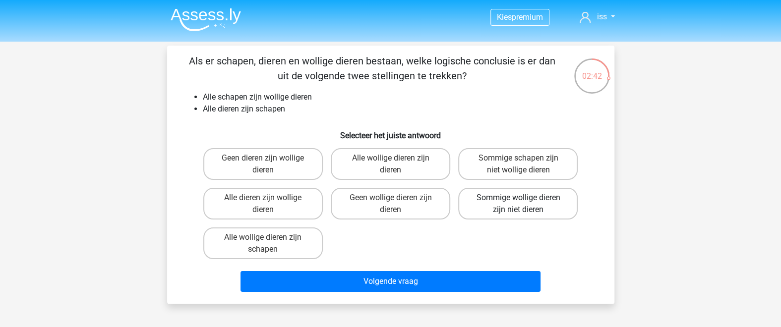
click at [534, 208] on label "Sommige wollige dieren zijn niet dieren" at bounding box center [518, 204] width 120 height 32
click at [525, 204] on input "Sommige wollige dieren zijn niet dieren" at bounding box center [521, 201] width 6 height 6
radio input "true"
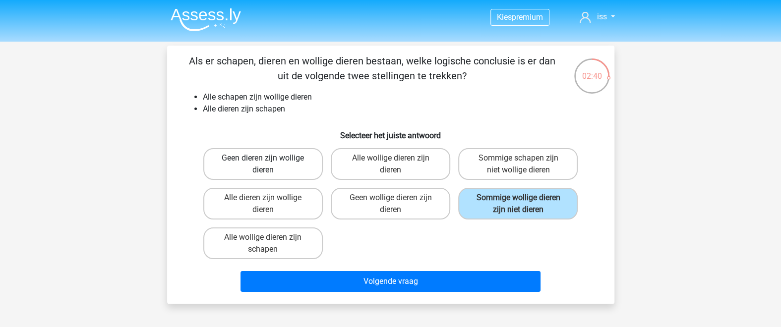
click at [286, 155] on label "Geen dieren zijn wollige dieren" at bounding box center [263, 164] width 120 height 32
click at [269, 158] on input "Geen dieren zijn wollige dieren" at bounding box center [266, 161] width 6 height 6
radio input "true"
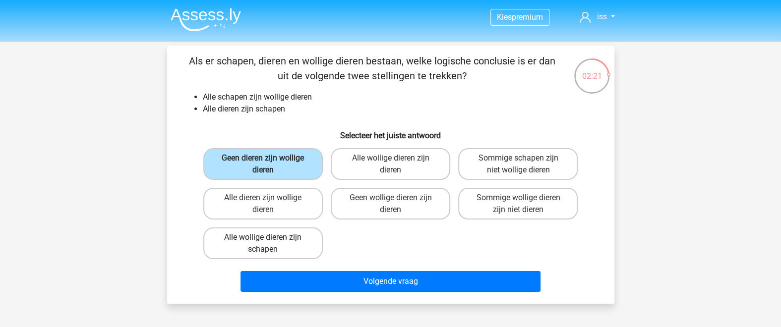
click at [299, 235] on label "Alle wollige dieren zijn schapen" at bounding box center [263, 244] width 120 height 32
click at [269, 238] on input "Alle wollige dieren zijn schapen" at bounding box center [266, 241] width 6 height 6
radio input "true"
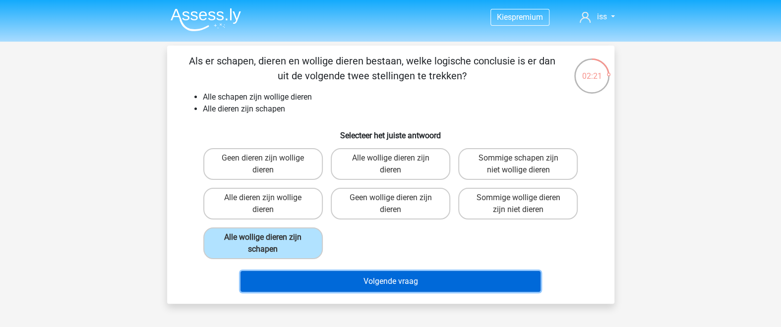
click at [350, 272] on button "Volgende vraag" at bounding box center [391, 281] width 300 height 21
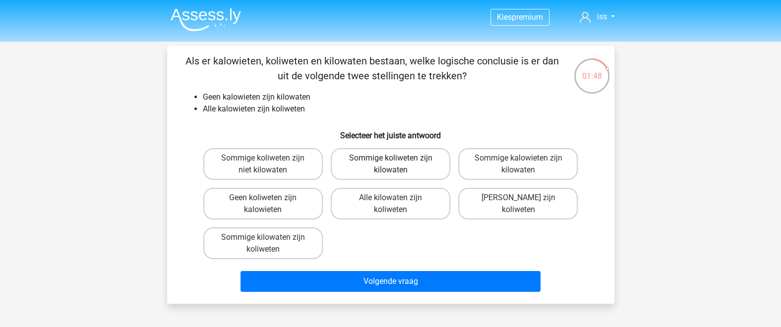
click at [375, 162] on label "Sommige koliweten zijn kilowaten" at bounding box center [391, 164] width 120 height 32
click at [390, 162] on input "Sommige koliweten zijn kilowaten" at bounding box center [393, 161] width 6 height 6
radio input "true"
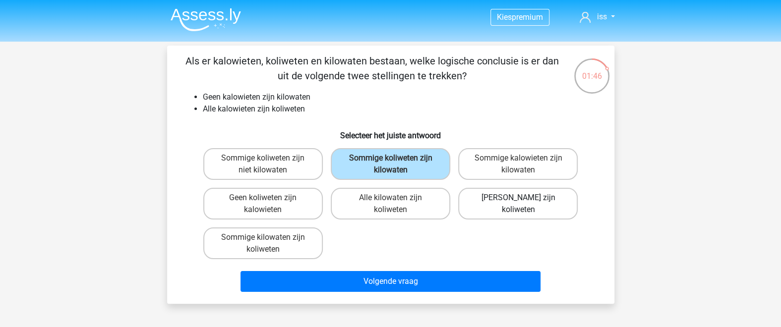
drag, startPoint x: 516, startPoint y: 212, endPoint x: 519, endPoint y: 206, distance: 7.3
click at [516, 212] on label "[PERSON_NAME] zijn koliweten" at bounding box center [518, 204] width 120 height 32
click at [518, 204] on input "[PERSON_NAME] zijn koliweten" at bounding box center [521, 201] width 6 height 6
radio input "true"
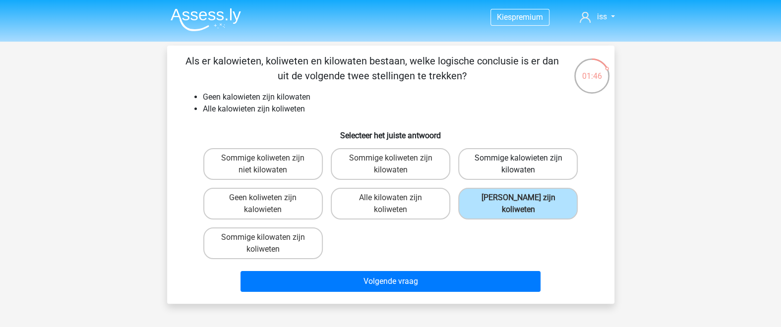
click at [528, 162] on label "Sommige kalowieten zijn kilowaten" at bounding box center [518, 164] width 120 height 32
click at [525, 162] on input "Sommige kalowieten zijn kilowaten" at bounding box center [521, 161] width 6 height 6
radio input "true"
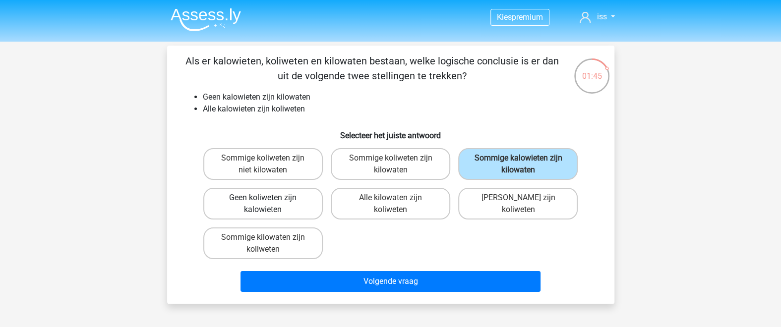
click at [246, 218] on label "Geen koliweten zijn kalowieten" at bounding box center [263, 204] width 120 height 32
click at [263, 204] on input "Geen koliweten zijn kalowieten" at bounding box center [266, 201] width 6 height 6
radio input "true"
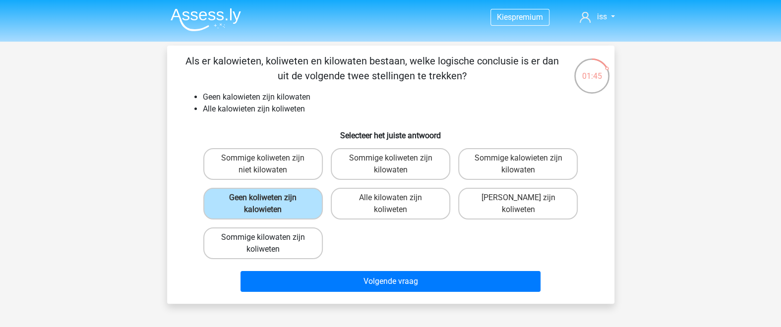
click at [246, 239] on label "Sommige kilowaten zijn koliweten" at bounding box center [263, 244] width 120 height 32
click at [263, 239] on input "Sommige kilowaten zijn koliweten" at bounding box center [266, 241] width 6 height 6
radio input "true"
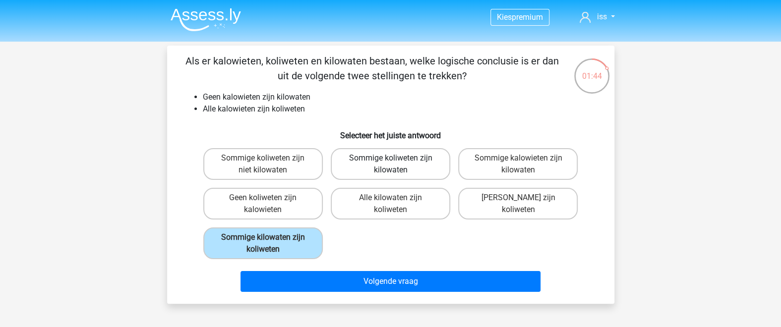
drag, startPoint x: 344, startPoint y: 196, endPoint x: 364, endPoint y: 172, distance: 32.1
click at [344, 196] on label "Alle kilowaten zijn koliweten" at bounding box center [391, 204] width 120 height 32
click at [390, 198] on input "Alle kilowaten zijn koliweten" at bounding box center [393, 201] width 6 height 6
radio input "true"
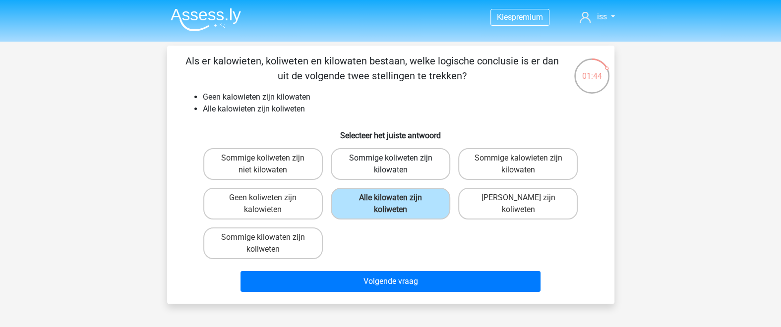
click at [366, 167] on label "Sommige koliweten zijn kilowaten" at bounding box center [391, 164] width 120 height 32
click at [390, 165] on input "Sommige koliweten zijn kilowaten" at bounding box center [393, 161] width 6 height 6
radio input "true"
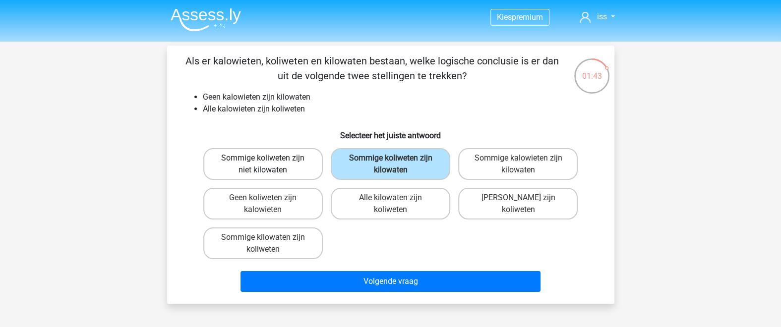
click at [312, 158] on label "Sommige koliweten zijn niet kilowaten" at bounding box center [263, 164] width 120 height 32
click at [269, 158] on input "Sommige koliweten zijn niet kilowaten" at bounding box center [266, 161] width 6 height 6
radio input "true"
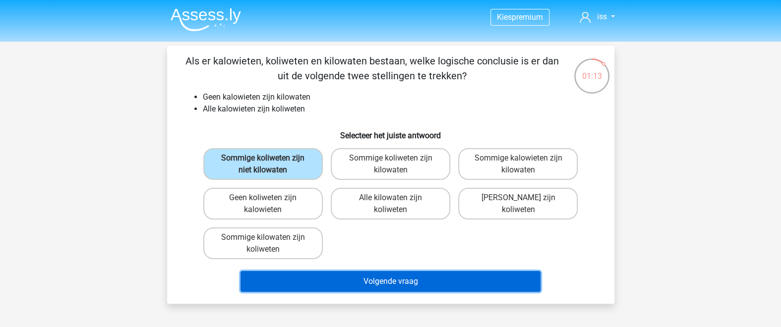
click at [369, 277] on button "Volgende vraag" at bounding box center [391, 281] width 300 height 21
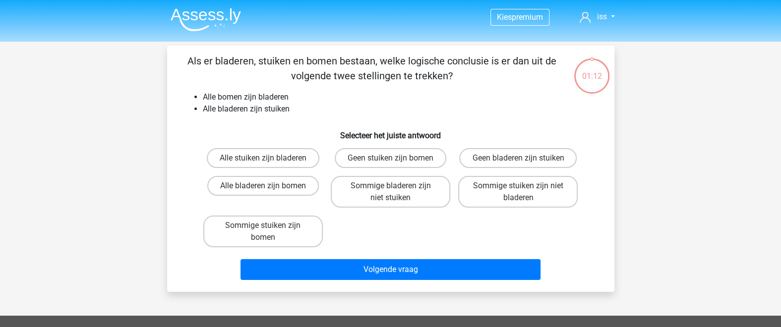
scroll to position [45, 0]
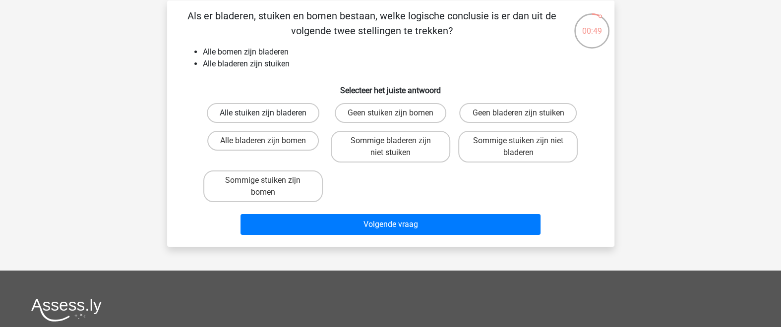
click at [273, 117] on label "Alle stuiken zijn bladeren" at bounding box center [263, 113] width 113 height 20
click at [269, 117] on input "Alle stuiken zijn bladeren" at bounding box center [266, 116] width 6 height 6
radio input "true"
click at [294, 139] on label "Alle bladeren zijn bomen" at bounding box center [263, 141] width 112 height 20
click at [269, 141] on input "Alle bladeren zijn bomen" at bounding box center [266, 144] width 6 height 6
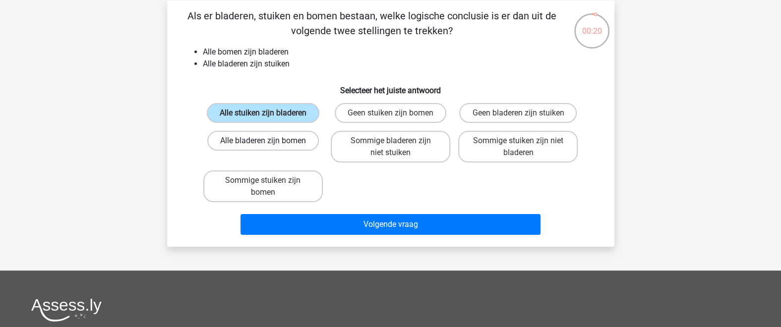
radio input "true"
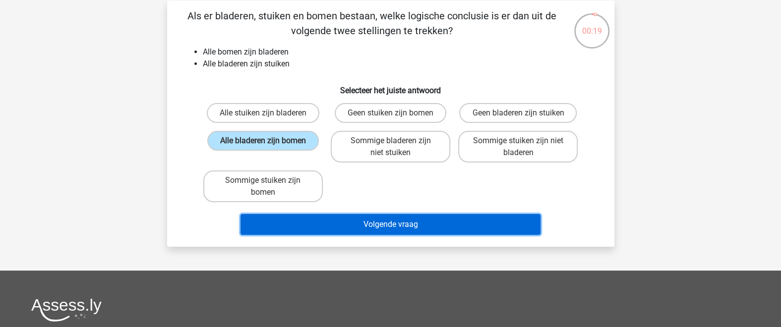
click at [348, 221] on button "Volgende vraag" at bounding box center [391, 224] width 300 height 21
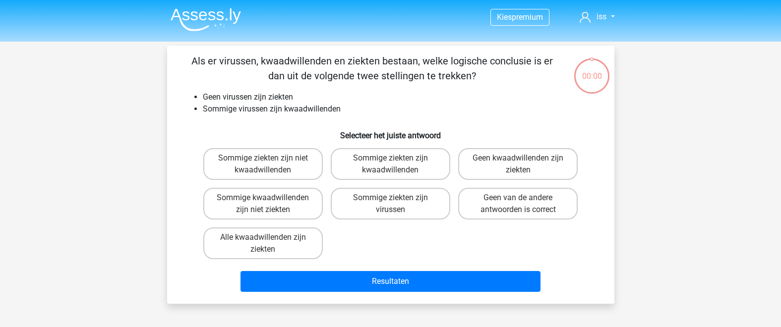
scroll to position [45, 0]
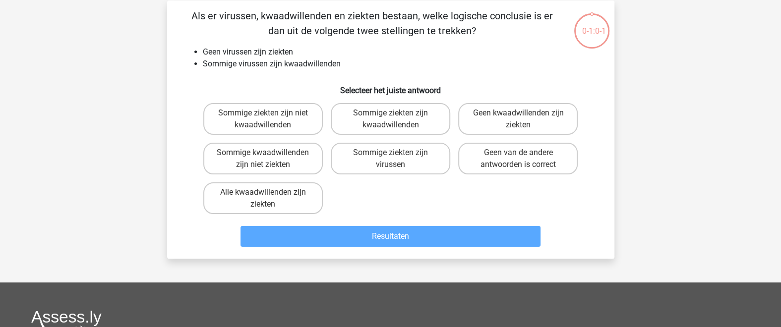
click at [463, 56] on li "Geen virussen zijn ziekten" at bounding box center [401, 52] width 396 height 12
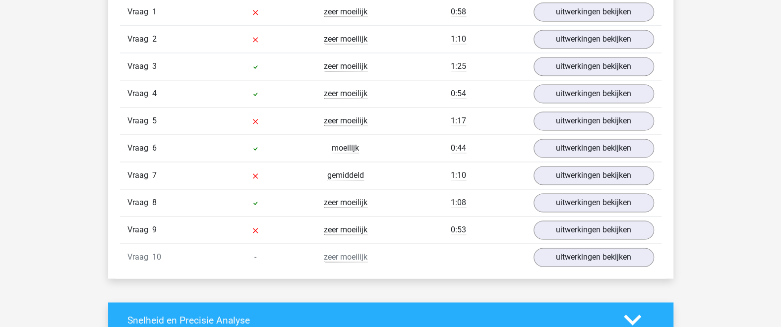
scroll to position [759, 0]
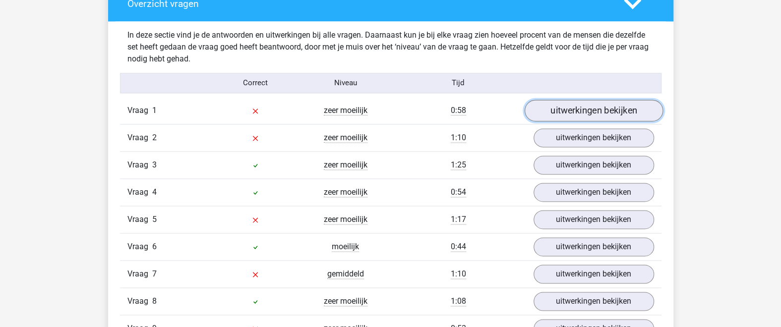
click at [594, 112] on link "uitwerkingen bekijken" at bounding box center [593, 111] width 138 height 22
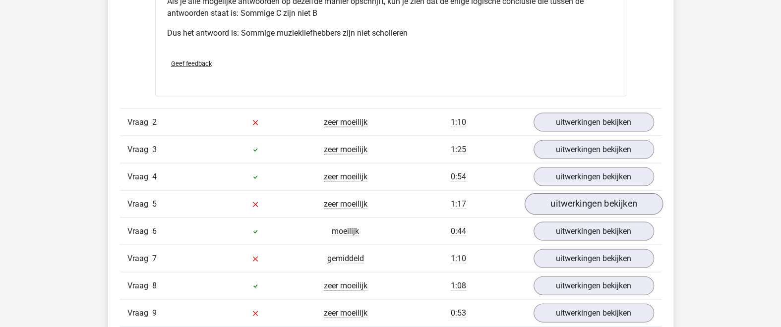
scroll to position [1301, 0]
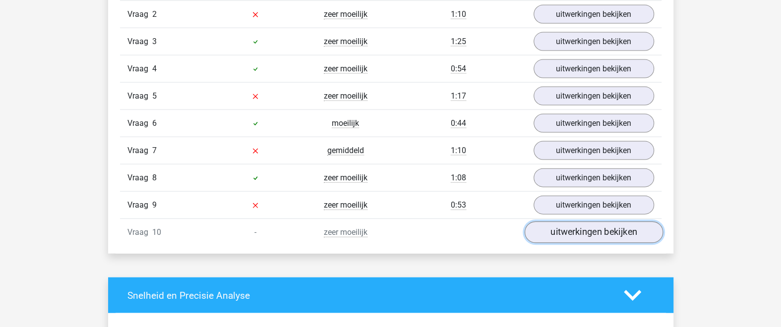
click at [575, 234] on link "uitwerkingen bekijken" at bounding box center [593, 233] width 138 height 22
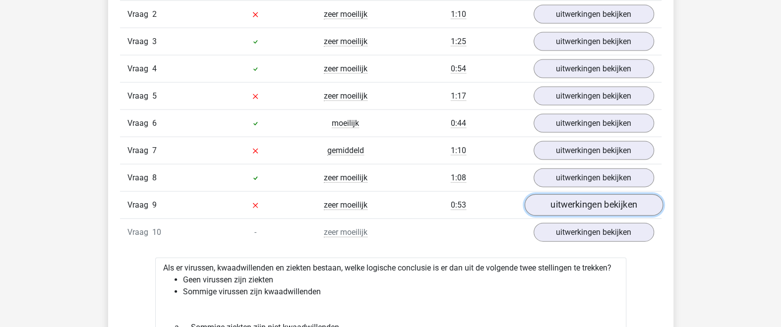
click at [568, 205] on link "uitwerkingen bekijken" at bounding box center [593, 205] width 138 height 22
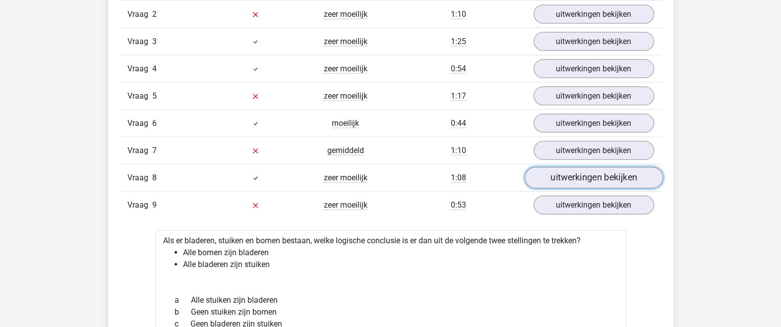
click at [598, 179] on link "uitwerkingen bekijken" at bounding box center [593, 178] width 138 height 22
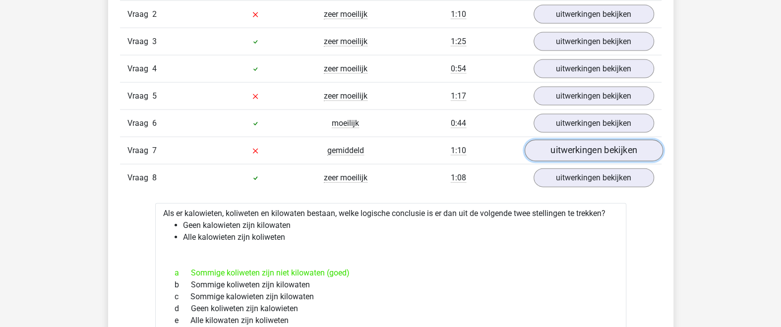
click at [601, 148] on link "uitwerkingen bekijken" at bounding box center [593, 151] width 138 height 22
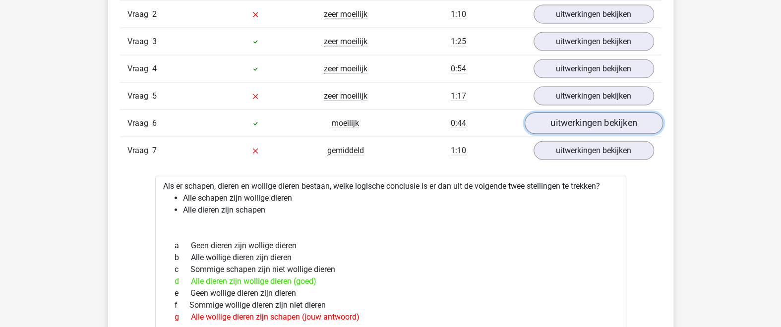
click at [597, 123] on link "uitwerkingen bekijken" at bounding box center [593, 124] width 138 height 22
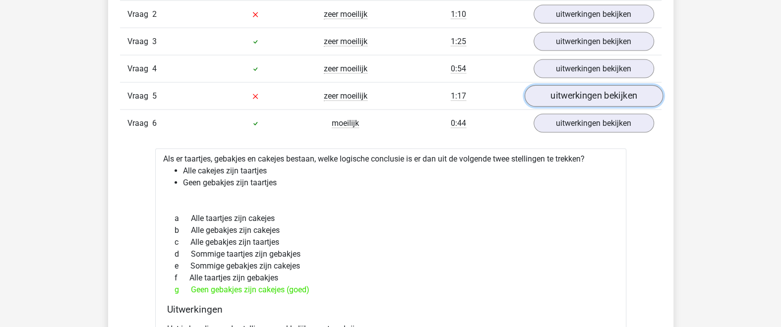
click at [600, 91] on link "uitwerkingen bekijken" at bounding box center [593, 96] width 138 height 22
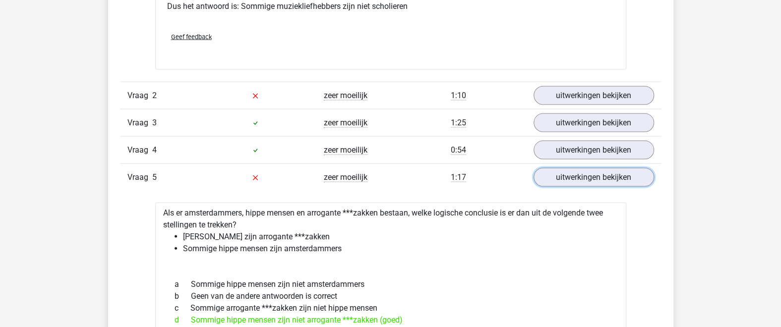
scroll to position [1193, 0]
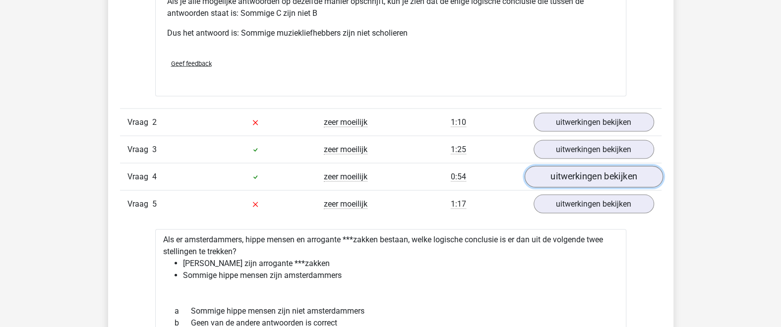
click at [561, 175] on link "uitwerkingen bekijken" at bounding box center [593, 177] width 138 height 22
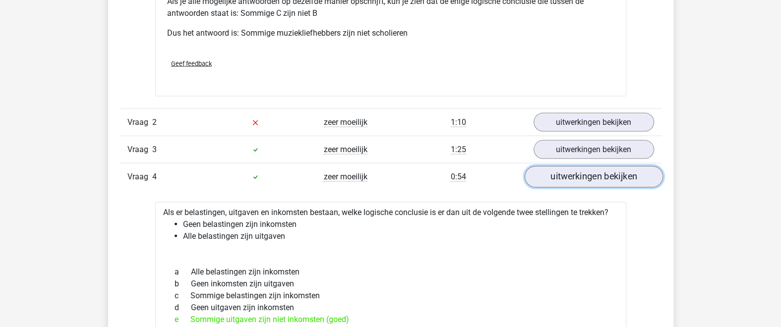
scroll to position [1301, 0]
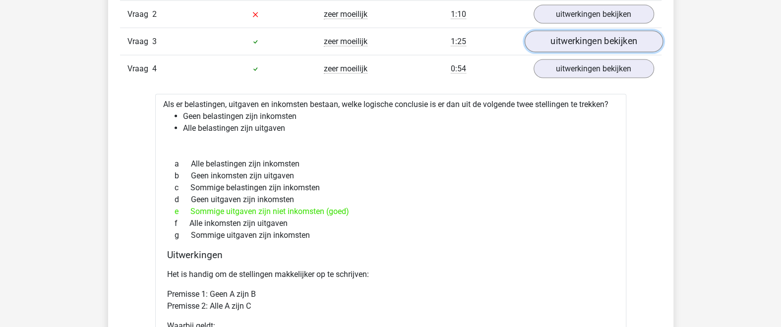
click at [561, 38] on link "uitwerkingen bekijken" at bounding box center [593, 42] width 138 height 22
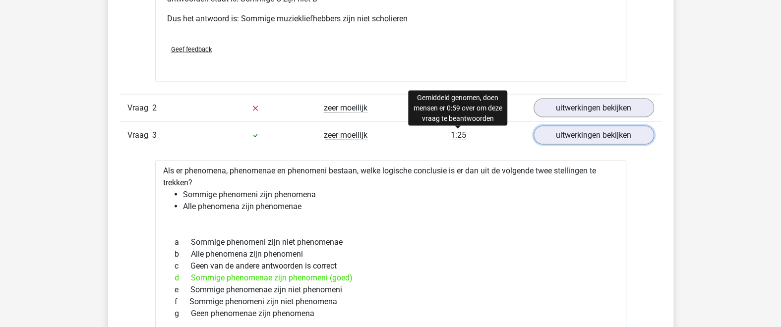
scroll to position [1193, 0]
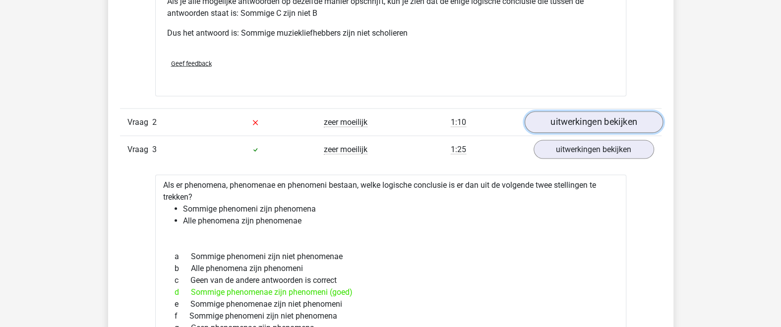
click at [571, 127] on link "uitwerkingen bekijken" at bounding box center [593, 123] width 138 height 22
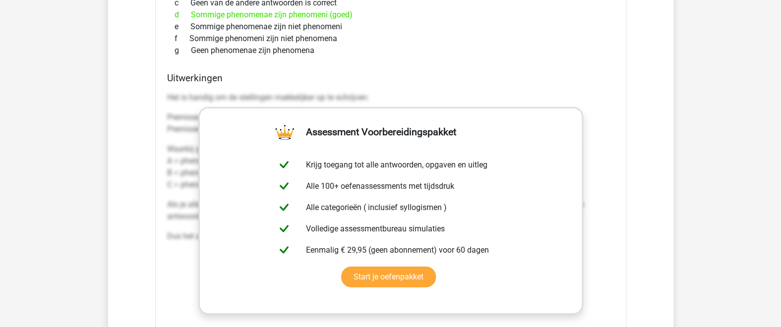
scroll to position [1952, 0]
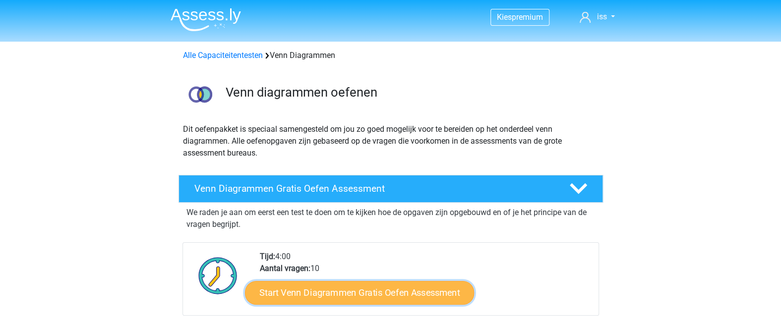
click at [433, 290] on link "Start Venn Diagrammen Gratis Oefen Assessment" at bounding box center [359, 293] width 229 height 24
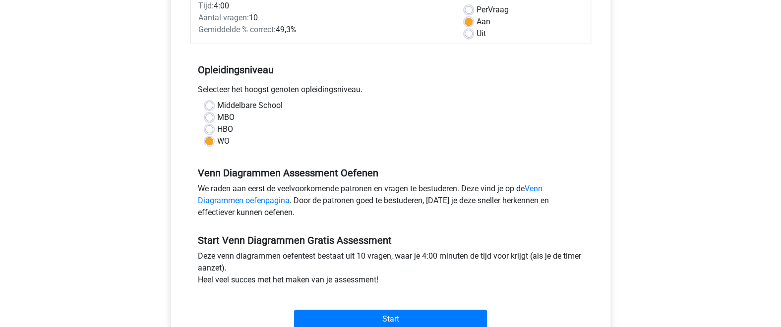
scroll to position [217, 0]
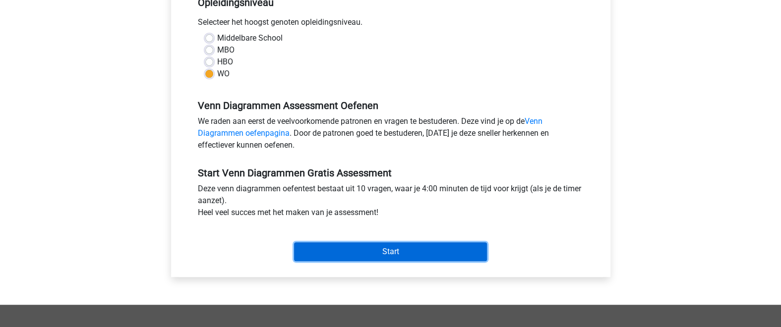
click at [346, 253] on input "Start" at bounding box center [390, 252] width 193 height 19
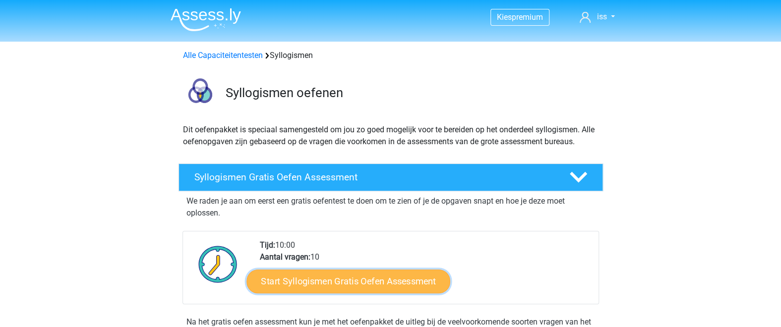
click at [405, 280] on link "Start Syllogismen Gratis Oefen Assessment" at bounding box center [348, 281] width 204 height 24
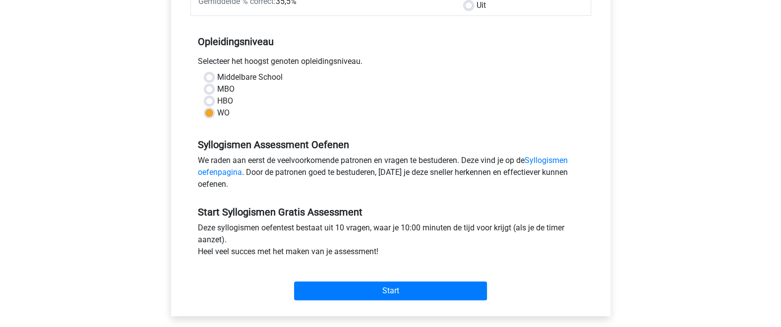
scroll to position [217, 0]
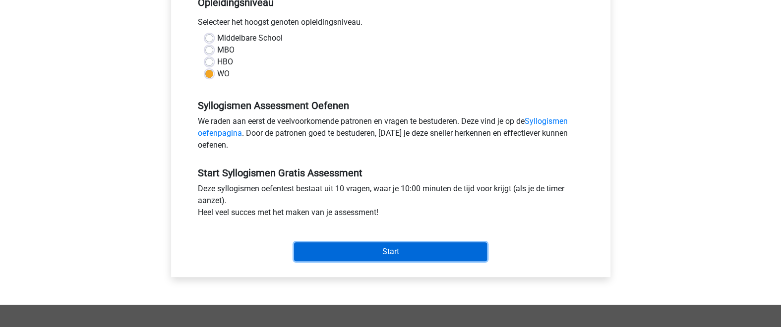
click at [425, 248] on input "Start" at bounding box center [390, 252] width 193 height 19
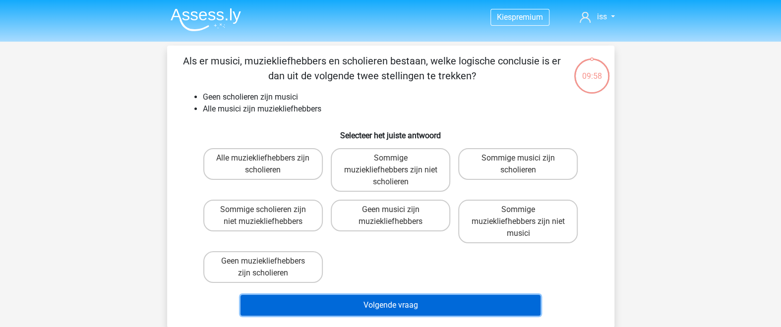
click at [455, 305] on button "Volgende vraag" at bounding box center [391, 305] width 300 height 21
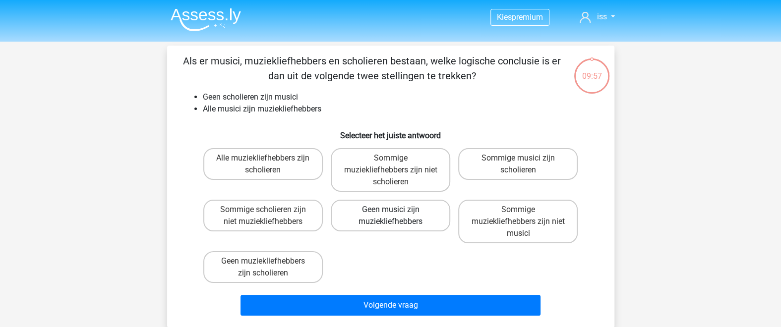
click at [417, 219] on label "Geen musici zijn muziekliefhebbers" at bounding box center [391, 216] width 120 height 32
click at [397, 216] on input "Geen musici zijn muziekliefhebbers" at bounding box center [393, 213] width 6 height 6
radio input "true"
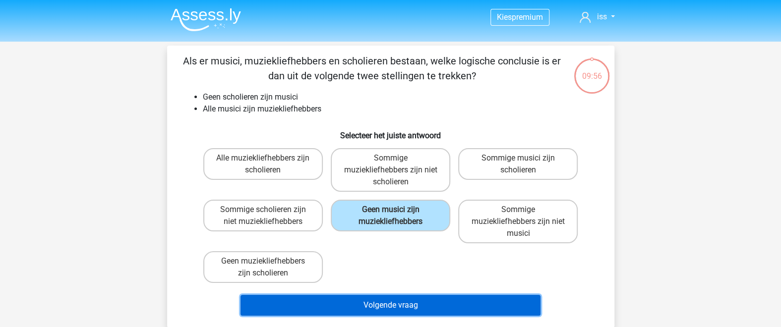
click at [411, 311] on button "Volgende vraag" at bounding box center [391, 305] width 300 height 21
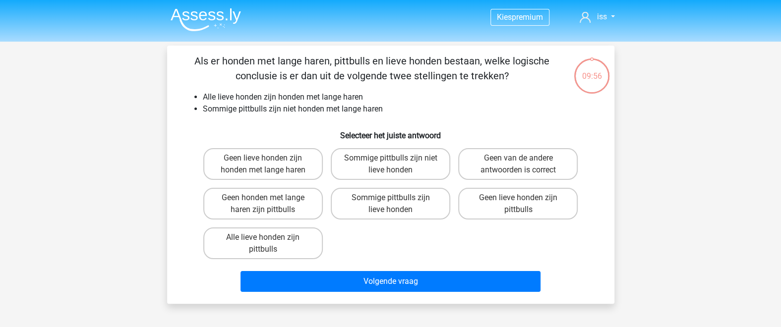
scroll to position [45, 0]
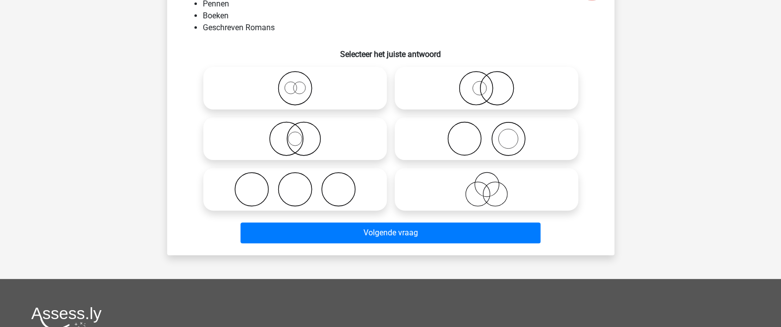
scroll to position [108, 0]
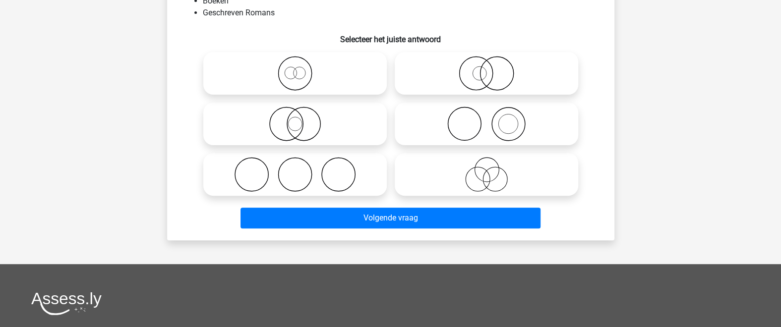
click at [503, 123] on icon at bounding box center [487, 124] width 176 height 35
click at [493, 119] on input "radio" at bounding box center [490, 116] width 6 height 6
radio input "true"
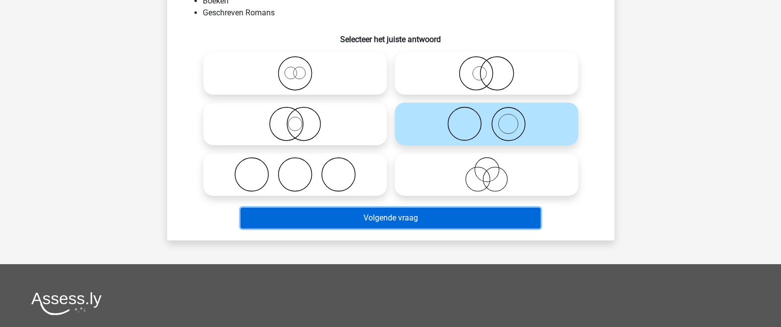
click at [467, 216] on button "Volgende vraag" at bounding box center [391, 218] width 300 height 21
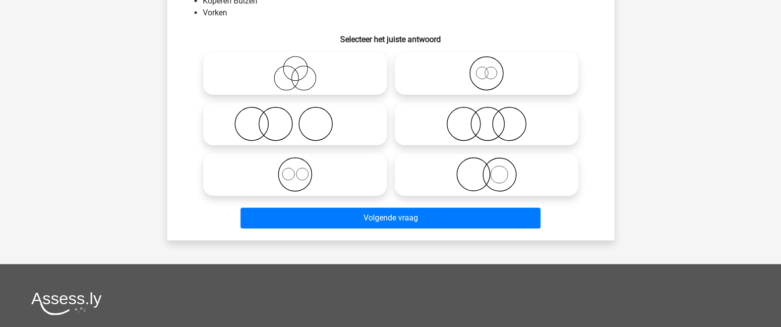
scroll to position [45, 0]
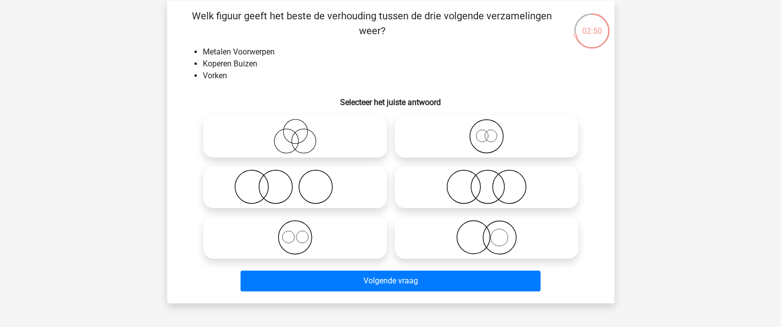
click at [307, 238] on icon at bounding box center [295, 237] width 176 height 35
click at [302, 233] on input "radio" at bounding box center [298, 229] width 6 height 6
radio input "true"
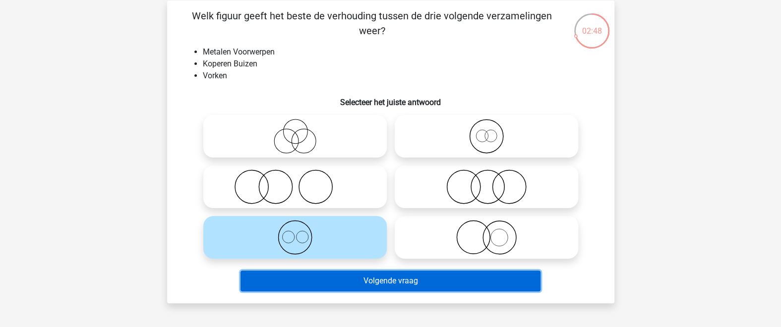
click at [380, 282] on button "Volgende vraag" at bounding box center [391, 281] width 300 height 21
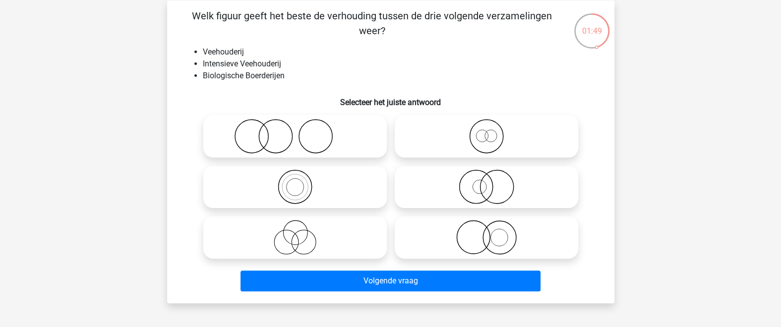
click at [493, 144] on icon at bounding box center [487, 136] width 176 height 35
click at [493, 131] on input "radio" at bounding box center [490, 128] width 6 height 6
radio input "true"
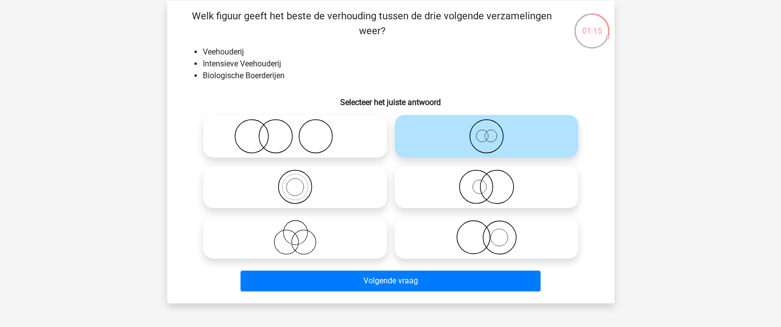
click at [305, 196] on icon at bounding box center [295, 187] width 176 height 35
click at [302, 182] on input "radio" at bounding box center [298, 179] width 6 height 6
radio input "true"
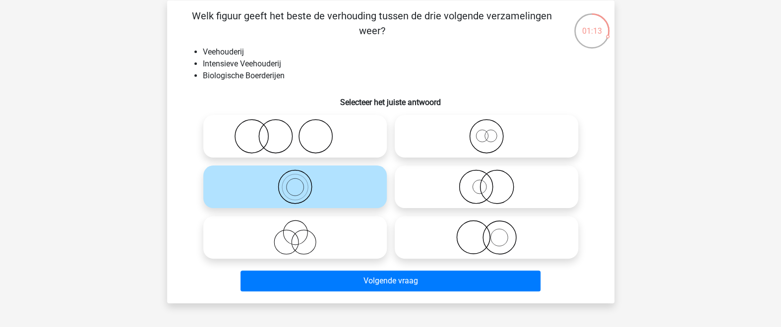
click at [495, 243] on icon at bounding box center [487, 237] width 176 height 35
click at [493, 233] on input "radio" at bounding box center [490, 229] width 6 height 6
radio input "true"
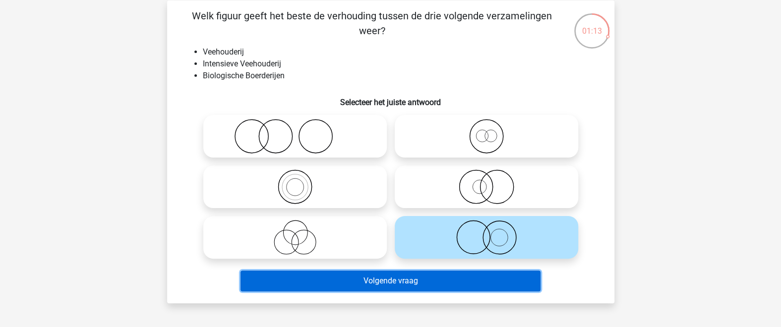
click at [492, 279] on button "Volgende vraag" at bounding box center [391, 281] width 300 height 21
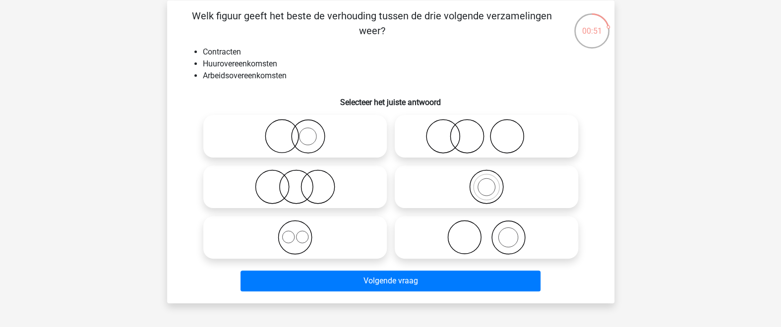
click at [303, 231] on icon at bounding box center [295, 237] width 176 height 35
click at [302, 231] on input "radio" at bounding box center [298, 229] width 6 height 6
radio input "true"
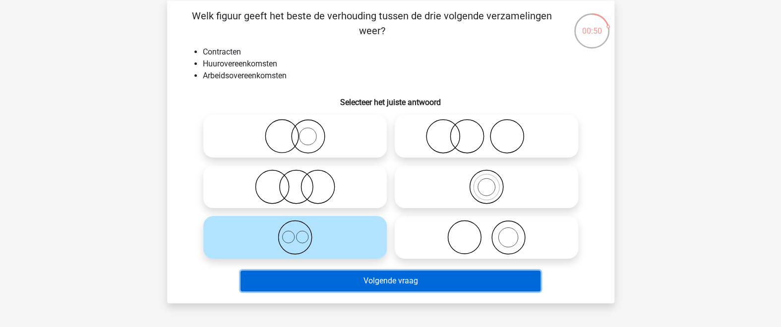
click at [377, 277] on button "Volgende vraag" at bounding box center [391, 281] width 300 height 21
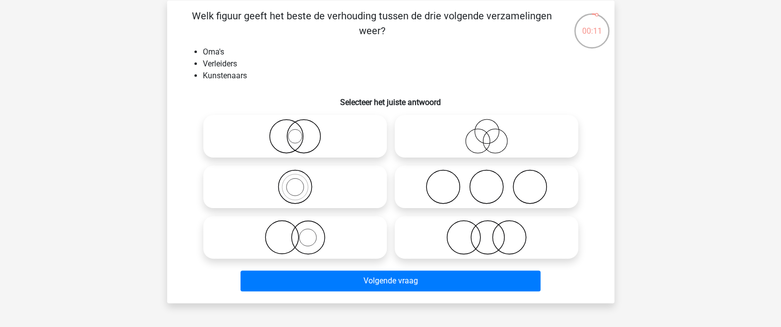
click at [492, 130] on input "radio" at bounding box center [490, 128] width 6 height 6
radio input "true"
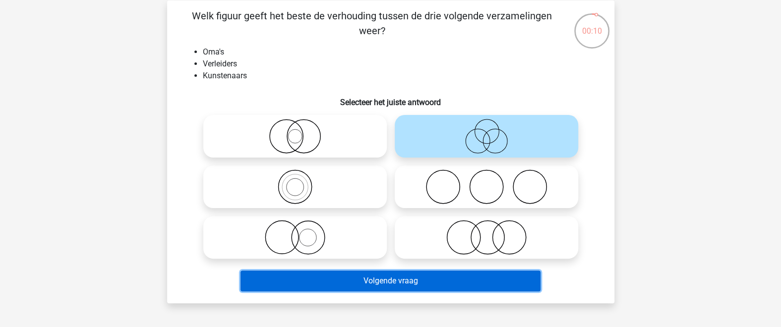
click at [466, 280] on button "Volgende vraag" at bounding box center [391, 281] width 300 height 21
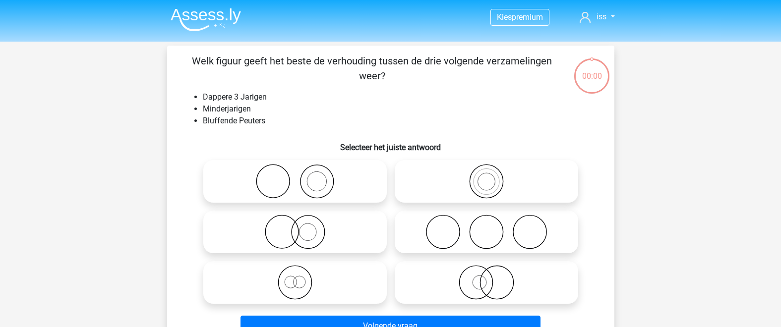
scroll to position [45, 0]
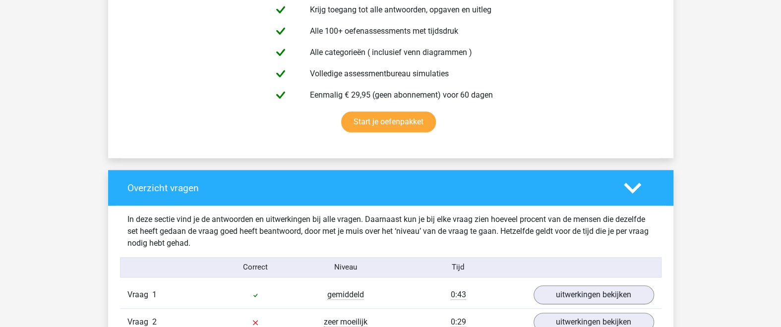
scroll to position [759, 0]
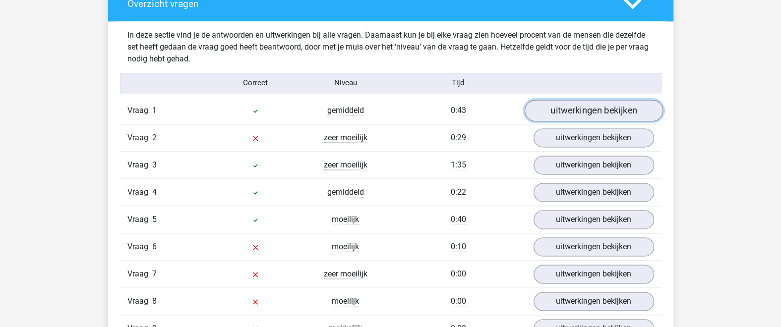
click at [554, 111] on link "uitwerkingen bekijken" at bounding box center [593, 111] width 138 height 22
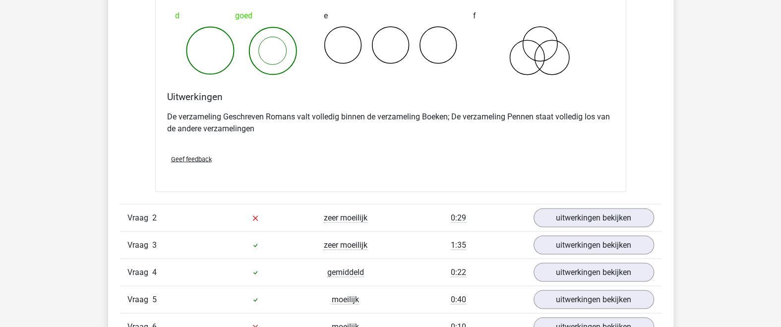
scroll to position [1084, 0]
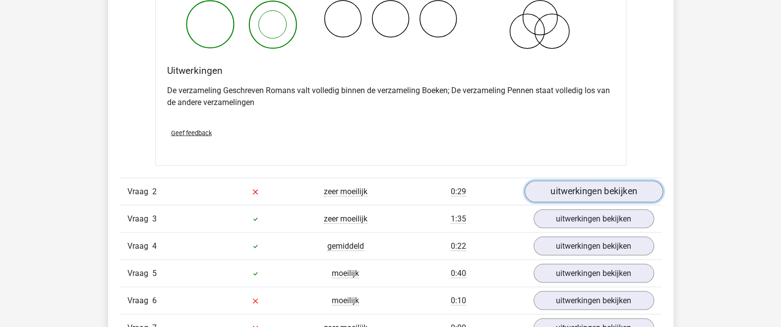
click at [557, 184] on link "uitwerkingen bekijken" at bounding box center [593, 192] width 138 height 22
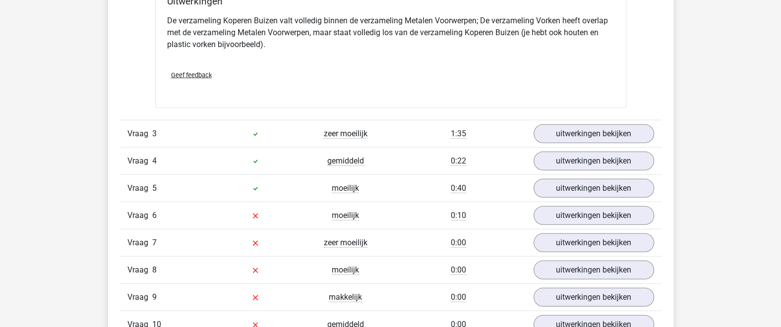
scroll to position [1626, 0]
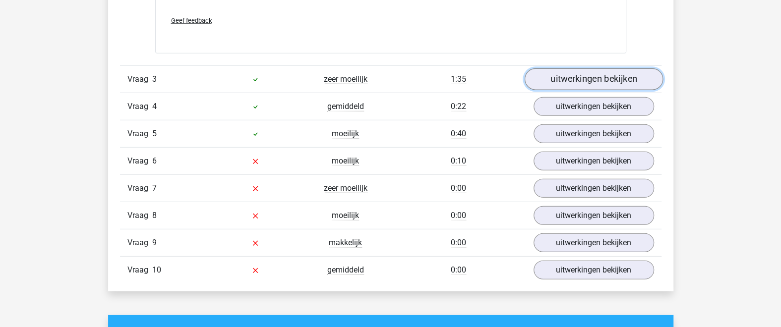
click at [556, 77] on link "uitwerkingen bekijken" at bounding box center [593, 79] width 138 height 22
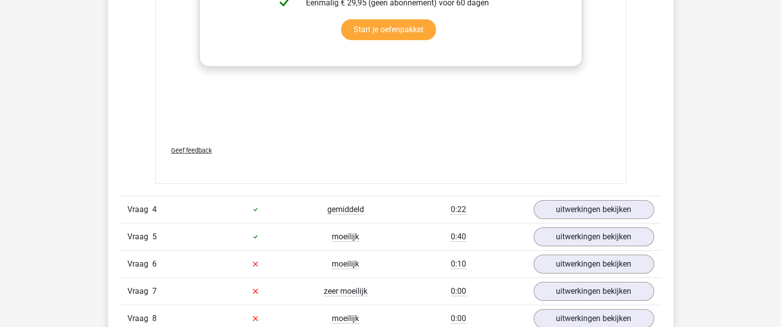
scroll to position [2277, 0]
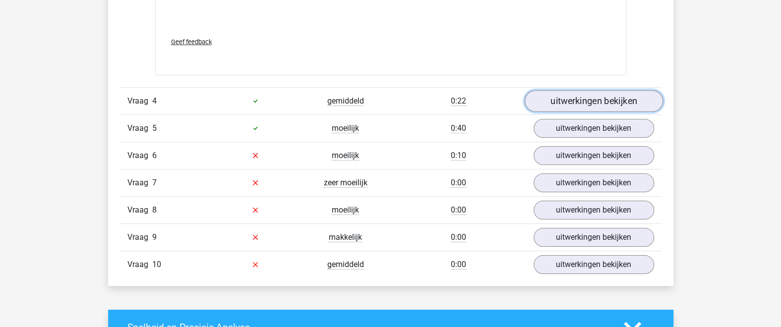
click at [554, 105] on link "uitwerkingen bekijken" at bounding box center [593, 101] width 138 height 22
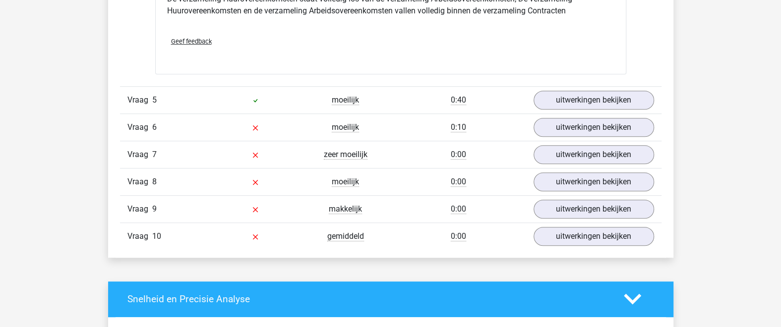
scroll to position [2711, 0]
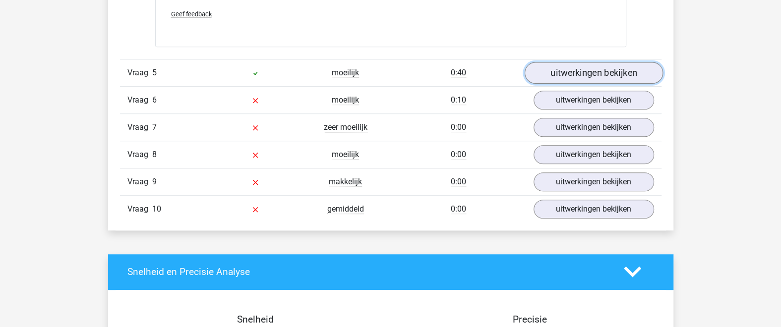
click at [564, 77] on link "uitwerkingen bekijken" at bounding box center [593, 73] width 138 height 22
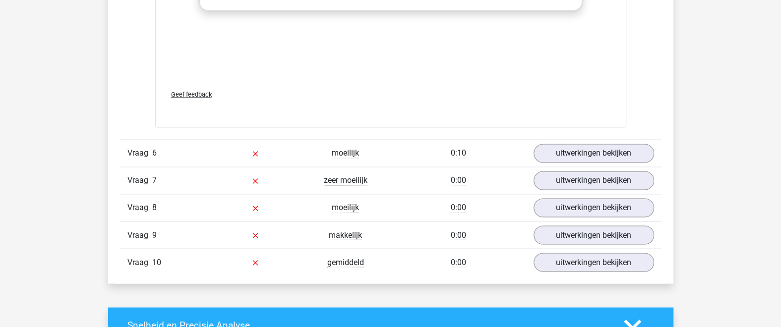
scroll to position [3362, 0]
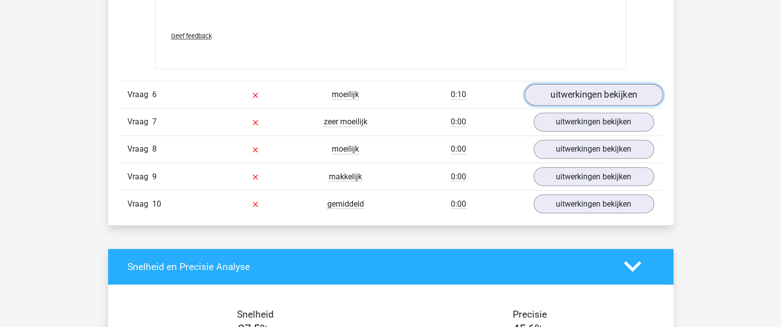
click at [577, 94] on link "uitwerkingen bekijken" at bounding box center [593, 95] width 138 height 22
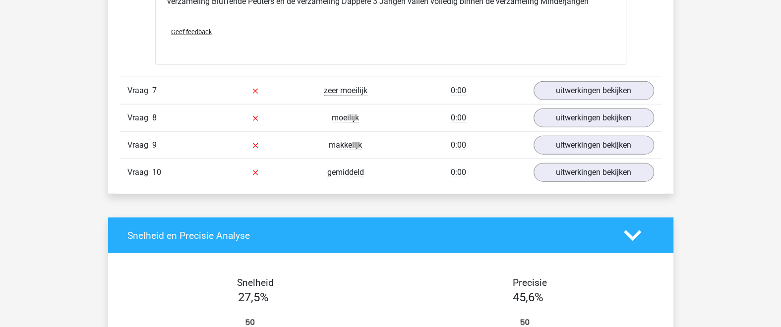
scroll to position [3796, 0]
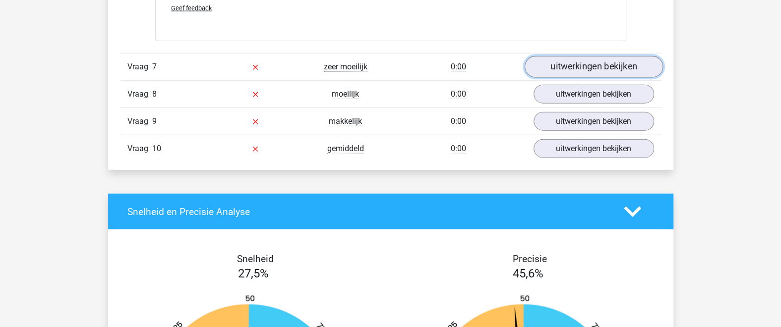
click at [569, 64] on link "uitwerkingen bekijken" at bounding box center [593, 67] width 138 height 22
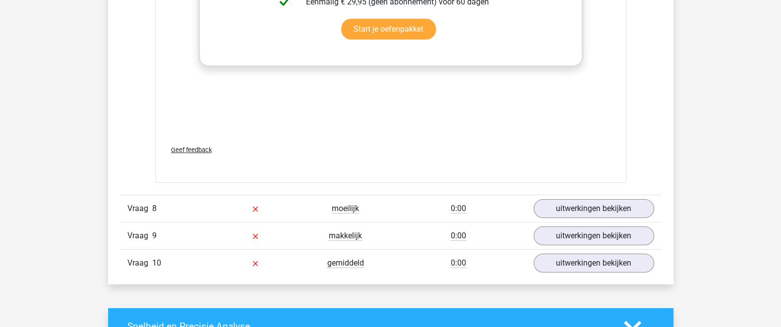
scroll to position [4446, 0]
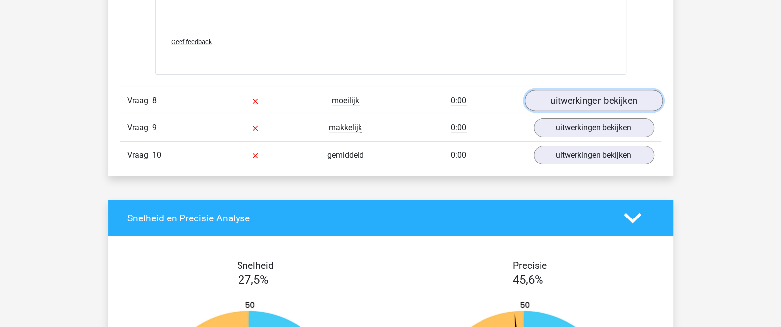
click at [548, 98] on link "uitwerkingen bekijken" at bounding box center [593, 101] width 138 height 22
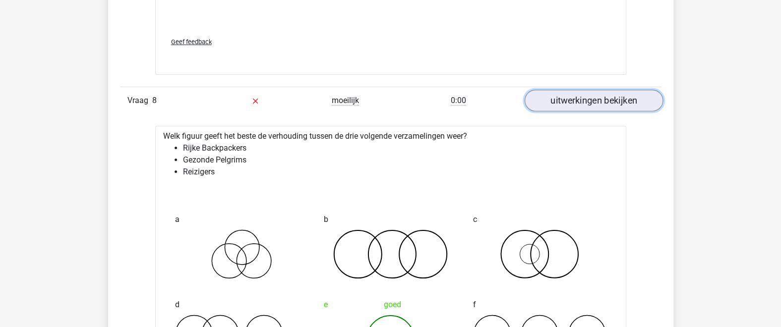
scroll to position [4554, 0]
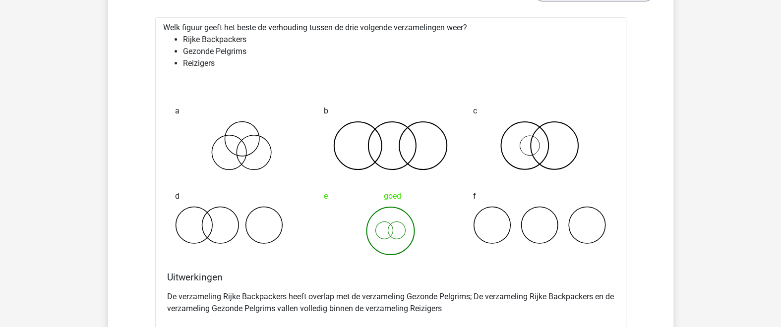
click at [307, 263] on div "Welk figuur geeft het beste de verhouding tussen de drie volgende verzamelingen…" at bounding box center [390, 194] width 471 height 355
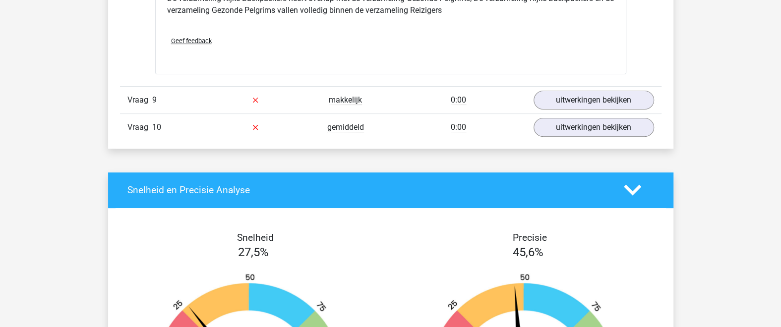
scroll to position [4880, 0]
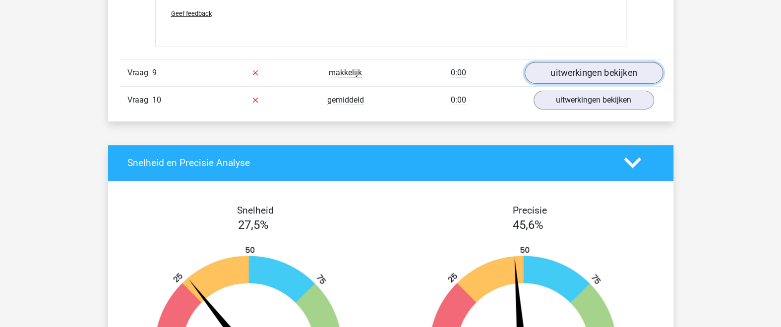
click at [586, 69] on link "uitwerkingen bekijken" at bounding box center [593, 73] width 138 height 22
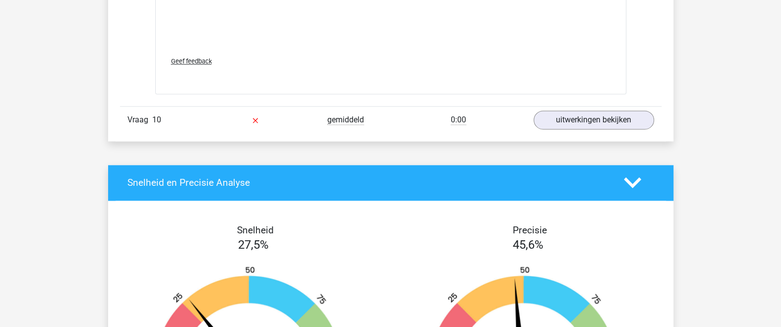
scroll to position [5531, 0]
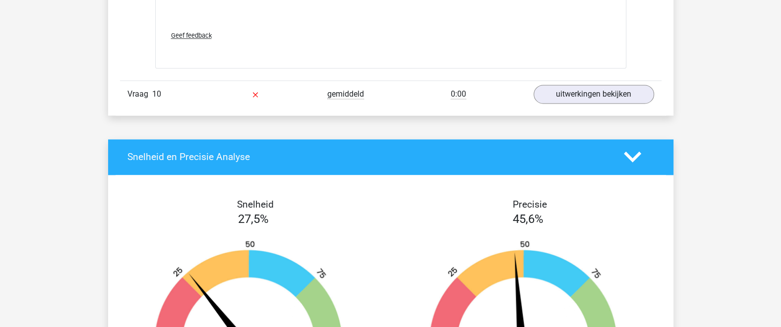
click at [606, 98] on div "Vraag 10 gemiddeld 0:00 uitwerkingen bekijken" at bounding box center [391, 93] width 542 height 27
click at [609, 87] on link "uitwerkingen bekijken" at bounding box center [593, 94] width 138 height 22
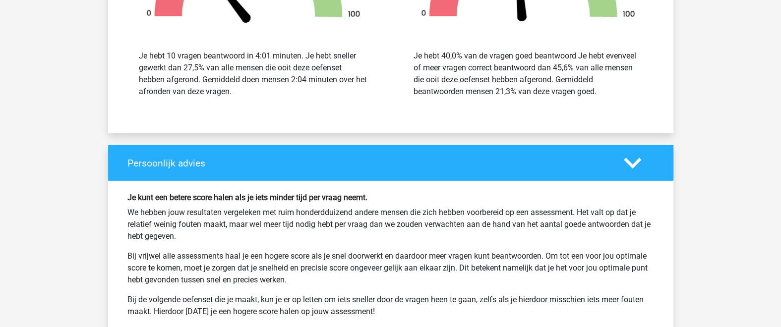
scroll to position [6507, 0]
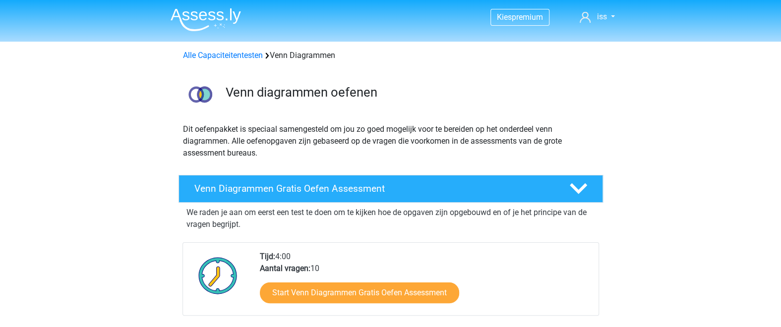
scroll to position [108, 0]
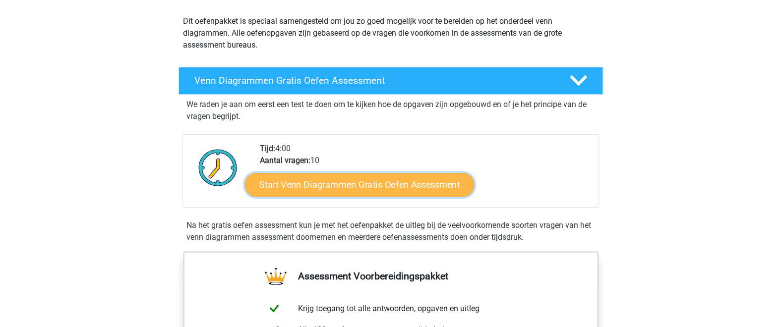
click at [330, 185] on link "Start Venn Diagrammen Gratis Oefen Assessment" at bounding box center [359, 185] width 229 height 24
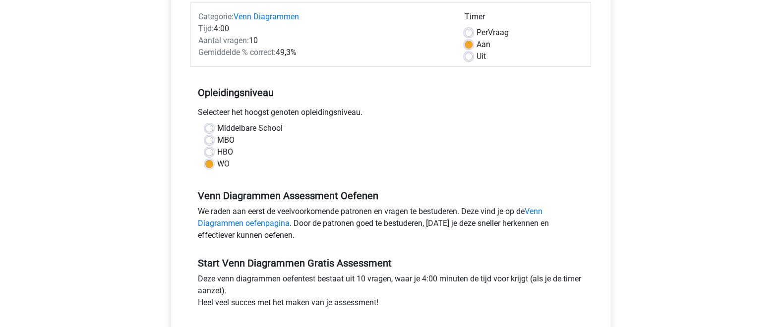
scroll to position [217, 0]
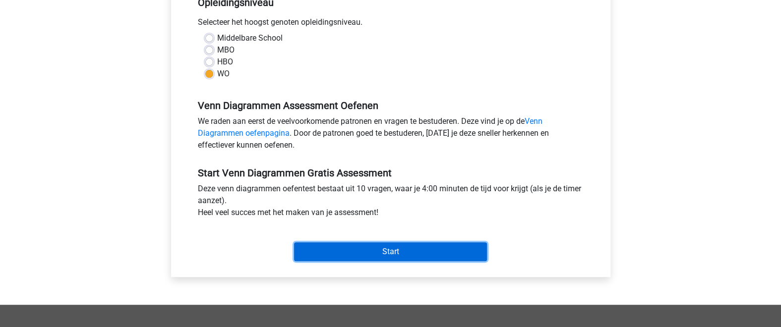
click at [383, 254] on input "Start" at bounding box center [390, 252] width 193 height 19
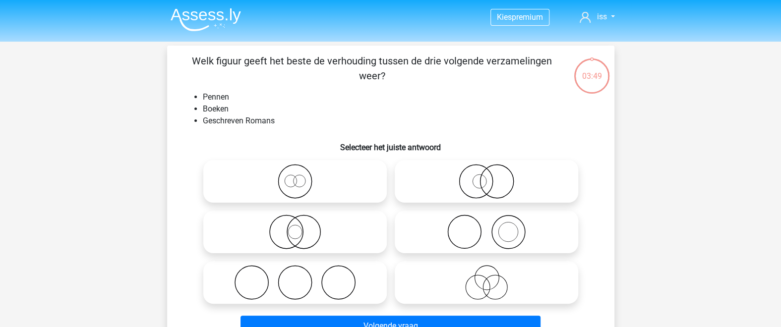
click at [691, 178] on div "Kies premium iss [EMAIL_ADDRESS][DOMAIN_NAME]" at bounding box center [390, 317] width 781 height 634
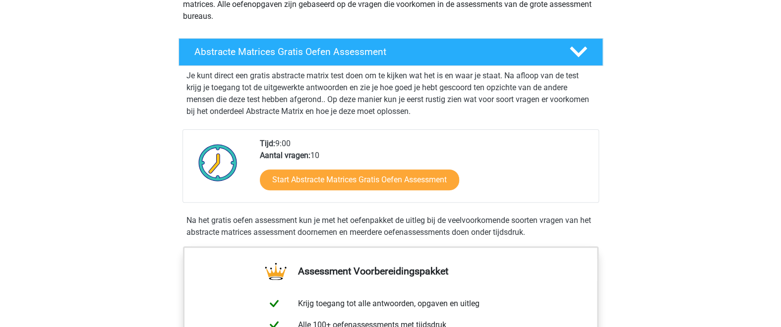
scroll to position [217, 0]
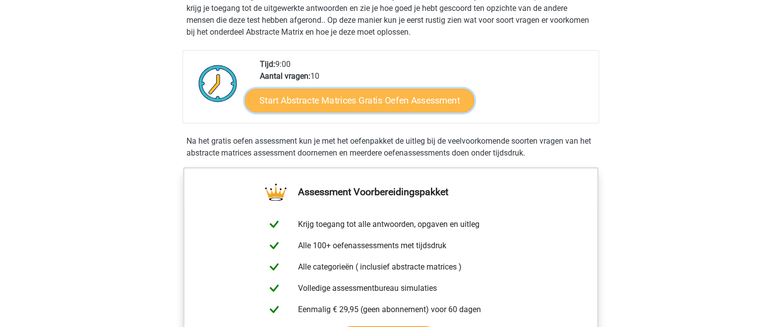
click at [402, 105] on link "Start Abstracte Matrices Gratis Oefen Assessment" at bounding box center [359, 100] width 229 height 24
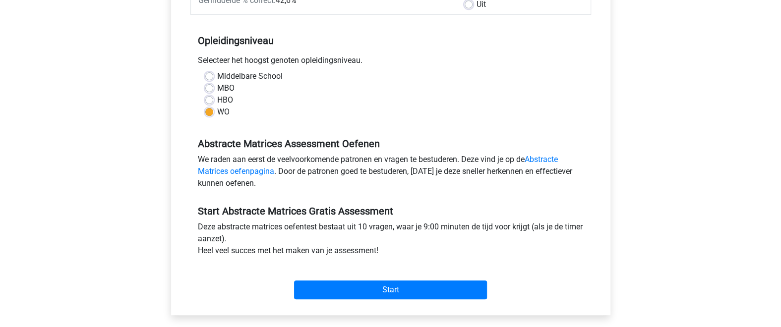
scroll to position [217, 0]
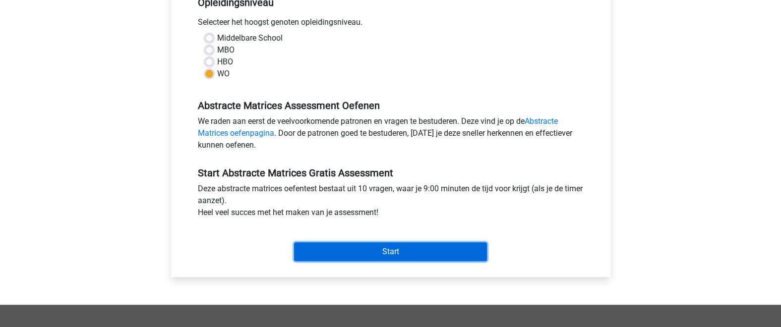
click at [391, 258] on input "Start" at bounding box center [390, 252] width 193 height 19
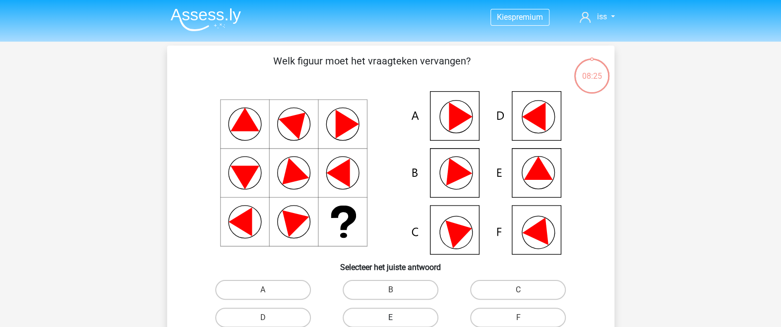
click at [392, 310] on label "E" at bounding box center [391, 318] width 96 height 20
click at [392, 318] on input "E" at bounding box center [393, 321] width 6 height 6
radio input "true"
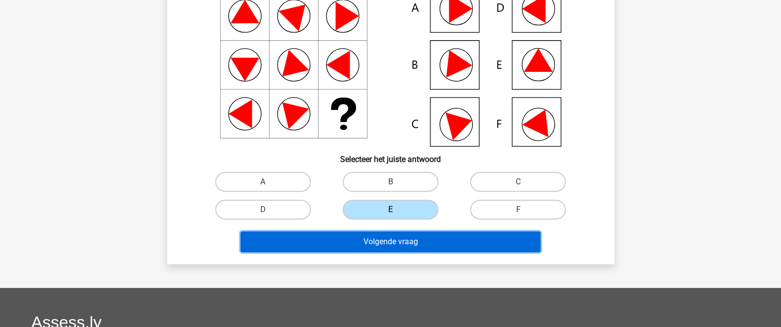
click at [468, 244] on button "Volgende vraag" at bounding box center [391, 242] width 300 height 21
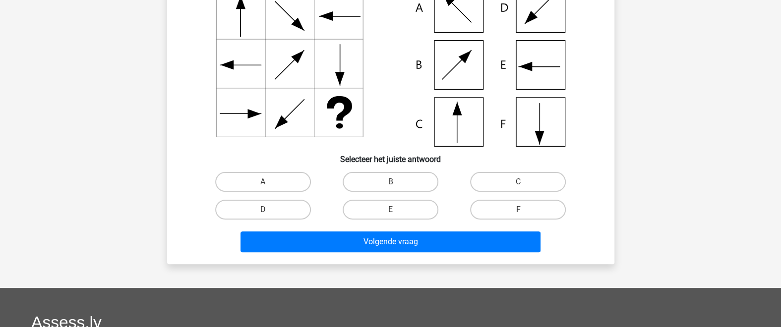
scroll to position [45, 0]
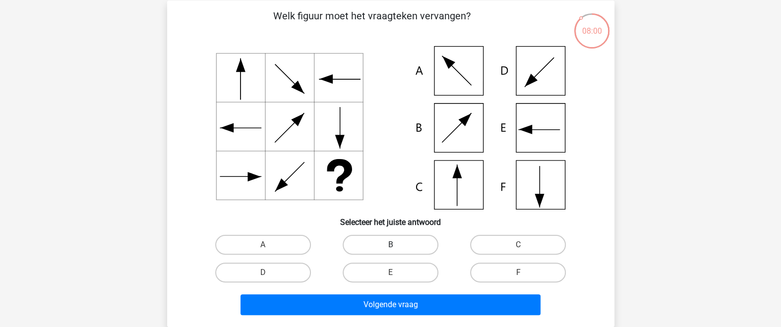
click at [393, 241] on label "B" at bounding box center [391, 245] width 96 height 20
click at [393, 245] on input "B" at bounding box center [393, 248] width 6 height 6
radio input "true"
click at [481, 242] on label "C" at bounding box center [518, 245] width 96 height 20
click at [518, 245] on input "C" at bounding box center [521, 248] width 6 height 6
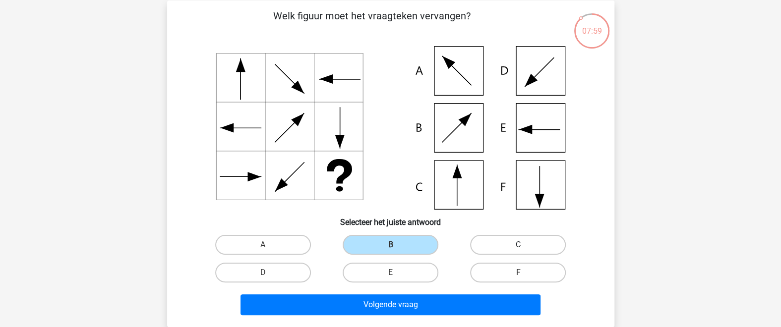
radio input "true"
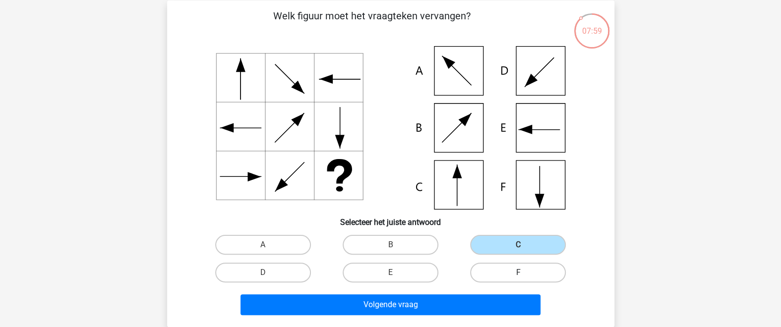
click at [484, 276] on label "F" at bounding box center [518, 273] width 96 height 20
click at [518, 276] on input "F" at bounding box center [521, 276] width 6 height 6
radio input "true"
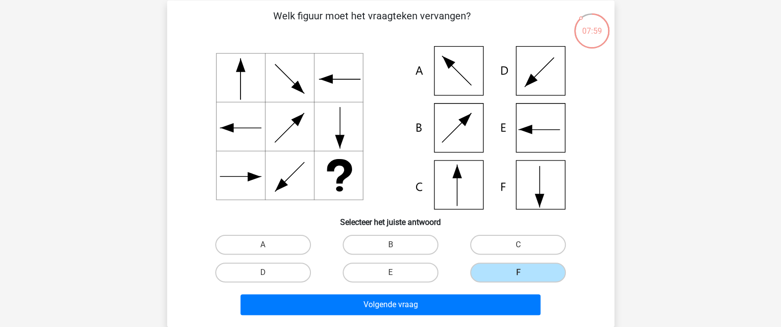
click at [391, 278] on input "E" at bounding box center [393, 276] width 6 height 6
radio input "true"
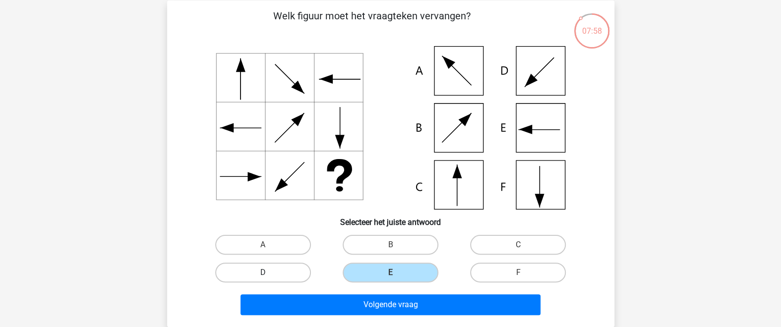
click at [277, 271] on label "D" at bounding box center [263, 273] width 96 height 20
click at [269, 273] on input "D" at bounding box center [266, 276] width 6 height 6
radio input "true"
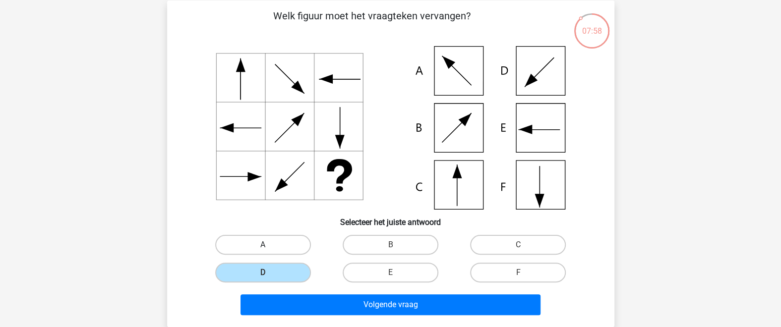
click at [285, 250] on label "A" at bounding box center [263, 245] width 96 height 20
click at [269, 250] on input "A" at bounding box center [266, 248] width 6 height 6
radio input "true"
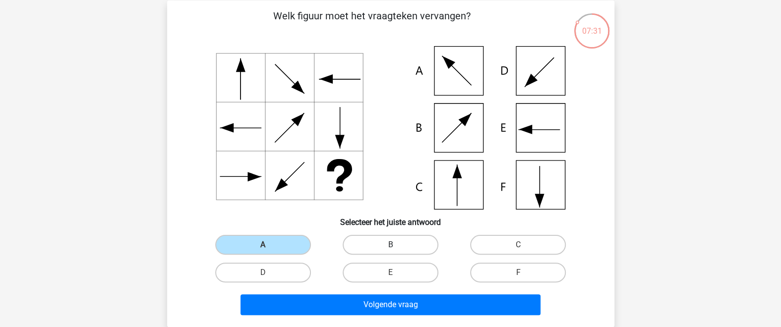
click at [386, 247] on label "B" at bounding box center [391, 245] width 96 height 20
click at [390, 247] on input "B" at bounding box center [393, 248] width 6 height 6
radio input "true"
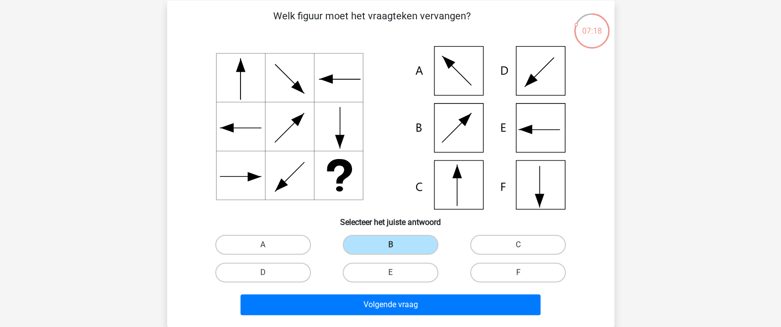
click at [549, 123] on icon at bounding box center [391, 128] width 400 height 164
click at [410, 264] on label "E" at bounding box center [391, 273] width 96 height 20
click at [397, 273] on input "E" at bounding box center [393, 276] width 6 height 6
radio input "true"
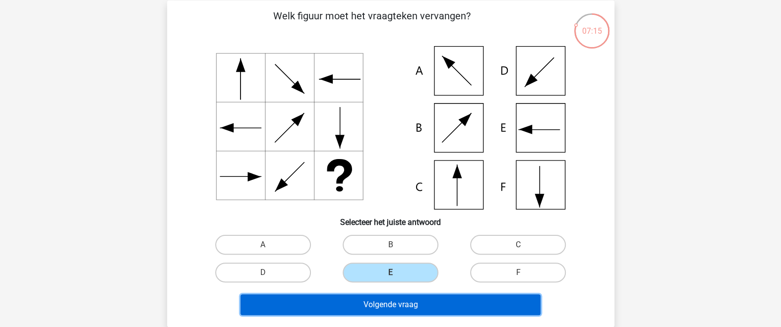
click at [430, 307] on button "Volgende vraag" at bounding box center [391, 305] width 300 height 21
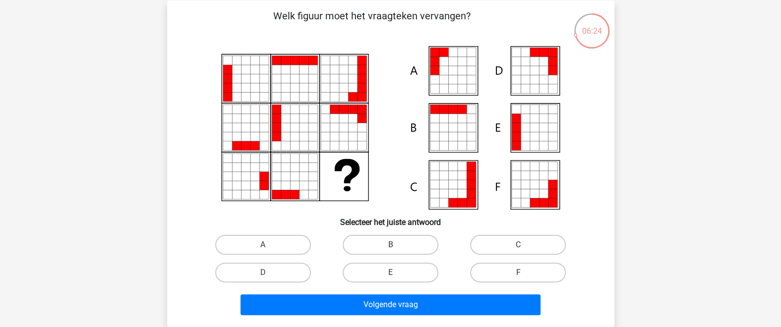
click at [520, 276] on input "F" at bounding box center [521, 276] width 6 height 6
radio input "true"
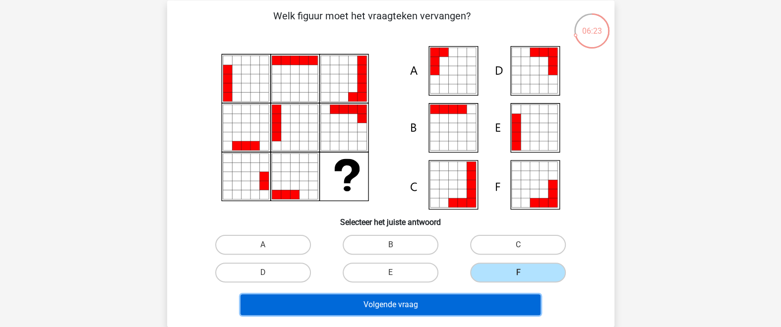
click at [504, 311] on button "Volgende vraag" at bounding box center [391, 305] width 300 height 21
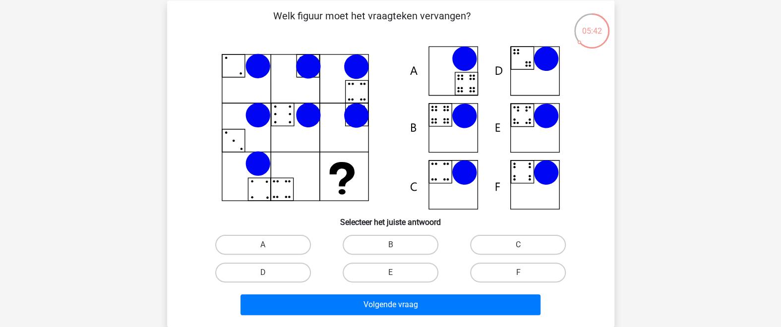
click at [456, 73] on icon at bounding box center [391, 128] width 400 height 164
click at [287, 245] on label "A" at bounding box center [263, 245] width 96 height 20
click at [269, 245] on input "A" at bounding box center [266, 248] width 6 height 6
radio input "true"
click at [536, 168] on icon at bounding box center [545, 172] width 25 height 25
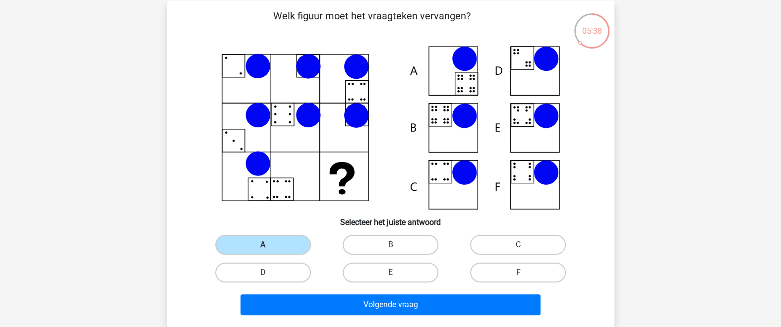
click at [533, 189] on icon at bounding box center [391, 128] width 400 height 164
click at [508, 273] on label "F" at bounding box center [518, 273] width 96 height 20
click at [518, 273] on input "F" at bounding box center [521, 276] width 6 height 6
radio input "true"
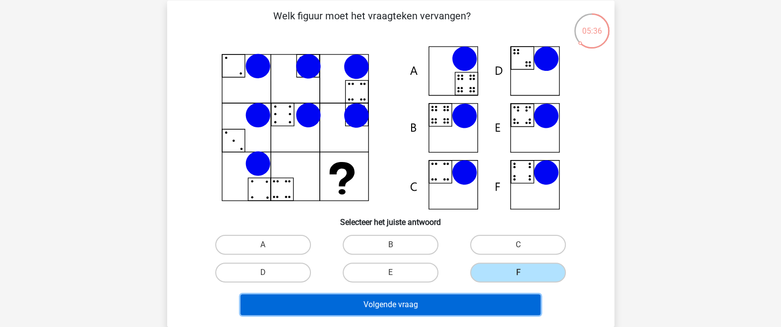
click at [475, 305] on button "Volgende vraag" at bounding box center [391, 305] width 300 height 21
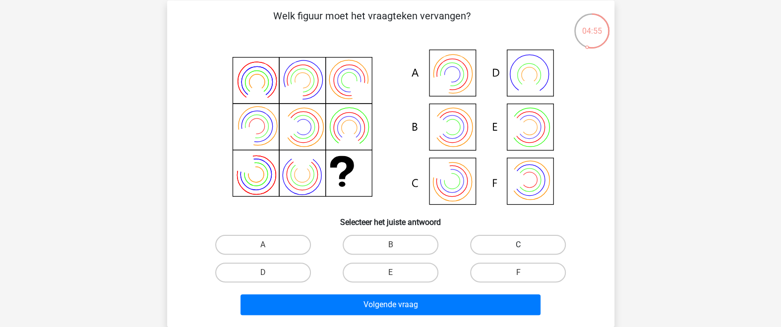
click at [519, 244] on label "C" at bounding box center [518, 245] width 96 height 20
click at [519, 245] on input "C" at bounding box center [521, 248] width 6 height 6
radio input "true"
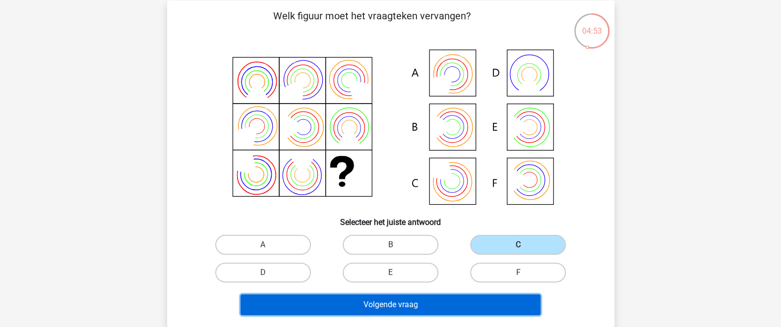
click at [430, 306] on button "Volgende vraag" at bounding box center [391, 305] width 300 height 21
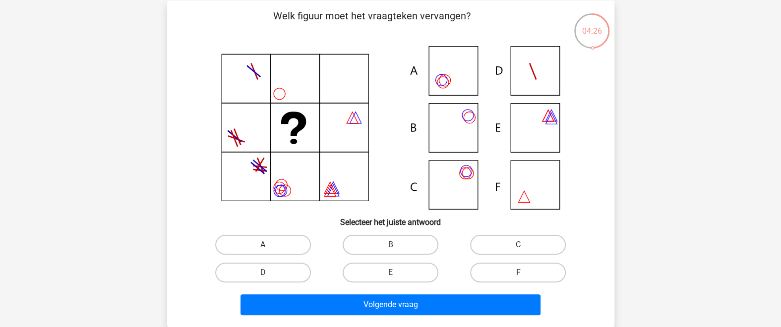
click at [283, 240] on label "A" at bounding box center [263, 245] width 96 height 20
click at [269, 245] on input "A" at bounding box center [266, 248] width 6 height 6
radio input "true"
click at [280, 276] on label "D" at bounding box center [263, 273] width 96 height 20
click at [269, 276] on input "D" at bounding box center [266, 276] width 6 height 6
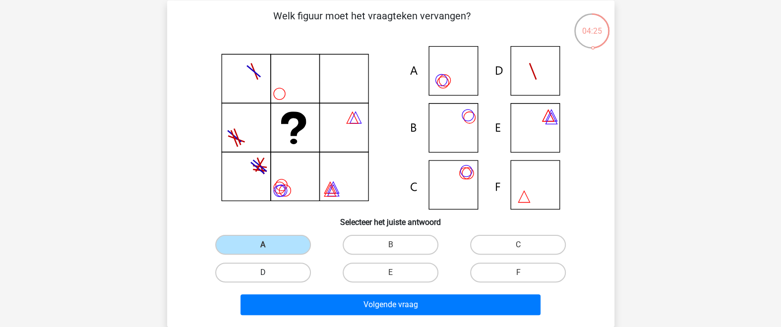
radio input "true"
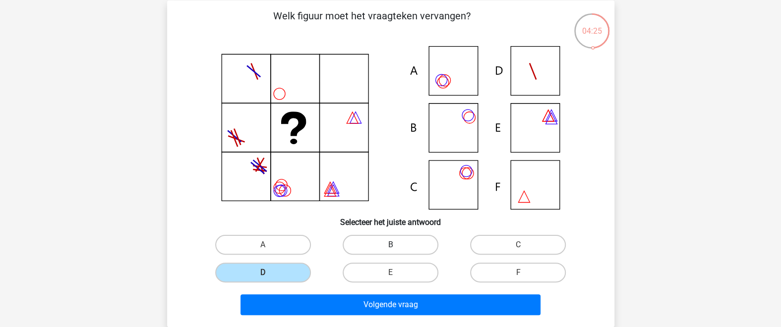
click at [367, 242] on label "B" at bounding box center [391, 245] width 96 height 20
click at [390, 245] on input "B" at bounding box center [393, 248] width 6 height 6
radio input "true"
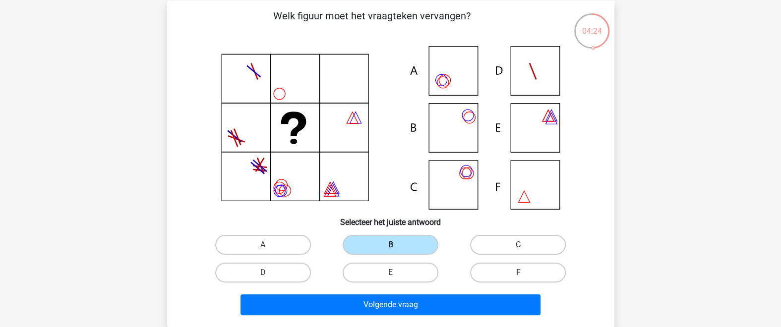
drag, startPoint x: 403, startPoint y: 276, endPoint x: 457, endPoint y: 269, distance: 54.5
click at [403, 276] on label "E" at bounding box center [391, 273] width 96 height 20
click at [397, 276] on input "E" at bounding box center [393, 276] width 6 height 6
radio input "true"
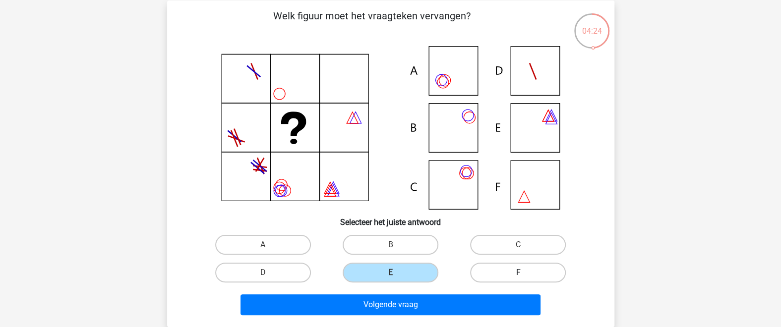
drag, startPoint x: 527, startPoint y: 273, endPoint x: 546, endPoint y: 242, distance: 36.7
click at [529, 273] on label "F" at bounding box center [518, 273] width 96 height 20
click at [525, 273] on input "F" at bounding box center [521, 276] width 6 height 6
radio input "true"
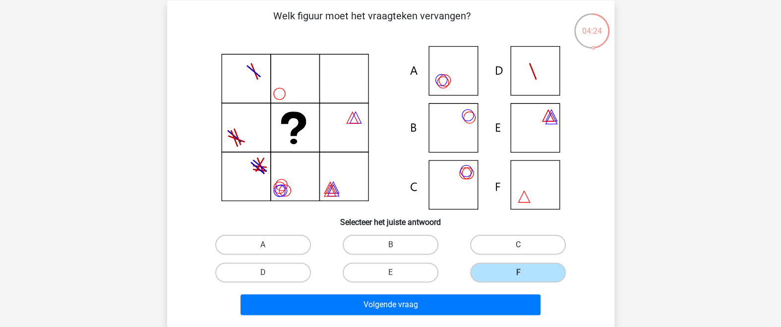
click at [547, 238] on label "C" at bounding box center [518, 245] width 96 height 20
click at [525, 245] on input "C" at bounding box center [521, 248] width 6 height 6
radio input "true"
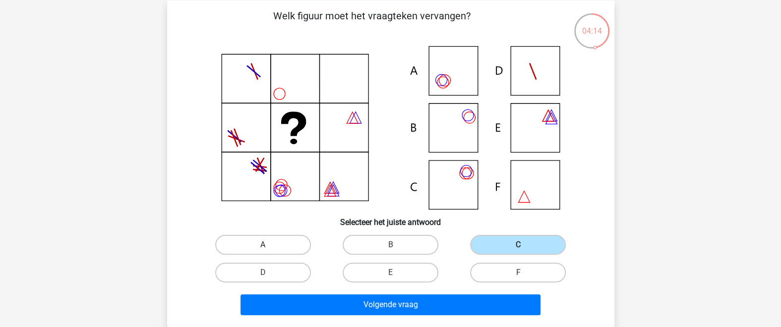
click at [276, 248] on label "A" at bounding box center [263, 245] width 96 height 20
click at [269, 248] on input "A" at bounding box center [266, 248] width 6 height 6
radio input "true"
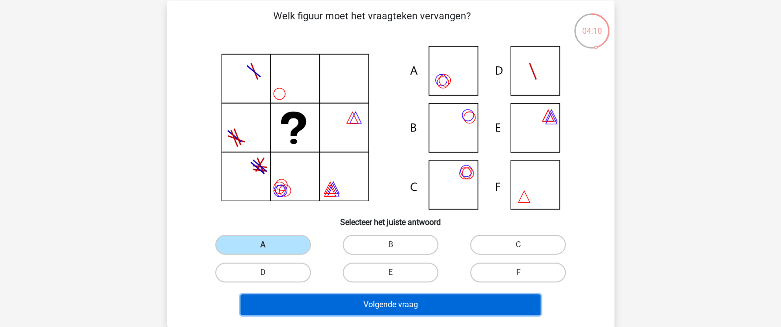
click at [389, 302] on button "Volgende vraag" at bounding box center [391, 305] width 300 height 21
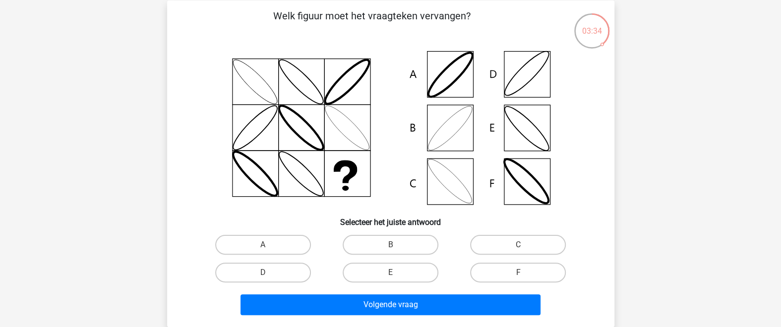
click at [458, 133] on icon at bounding box center [391, 128] width 400 height 164
click at [398, 244] on label "B" at bounding box center [391, 245] width 96 height 20
click at [397, 245] on input "B" at bounding box center [393, 248] width 6 height 6
radio input "true"
click at [507, 271] on label "F" at bounding box center [518, 273] width 96 height 20
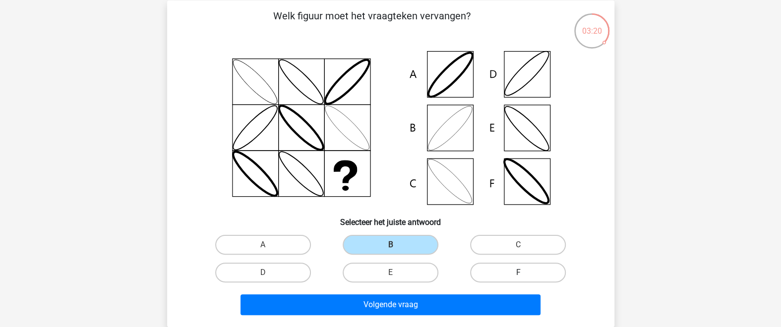
click at [518, 273] on input "F" at bounding box center [521, 276] width 6 height 6
radio input "true"
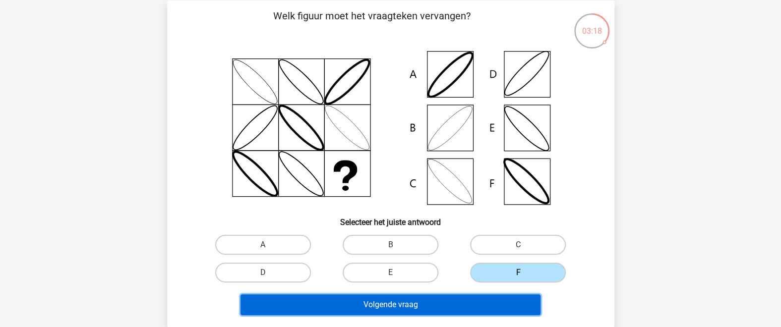
click at [437, 306] on button "Volgende vraag" at bounding box center [391, 305] width 300 height 21
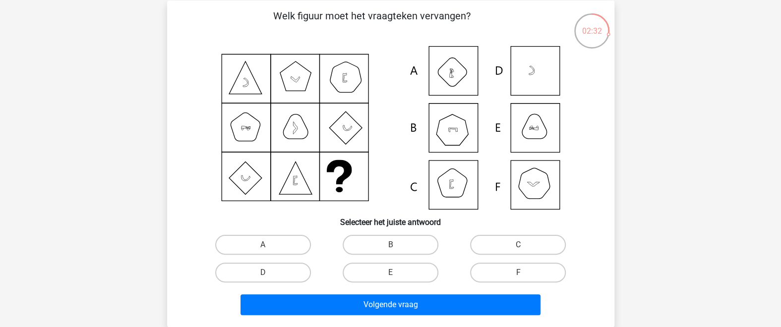
click at [456, 185] on icon at bounding box center [391, 128] width 400 height 164
click at [544, 242] on label "C" at bounding box center [518, 245] width 96 height 20
click at [525, 245] on input "C" at bounding box center [521, 248] width 6 height 6
radio input "true"
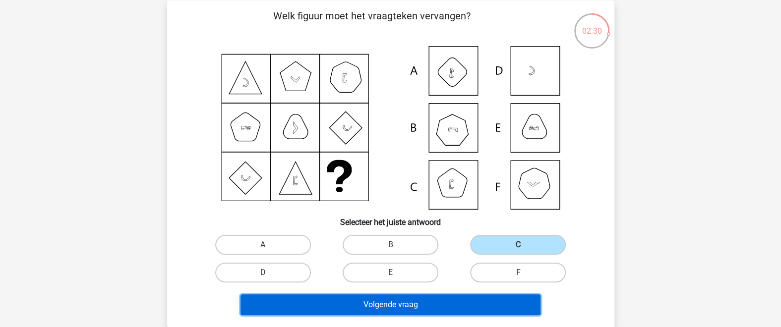
click at [448, 311] on button "Volgende vraag" at bounding box center [391, 305] width 300 height 21
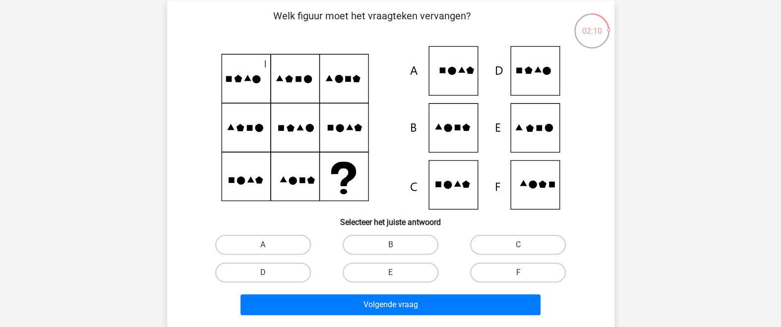
click at [176, 195] on div "Welk figuur moet het vraagteken vervangen?" at bounding box center [390, 163] width 439 height 311
click at [422, 274] on label "E" at bounding box center [391, 273] width 96 height 20
click at [397, 274] on input "E" at bounding box center [393, 276] width 6 height 6
radio input "true"
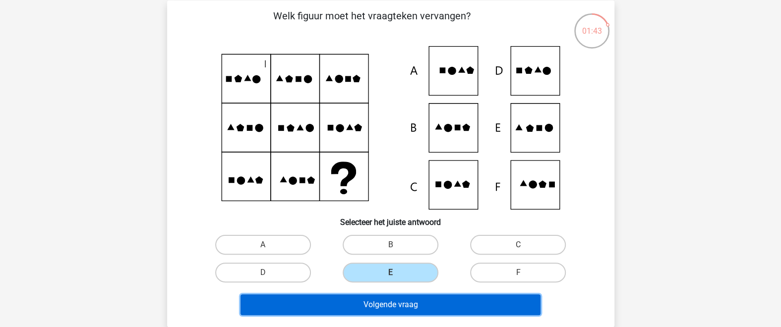
click at [439, 308] on button "Volgende vraag" at bounding box center [391, 305] width 300 height 21
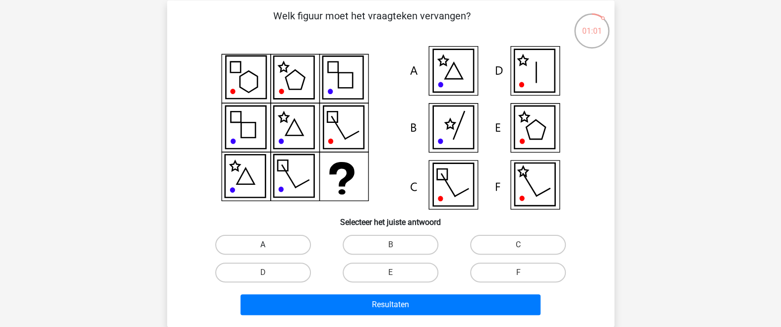
click at [299, 246] on label "A" at bounding box center [263, 245] width 96 height 20
click at [269, 246] on input "A" at bounding box center [266, 248] width 6 height 6
radio input "true"
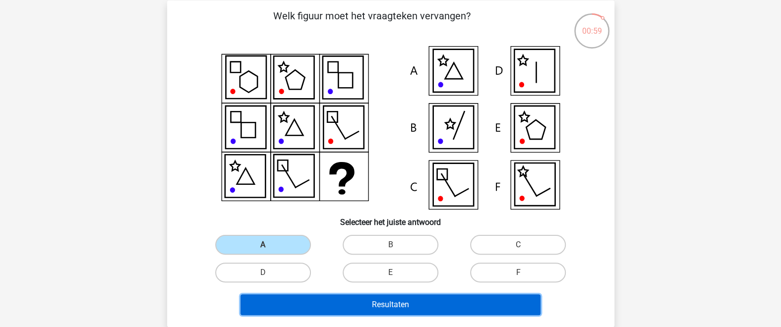
click at [418, 310] on button "Resultaten" at bounding box center [391, 305] width 300 height 21
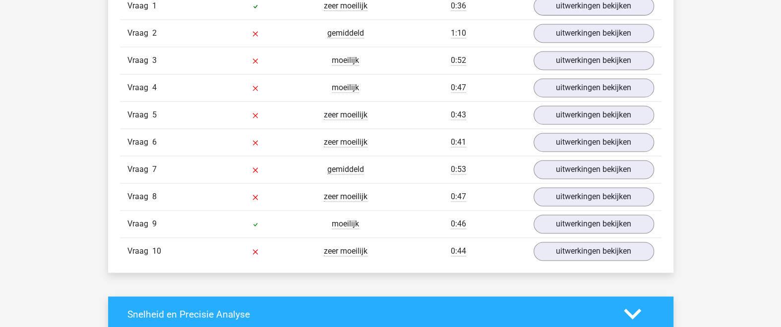
scroll to position [867, 0]
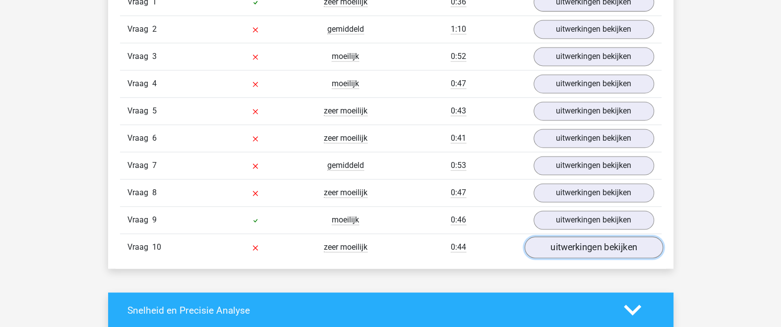
click at [599, 242] on link "uitwerkingen bekijken" at bounding box center [593, 248] width 138 height 22
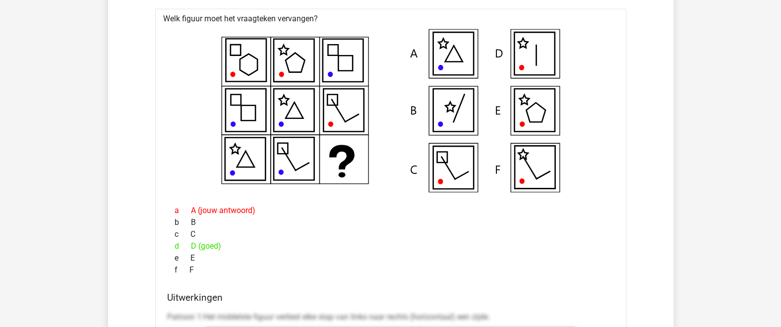
scroll to position [1193, 0]
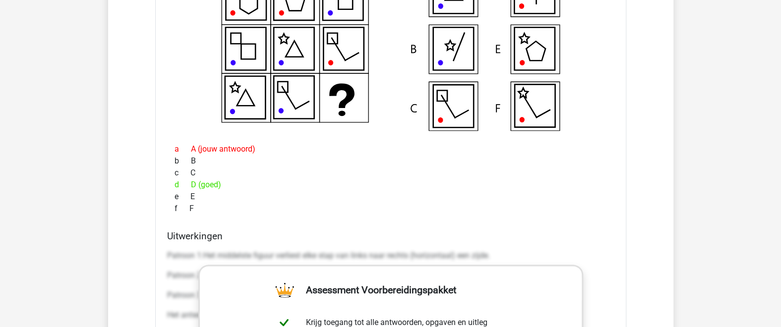
click at [437, 175] on div "c C" at bounding box center [390, 173] width 447 height 12
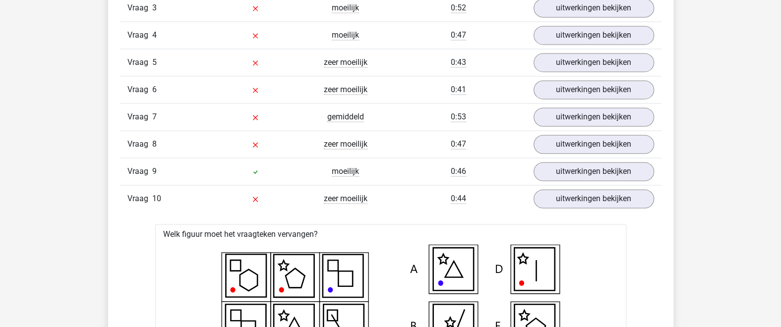
scroll to position [867, 0]
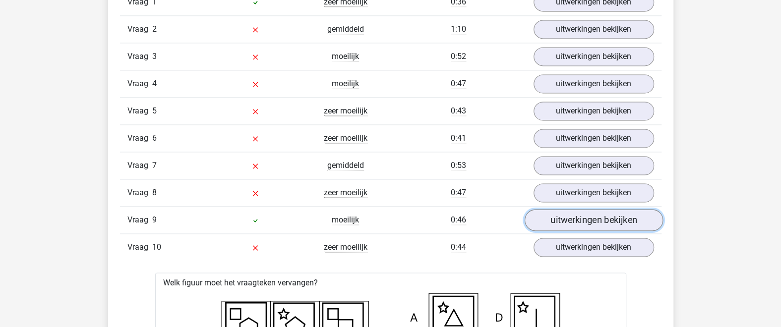
click at [586, 221] on link "uitwerkingen bekijken" at bounding box center [593, 220] width 138 height 22
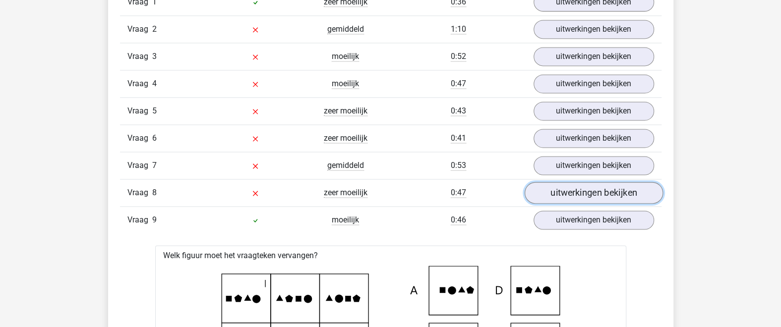
click at [587, 194] on link "uitwerkingen bekijken" at bounding box center [593, 193] width 138 height 22
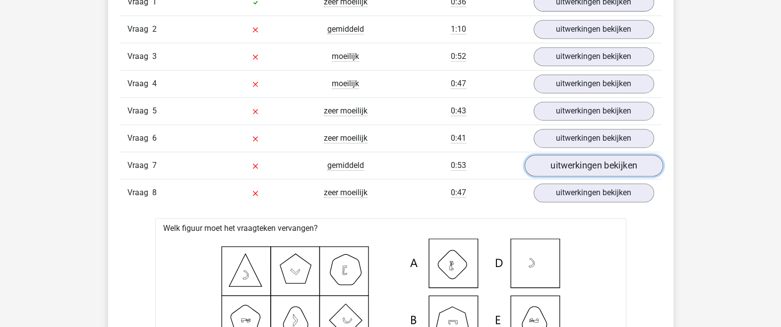
click at [611, 155] on link "uitwerkingen bekijken" at bounding box center [593, 166] width 138 height 22
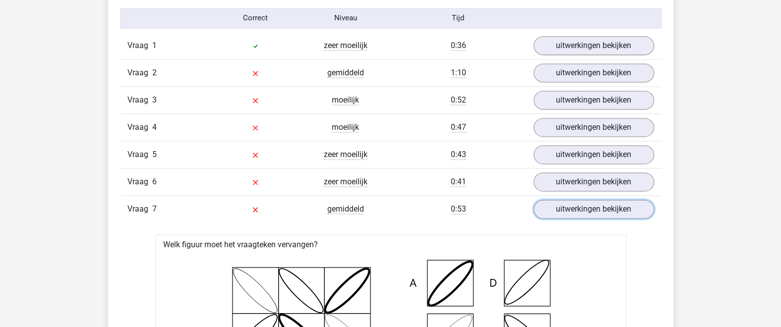
scroll to position [759, 0]
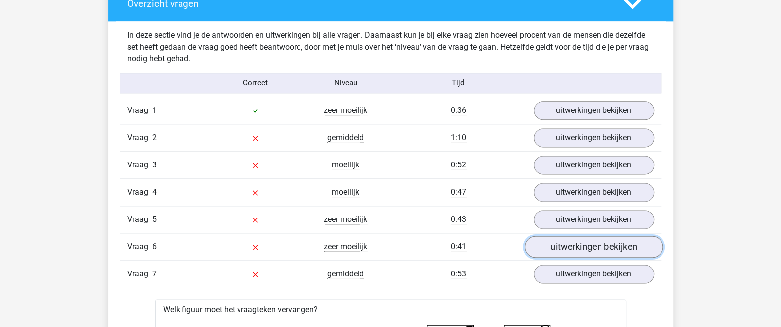
click at [582, 247] on link "uitwerkingen bekijken" at bounding box center [593, 247] width 138 height 22
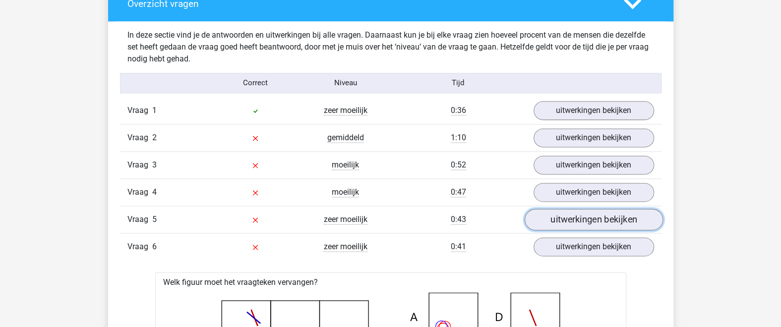
click at [557, 220] on link "uitwerkingen bekijken" at bounding box center [593, 220] width 138 height 22
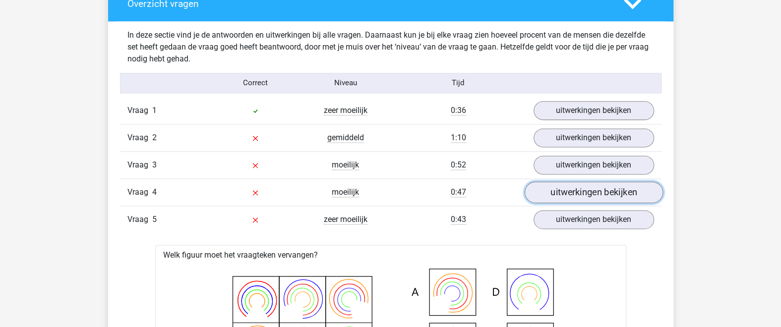
click at [567, 185] on link "uitwerkingen bekijken" at bounding box center [593, 193] width 138 height 22
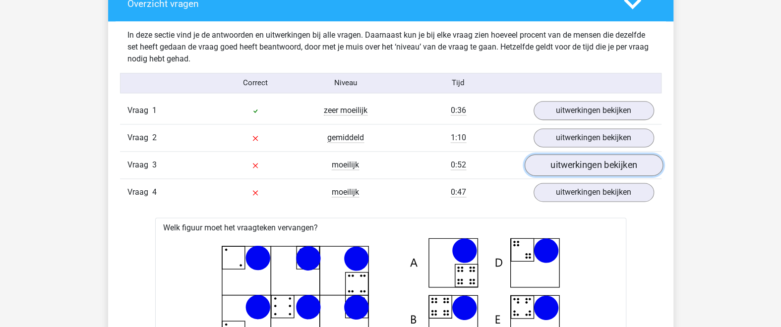
click at [570, 164] on link "uitwerkingen bekijken" at bounding box center [593, 165] width 138 height 22
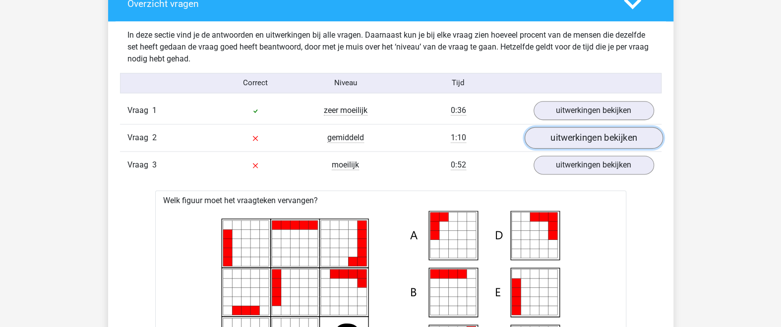
click at [576, 132] on link "uitwerkingen bekijken" at bounding box center [593, 138] width 138 height 22
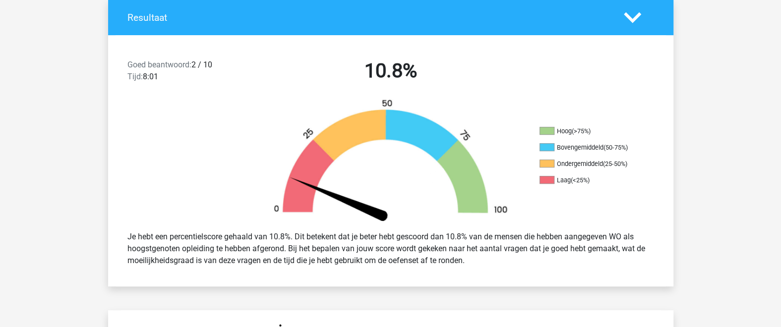
scroll to position [0, 0]
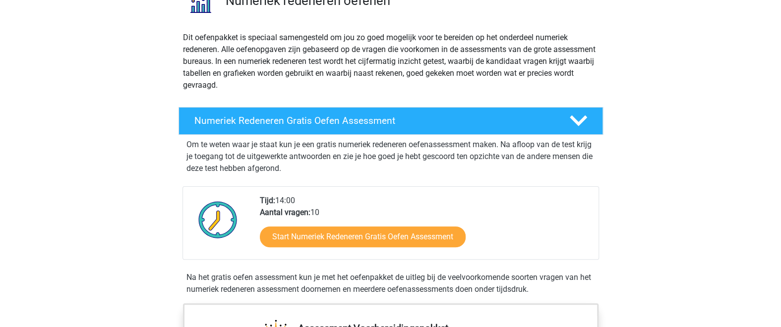
scroll to position [108, 0]
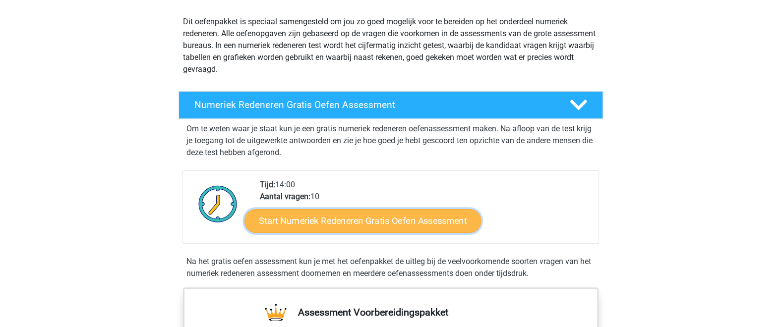
click at [437, 219] on link "Start Numeriek Redeneren Gratis Oefen Assessment" at bounding box center [363, 221] width 237 height 24
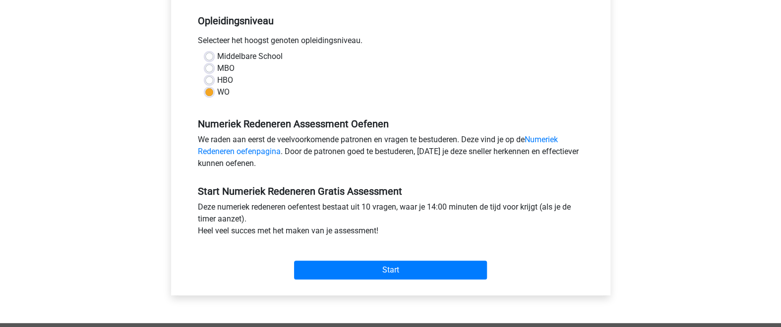
scroll to position [217, 0]
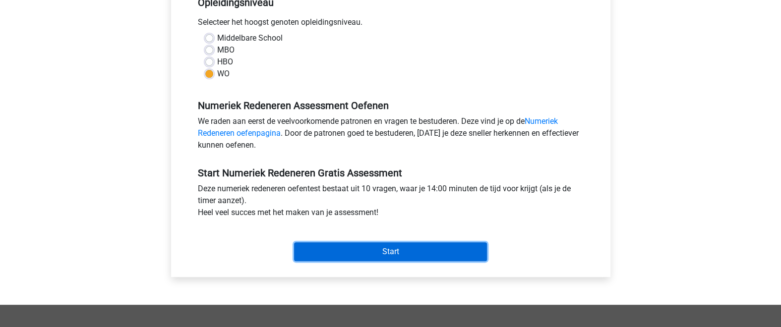
click at [374, 250] on input "Start" at bounding box center [390, 252] width 193 height 19
click at [391, 247] on input "Start" at bounding box center [390, 252] width 193 height 19
click at [403, 252] on input "Start" at bounding box center [390, 252] width 193 height 19
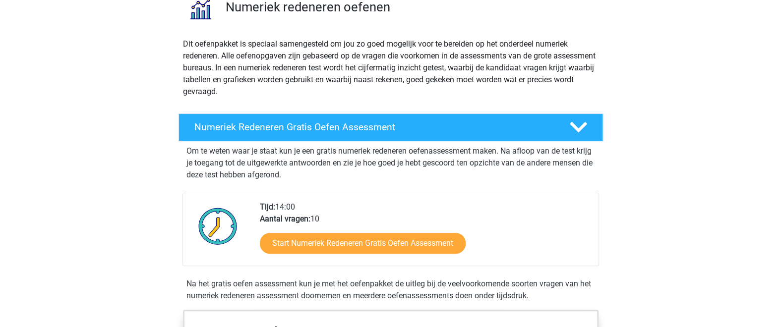
scroll to position [108, 0]
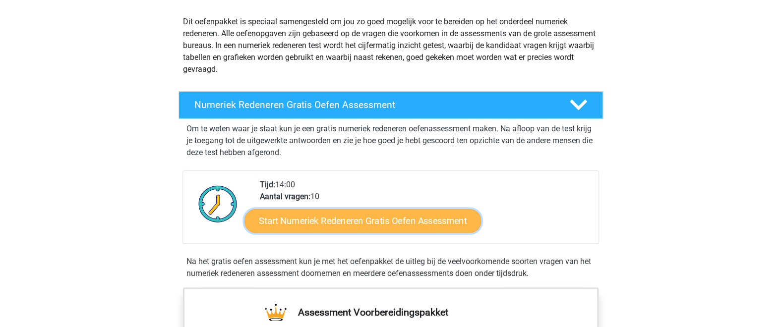
click at [364, 224] on link "Start Numeriek Redeneren Gratis Oefen Assessment" at bounding box center [363, 221] width 237 height 24
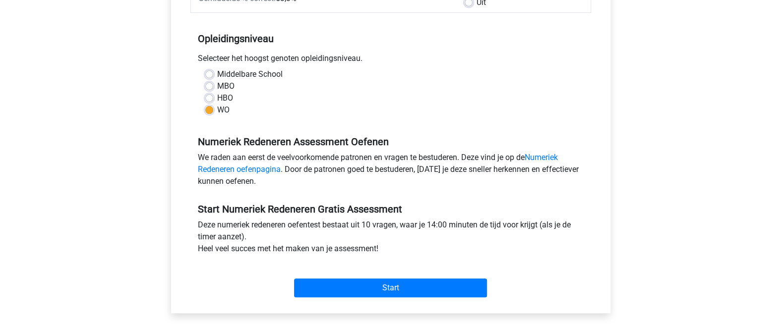
scroll to position [217, 0]
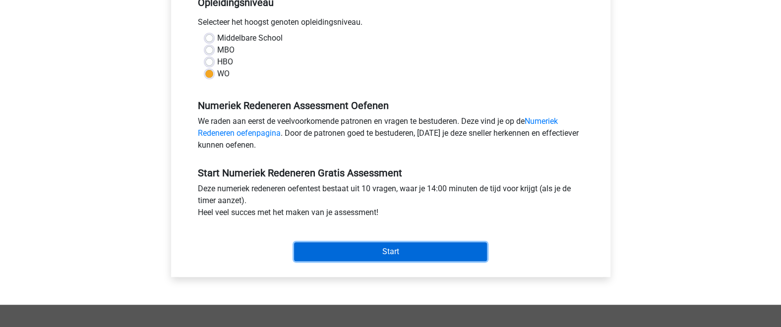
click at [368, 253] on input "Start" at bounding box center [390, 252] width 193 height 19
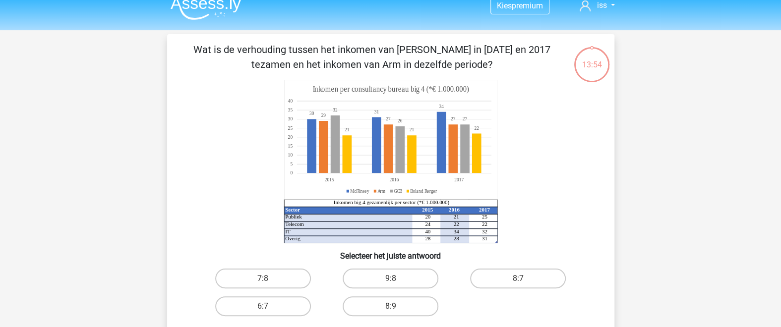
scroll to position [10, 0]
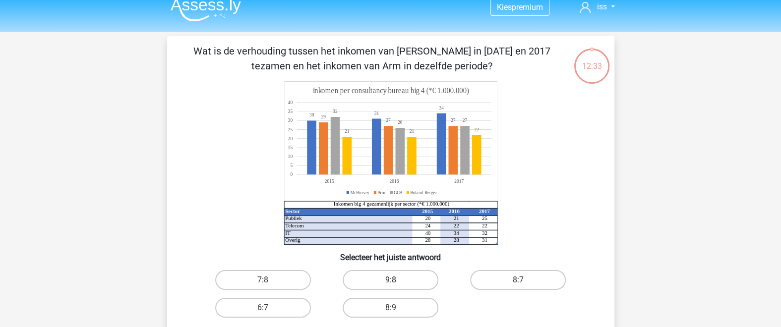
click at [415, 275] on label "9:8" at bounding box center [391, 280] width 96 height 20
click at [397, 280] on input "9:8" at bounding box center [393, 283] width 6 height 6
radio input "true"
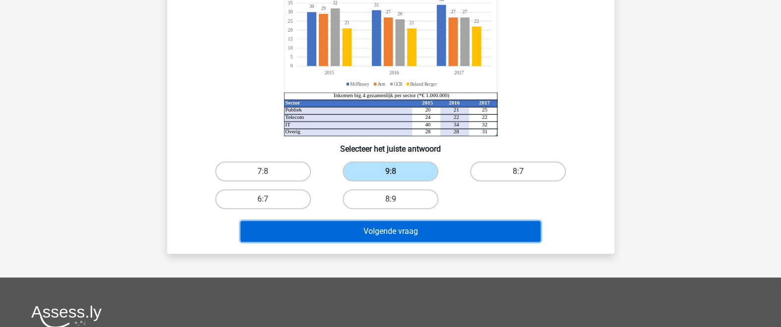
click at [453, 224] on button "Volgende vraag" at bounding box center [391, 231] width 300 height 21
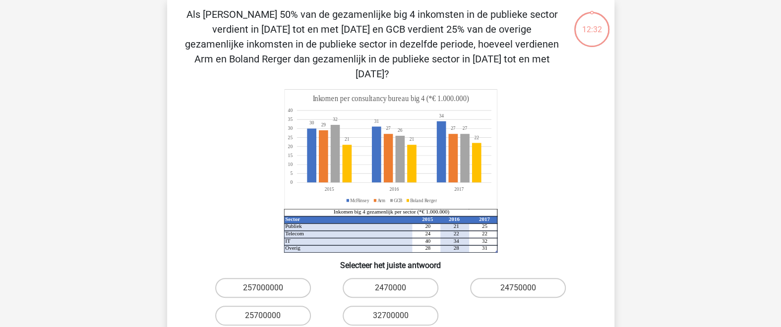
scroll to position [45, 0]
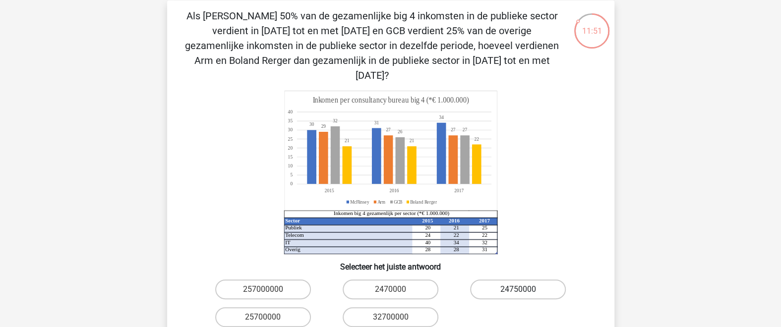
click at [537, 280] on label "24750000" at bounding box center [518, 290] width 96 height 20
click at [525, 290] on input "24750000" at bounding box center [521, 293] width 6 height 6
radio input "true"
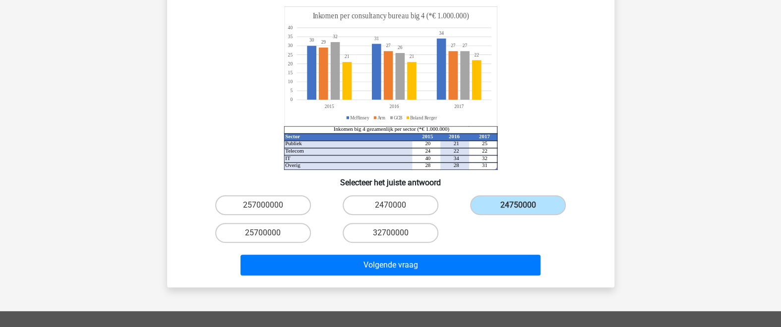
scroll to position [262, 0]
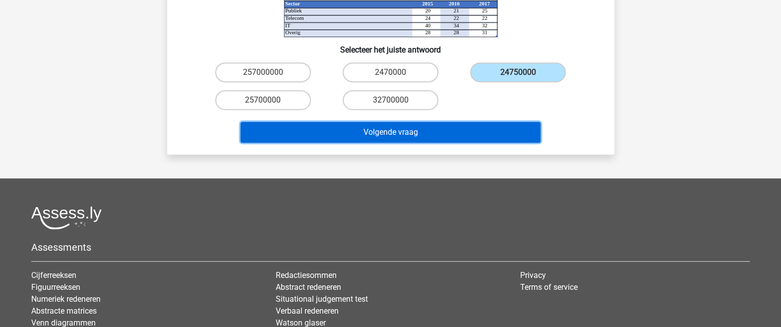
click at [427, 122] on button "Volgende vraag" at bounding box center [391, 132] width 300 height 21
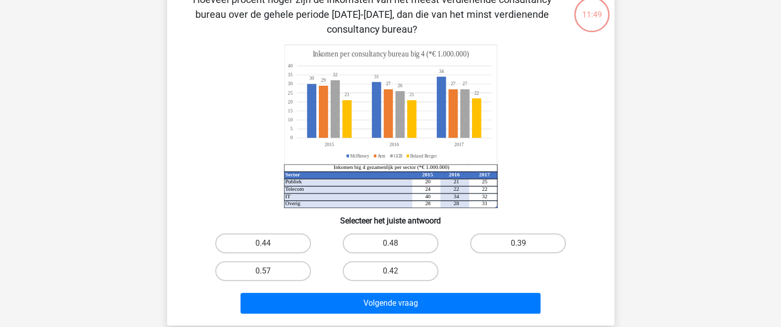
scroll to position [45, 0]
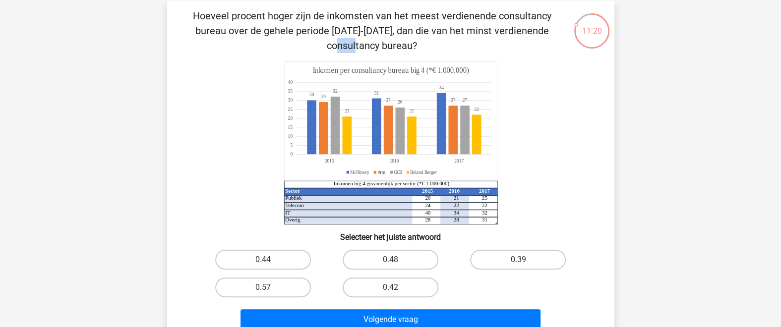
click at [254, 43] on p "Hoeveel procent hoger zijn de inkomsten van het meest verdienende consultancy b…" at bounding box center [372, 30] width 378 height 45
click at [425, 254] on label "0.48" at bounding box center [391, 260] width 96 height 20
click at [397, 260] on input "0.48" at bounding box center [393, 263] width 6 height 6
radio input "true"
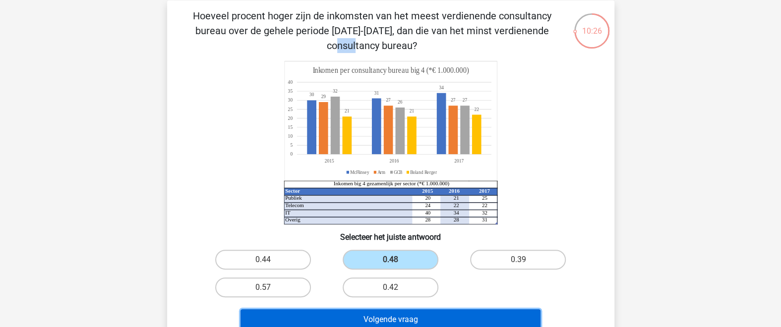
click at [455, 323] on button "Volgende vraag" at bounding box center [391, 319] width 300 height 21
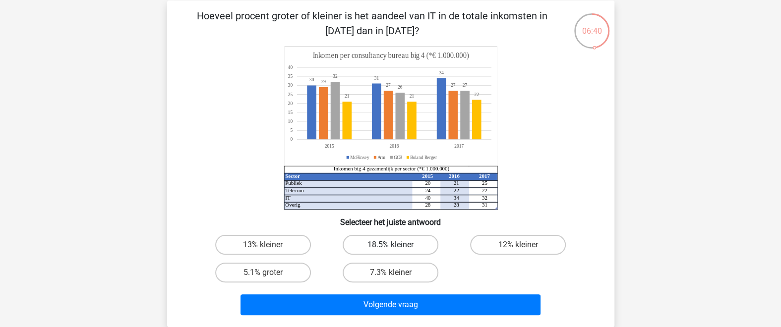
click at [380, 239] on label "18.5% kleiner" at bounding box center [391, 245] width 96 height 20
click at [390, 245] on input "18.5% kleiner" at bounding box center [393, 248] width 6 height 6
radio input "true"
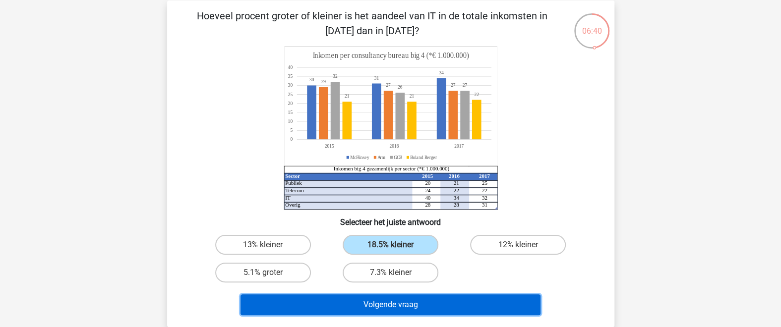
click at [398, 300] on button "Volgende vraag" at bounding box center [391, 305] width 300 height 21
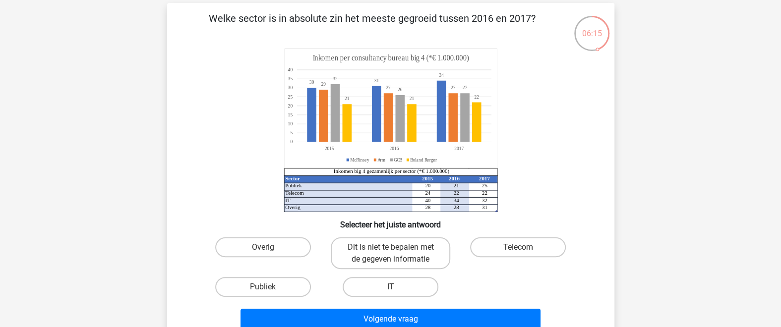
scroll to position [45, 0]
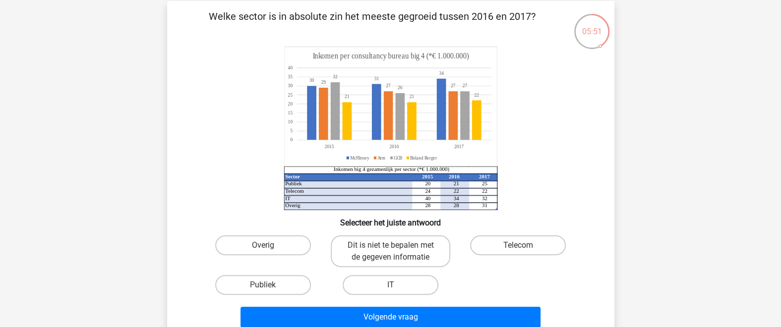
click at [528, 45] on div "Welke sector is in absolute zin het meeste gegroeid tussen 2016 en 2017? Sector…" at bounding box center [390, 170] width 439 height 323
click at [269, 282] on label "Publiek" at bounding box center [263, 285] width 96 height 20
click at [269, 285] on input "Publiek" at bounding box center [266, 288] width 6 height 6
radio input "true"
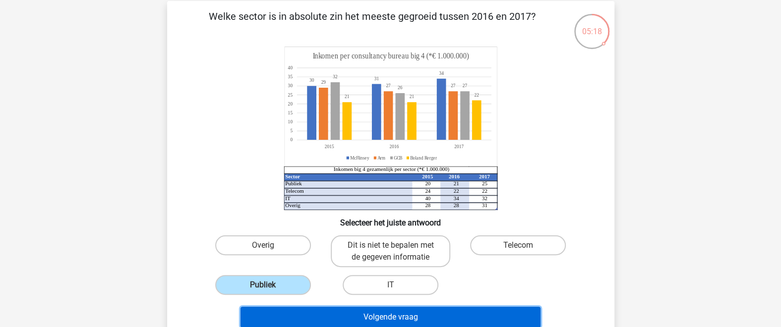
click at [359, 318] on button "Volgende vraag" at bounding box center [391, 317] width 300 height 21
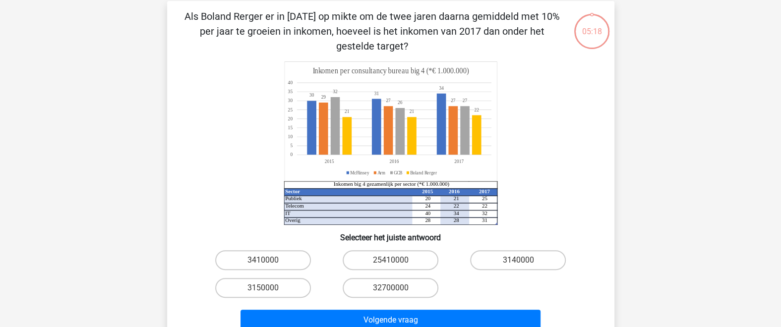
scroll to position [45, 0]
click at [413, 248] on div "25410000" at bounding box center [390, 260] width 127 height 28
click at [415, 258] on label "25410000" at bounding box center [391, 260] width 96 height 20
click at [397, 260] on input "25410000" at bounding box center [393, 263] width 6 height 6
radio input "true"
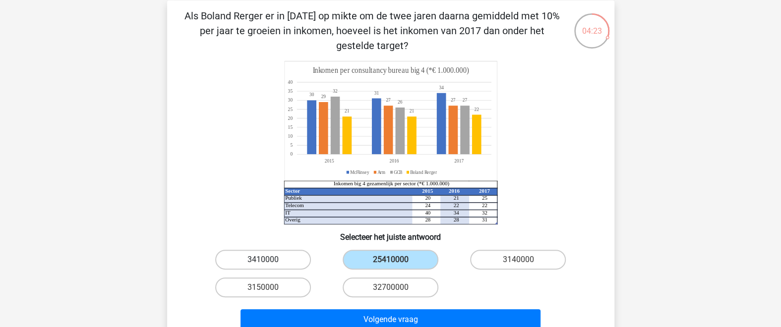
click at [298, 256] on label "3410000" at bounding box center [263, 260] width 96 height 20
click at [269, 260] on input "3410000" at bounding box center [266, 263] width 6 height 6
radio input "true"
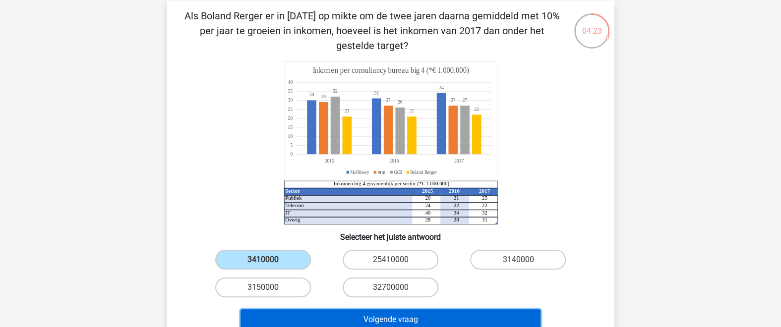
click at [423, 315] on button "Volgende vraag" at bounding box center [391, 319] width 300 height 21
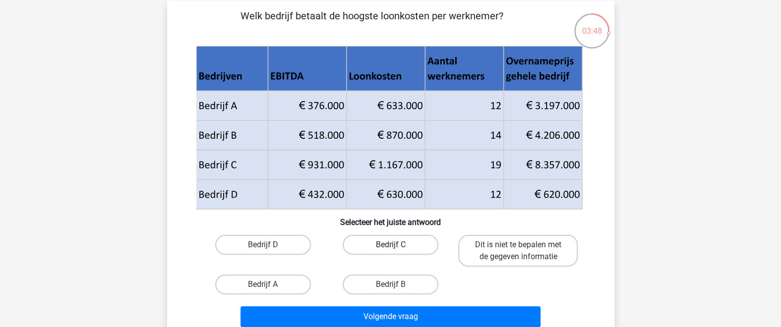
click at [375, 241] on label "Bedrijf C" at bounding box center [391, 245] width 96 height 20
click at [390, 245] on input "Bedrijf C" at bounding box center [393, 248] width 6 height 6
radio input "true"
click at [408, 285] on label "Bedrijf B" at bounding box center [391, 285] width 96 height 20
click at [397, 285] on input "Bedrijf B" at bounding box center [393, 288] width 6 height 6
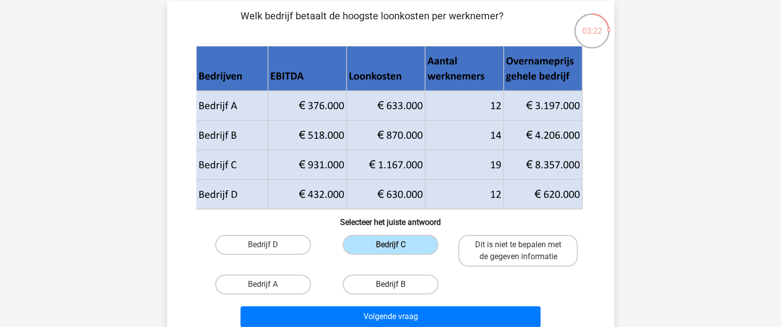
radio input "true"
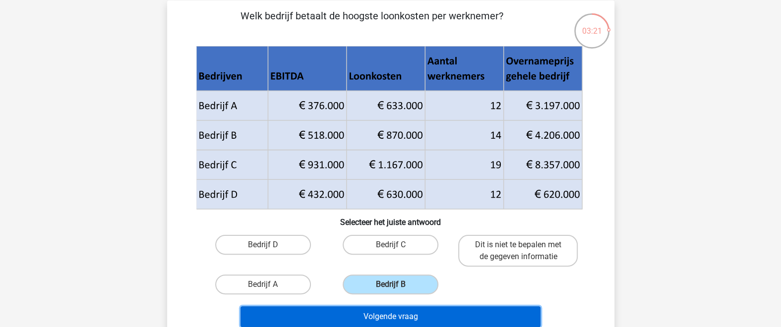
click at [421, 316] on button "Volgende vraag" at bounding box center [391, 317] width 300 height 21
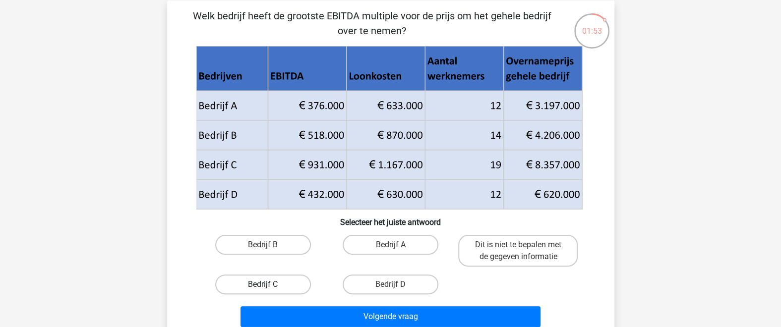
click at [263, 275] on label "Bedrijf C" at bounding box center [263, 285] width 96 height 20
click at [263, 285] on input "Bedrijf C" at bounding box center [266, 288] width 6 height 6
radio input "true"
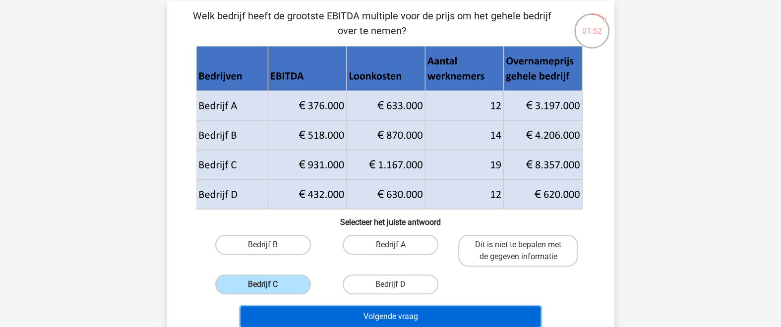
click at [389, 316] on button "Volgende vraag" at bounding box center [391, 317] width 300 height 21
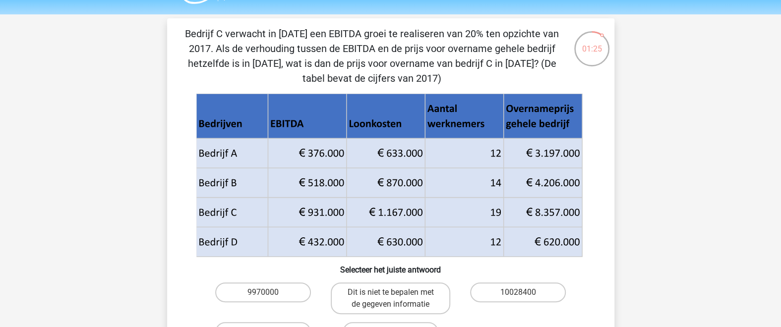
scroll to position [34, 0]
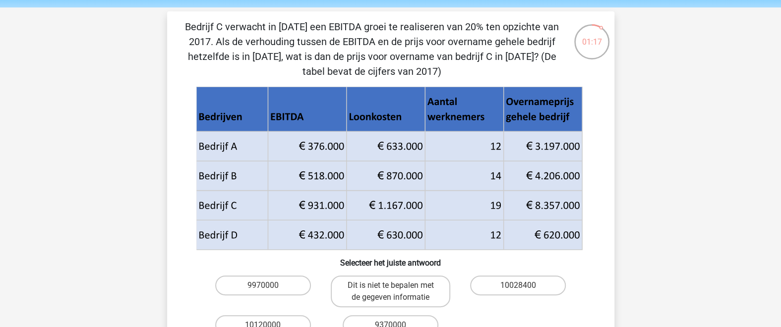
click at [405, 93] on div "Bedrijf C verwacht in 2018 een EBITDA groei te realiseren van 20% ten opzichte …" at bounding box center [390, 195] width 439 height 353
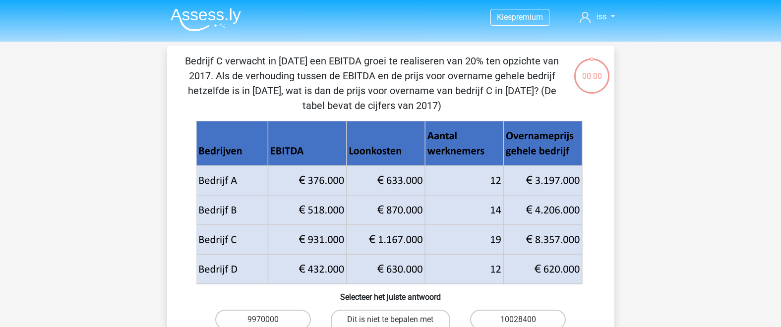
scroll to position [34, 0]
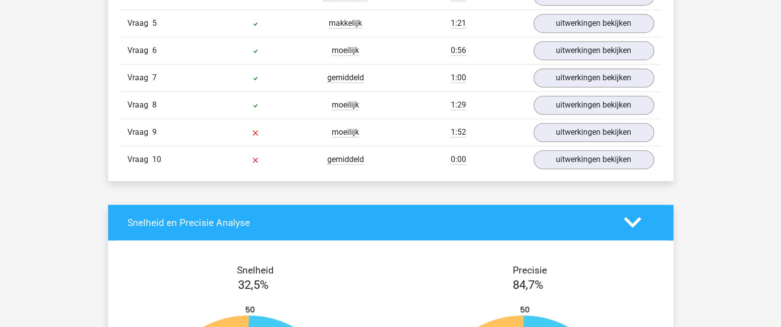
scroll to position [1084, 0]
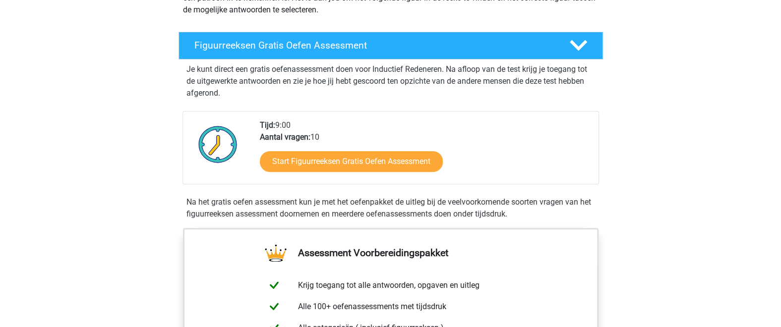
scroll to position [217, 0]
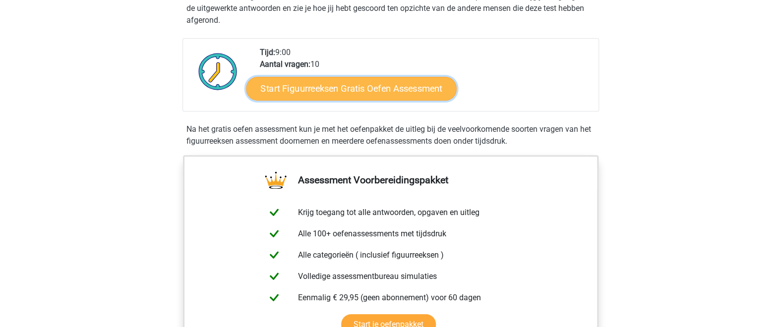
click at [394, 88] on link "Start Figuurreeksen Gratis Oefen Assessment" at bounding box center [351, 88] width 210 height 24
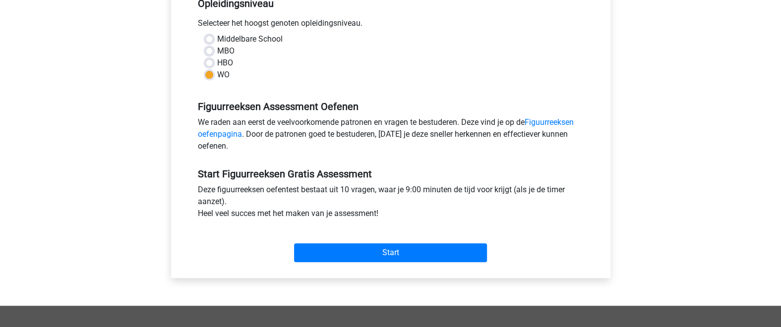
scroll to position [217, 0]
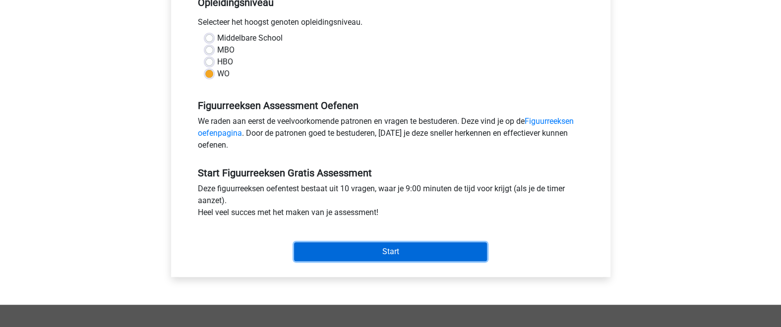
click at [394, 249] on input "Start" at bounding box center [390, 252] width 193 height 19
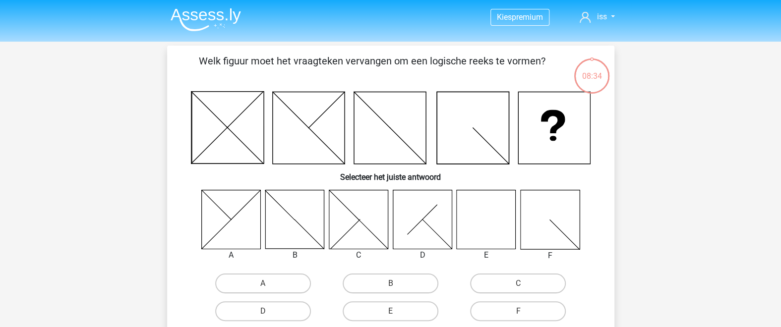
click at [511, 211] on icon at bounding box center [486, 219] width 59 height 59
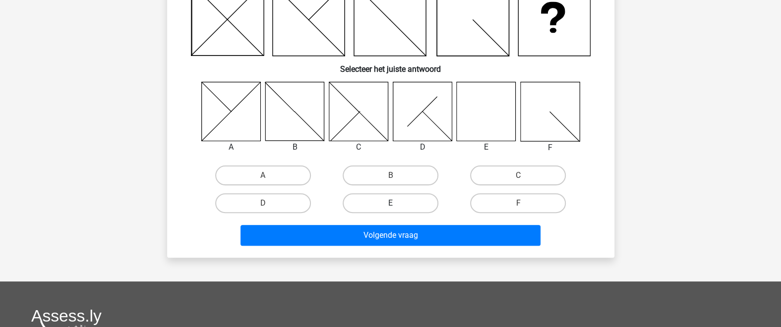
click at [428, 204] on label "E" at bounding box center [391, 203] width 96 height 20
click at [397, 204] on input "E" at bounding box center [393, 206] width 6 height 6
radio input "true"
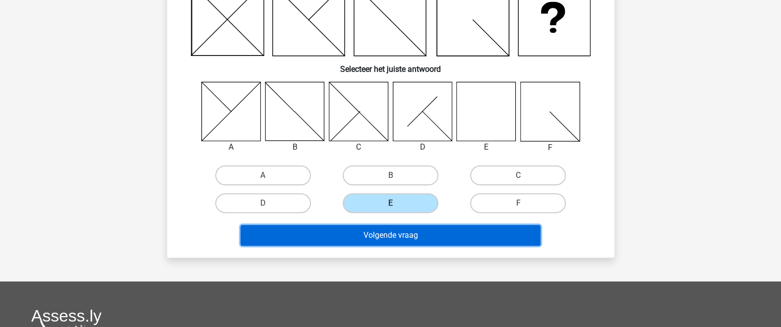
click at [462, 236] on button "Volgende vraag" at bounding box center [391, 235] width 300 height 21
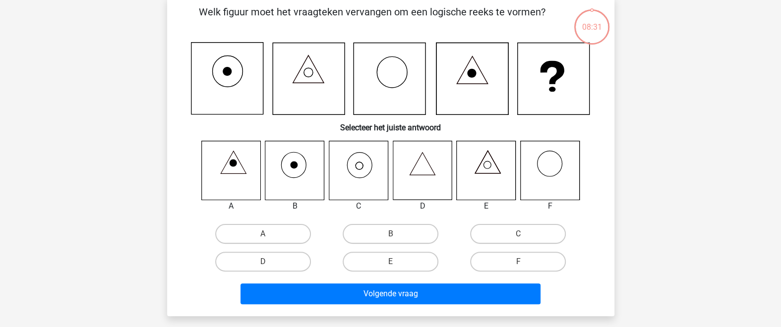
scroll to position [45, 0]
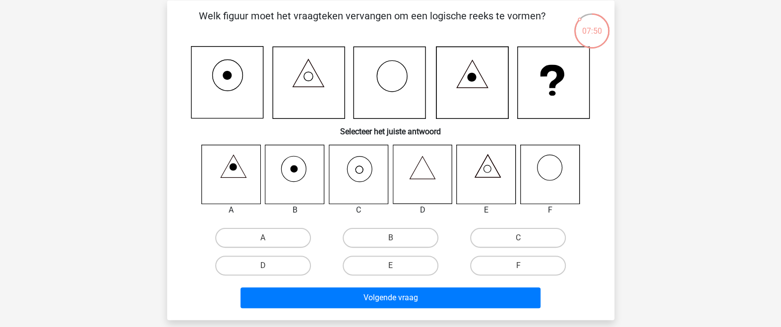
click at [382, 178] on icon at bounding box center [358, 174] width 59 height 59
click at [354, 156] on icon at bounding box center [358, 174] width 59 height 59
click at [516, 234] on label "C" at bounding box center [518, 238] width 96 height 20
click at [518, 238] on input "C" at bounding box center [521, 241] width 6 height 6
radio input "true"
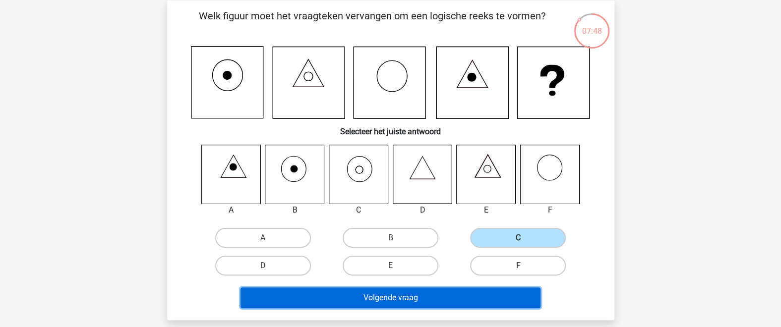
click at [455, 293] on button "Volgende vraag" at bounding box center [391, 298] width 300 height 21
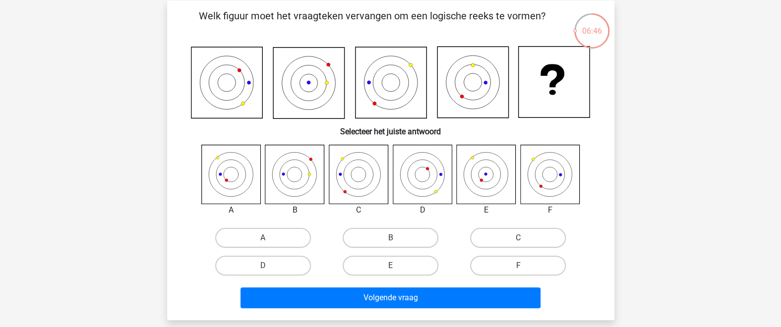
click at [545, 180] on icon at bounding box center [549, 174] width 59 height 59
click at [415, 240] on label "B" at bounding box center [391, 238] width 96 height 20
click at [397, 240] on input "B" at bounding box center [393, 241] width 6 height 6
radio input "true"
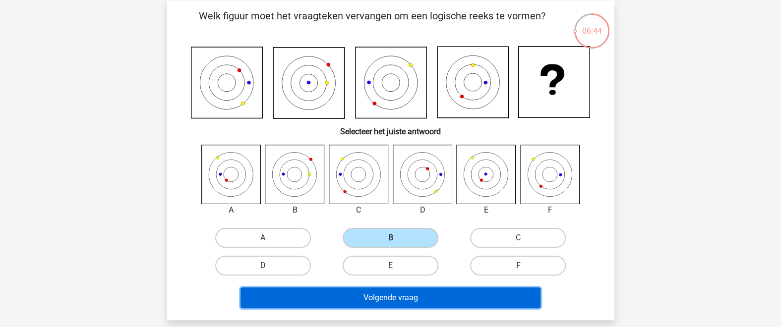
click at [424, 300] on button "Volgende vraag" at bounding box center [391, 298] width 300 height 21
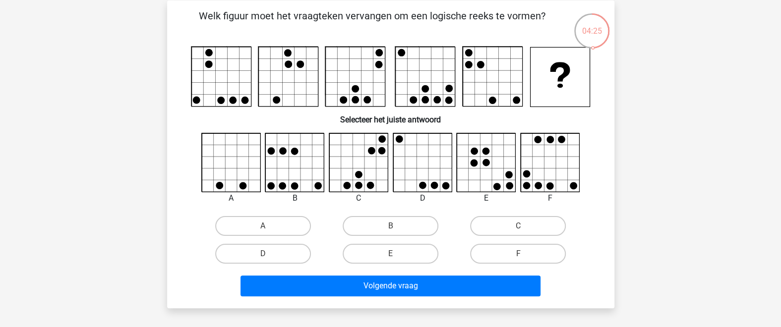
click at [647, 89] on div "Kies premium iss geeniss@live.nl" at bounding box center [390, 274] width 781 height 639
click at [376, 203] on div "A B" at bounding box center [390, 169] width 383 height 72
click at [506, 226] on label "C" at bounding box center [518, 226] width 96 height 20
click at [518, 226] on input "C" at bounding box center [521, 229] width 6 height 6
radio input "true"
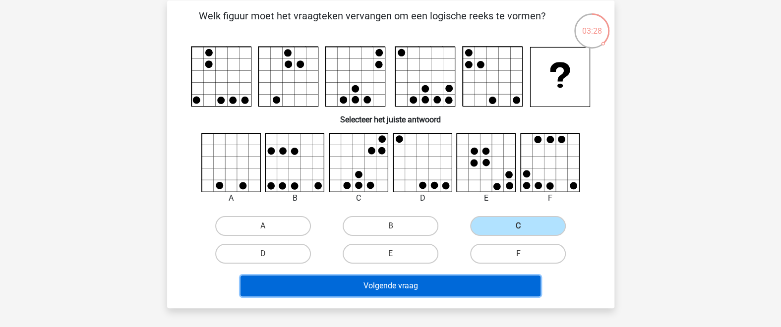
click at [497, 283] on button "Volgende vraag" at bounding box center [391, 286] width 300 height 21
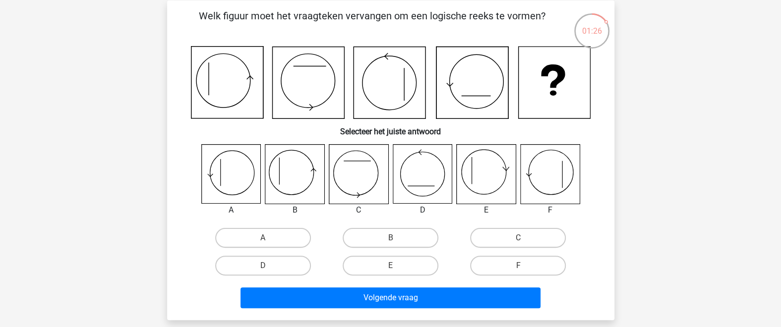
click at [233, 169] on icon at bounding box center [230, 174] width 59 height 59
click at [289, 243] on label "A" at bounding box center [263, 238] width 96 height 20
click at [269, 243] on input "A" at bounding box center [266, 241] width 6 height 6
radio input "true"
click at [238, 168] on icon at bounding box center [230, 174] width 59 height 59
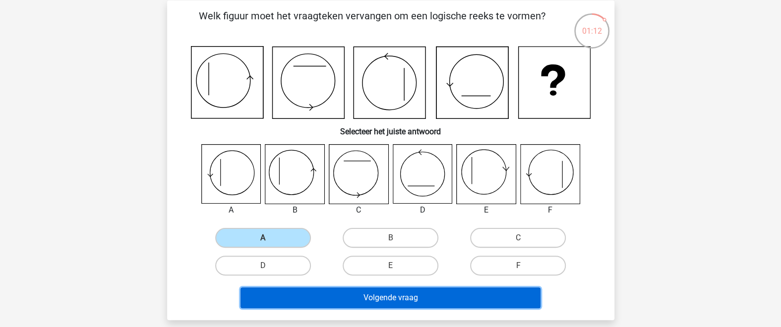
click at [403, 302] on button "Volgende vraag" at bounding box center [391, 298] width 300 height 21
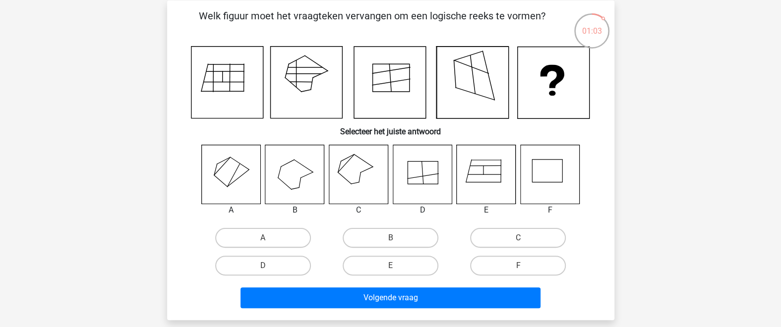
click at [369, 180] on icon at bounding box center [358, 174] width 59 height 59
click at [531, 231] on label "C" at bounding box center [518, 238] width 96 height 20
click at [525, 238] on input "C" at bounding box center [521, 241] width 6 height 6
radio input "true"
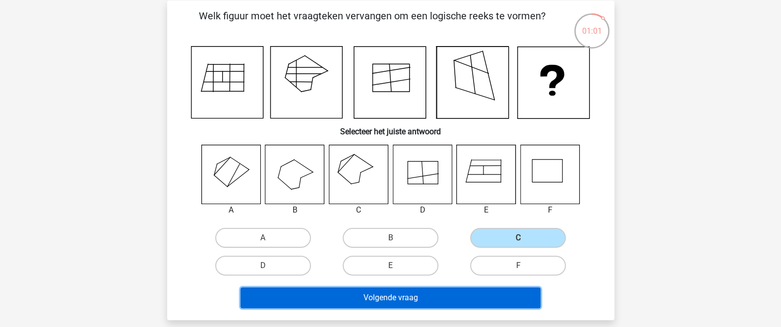
click at [480, 295] on button "Volgende vraag" at bounding box center [391, 298] width 300 height 21
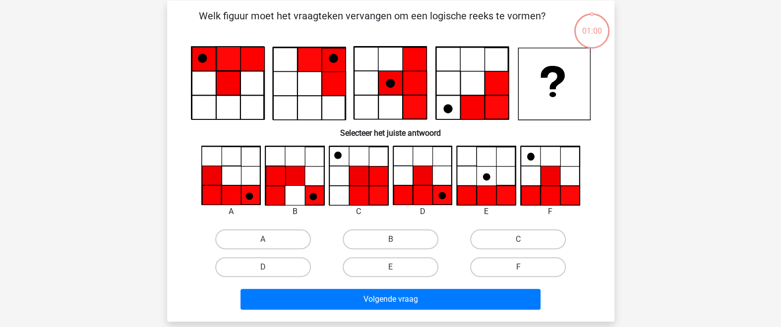
scroll to position [0, 0]
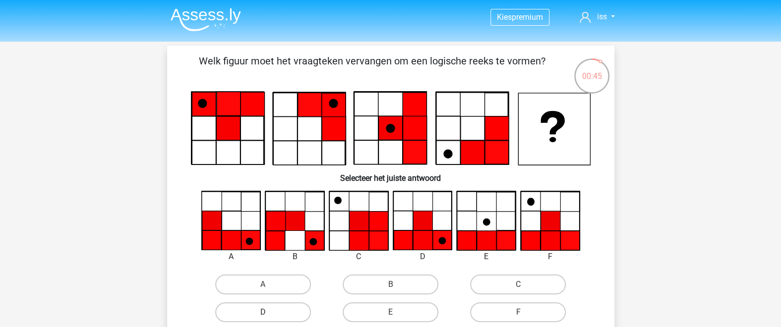
click at [269, 314] on label "D" at bounding box center [263, 313] width 96 height 20
click at [269, 314] on input "D" at bounding box center [266, 315] width 6 height 6
radio input "true"
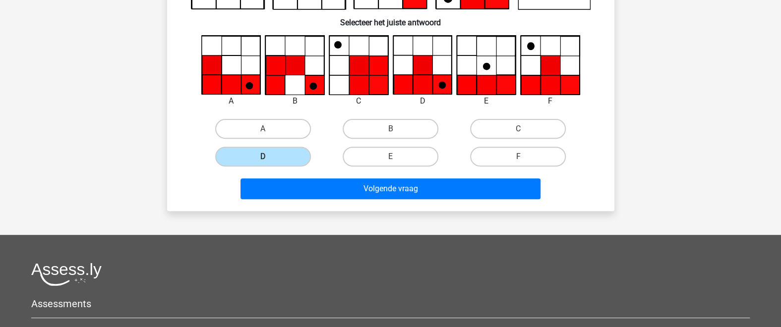
scroll to position [217, 0]
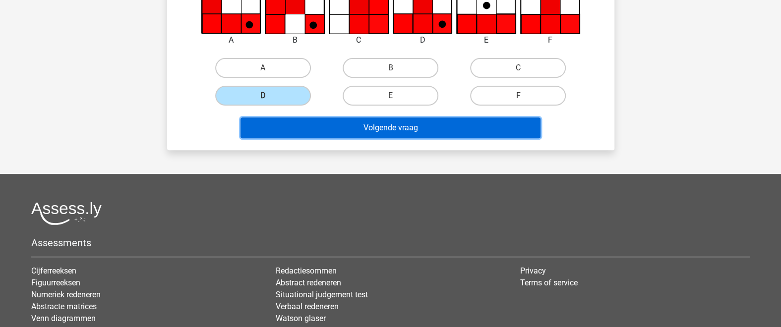
click at [430, 123] on button "Volgende vraag" at bounding box center [391, 128] width 300 height 21
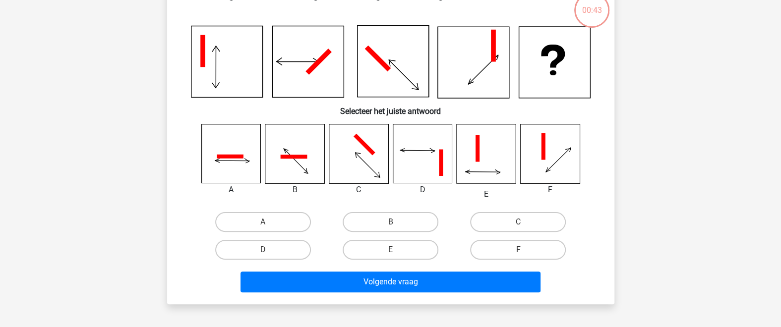
scroll to position [45, 0]
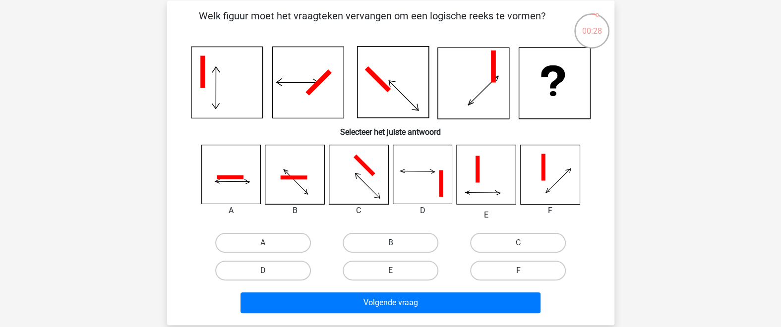
click at [402, 239] on label "B" at bounding box center [391, 243] width 96 height 20
click at [397, 243] on input "B" at bounding box center [393, 246] width 6 height 6
radio input "true"
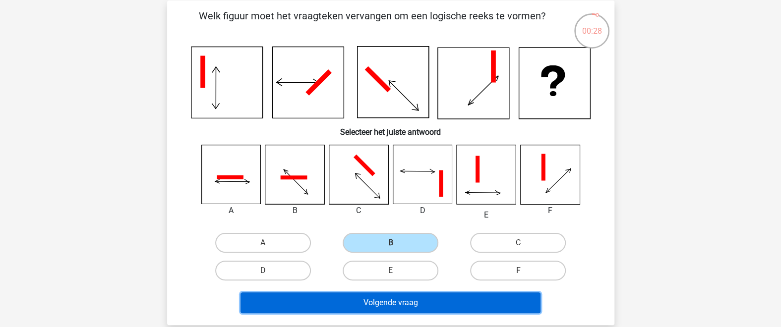
click at [409, 300] on button "Volgende vraag" at bounding box center [391, 303] width 300 height 21
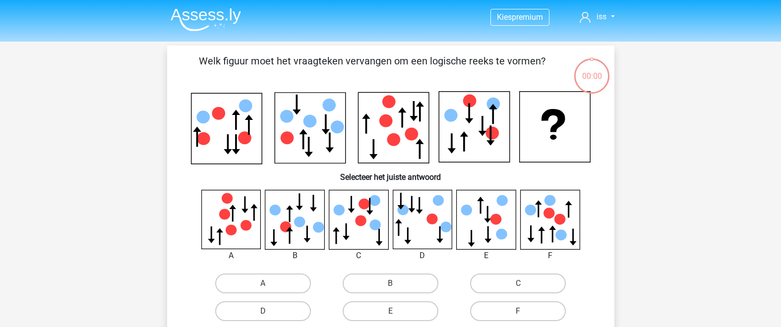
scroll to position [45, 0]
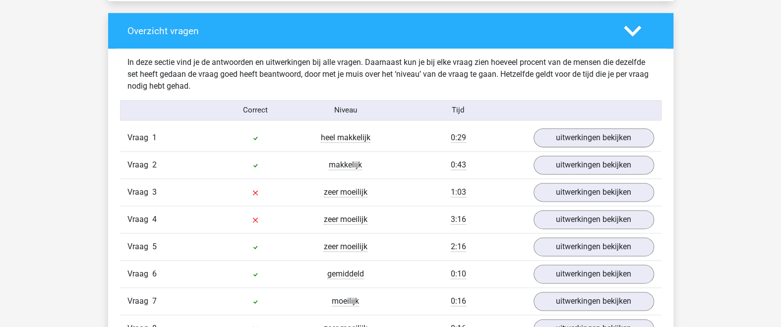
scroll to position [759, 0]
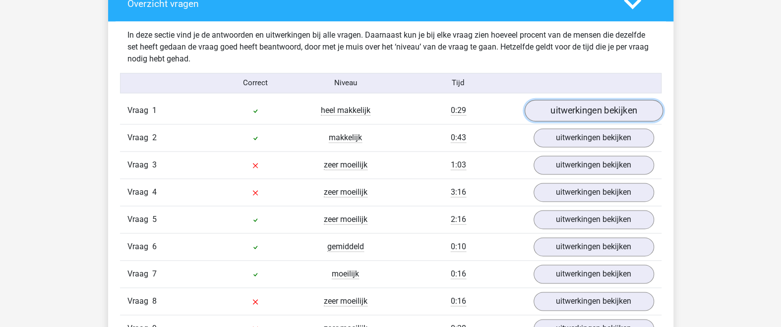
click at [584, 108] on link "uitwerkingen bekijken" at bounding box center [593, 111] width 138 height 22
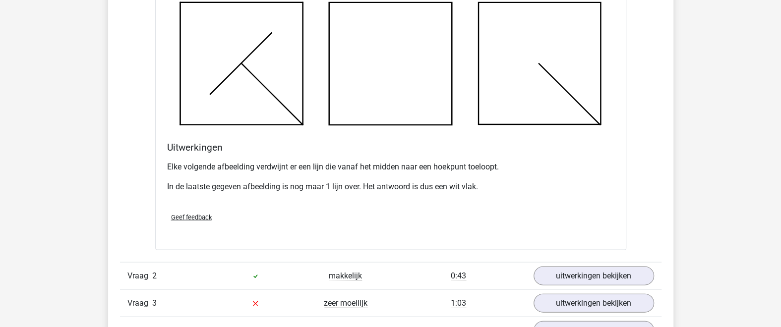
scroll to position [1410, 0]
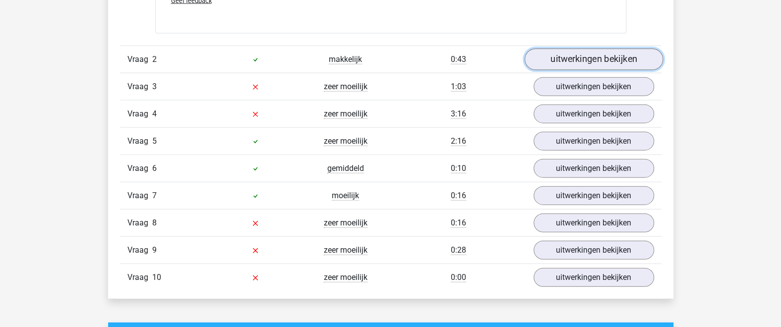
click at [581, 60] on link "uitwerkingen bekijken" at bounding box center [593, 60] width 138 height 22
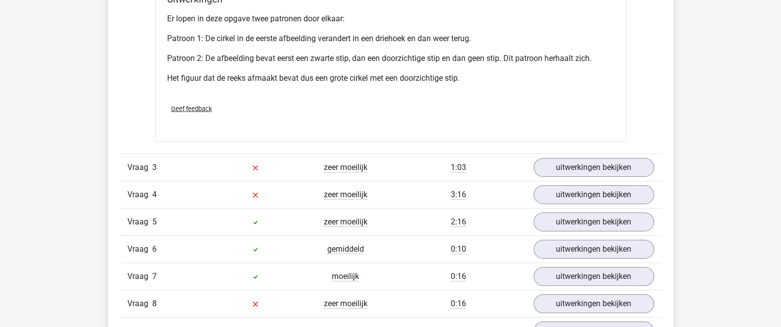
scroll to position [2060, 0]
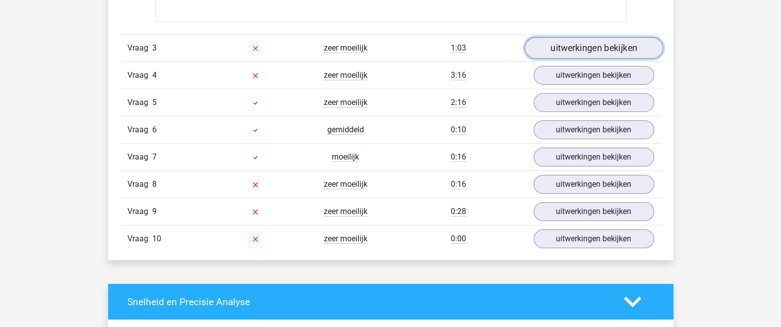
click at [581, 48] on link "uitwerkingen bekijken" at bounding box center [593, 48] width 138 height 22
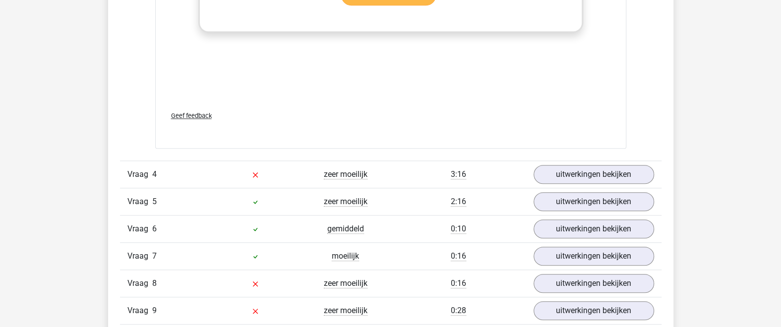
scroll to position [2820, 0]
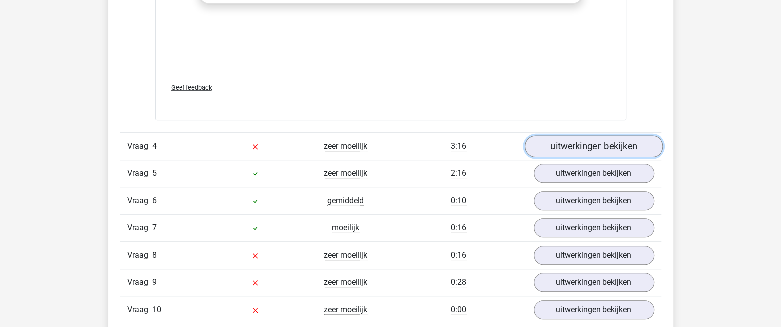
click at [618, 147] on link "uitwerkingen bekijken" at bounding box center [593, 146] width 138 height 22
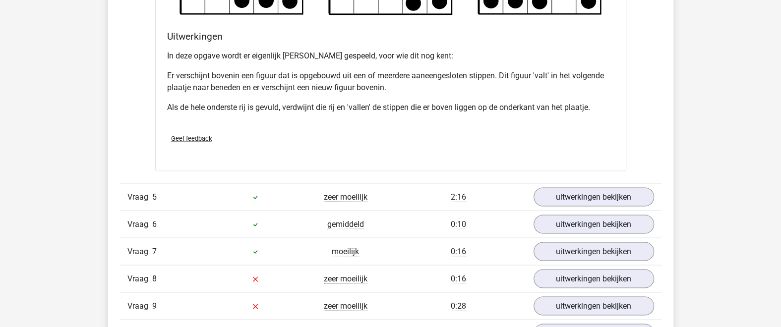
scroll to position [3362, 0]
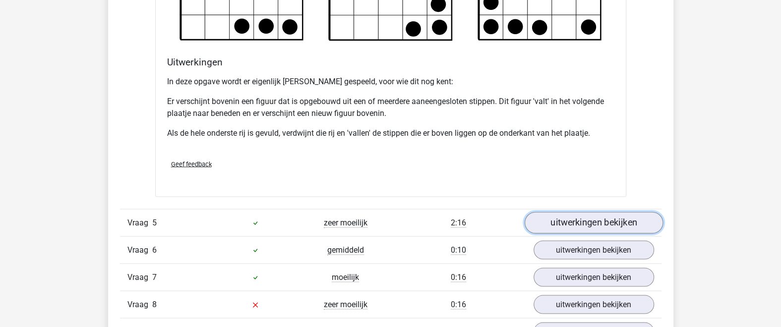
click at [585, 220] on link "uitwerkingen bekijken" at bounding box center [593, 223] width 138 height 22
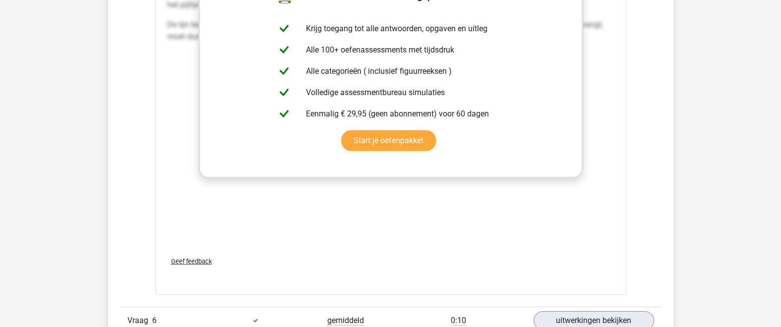
scroll to position [4338, 0]
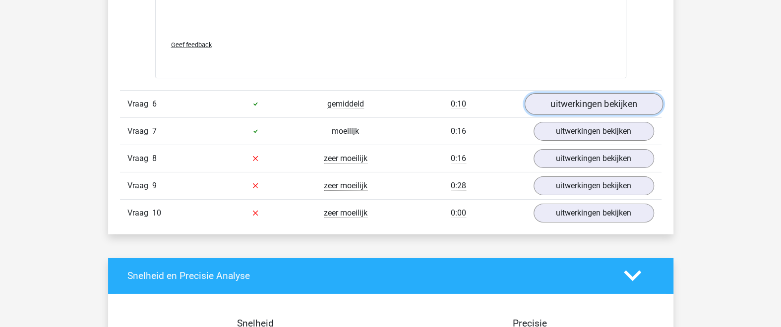
click at [567, 105] on link "uitwerkingen bekijken" at bounding box center [593, 104] width 138 height 22
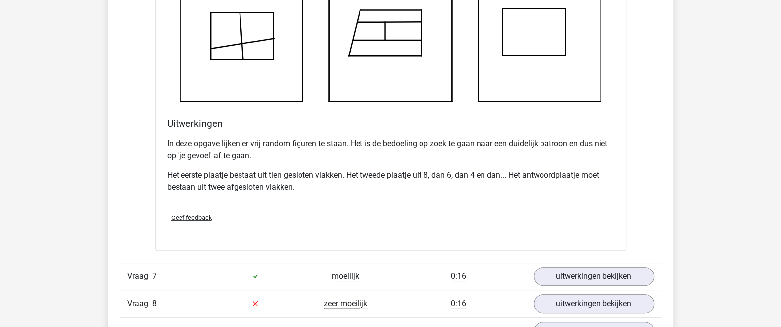
scroll to position [4880, 0]
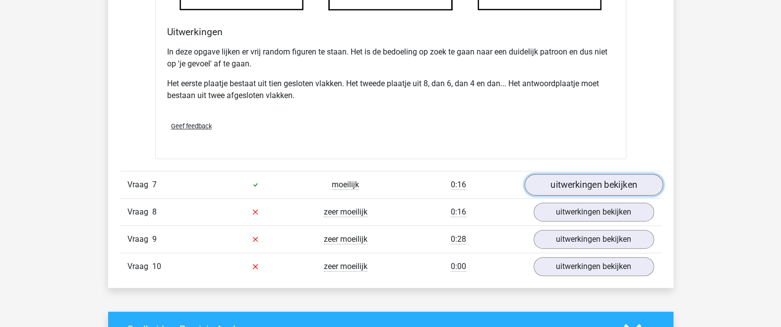
click at [569, 179] on link "uitwerkingen bekijken" at bounding box center [593, 185] width 138 height 22
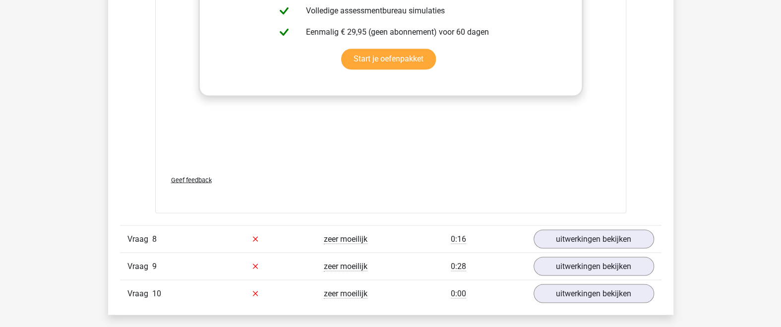
scroll to position [5748, 0]
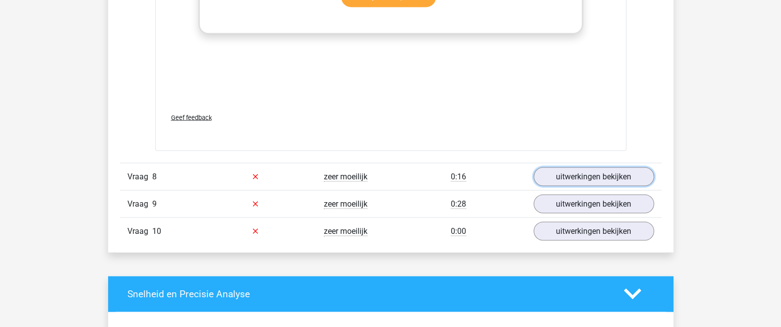
click at [568, 179] on link "uitwerkingen bekijken" at bounding box center [594, 176] width 121 height 19
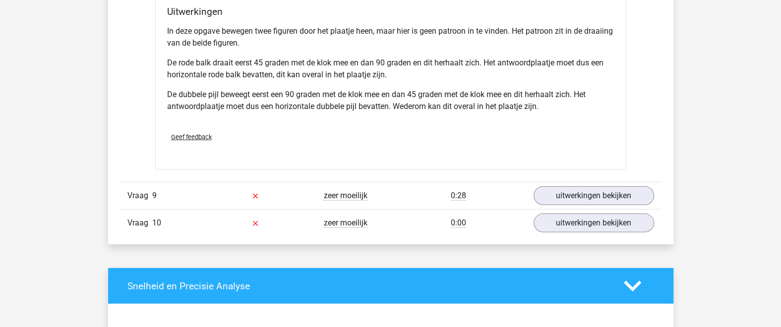
scroll to position [6398, 0]
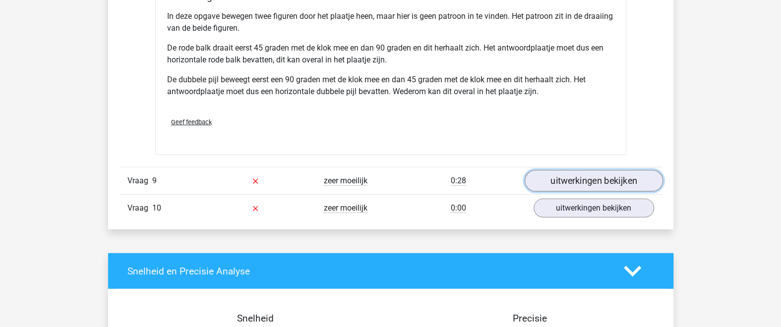
click at [628, 181] on link "uitwerkingen bekijken" at bounding box center [593, 181] width 138 height 22
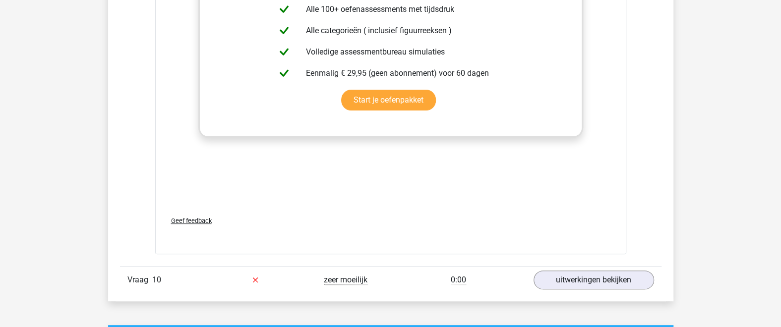
scroll to position [7266, 0]
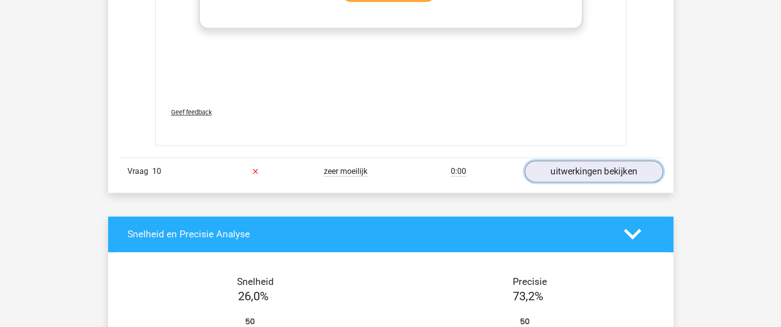
click at [622, 175] on link "uitwerkingen bekijken" at bounding box center [593, 172] width 138 height 22
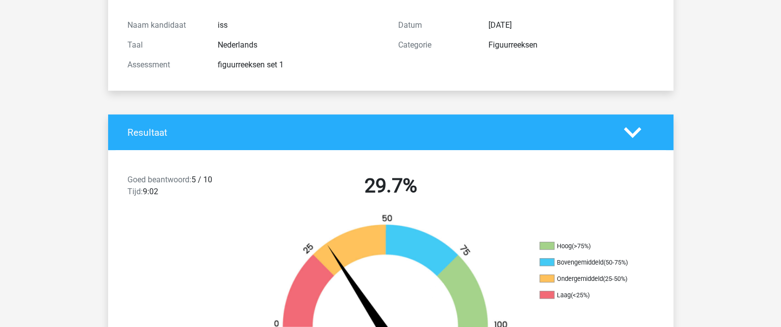
scroll to position [325, 0]
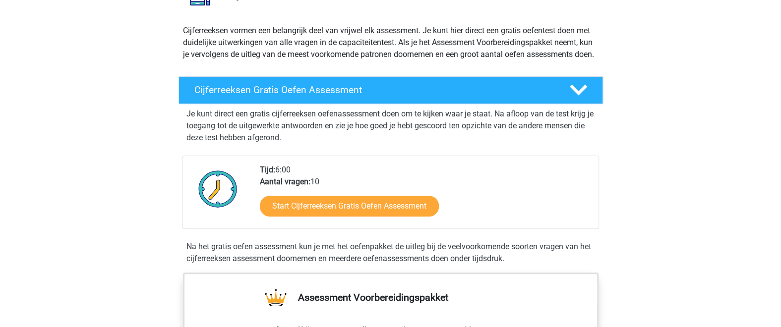
scroll to position [108, 0]
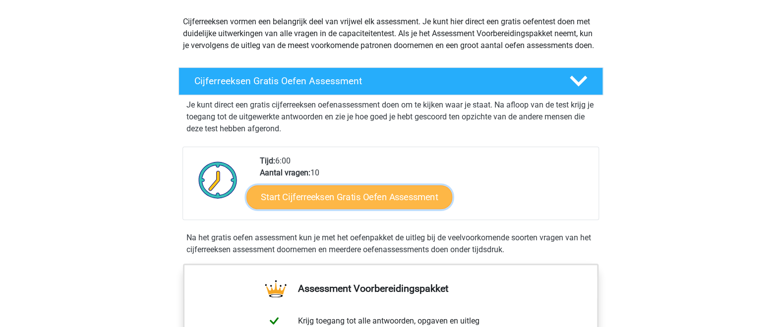
click at [415, 206] on link "Start Cijferreeksen Gratis Oefen Assessment" at bounding box center [349, 197] width 206 height 24
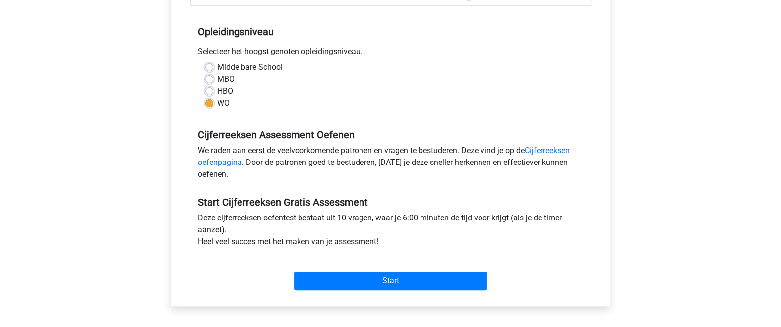
scroll to position [217, 0]
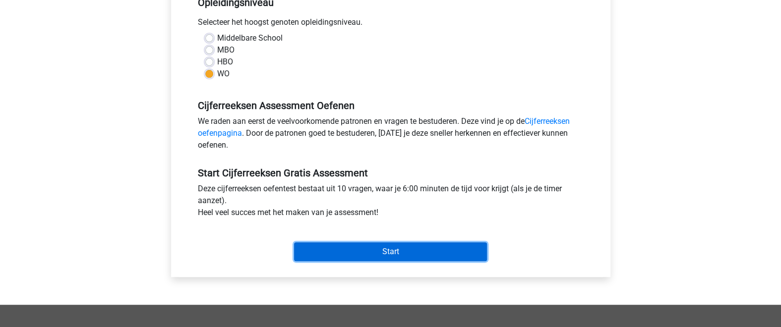
click at [416, 250] on input "Start" at bounding box center [390, 252] width 193 height 19
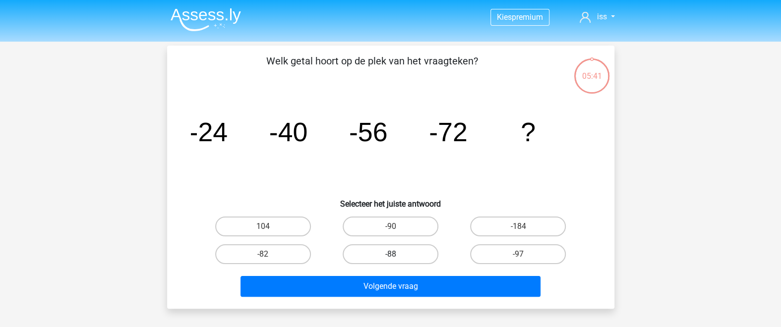
click at [424, 247] on label "-88" at bounding box center [391, 255] width 96 height 20
click at [397, 254] on input "-88" at bounding box center [393, 257] width 6 height 6
radio input "true"
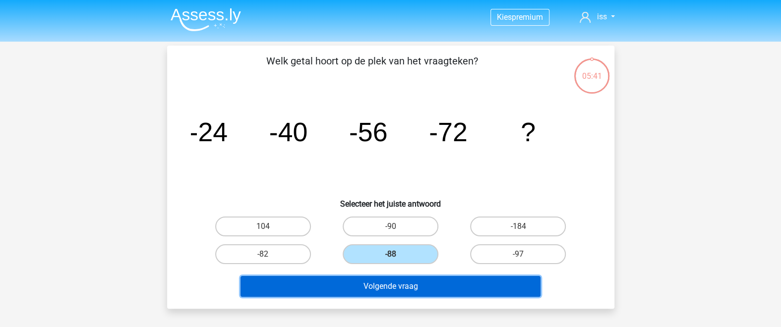
click at [424, 287] on button "Volgende vraag" at bounding box center [391, 286] width 300 height 21
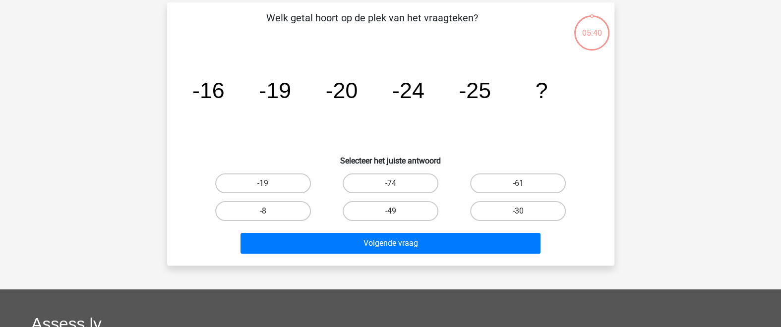
scroll to position [45, 0]
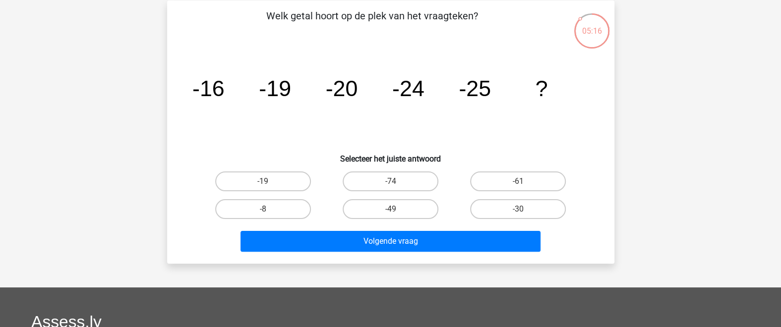
click at [267, 139] on div "Kies premium iss [EMAIL_ADDRESS][DOMAIN_NAME]" at bounding box center [390, 252] width 781 height 595
click at [552, 214] on label "-30" at bounding box center [518, 209] width 96 height 20
click at [525, 214] on input "-30" at bounding box center [521, 212] width 6 height 6
radio input "true"
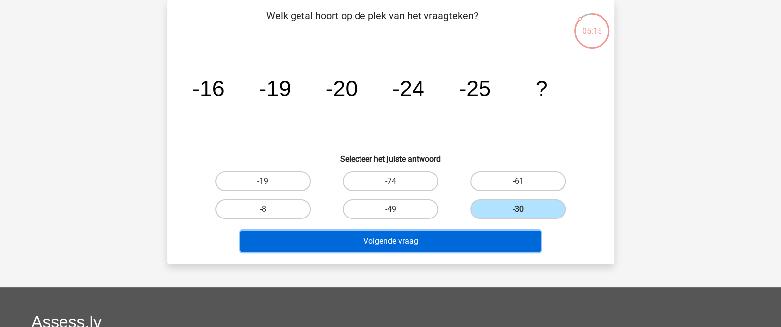
click at [518, 239] on button "Volgende vraag" at bounding box center [391, 241] width 300 height 21
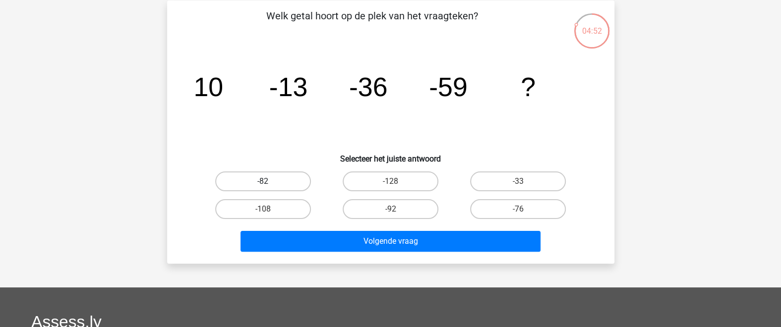
click at [292, 181] on label "-82" at bounding box center [263, 182] width 96 height 20
click at [269, 182] on input "-82" at bounding box center [266, 185] width 6 height 6
radio input "true"
click at [397, 251] on div "Volgende vraag" at bounding box center [390, 243] width 383 height 25
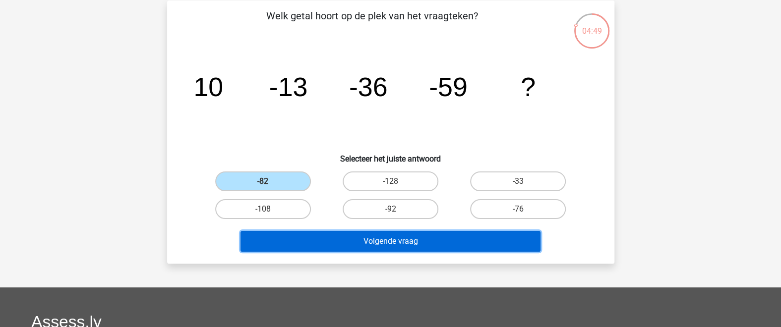
click at [409, 235] on button "Volgende vraag" at bounding box center [391, 241] width 300 height 21
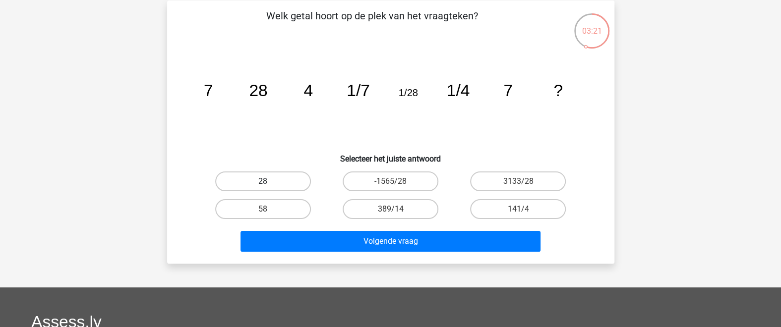
click at [275, 179] on label "28" at bounding box center [263, 182] width 96 height 20
click at [269, 182] on input "28" at bounding box center [266, 185] width 6 height 6
radio input "true"
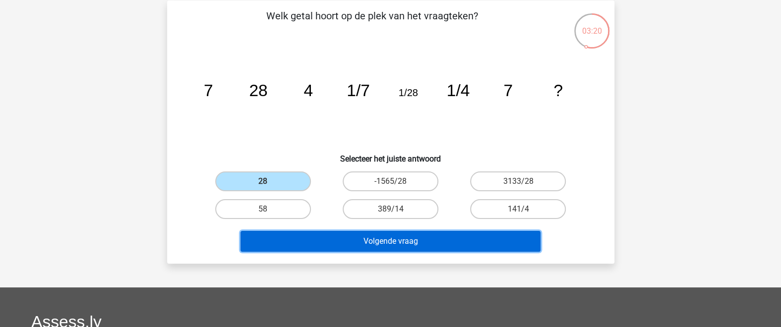
click at [409, 239] on button "Volgende vraag" at bounding box center [391, 241] width 300 height 21
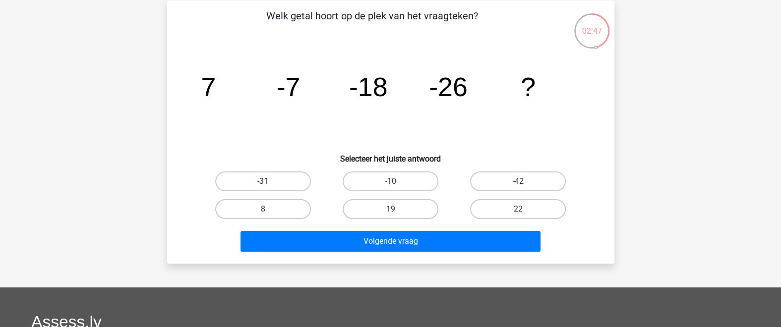
click at [252, 180] on label "-31" at bounding box center [263, 182] width 96 height 20
click at [263, 182] on input "-31" at bounding box center [266, 185] width 6 height 6
radio input "true"
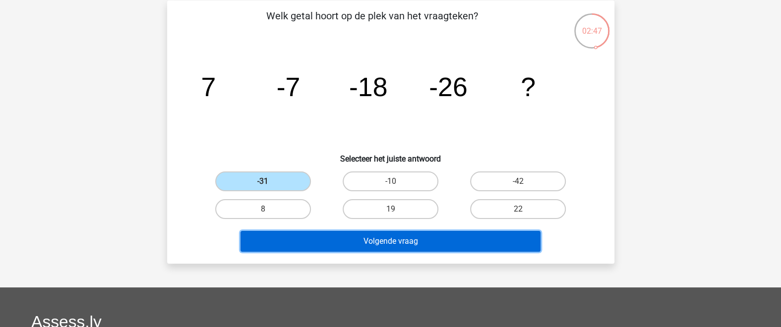
click at [342, 242] on button "Volgende vraag" at bounding box center [391, 241] width 300 height 21
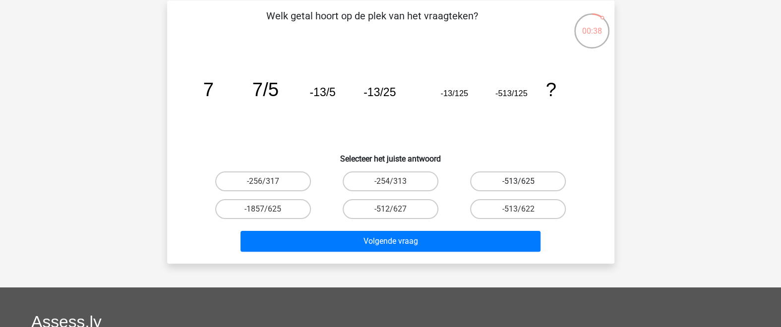
click at [552, 182] on label "-513/625" at bounding box center [518, 182] width 96 height 20
click at [525, 182] on input "-513/625" at bounding box center [521, 185] width 6 height 6
radio input "true"
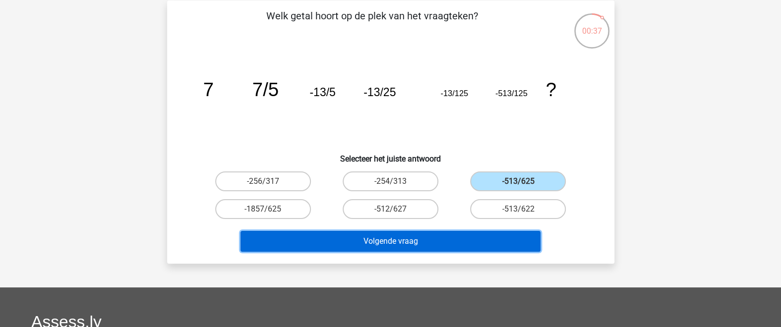
click at [495, 238] on button "Volgende vraag" at bounding box center [391, 241] width 300 height 21
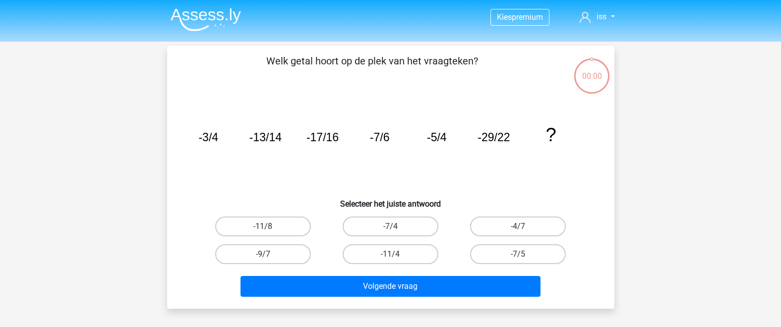
scroll to position [45, 0]
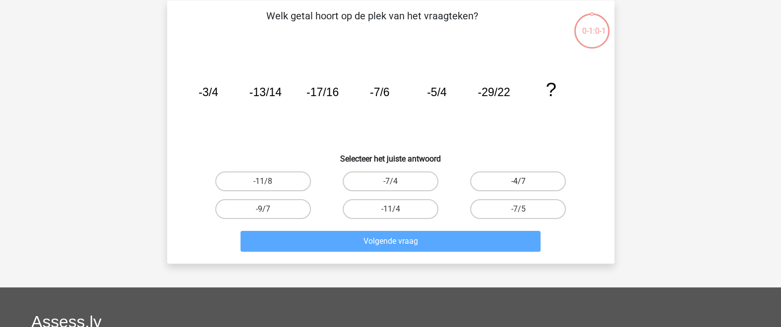
click at [547, 184] on label "-4/7" at bounding box center [518, 182] width 96 height 20
click at [525, 184] on input "-4/7" at bounding box center [521, 185] width 6 height 6
radio input "true"
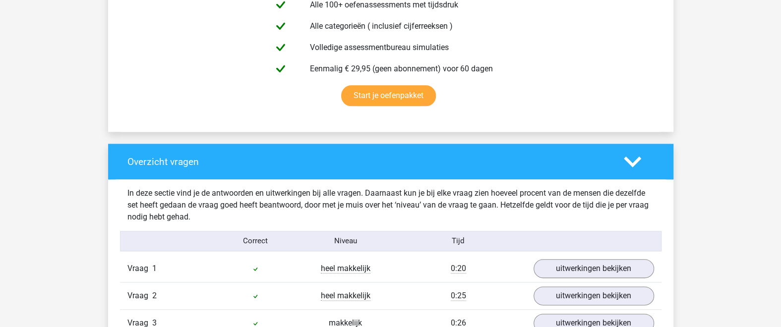
scroll to position [759, 0]
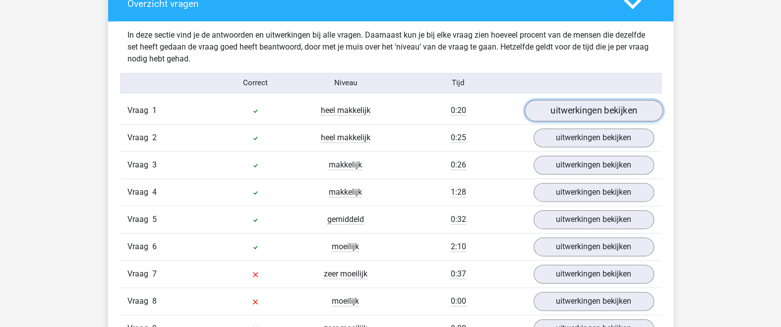
click at [596, 110] on link "uitwerkingen bekijken" at bounding box center [593, 111] width 138 height 22
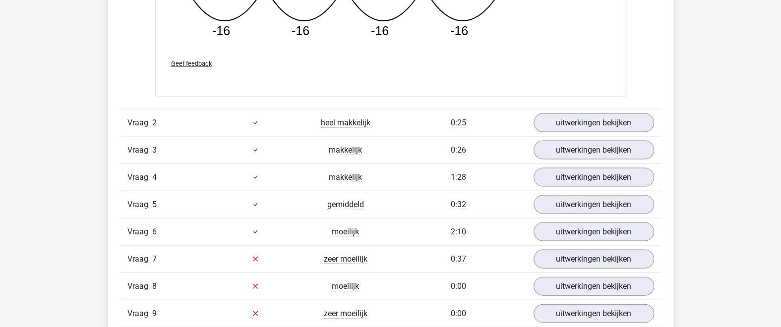
scroll to position [1193, 0]
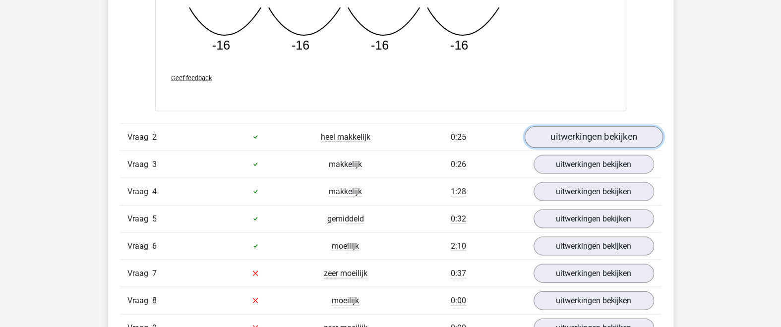
click at [587, 145] on link "uitwerkingen bekijken" at bounding box center [593, 137] width 138 height 22
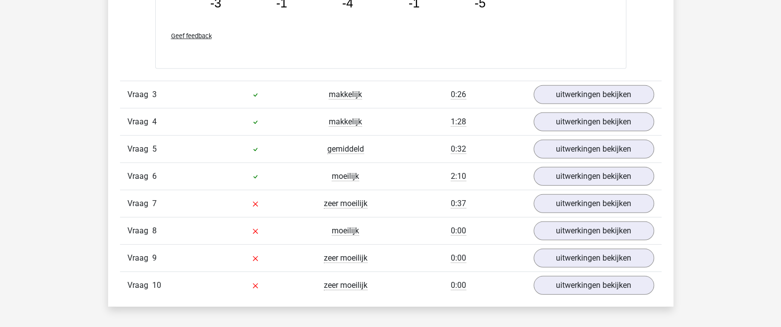
scroll to position [1735, 0]
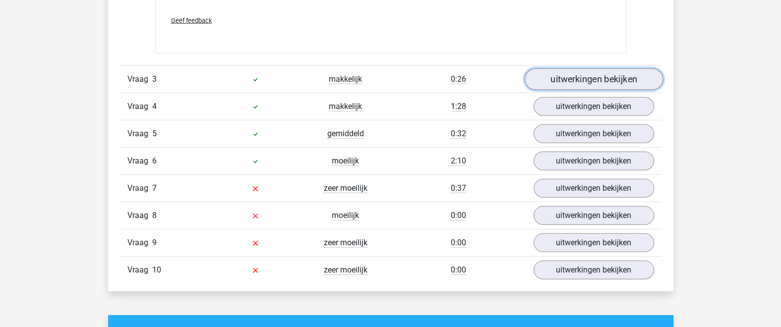
click at [564, 84] on link "uitwerkingen bekijken" at bounding box center [593, 79] width 138 height 22
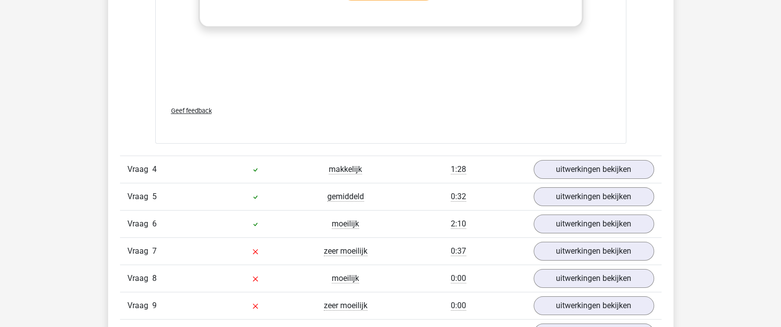
scroll to position [2386, 0]
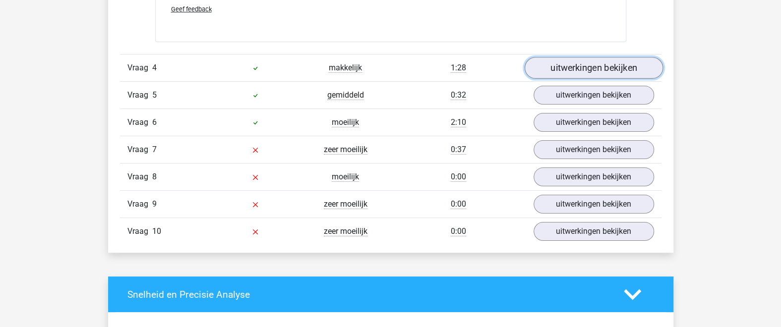
click at [567, 65] on link "uitwerkingen bekijken" at bounding box center [593, 68] width 138 height 22
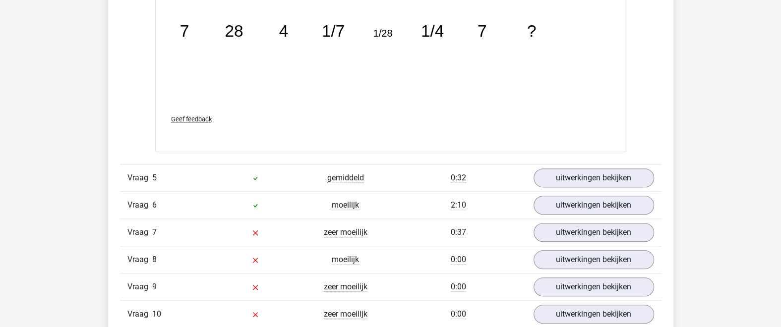
scroll to position [2928, 0]
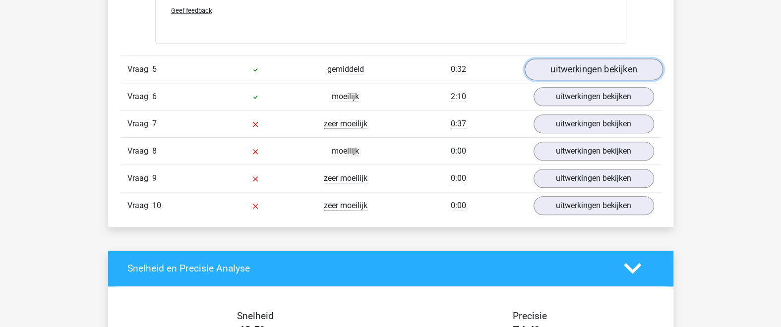
click at [572, 67] on link "uitwerkingen bekijken" at bounding box center [593, 70] width 138 height 22
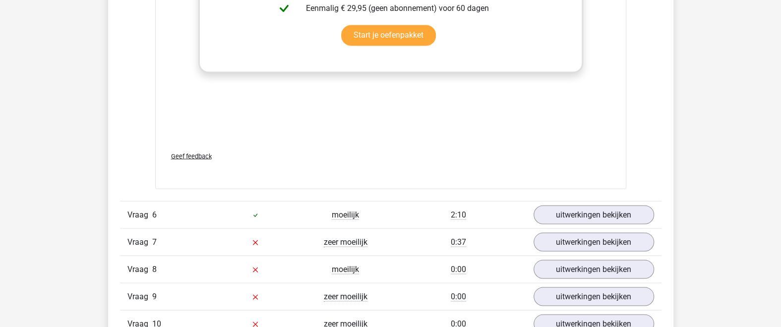
scroll to position [3470, 0]
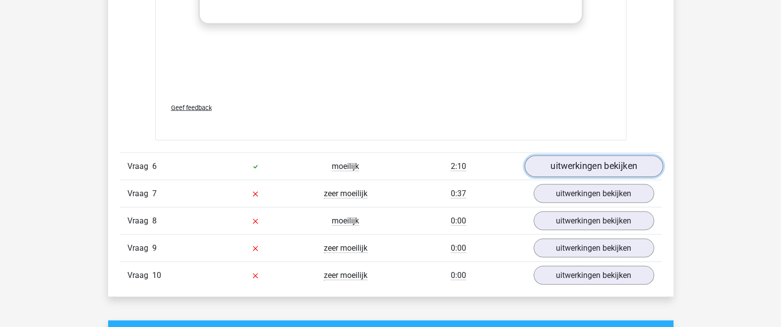
click at [575, 158] on link "uitwerkingen bekijken" at bounding box center [593, 167] width 138 height 22
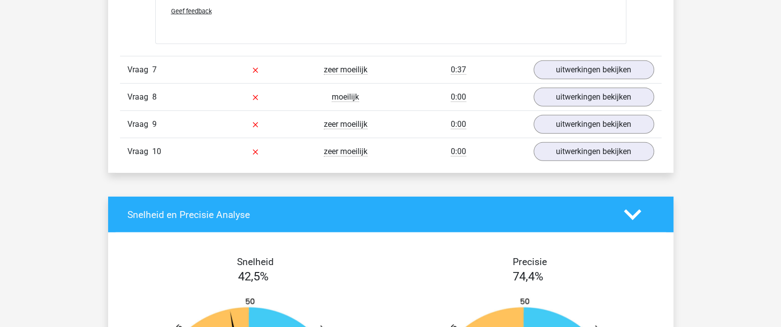
scroll to position [4012, 0]
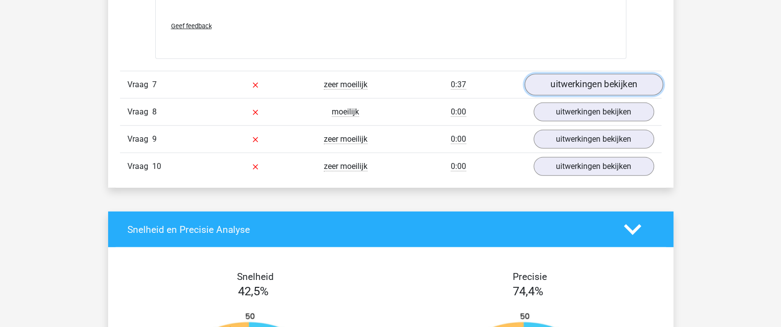
click at [568, 79] on link "uitwerkingen bekijken" at bounding box center [593, 85] width 138 height 22
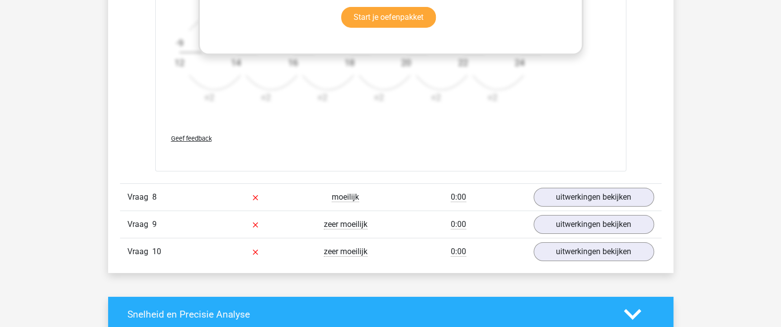
scroll to position [4554, 0]
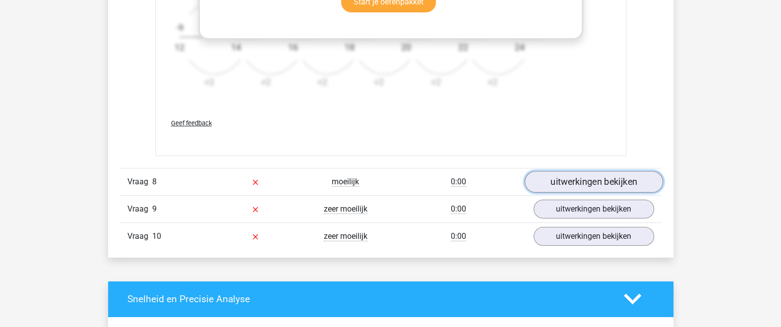
click at [591, 181] on link "uitwerkingen bekijken" at bounding box center [593, 182] width 138 height 22
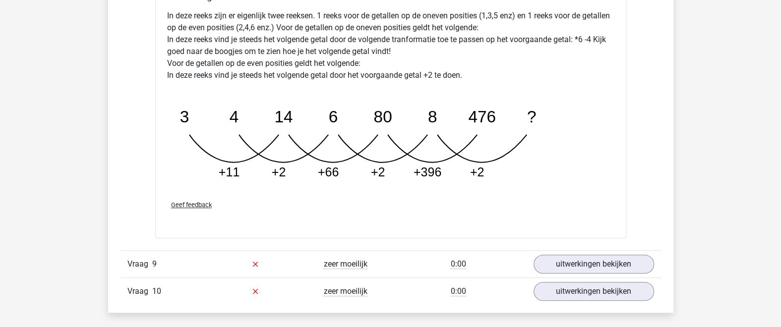
scroll to position [5097, 0]
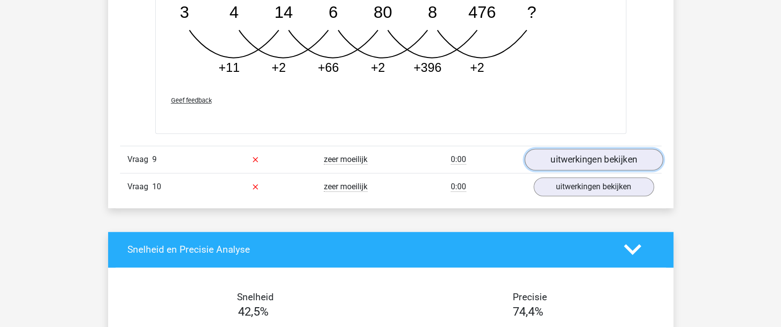
click at [548, 159] on link "uitwerkingen bekijken" at bounding box center [593, 160] width 138 height 22
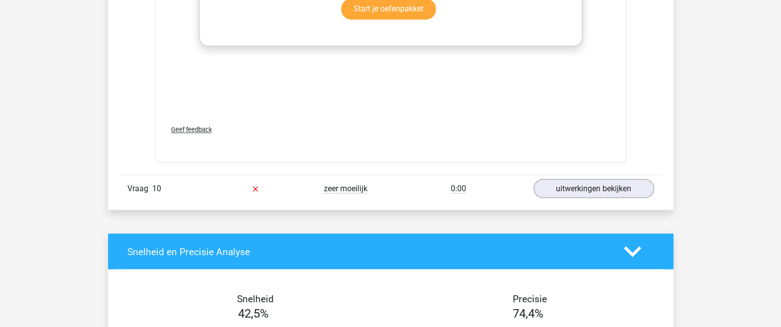
scroll to position [5748, 0]
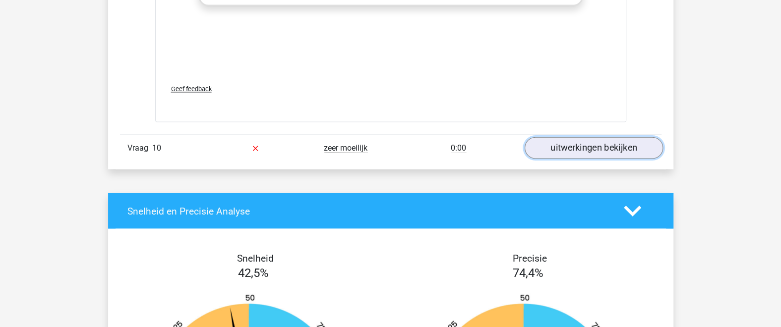
click at [600, 145] on link "uitwerkingen bekijken" at bounding box center [593, 148] width 138 height 22
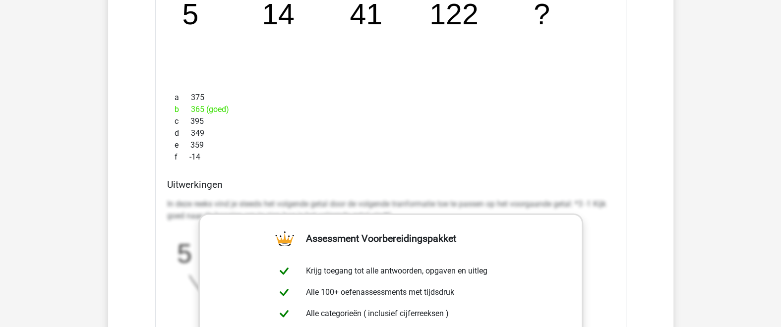
scroll to position [6181, 0]
